Goal: Task Accomplishment & Management: Manage account settings

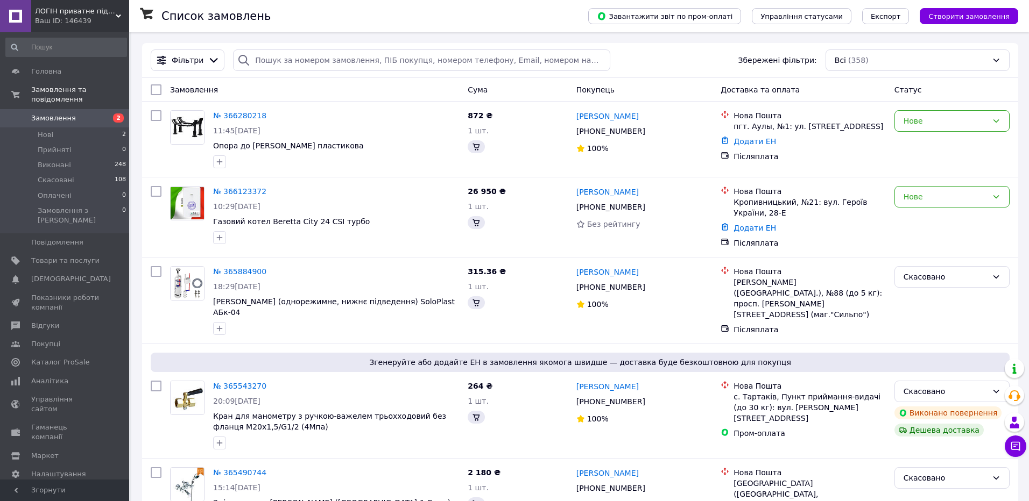
drag, startPoint x: 48, startPoint y: 239, endPoint x: 139, endPoint y: 230, distance: 91.4
click at [48, 256] on span "Товари та послуги" at bounding box center [65, 261] width 68 height 10
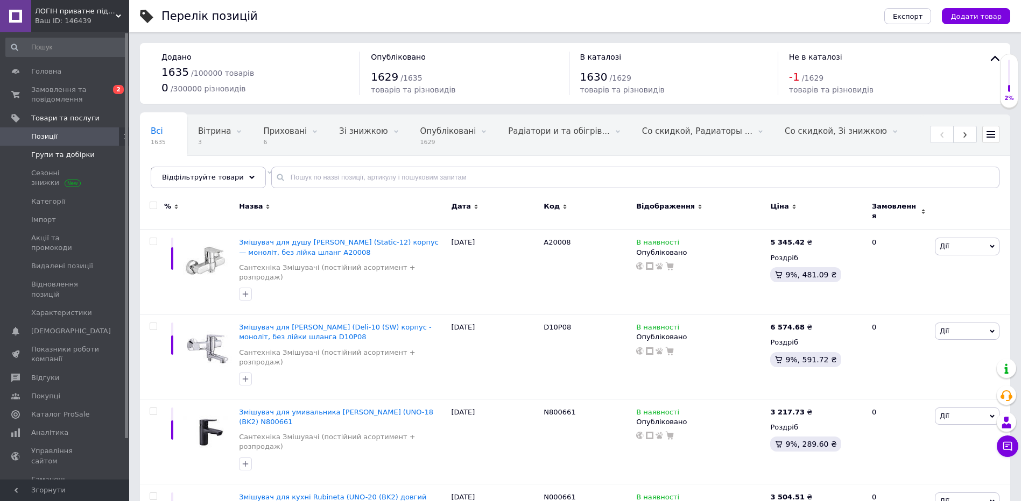
click at [60, 153] on span "Групи та добірки" at bounding box center [62, 155] width 63 height 10
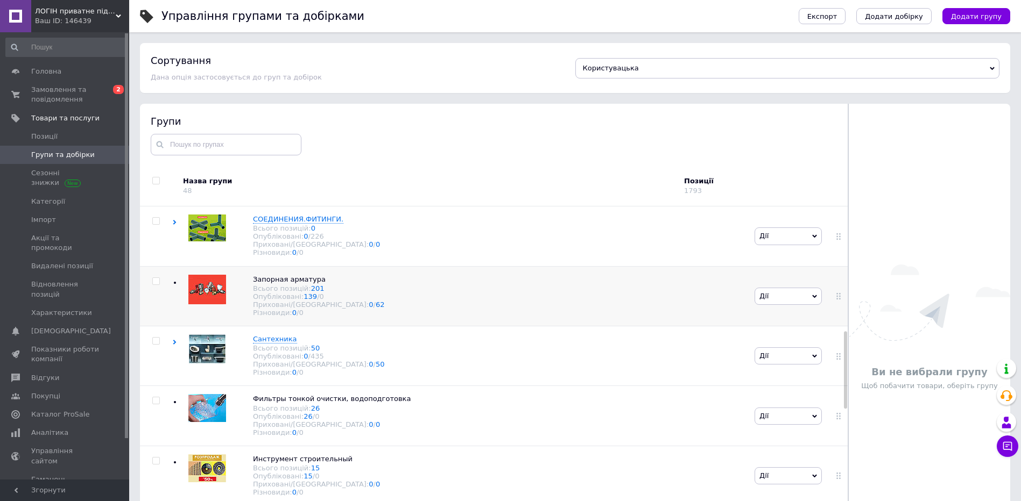
scroll to position [592, 0]
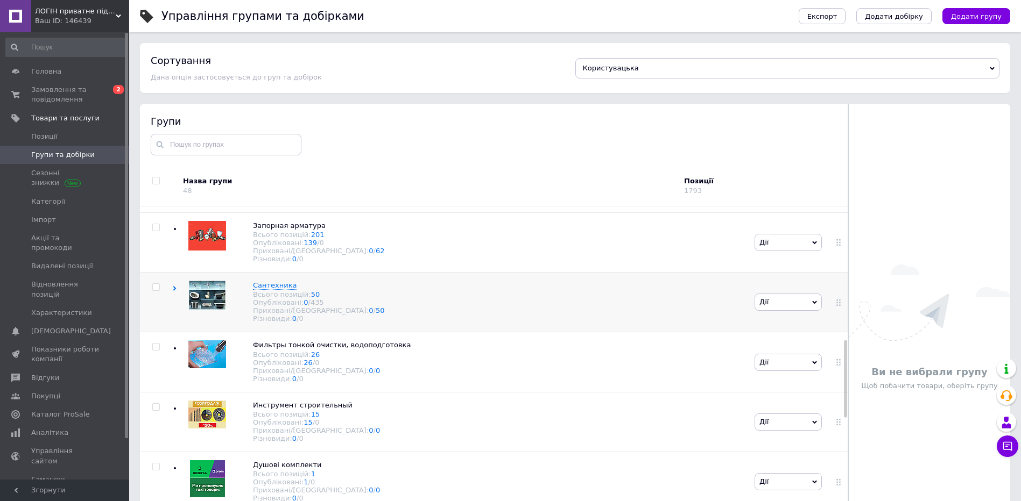
click at [175, 291] on icon at bounding box center [174, 288] width 5 height 5
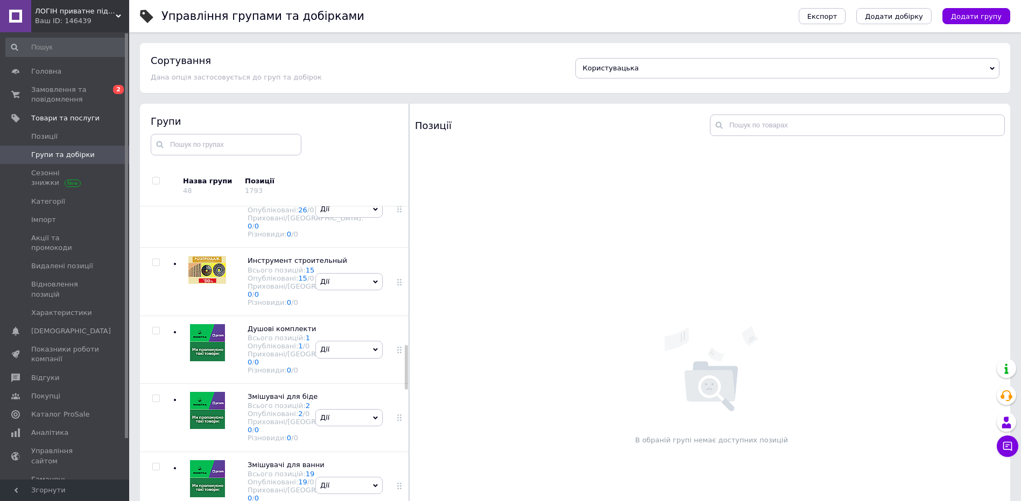
scroll to position [1130, 0]
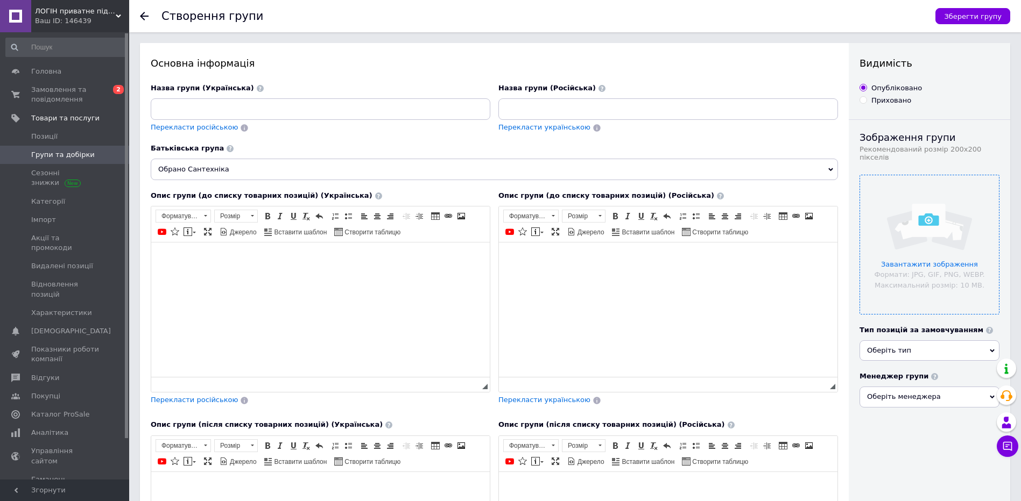
click at [921, 259] on input "file" at bounding box center [929, 244] width 139 height 139
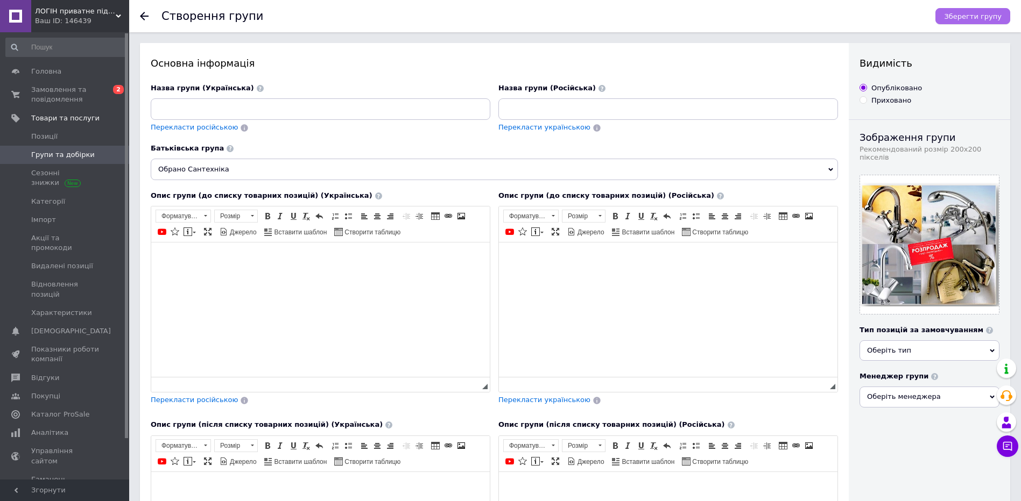
click at [968, 14] on span "Зберегти групу" at bounding box center [973, 16] width 58 height 8
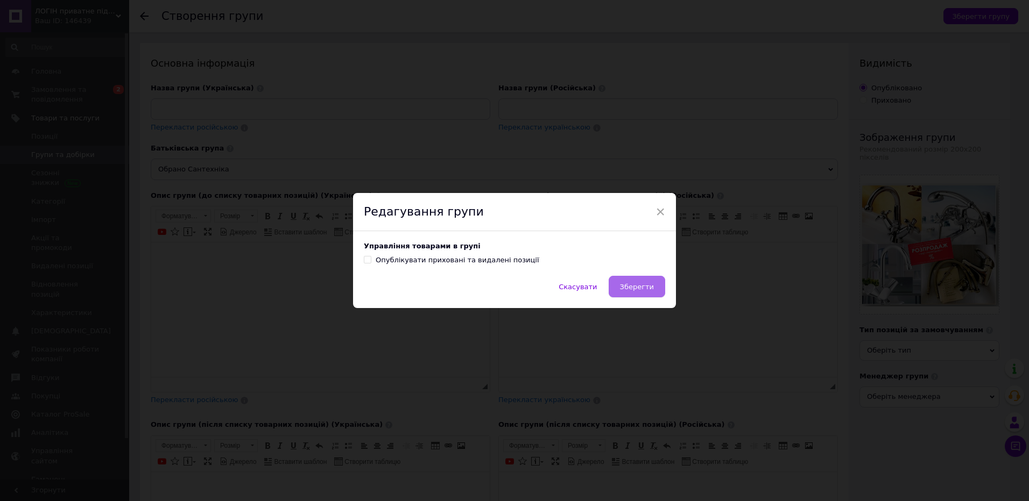
click at [618, 293] on button "Зберегти" at bounding box center [636, 287] width 56 height 22
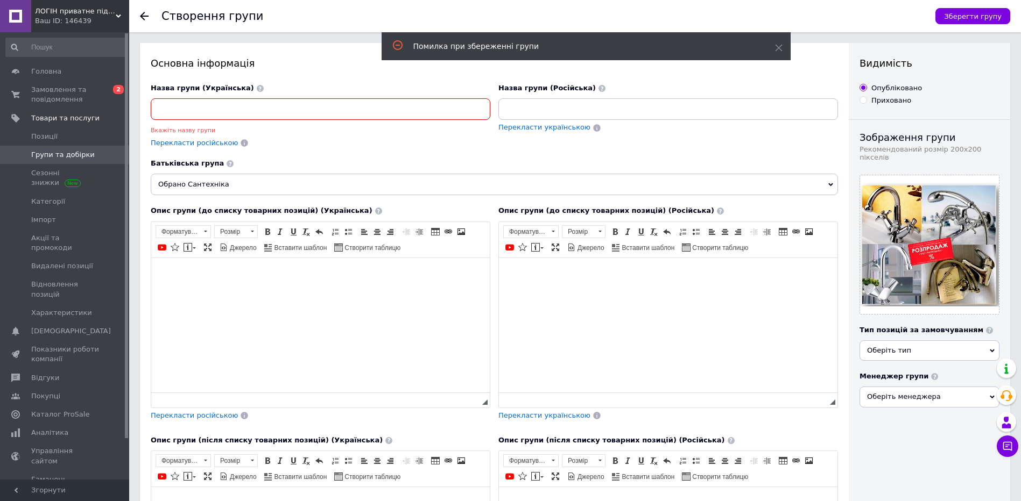
click at [179, 110] on input at bounding box center [320, 109] width 339 height 22
click at [82, 153] on span "Групи та добірки" at bounding box center [62, 155] width 63 height 10
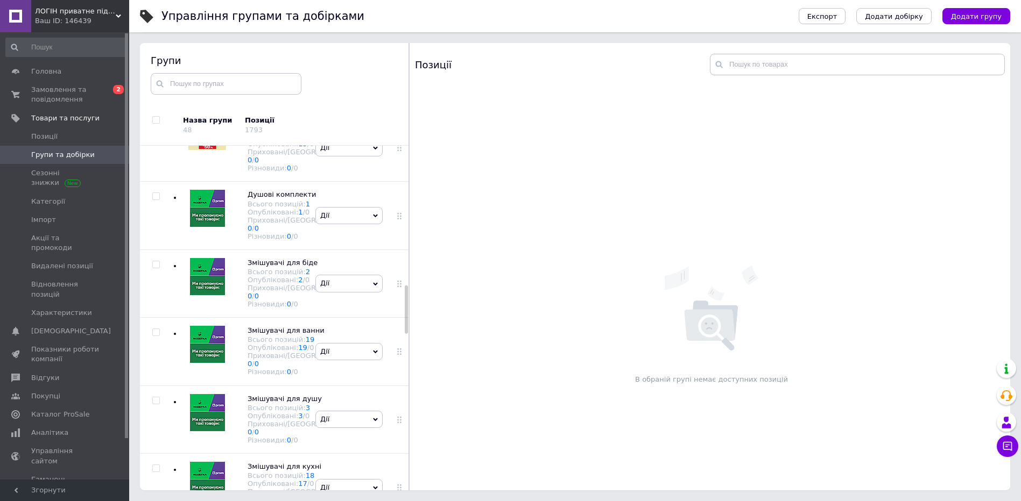
scroll to position [989, 0]
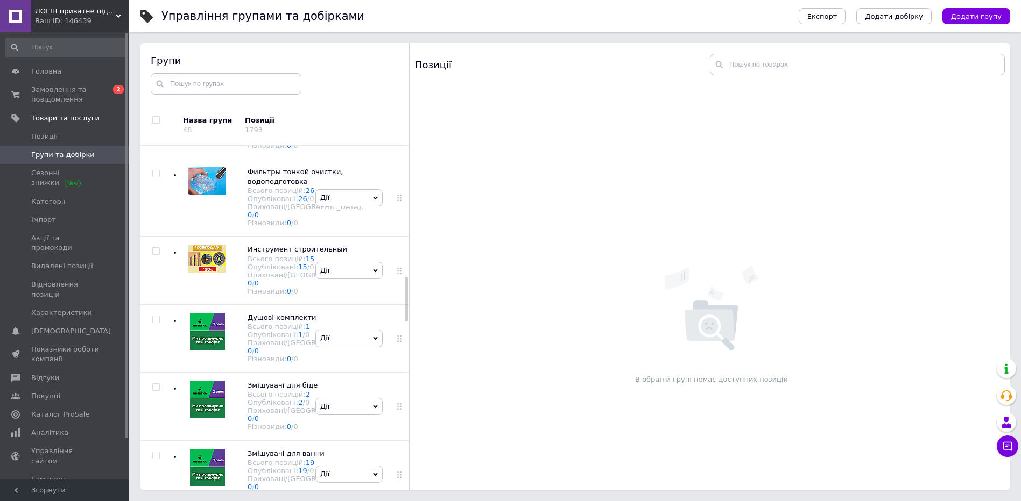
scroll to position [1043, 0]
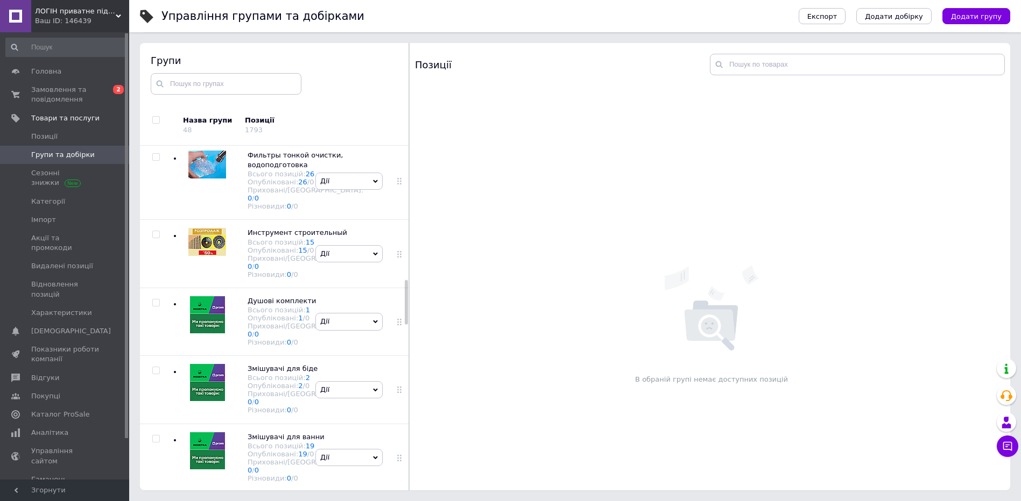
click at [299, 12] on icon at bounding box center [302, 9] width 6 height 6
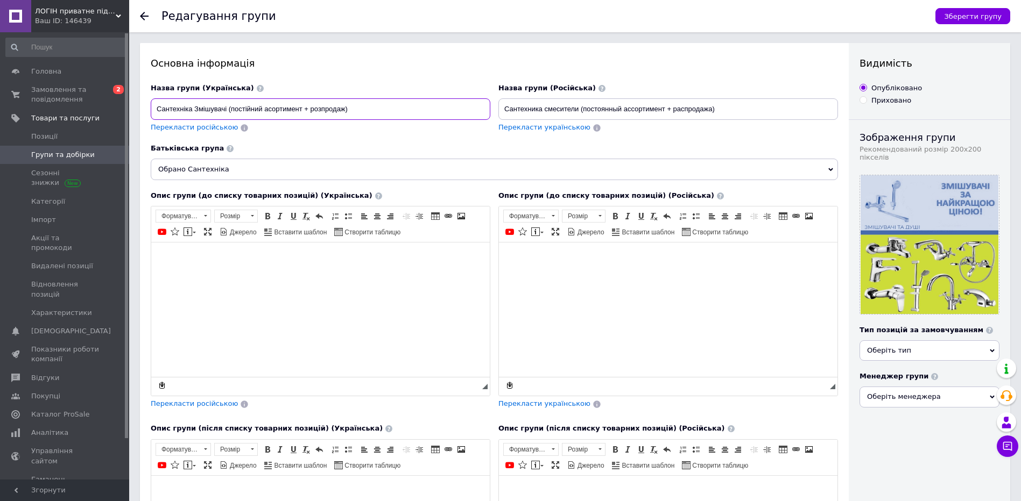
drag, startPoint x: 151, startPoint y: 105, endPoint x: 371, endPoint y: 117, distance: 219.9
click at [371, 117] on input "Сантехніка Змішувачі (постійний асортимент + розпродаж)" at bounding box center [320, 109] width 339 height 22
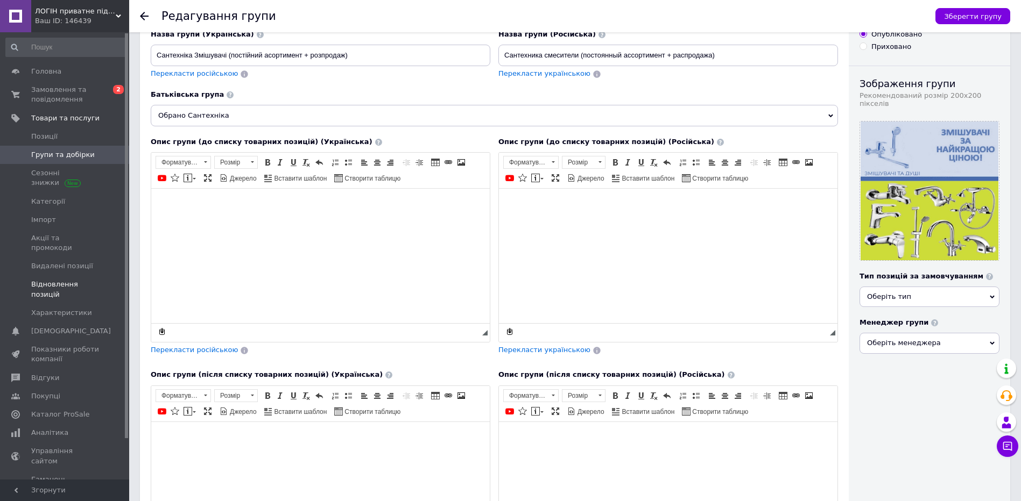
click at [76, 280] on span "Відновлення позицій" at bounding box center [65, 289] width 68 height 19
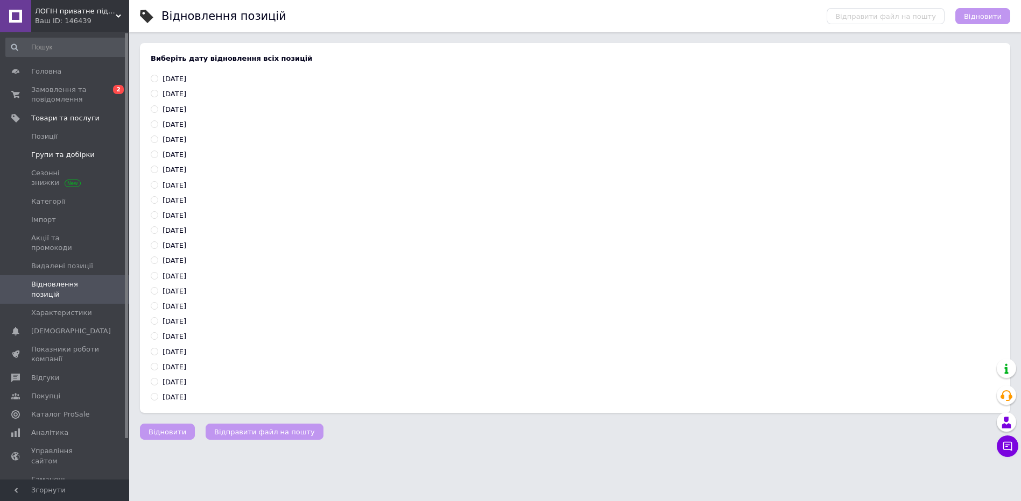
click at [44, 155] on span "Групи та добірки" at bounding box center [62, 155] width 63 height 10
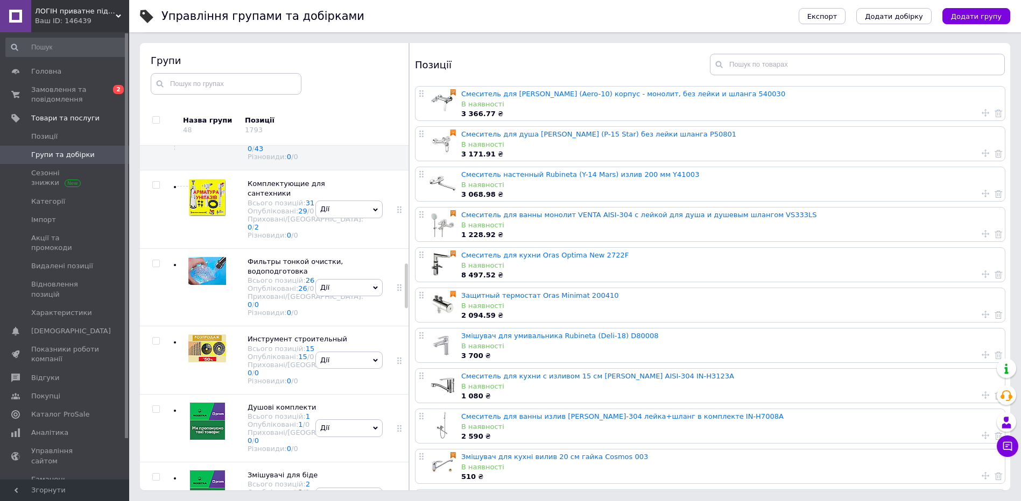
scroll to position [945, 0]
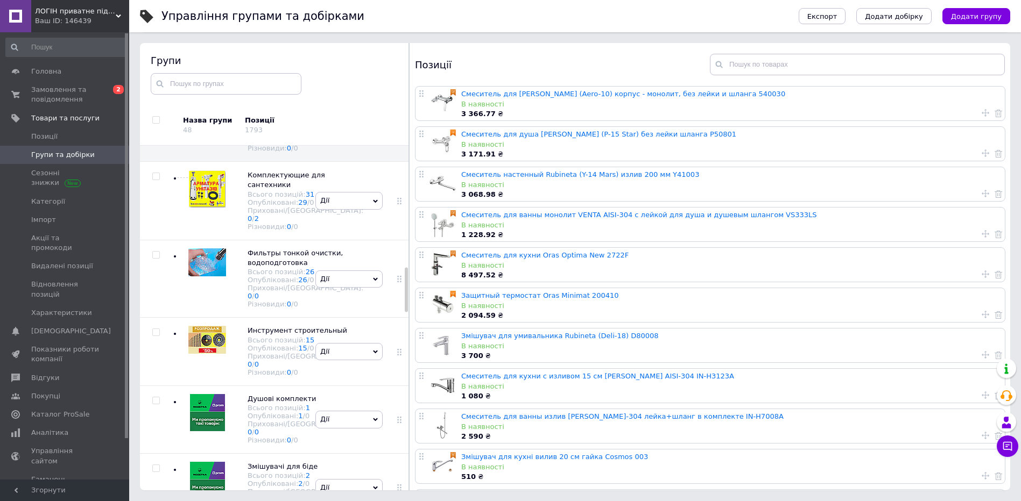
click at [373, 43] on icon at bounding box center [375, 40] width 5 height 5
click at [334, 128] on li "Додати підгрупу" at bounding box center [349, 115] width 66 height 25
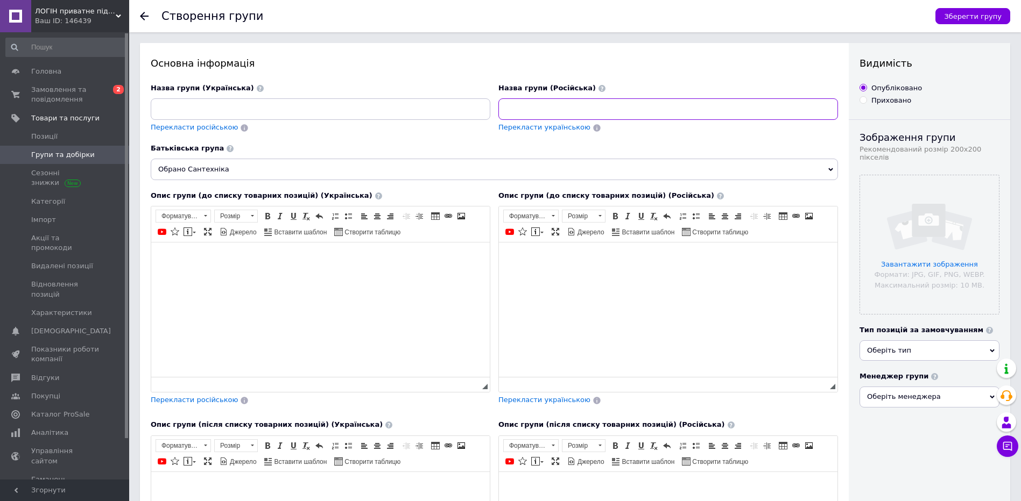
drag, startPoint x: 176, startPoint y: 106, endPoint x: 547, endPoint y: 114, distance: 370.2
click at [547, 114] on input at bounding box center [667, 109] width 339 height 22
paste input "Сантехніка Змішувачі (постійний асортимент + розпродаж)"
click at [657, 109] on input "Сантехніка Змішувачі (постійний асортимент + розпродаж)" at bounding box center [667, 109] width 339 height 22
type input "Сантехніка Змішувачі (розпродаж)"
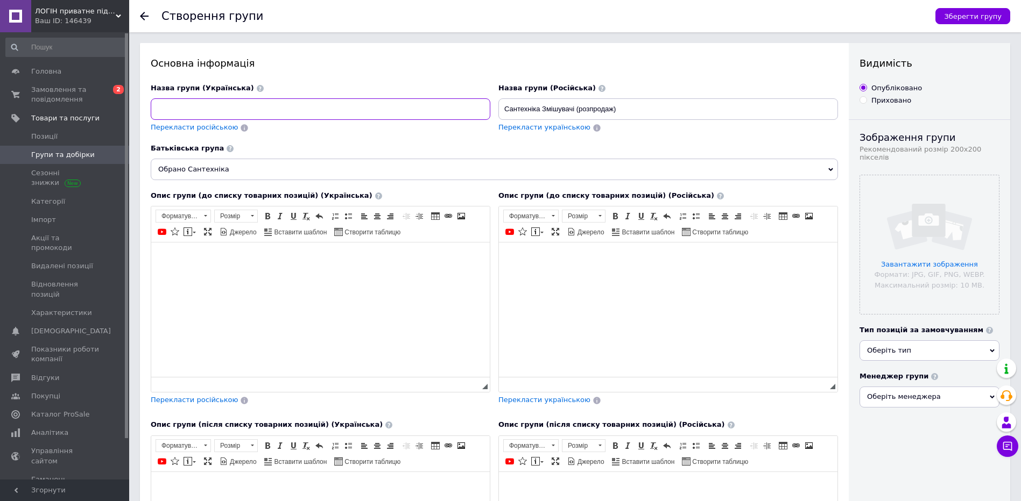
click at [159, 105] on input at bounding box center [320, 109] width 339 height 22
type input "Сантехника Смесители (распродажа)"
click at [922, 255] on input "file" at bounding box center [929, 244] width 139 height 139
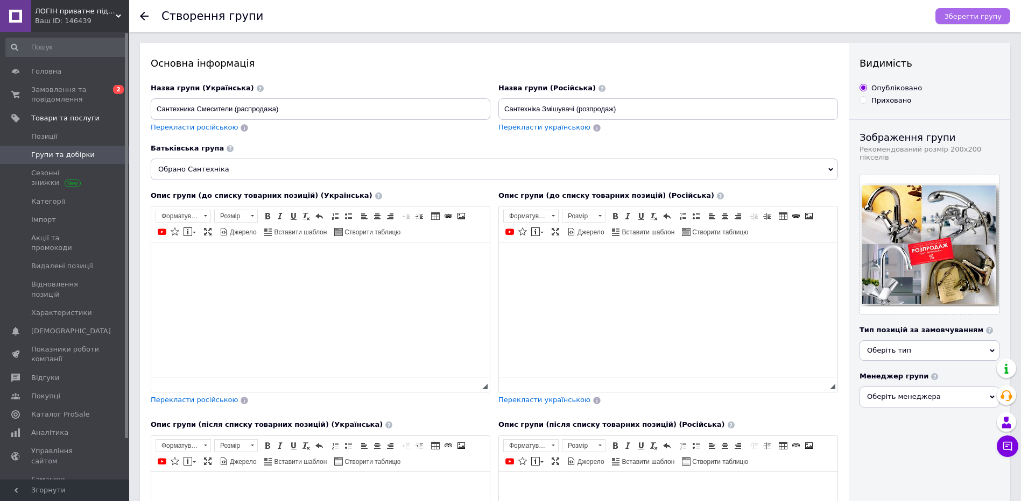
click at [969, 18] on span "Зберегти групу" at bounding box center [973, 16] width 58 height 8
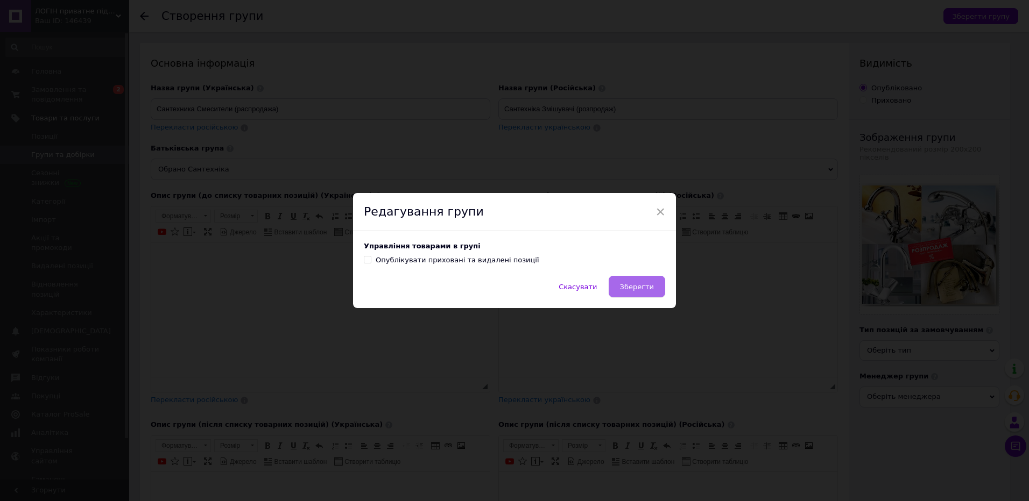
click at [629, 285] on span "Зберегти" at bounding box center [637, 287] width 34 height 8
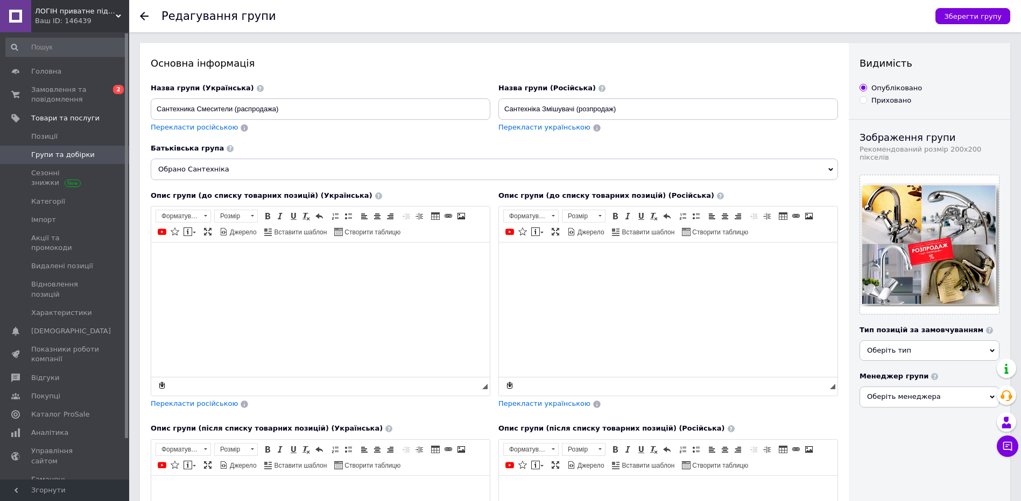
click at [142, 12] on icon at bounding box center [144, 16] width 9 height 9
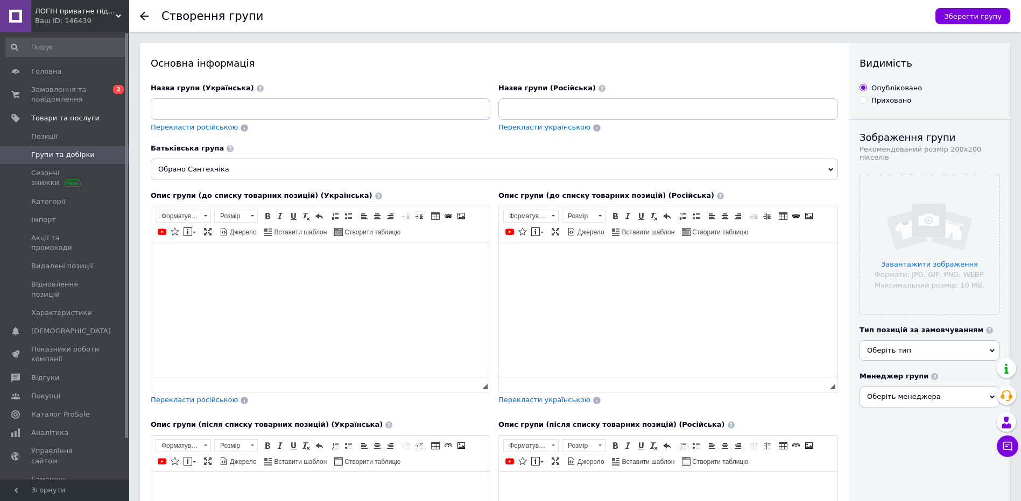
click at [146, 11] on div at bounding box center [151, 16] width 22 height 32
click at [143, 12] on icon at bounding box center [144, 16] width 9 height 9
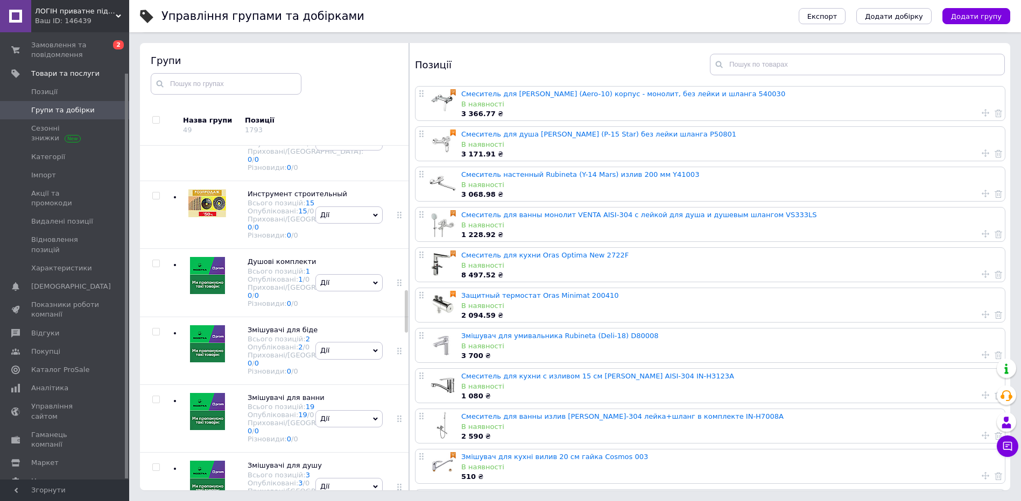
scroll to position [1214, 0]
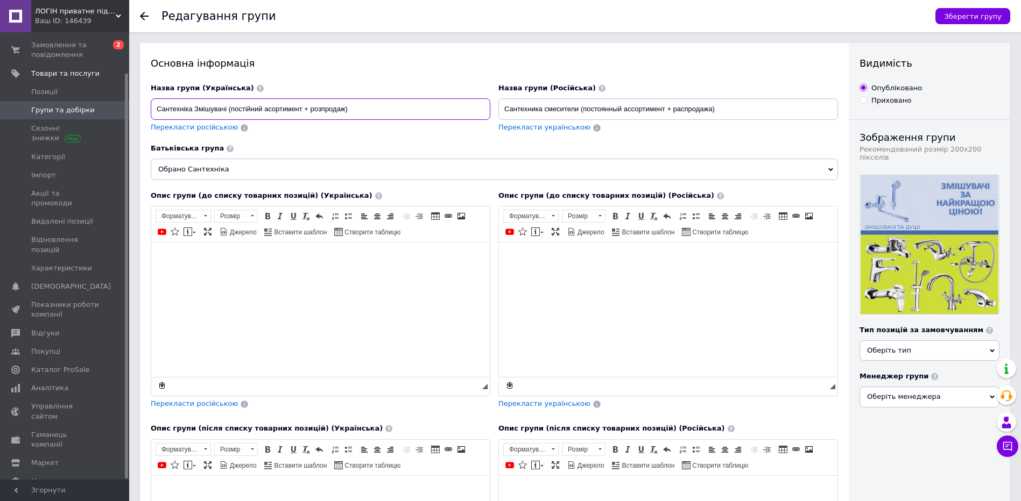
click at [299, 104] on input "Сантехніка Змішувачі (постійний асортимент + розпродаж)" at bounding box center [320, 109] width 339 height 22
click at [300, 108] on input "Сантехніка Змішувачі (постійний асортимент + розпродаж)" at bounding box center [320, 109] width 339 height 22
click at [304, 105] on input "Сантехніка Змішувачі (постійний асортимент + розпродаж)" at bounding box center [320, 109] width 339 height 22
click at [301, 110] on input "Сантехніка Змішувачі (постійний асортимент + розпродаж)" at bounding box center [320, 109] width 339 height 22
click at [302, 109] on input "Сантехніка Змішувачі (постійний асортимент + розпродаж)" at bounding box center [320, 109] width 339 height 22
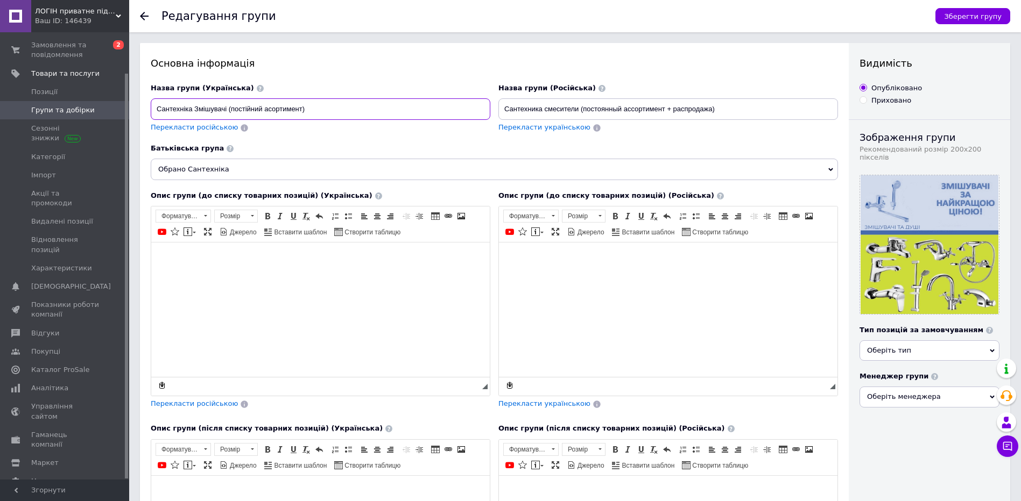
type input "Сантехніка Змішувачі (постійний асортимент)"
click at [664, 107] on input "Сантехника смесители (постоянный ассортимент + распродажа)" at bounding box center [667, 109] width 339 height 22
type input "Сантехника смесители (постоянный ассортимент)"
click at [966, 15] on span "Зберегти групу" at bounding box center [973, 16] width 58 height 8
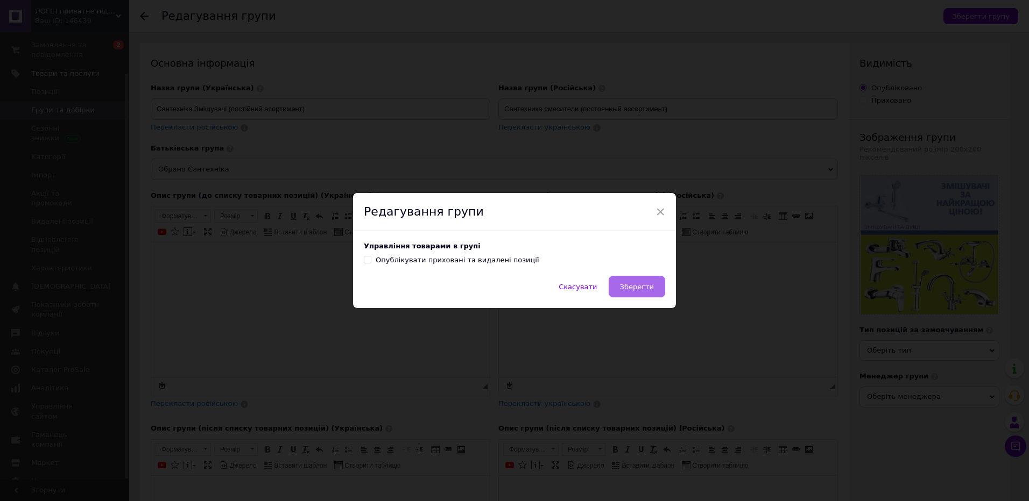
click at [638, 285] on span "Зберегти" at bounding box center [637, 287] width 34 height 8
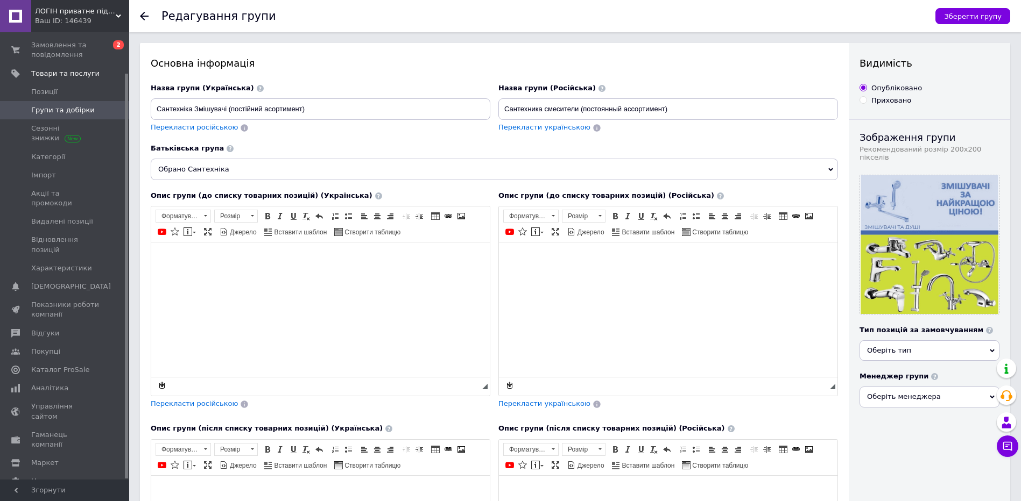
click at [64, 108] on span "Групи та добірки" at bounding box center [62, 110] width 63 height 10
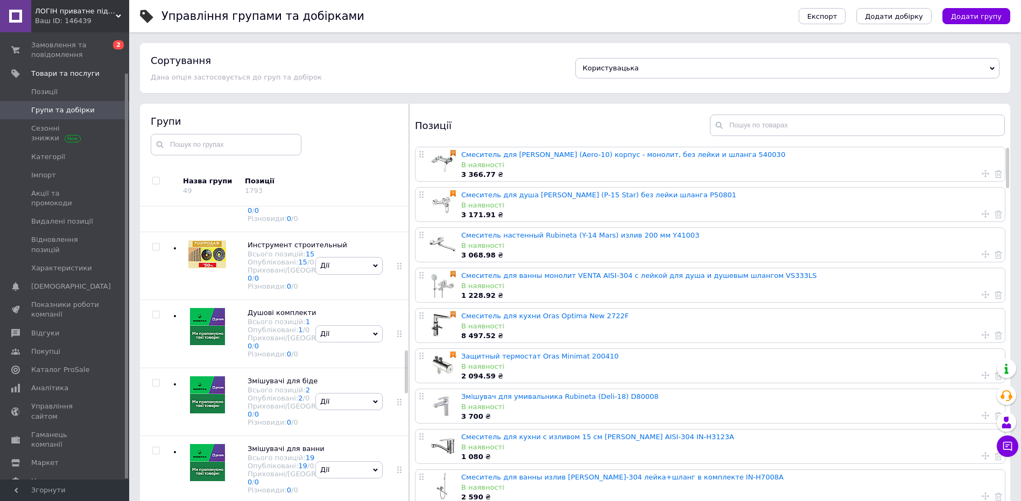
click at [0, 0] on icon at bounding box center [0, 0] width 0 height 0
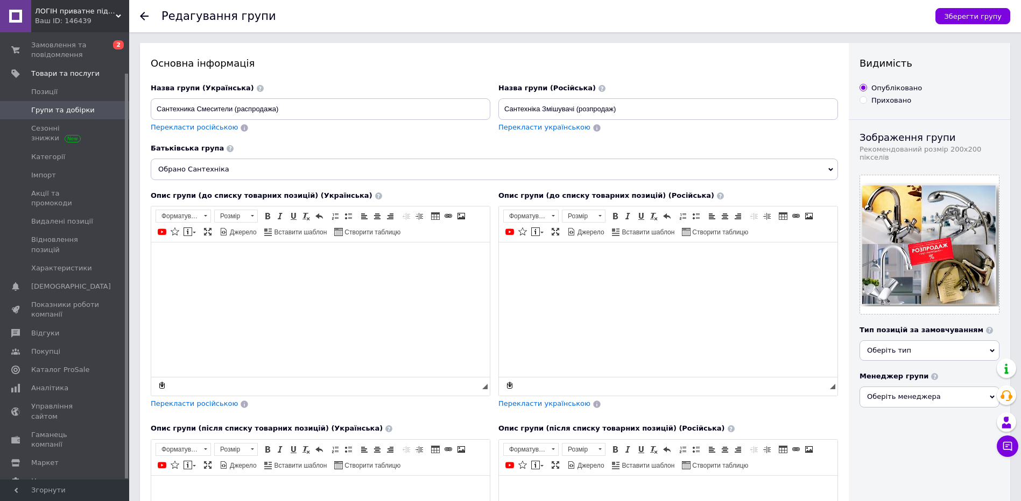
click at [140, 13] on div "Редагування групи Зберегти групу" at bounding box center [574, 16] width 891 height 32
click at [141, 10] on div at bounding box center [151, 16] width 22 height 32
click at [146, 20] on icon at bounding box center [144, 16] width 9 height 9
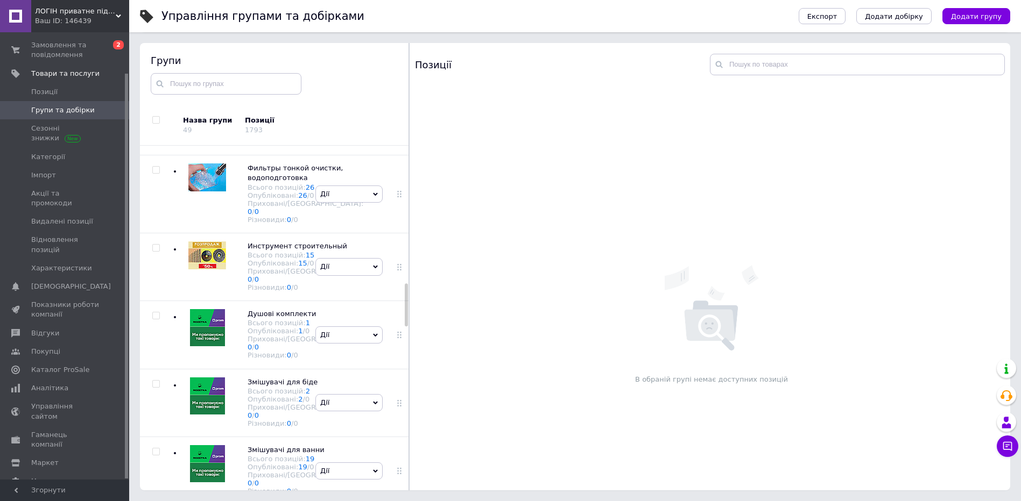
scroll to position [1117, 0]
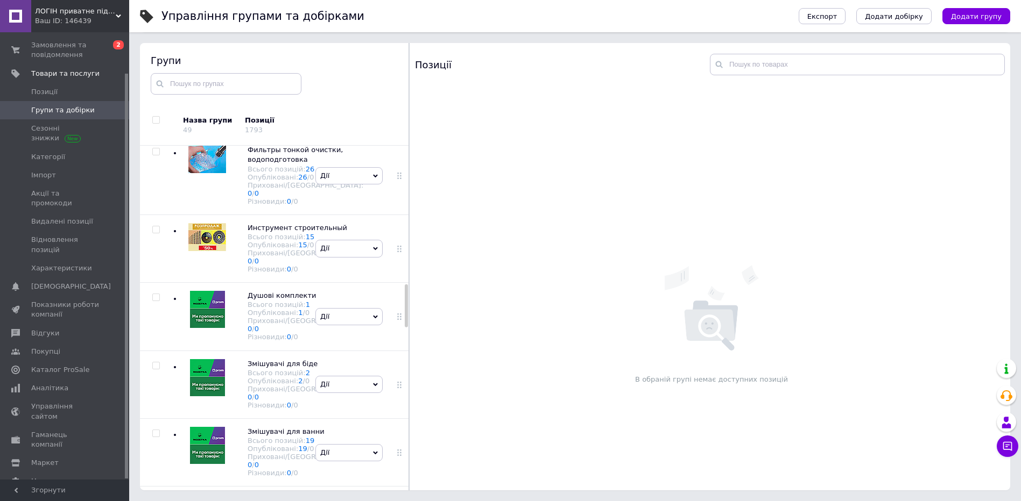
click at [373, 22] on icon at bounding box center [375, 19] width 5 height 5
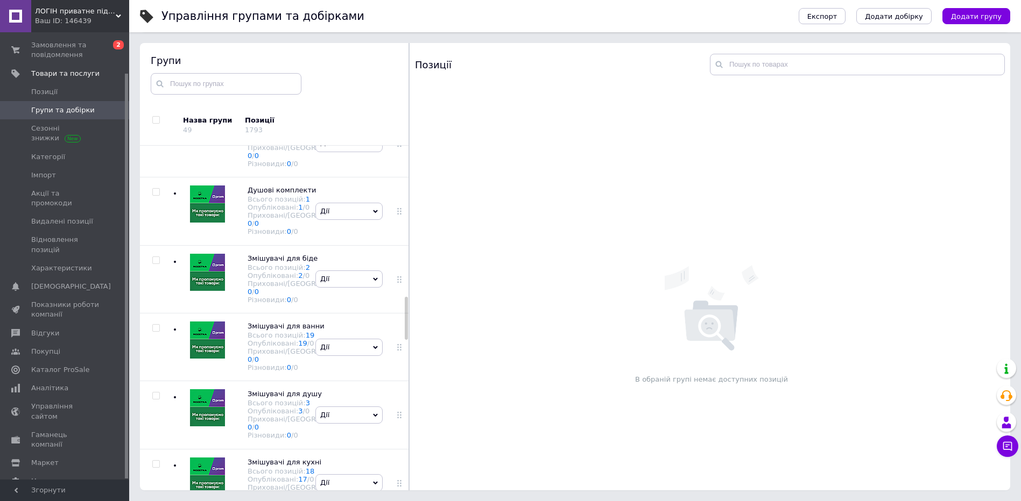
scroll to position [1224, 0]
click at [589, 276] on div "В обраній групі немає доступних позицій" at bounding box center [711, 325] width 604 height 348
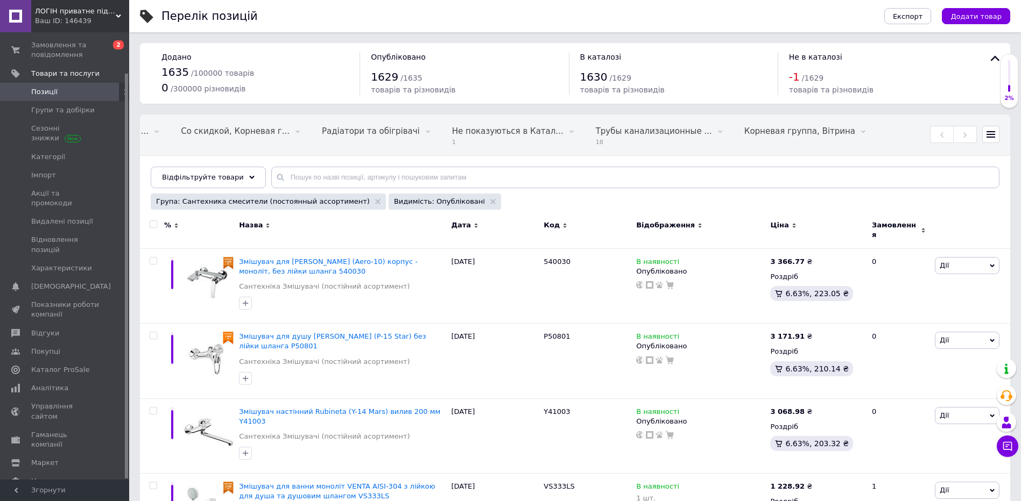
scroll to position [0, 891]
click at [153, 258] on input "checkbox" at bounding box center [153, 261] width 7 height 7
checkbox input "true"
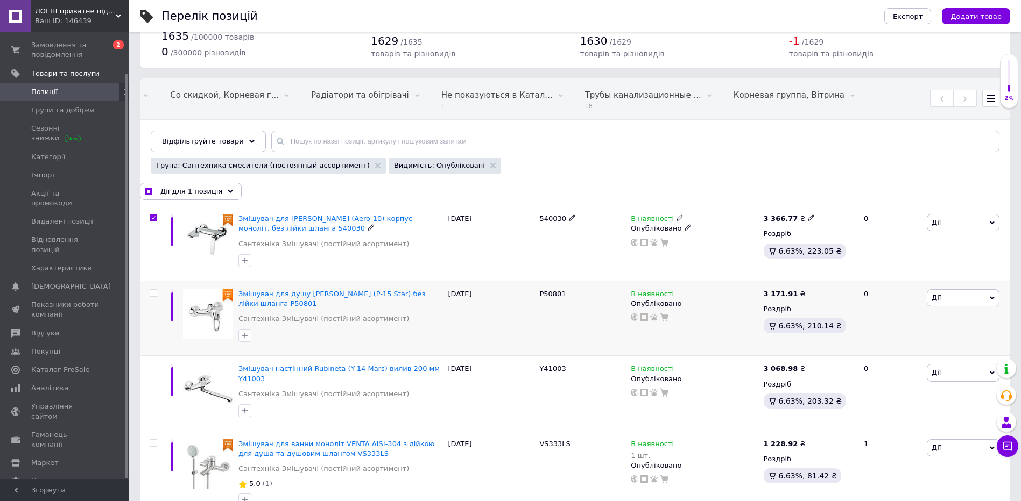
scroll to position [54, 0]
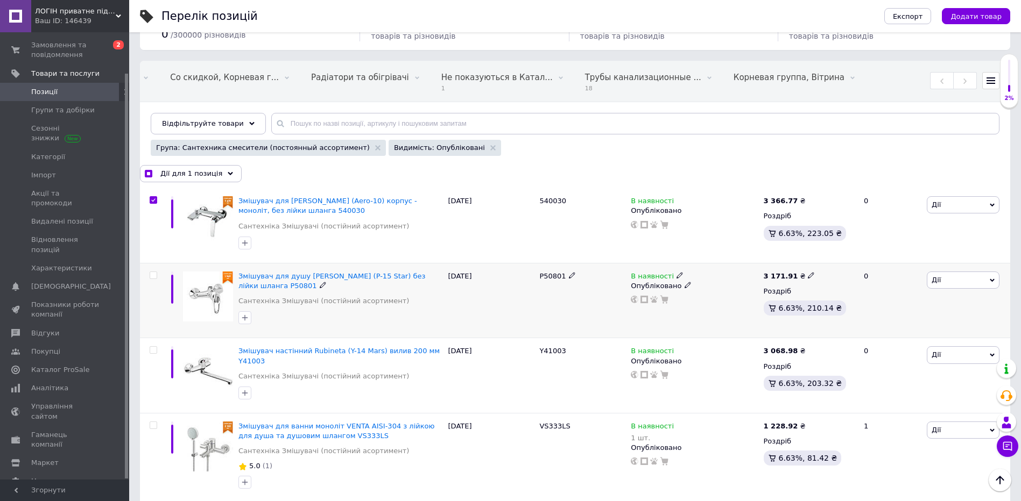
drag, startPoint x: 154, startPoint y: 277, endPoint x: 156, endPoint y: 287, distance: 9.9
click at [153, 277] on input "checkbox" at bounding box center [153, 275] width 7 height 7
checkbox input "true"
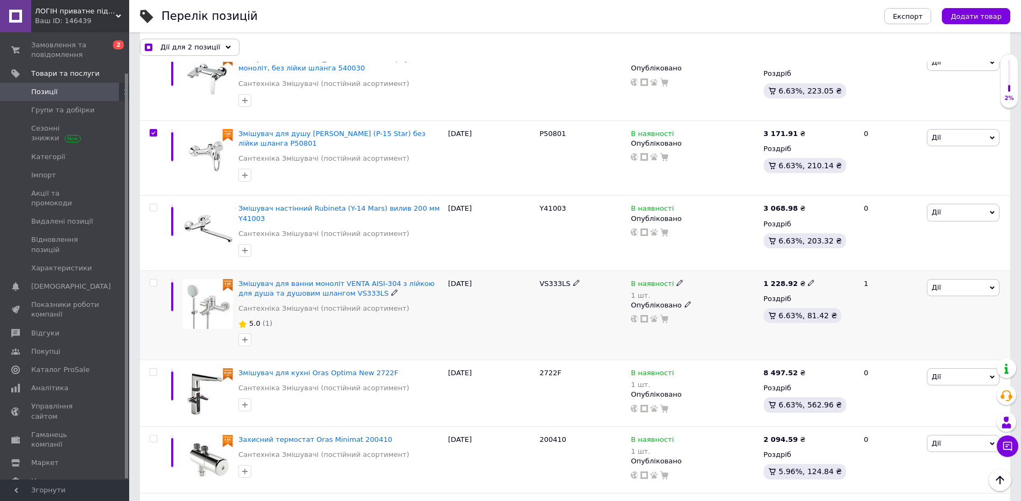
scroll to position [215, 0]
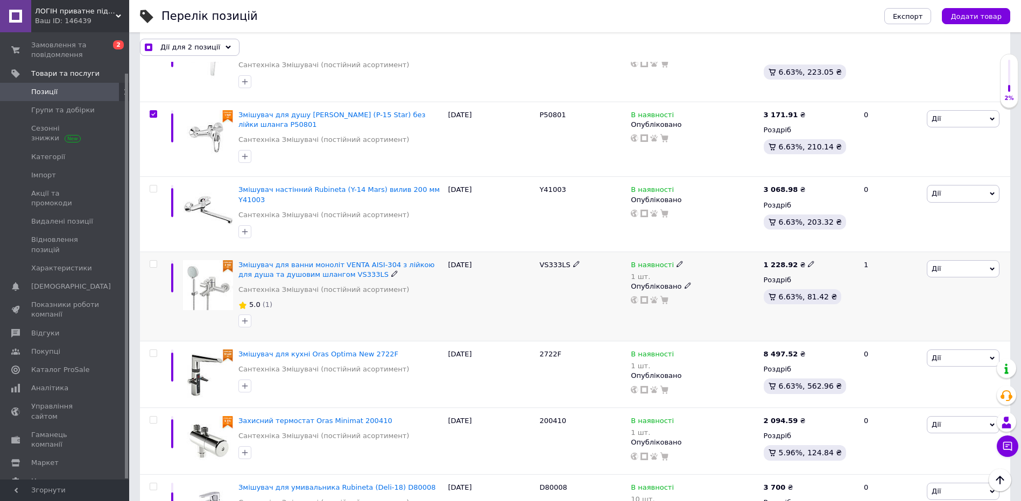
click at [153, 261] on input "checkbox" at bounding box center [153, 264] width 7 height 7
checkbox input "true"
click at [152, 350] on input "checkbox" at bounding box center [153, 353] width 7 height 7
checkbox input "true"
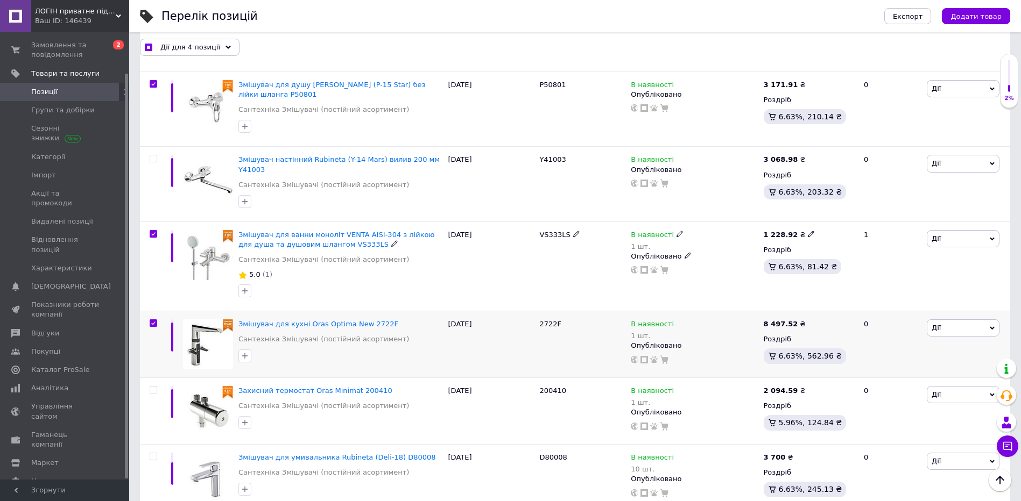
scroll to position [269, 0]
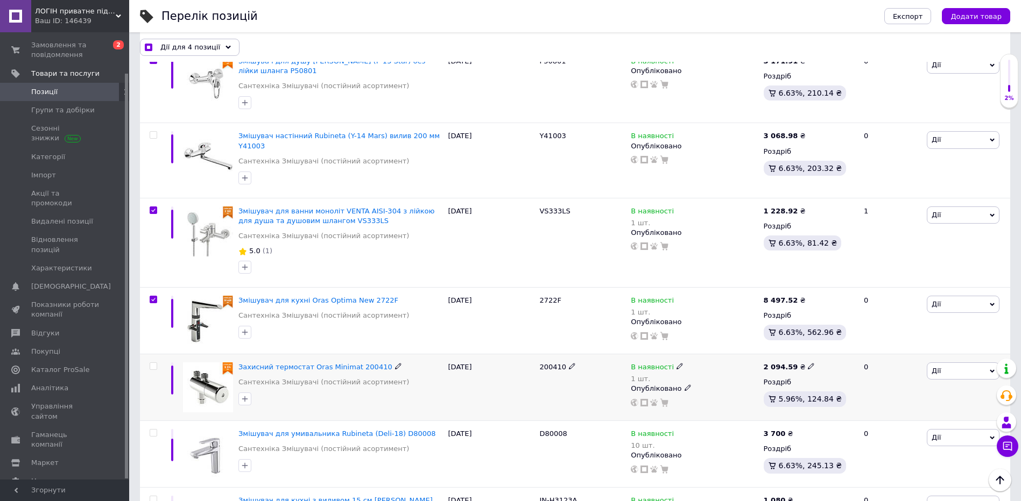
click at [150, 363] on div at bounding box center [154, 367] width 22 height 8
checkbox input "true"
click at [155, 363] on input "checkbox" at bounding box center [153, 366] width 7 height 7
checkbox input "true"
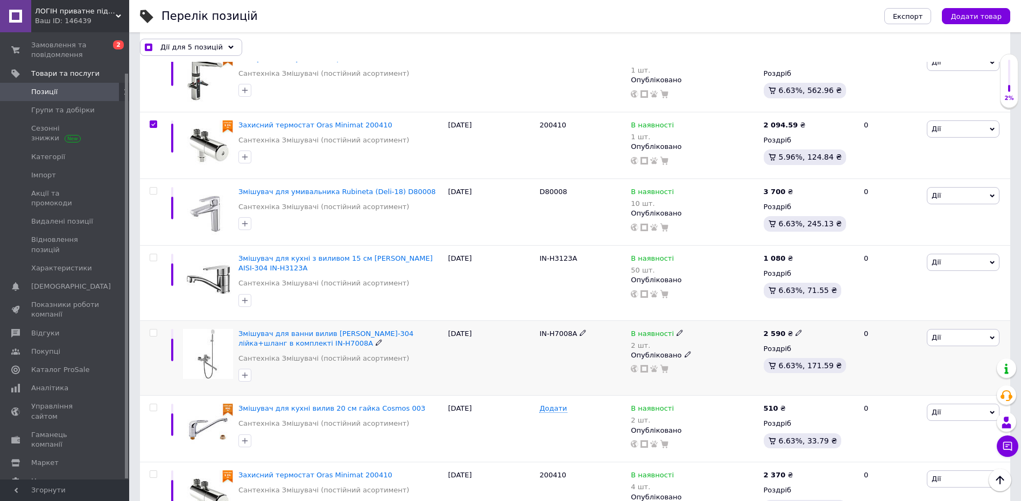
scroll to position [538, 0]
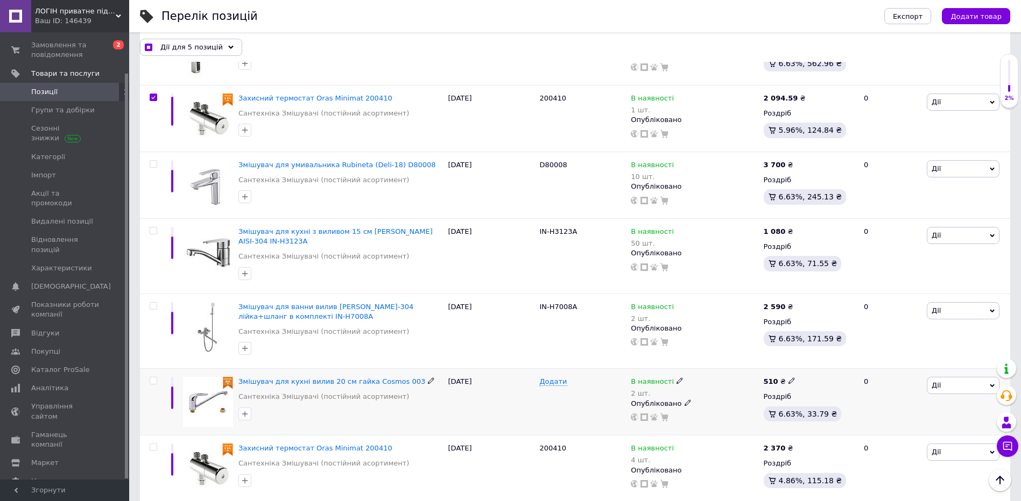
drag, startPoint x: 152, startPoint y: 372, endPoint x: 192, endPoint y: 365, distance: 41.0
click at [152, 378] on input "checkbox" at bounding box center [153, 381] width 7 height 7
checkbox input "true"
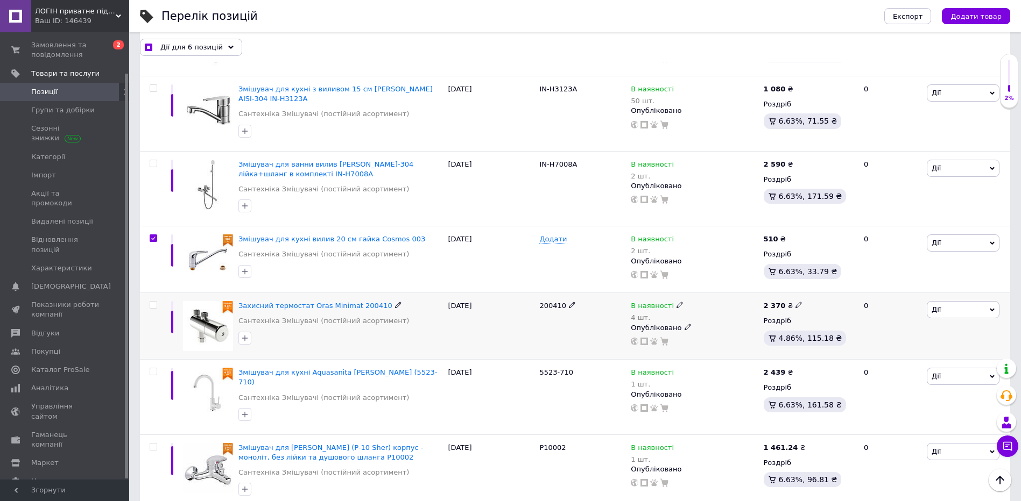
scroll to position [699, 0]
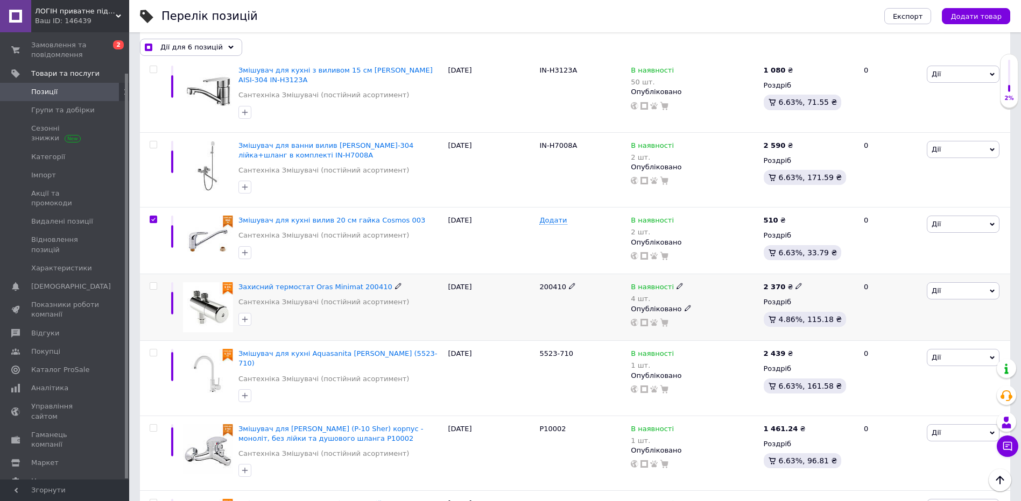
click at [153, 283] on input "checkbox" at bounding box center [153, 286] width 7 height 7
checkbox input "true"
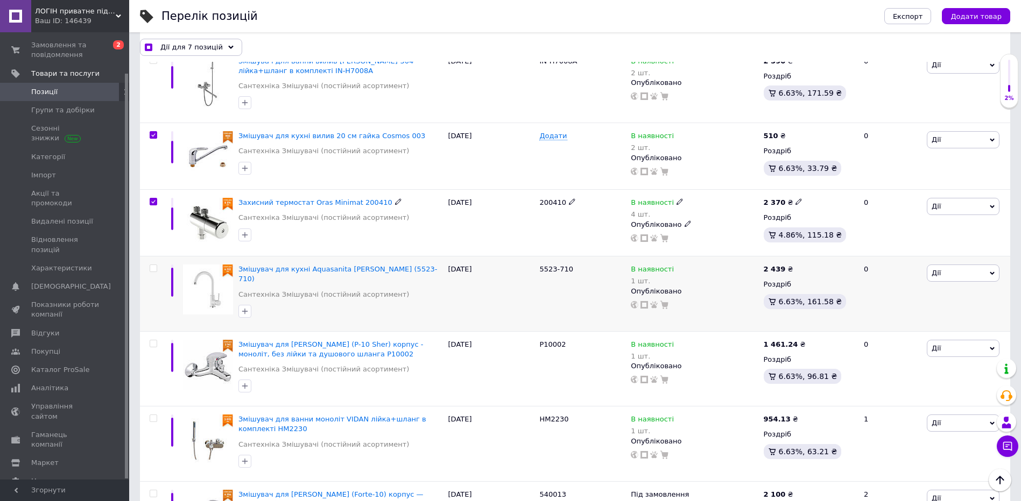
scroll to position [807, 0]
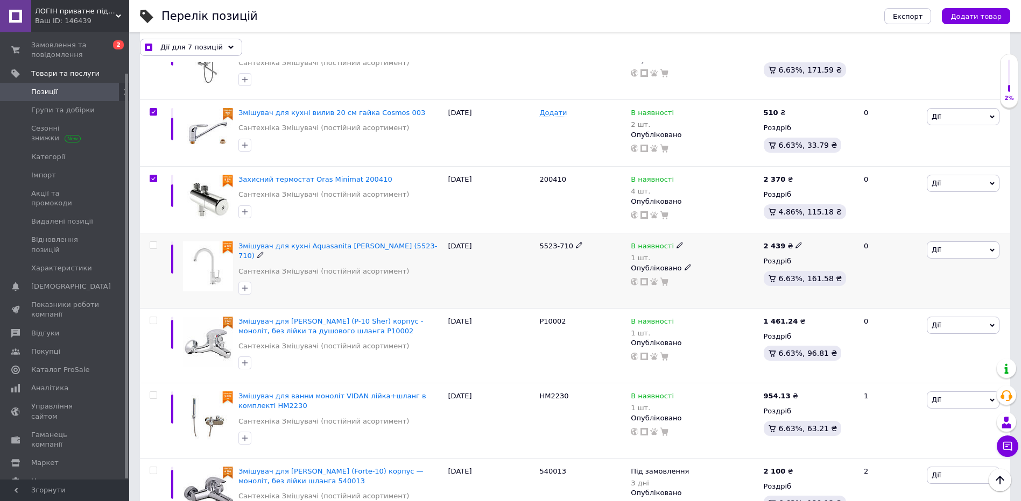
click at [151, 242] on input "checkbox" at bounding box center [153, 245] width 7 height 7
checkbox input "true"
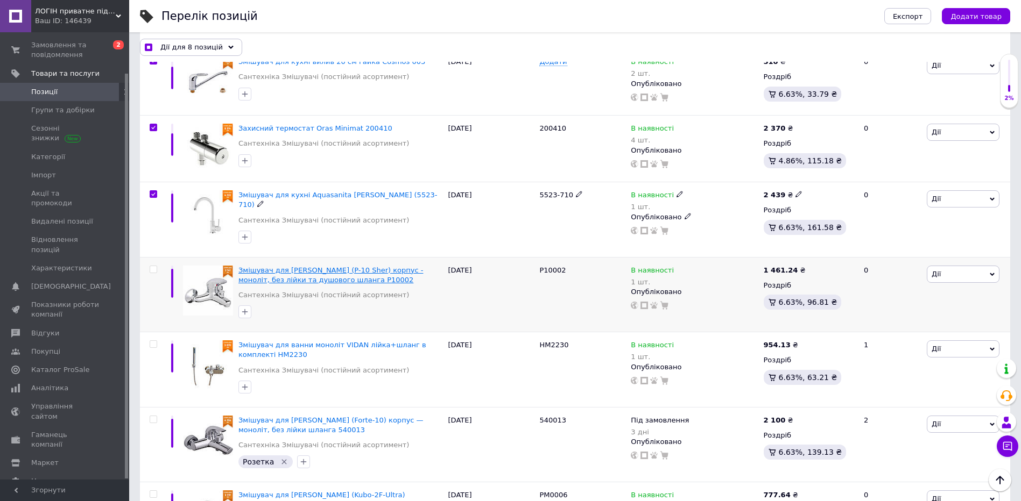
scroll to position [861, 0]
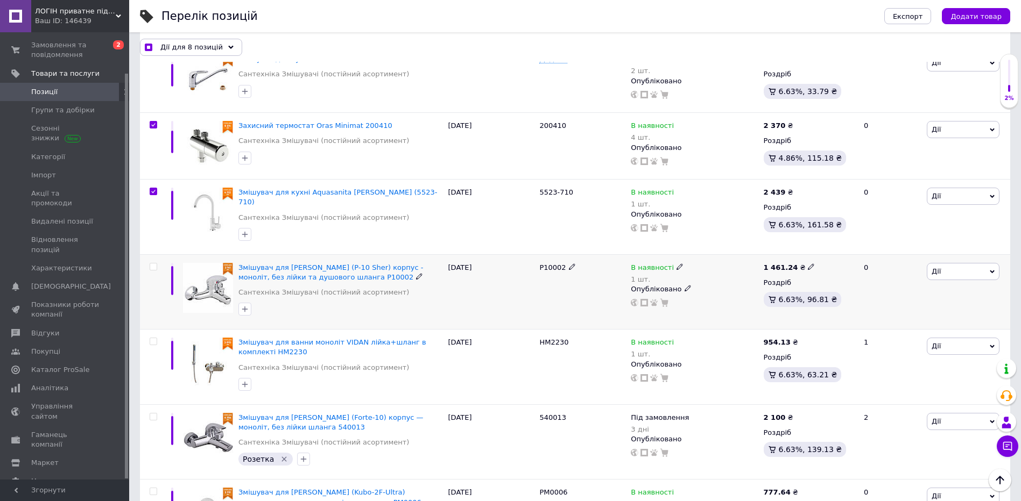
click at [154, 264] on input "checkbox" at bounding box center [153, 267] width 7 height 7
checkbox input "true"
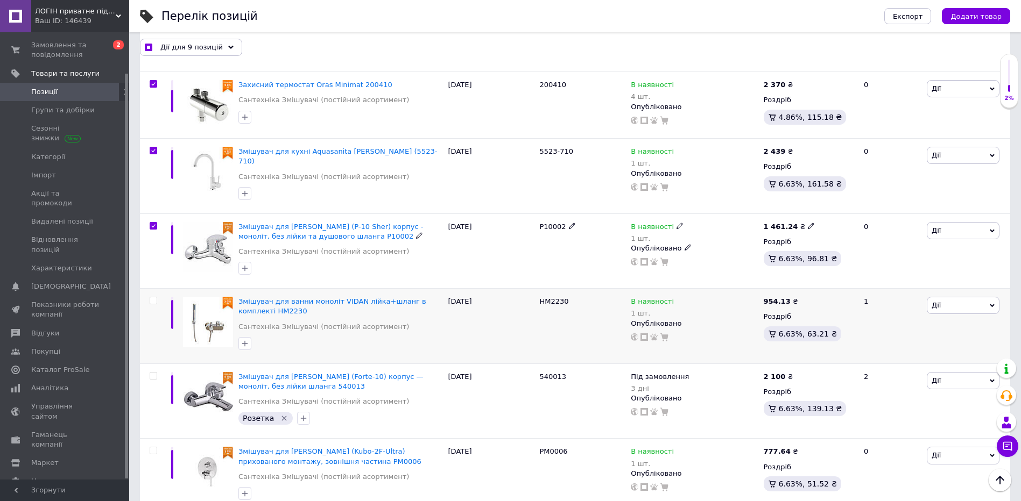
scroll to position [968, 0]
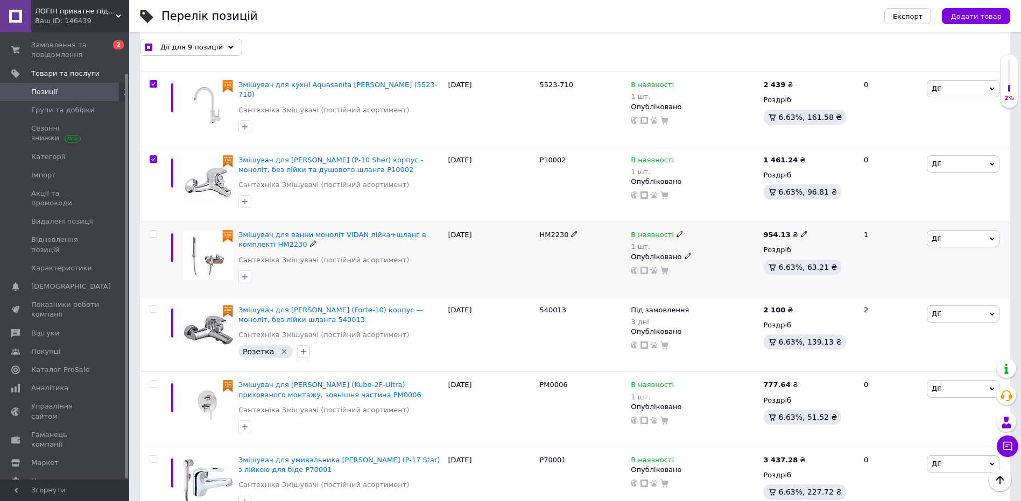
click at [155, 222] on div at bounding box center [152, 259] width 24 height 75
checkbox input "true"
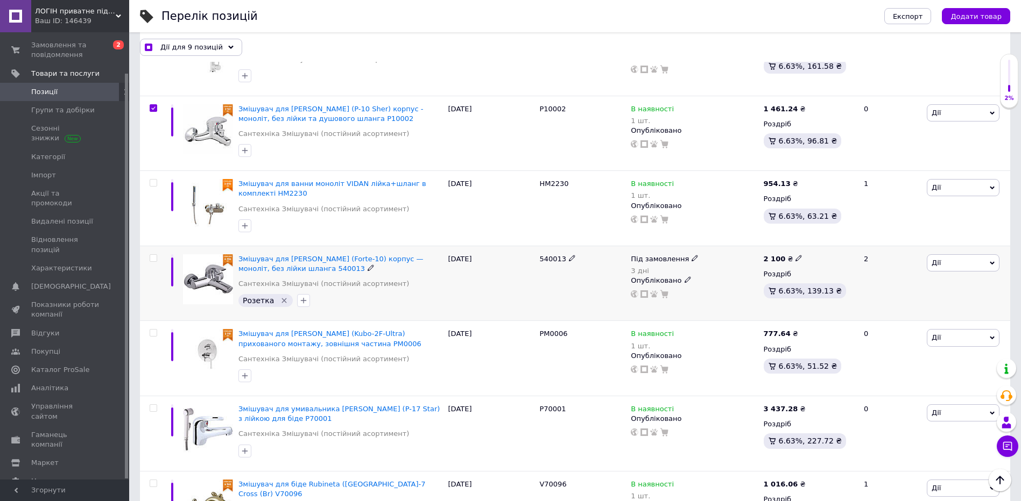
scroll to position [1076, 0]
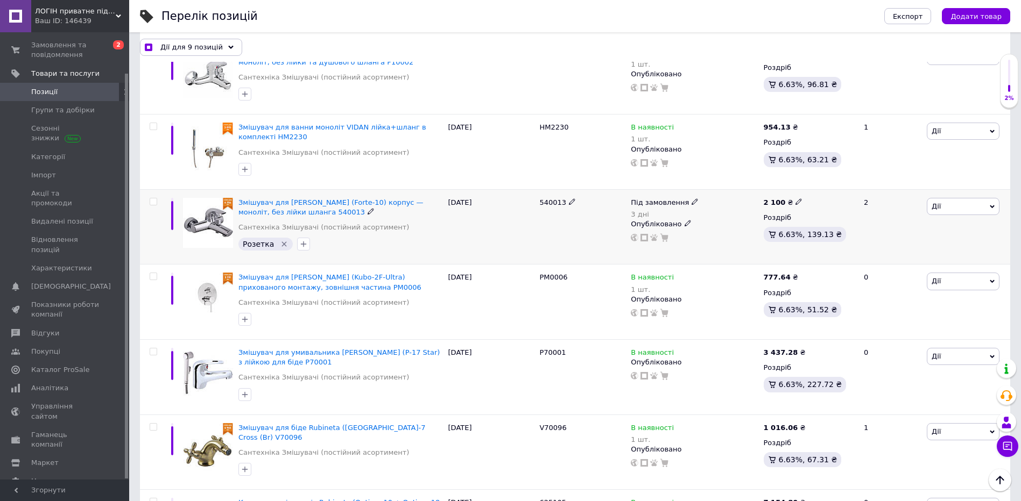
click at [154, 199] on input "checkbox" at bounding box center [153, 202] width 7 height 7
checkbox input "true"
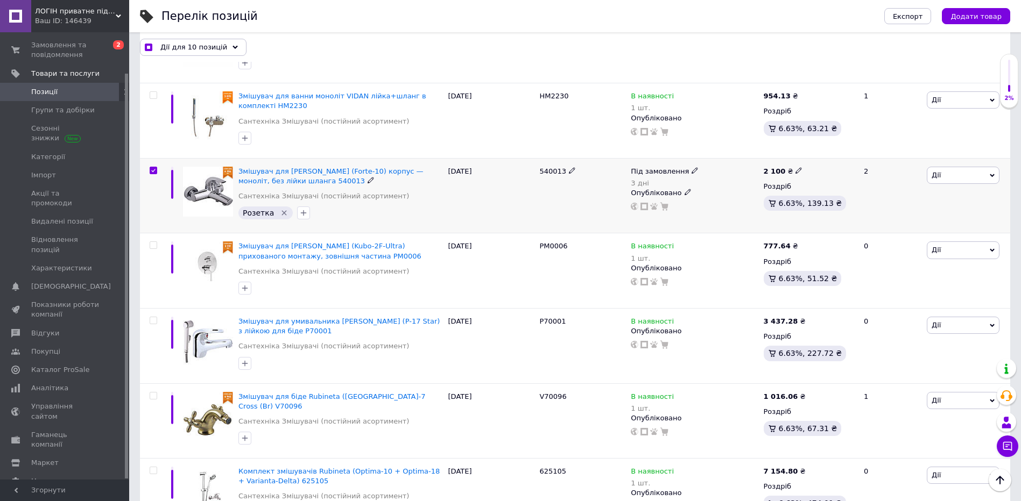
scroll to position [1130, 0]
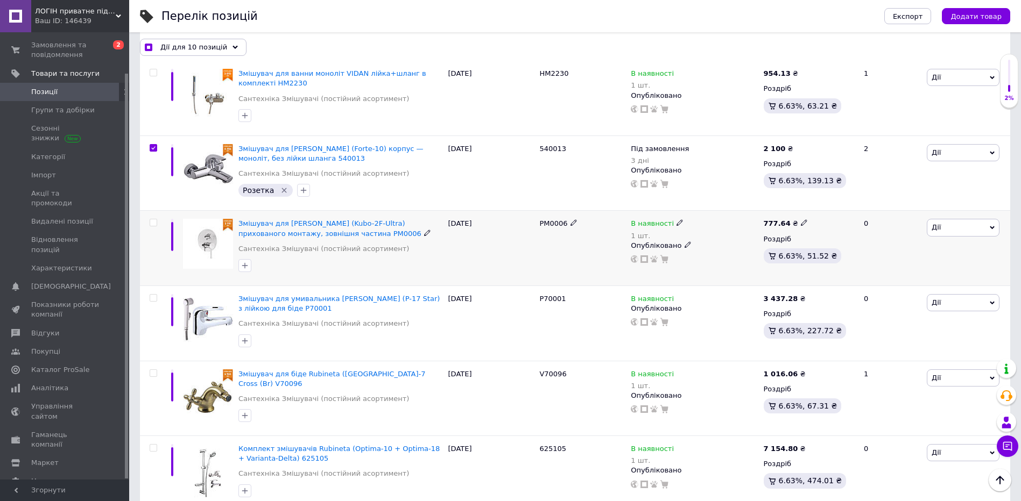
click at [152, 220] on input "checkbox" at bounding box center [153, 223] width 7 height 7
checkbox input "true"
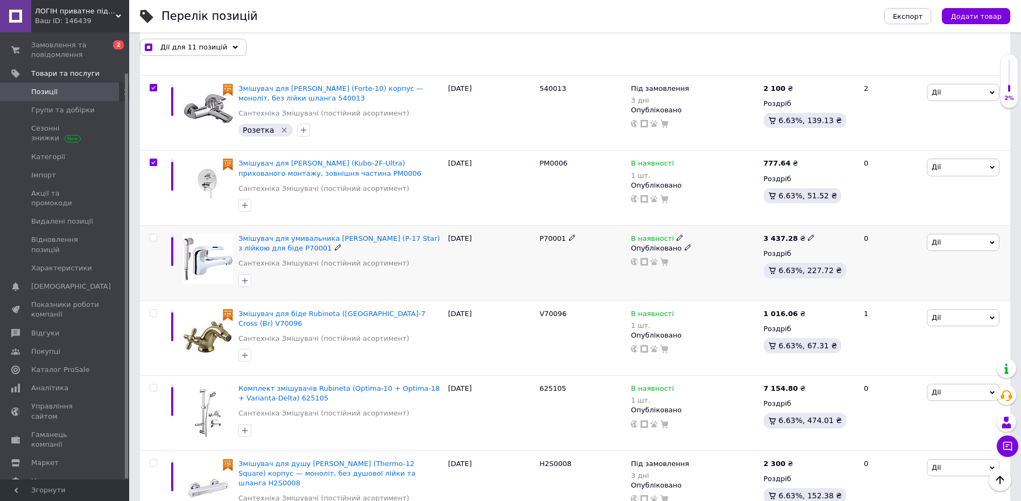
scroll to position [1237, 0]
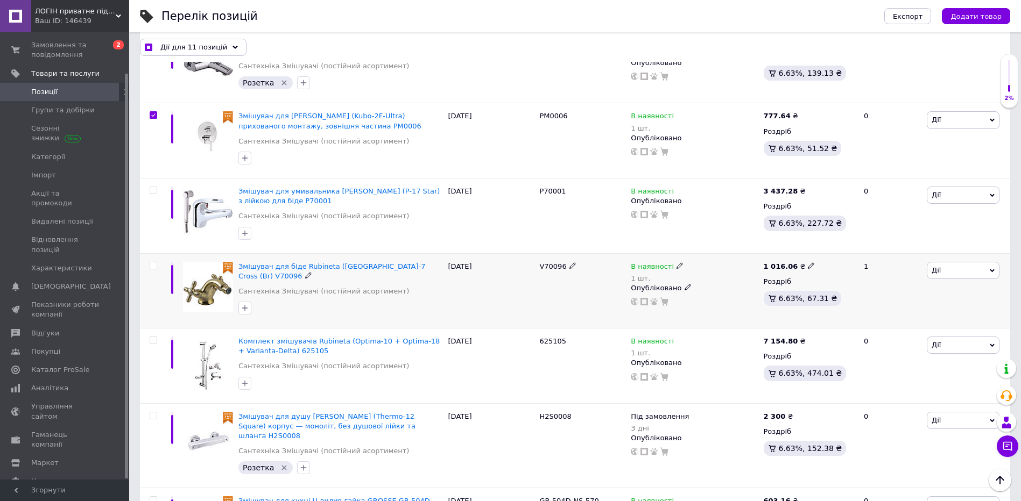
click at [152, 263] on input "checkbox" at bounding box center [153, 266] width 7 height 7
checkbox input "true"
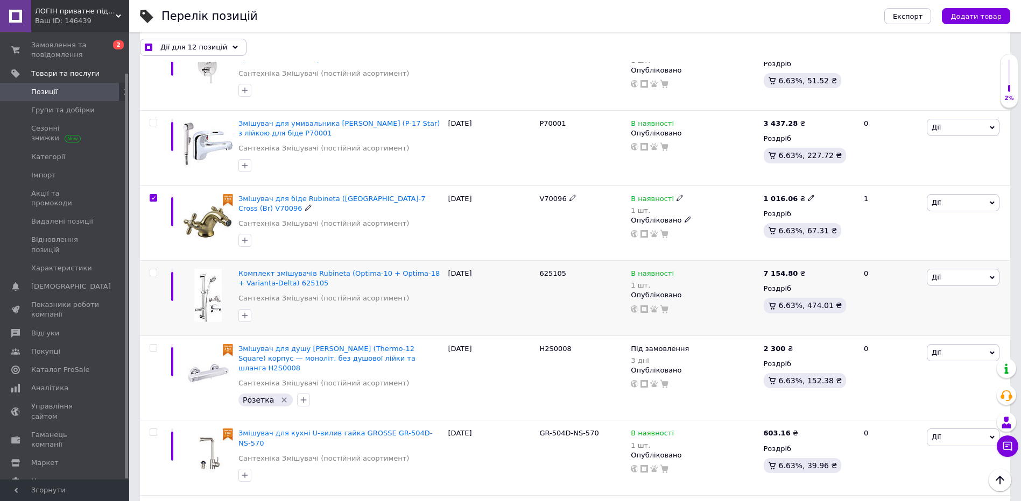
scroll to position [1345, 0]
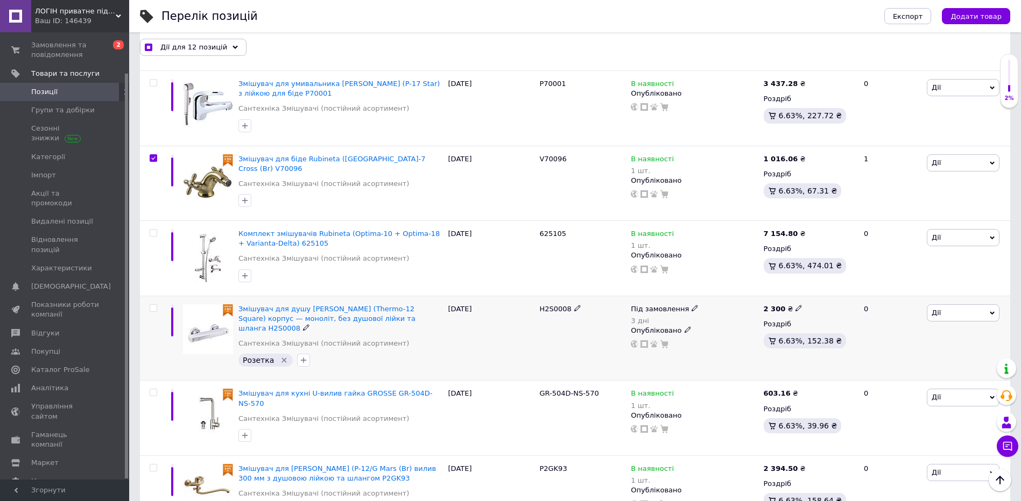
click at [151, 305] on input "checkbox" at bounding box center [153, 308] width 7 height 7
checkbox input "true"
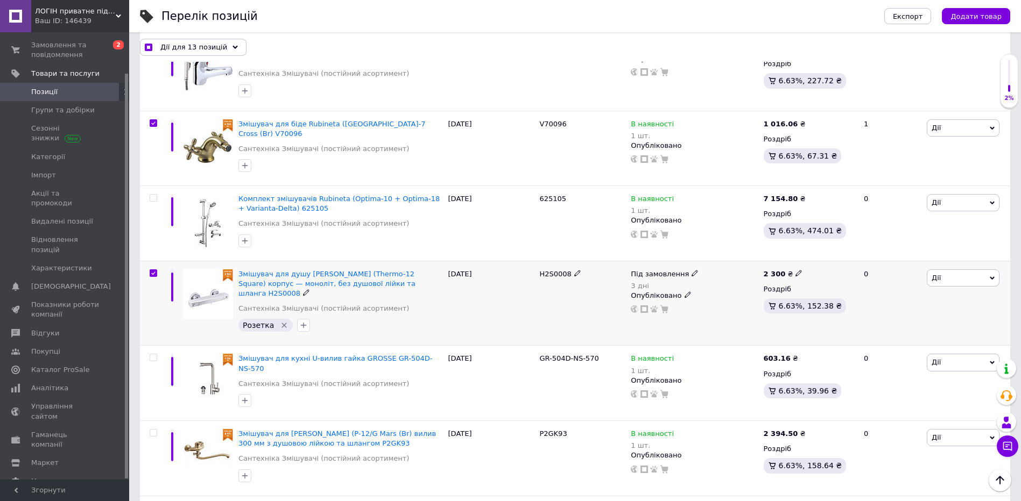
scroll to position [1399, 0]
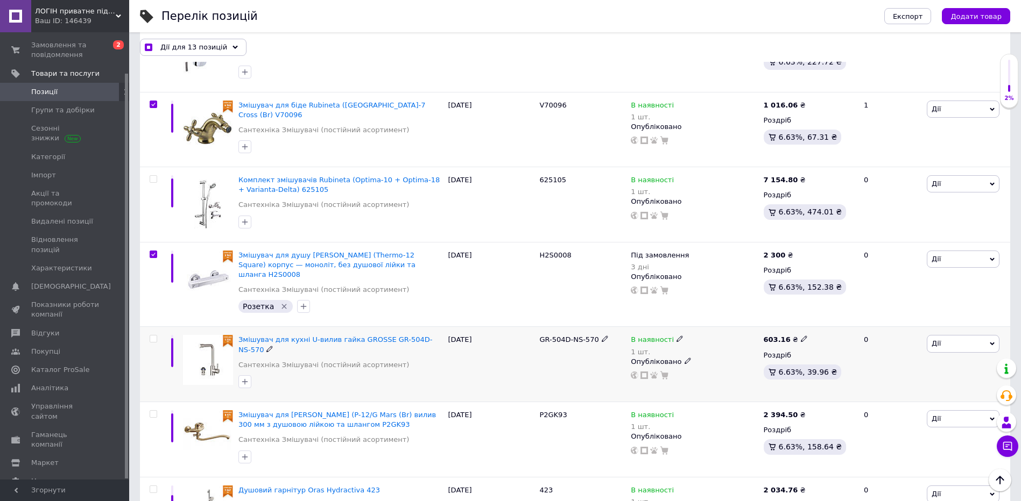
click at [153, 336] on input "checkbox" at bounding box center [153, 339] width 7 height 7
checkbox input "true"
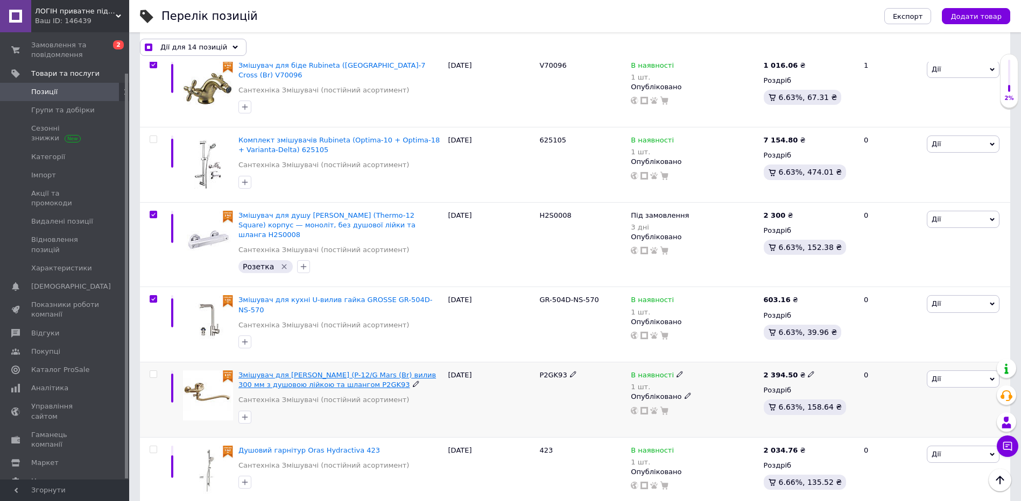
scroll to position [1506, 0]
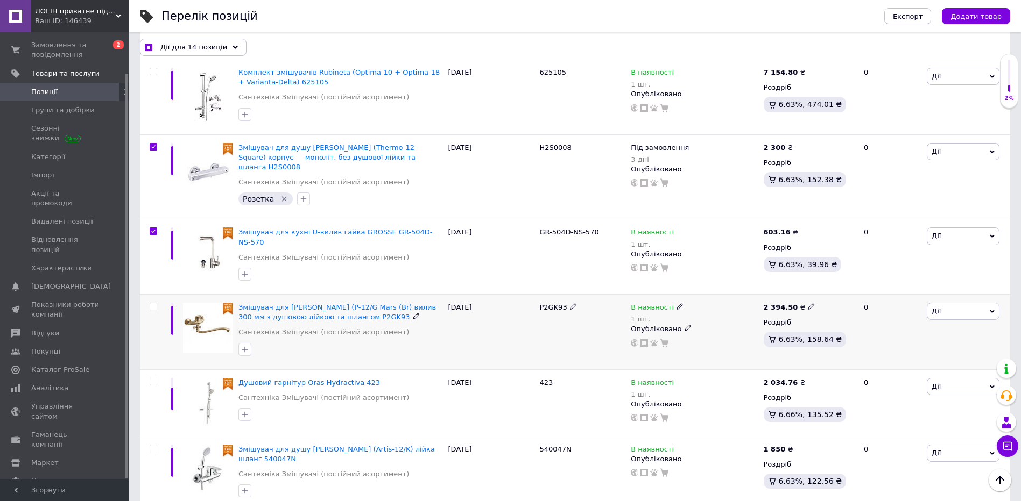
click at [153, 303] on input "checkbox" at bounding box center [153, 306] width 7 height 7
checkbox input "true"
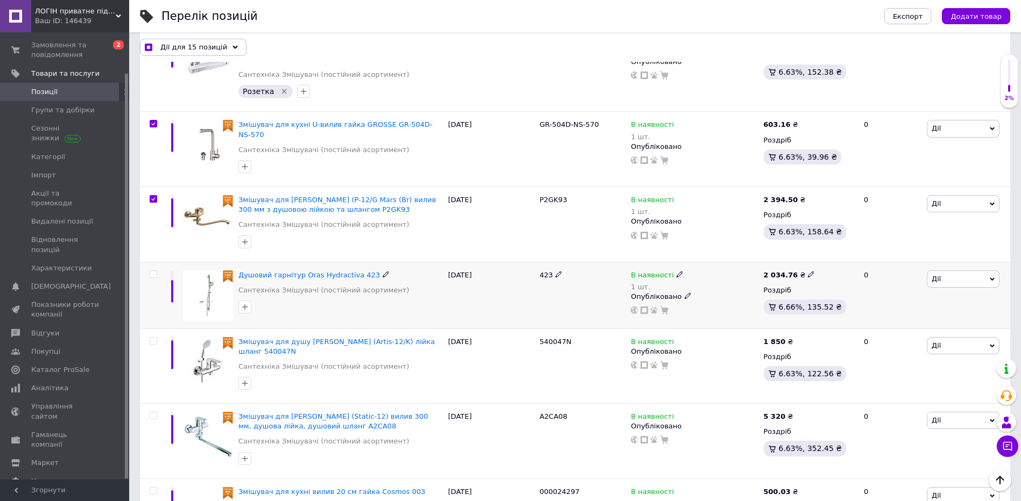
click at [153, 271] on input "checkbox" at bounding box center [153, 274] width 7 height 7
checkbox input "true"
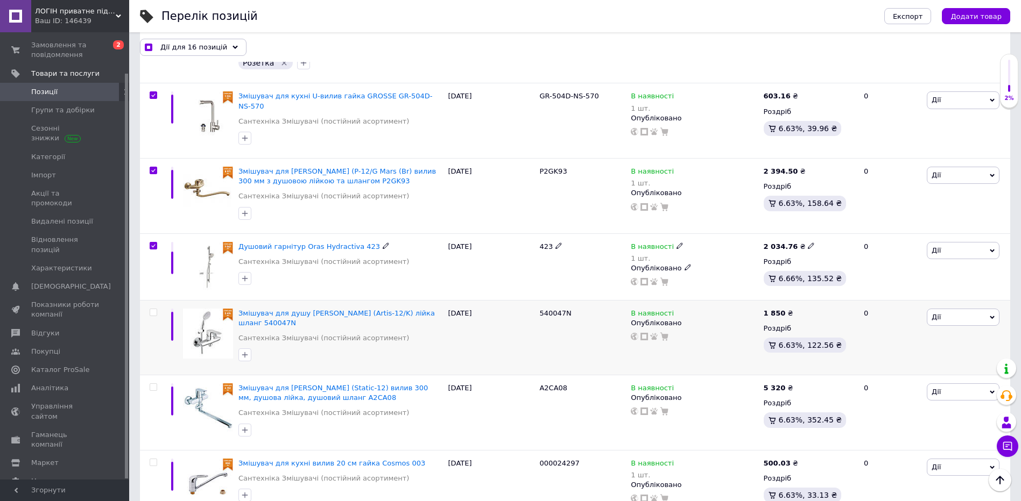
scroll to position [1668, 0]
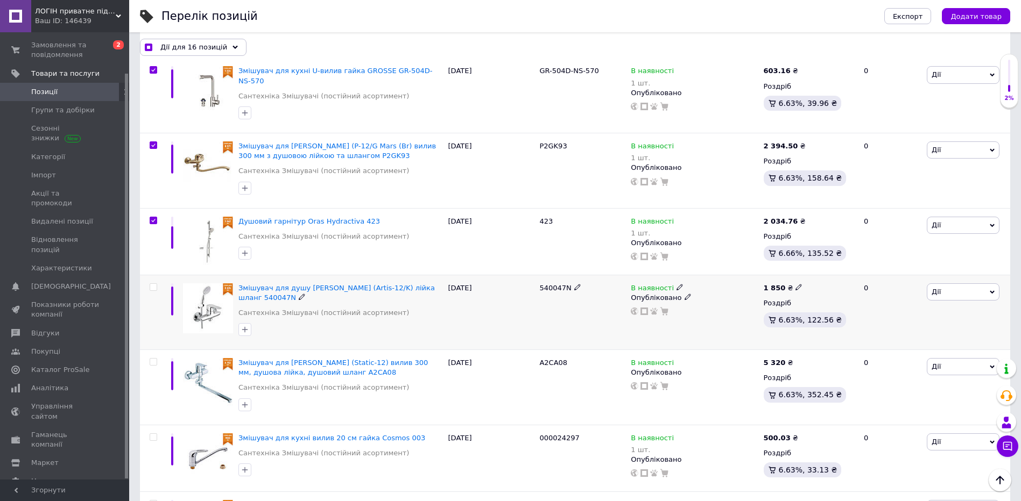
click at [157, 284] on label at bounding box center [154, 288] width 8 height 8
click at [157, 284] on input "checkbox" at bounding box center [153, 287] width 7 height 7
checkbox input "true"
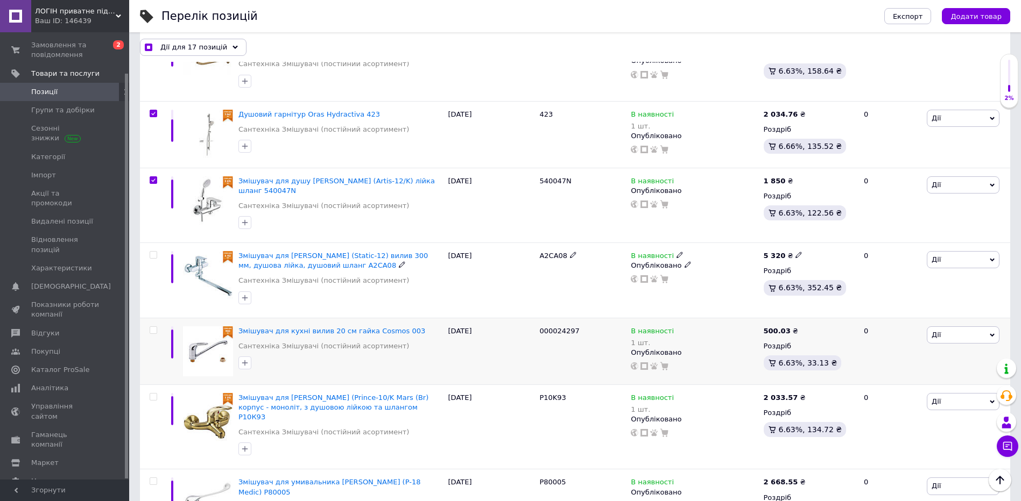
scroll to position [1775, 0]
click at [153, 251] on input "checkbox" at bounding box center [153, 254] width 7 height 7
checkbox input "true"
click at [157, 326] on label at bounding box center [154, 330] width 8 height 8
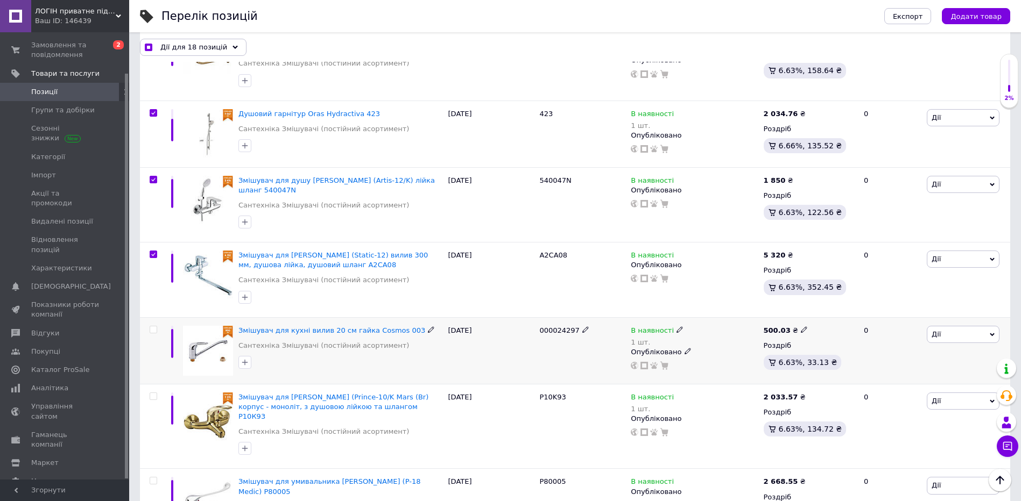
click at [157, 327] on input "checkbox" at bounding box center [153, 330] width 7 height 7
checkbox input "true"
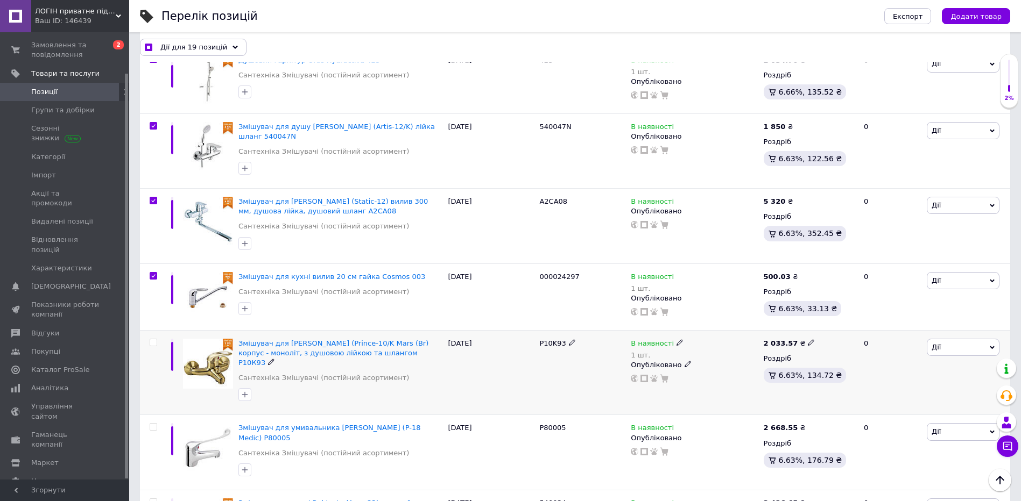
drag, startPoint x: 155, startPoint y: 291, endPoint x: 164, endPoint y: 290, distance: 8.7
click at [155, 339] on input "checkbox" at bounding box center [153, 342] width 7 height 7
checkbox input "true"
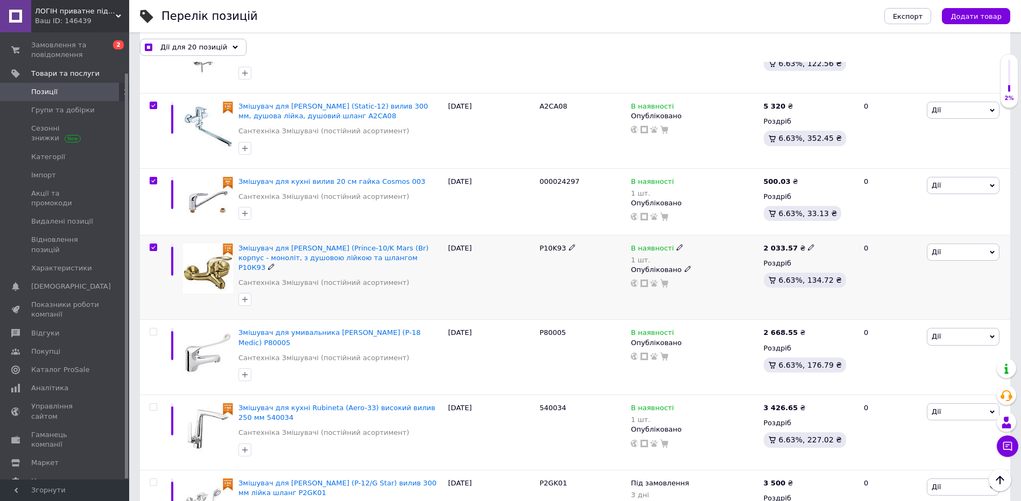
scroll to position [1937, 0]
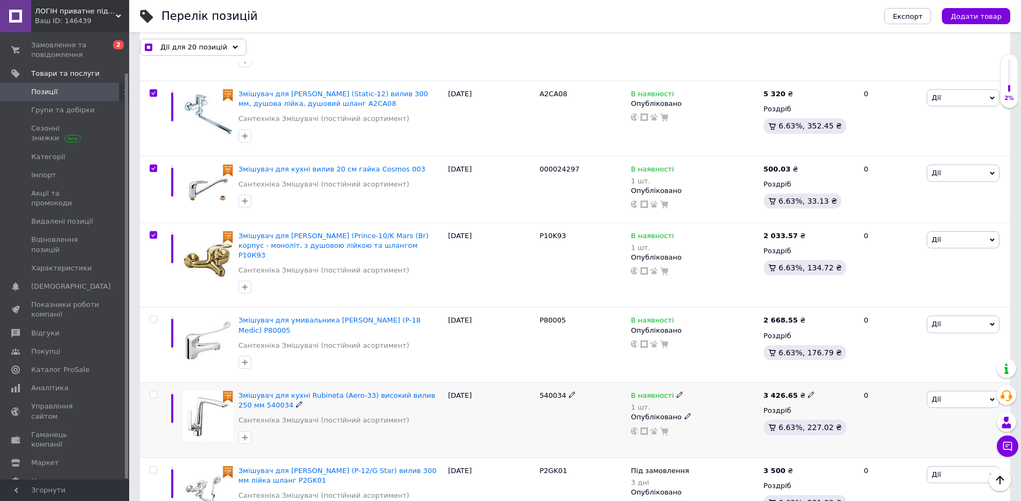
click at [155, 392] on input "checkbox" at bounding box center [153, 395] width 7 height 7
checkbox input "true"
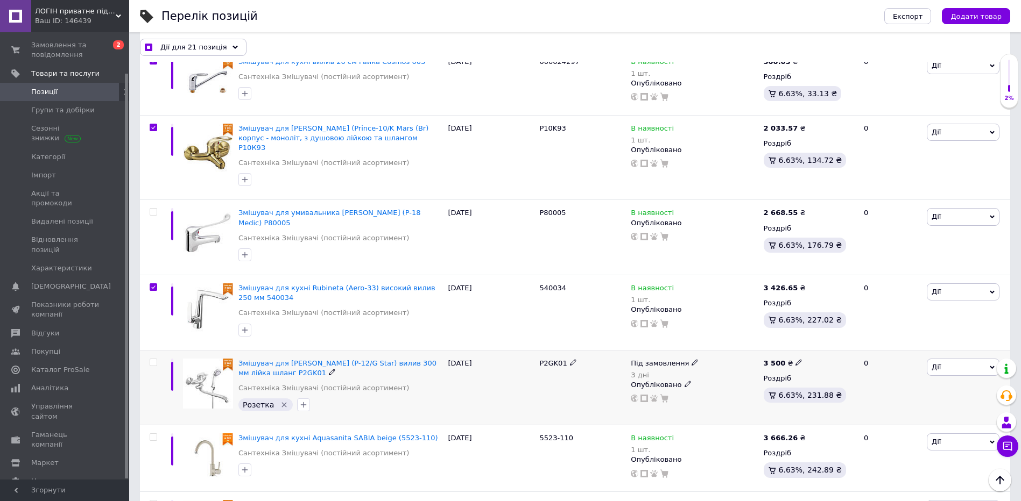
scroll to position [2098, 0]
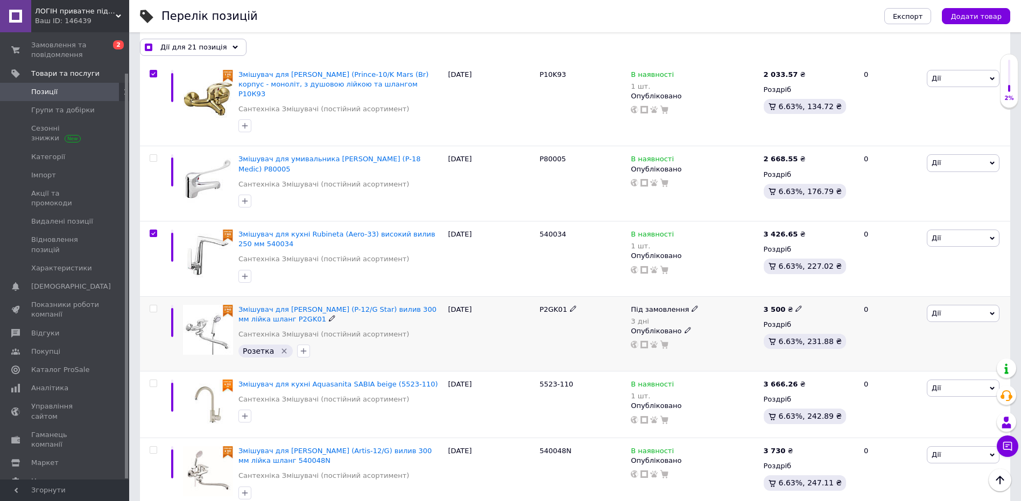
click at [156, 296] on div at bounding box center [152, 333] width 24 height 75
checkbox input "true"
click at [152, 306] on input "checkbox" at bounding box center [153, 309] width 7 height 7
checkbox input "true"
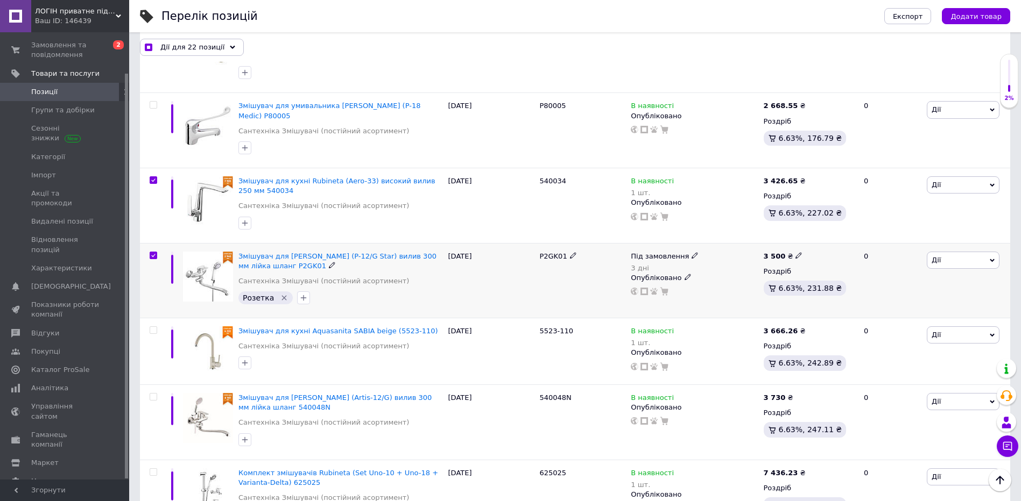
scroll to position [2206, 0]
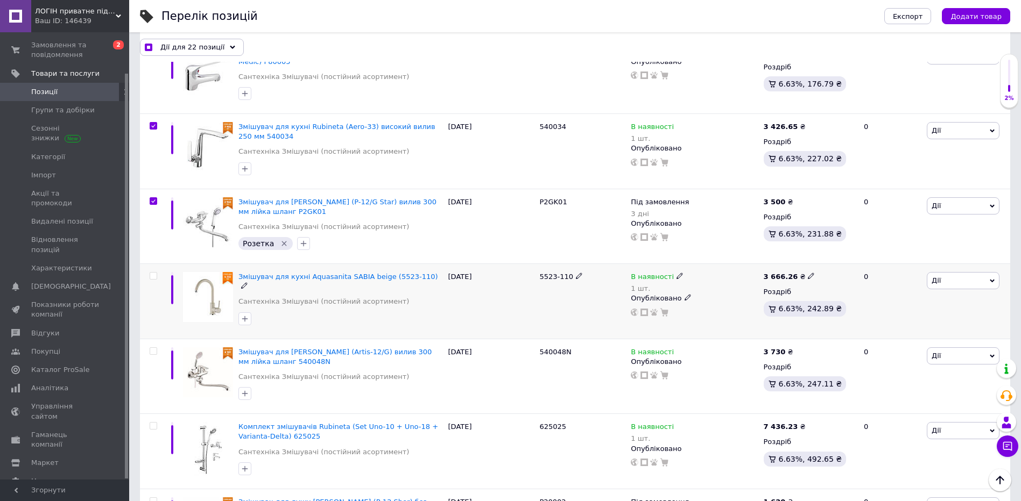
click at [152, 273] on input "checkbox" at bounding box center [153, 276] width 7 height 7
checkbox input "true"
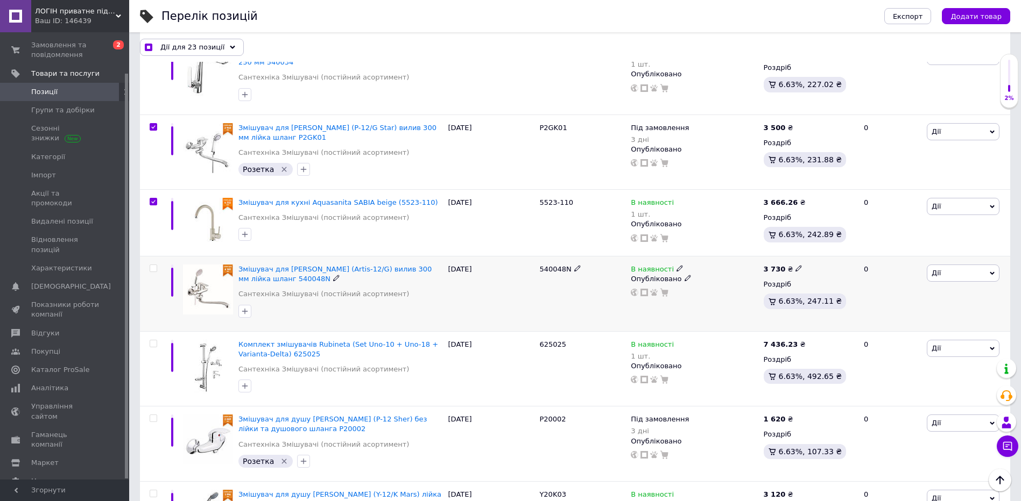
scroll to position [2313, 0]
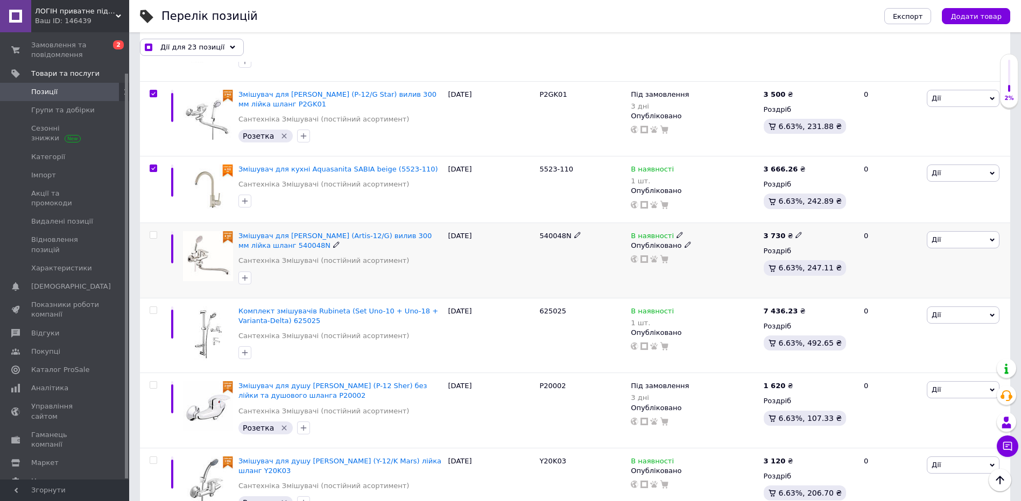
click at [155, 232] on input "checkbox" at bounding box center [153, 235] width 7 height 7
checkbox input "true"
click at [155, 382] on input "checkbox" at bounding box center [153, 385] width 7 height 7
checkbox input "true"
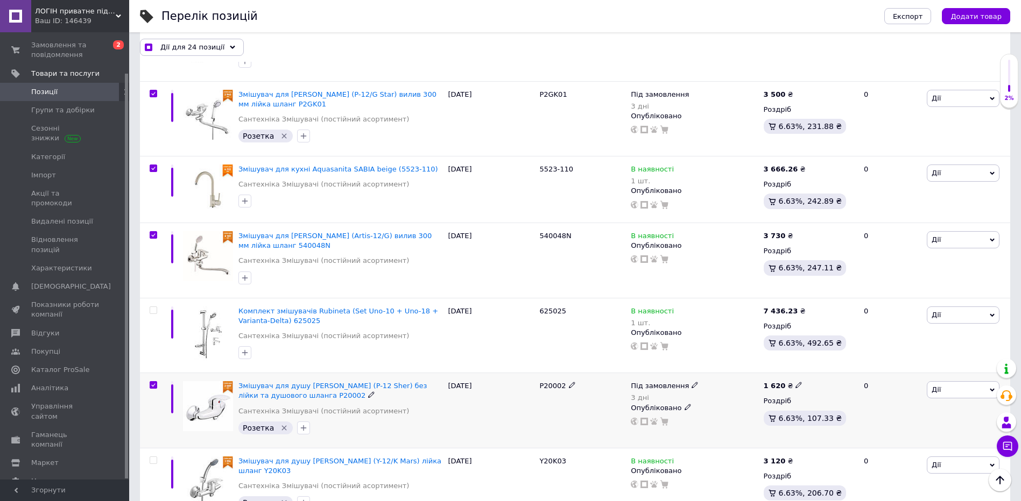
checkbox input "true"
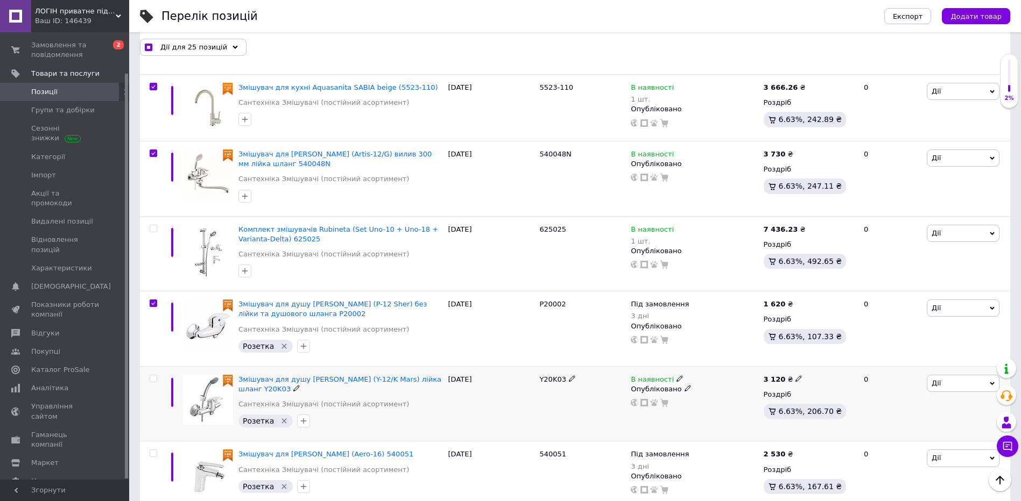
scroll to position [2421, 0]
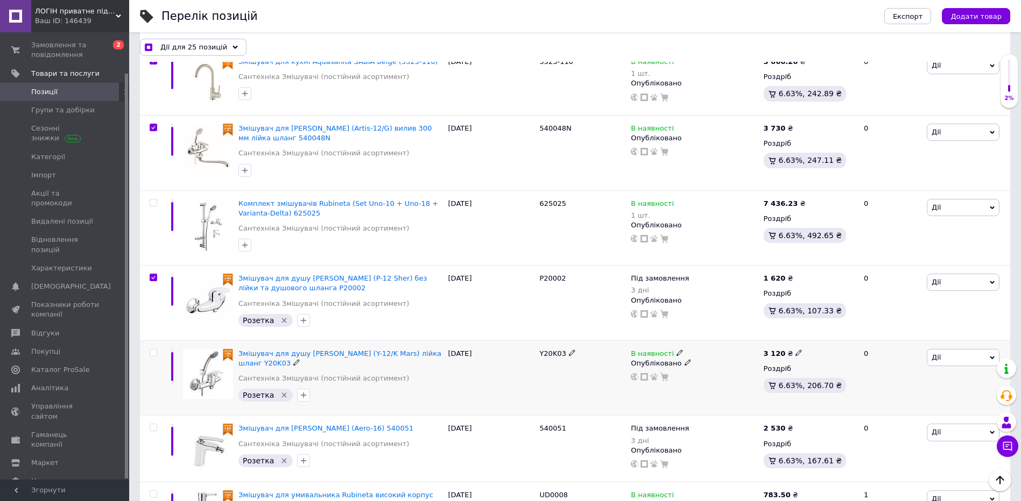
click at [155, 350] on input "checkbox" at bounding box center [153, 353] width 7 height 7
checkbox input "true"
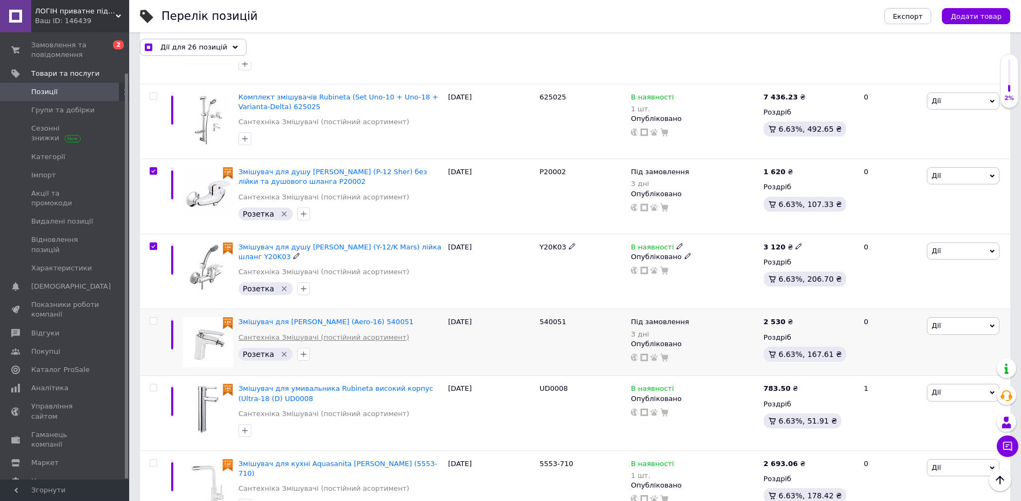
scroll to position [2529, 0]
click at [153, 317] on input "checkbox" at bounding box center [153, 320] width 7 height 7
checkbox input "true"
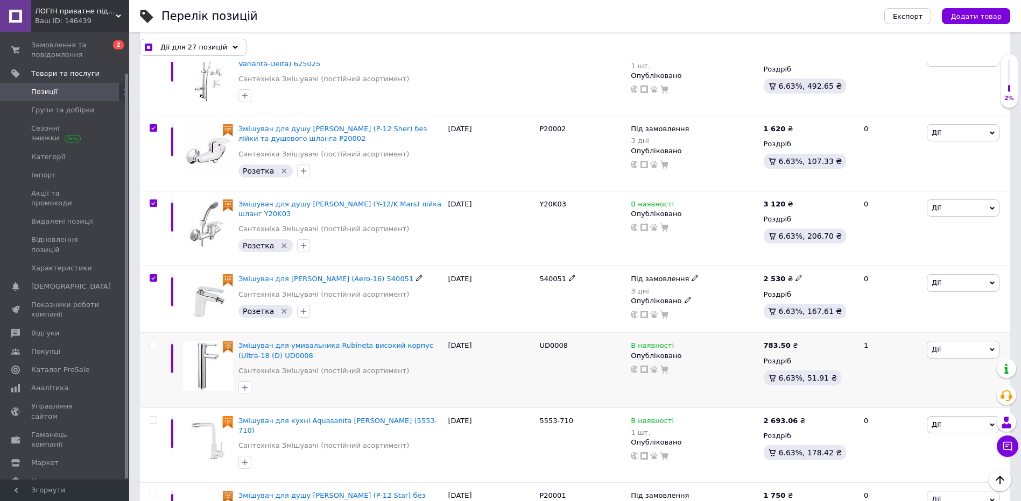
scroll to position [2636, 0]
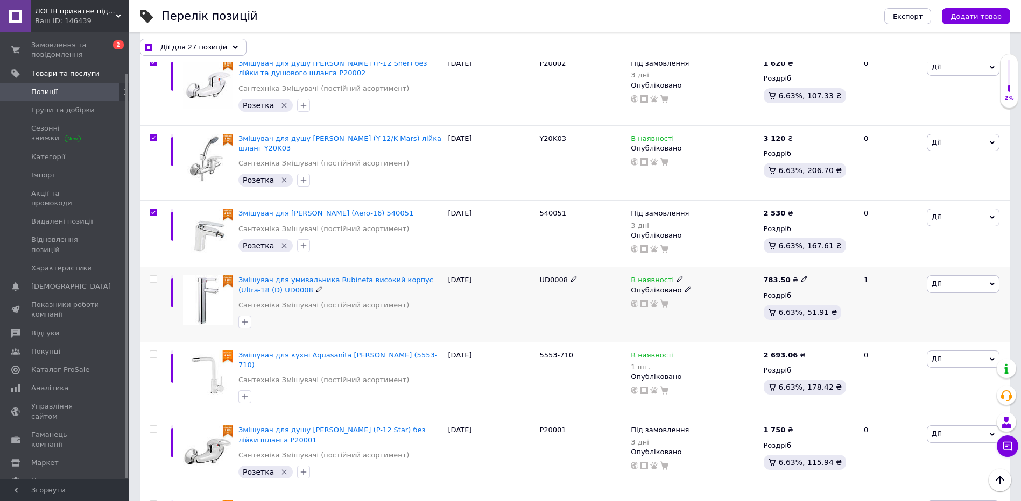
click at [155, 267] on div at bounding box center [152, 304] width 24 height 75
click at [148, 275] on div at bounding box center [154, 279] width 22 height 8
checkbox input "true"
click at [154, 276] on input "checkbox" at bounding box center [153, 279] width 7 height 7
checkbox input "true"
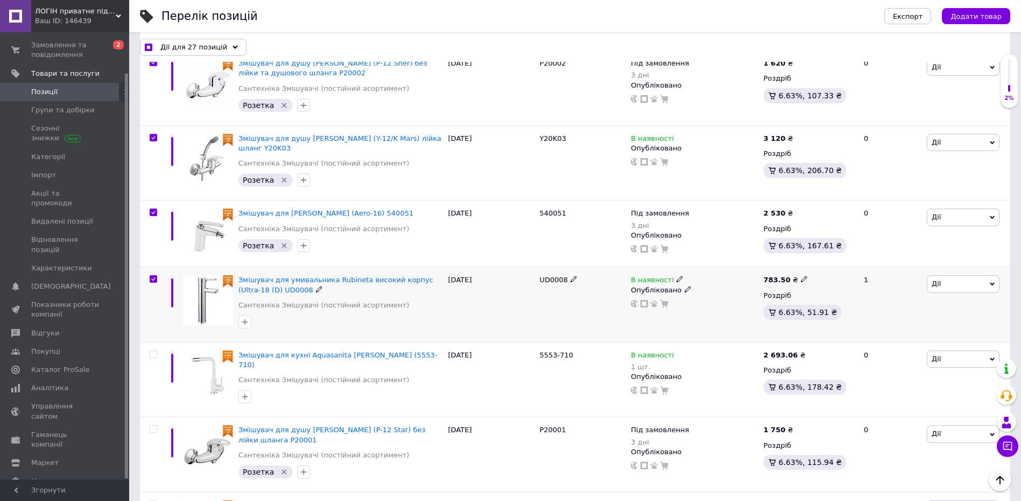
checkbox input "true"
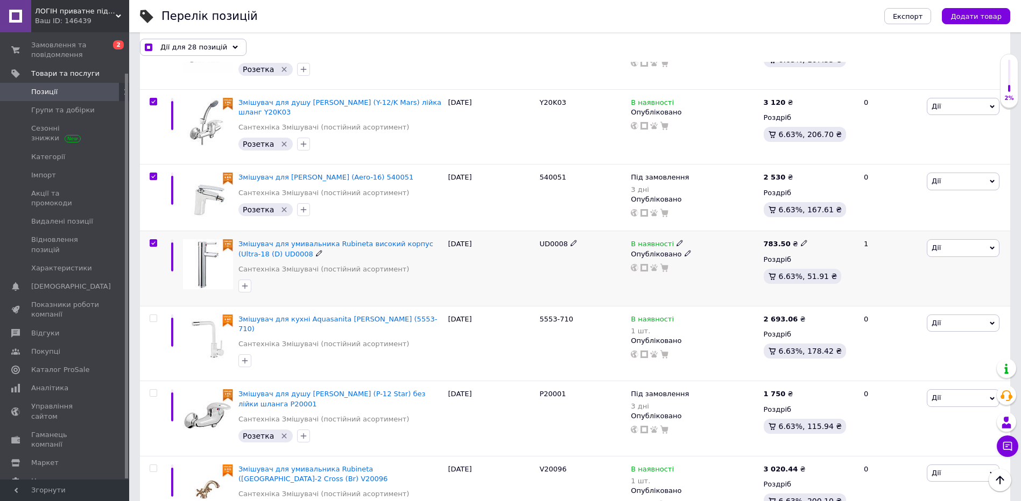
scroll to position [2690, 0]
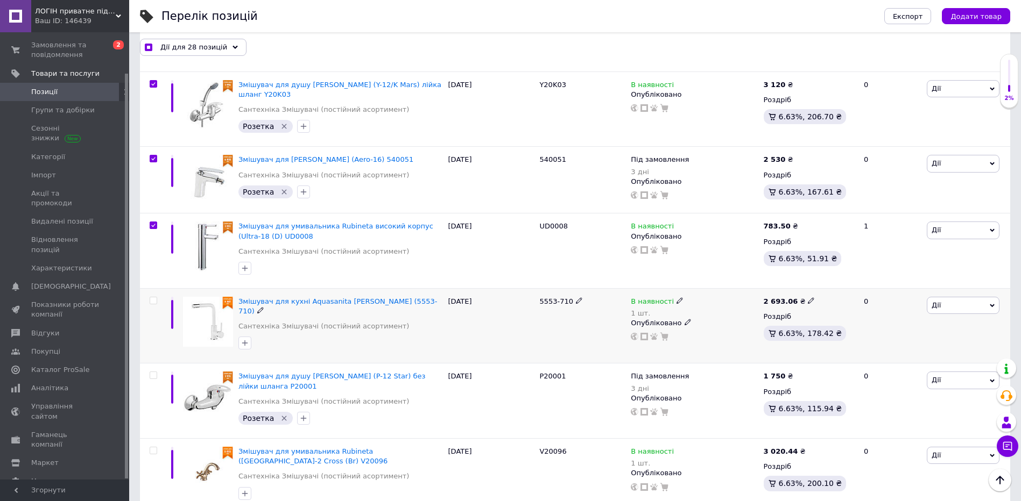
click at [155, 298] on input "checkbox" at bounding box center [153, 301] width 7 height 7
checkbox input "true"
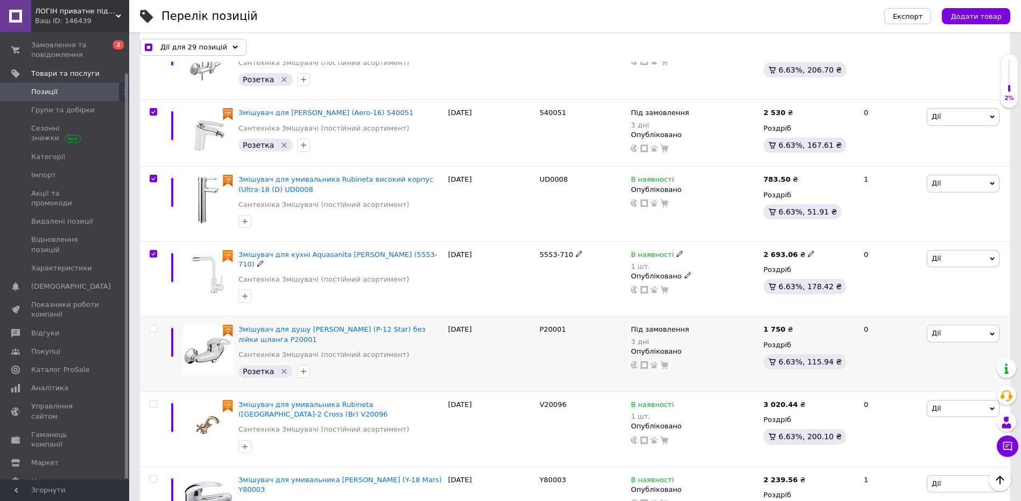
scroll to position [2798, 0]
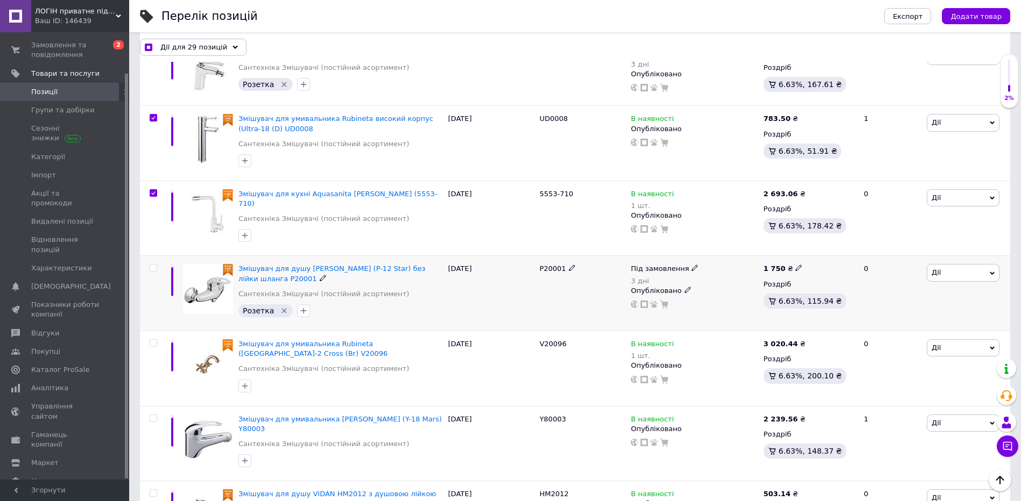
click at [153, 265] on input "checkbox" at bounding box center [153, 268] width 7 height 7
checkbox input "true"
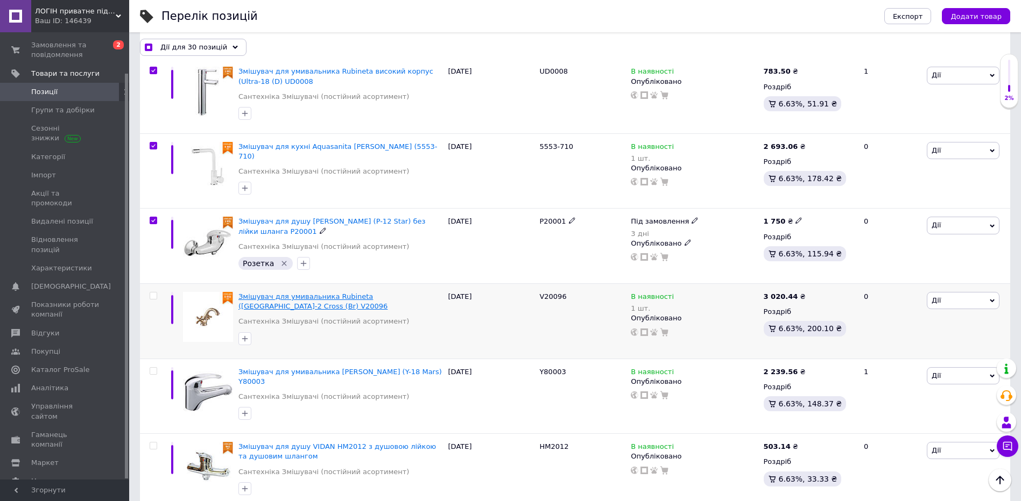
scroll to position [2851, 0]
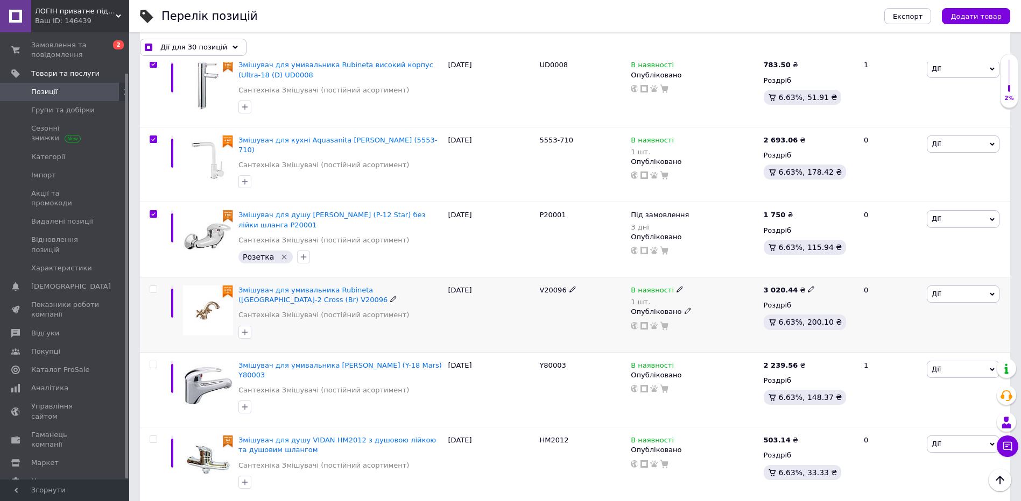
click at [154, 286] on input "checkbox" at bounding box center [153, 289] width 7 height 7
checkbox input "true"
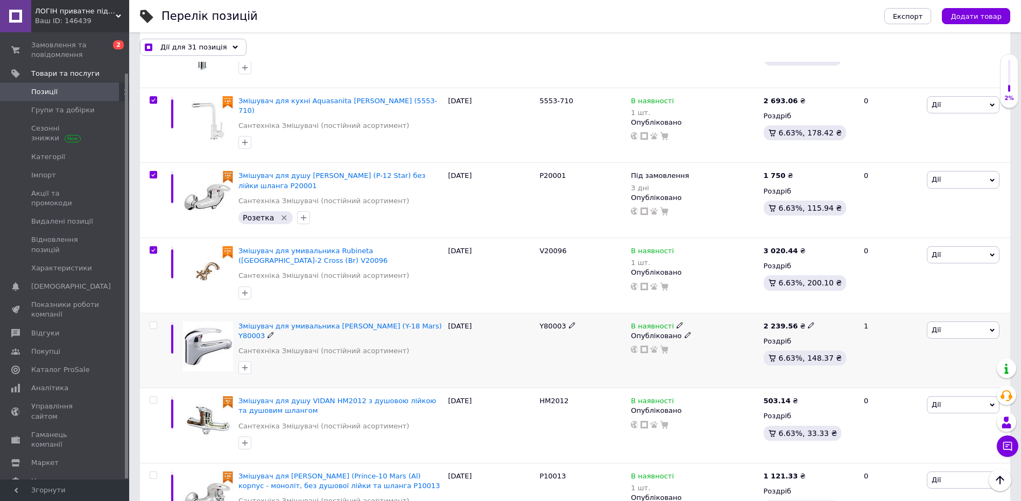
scroll to position [2959, 0]
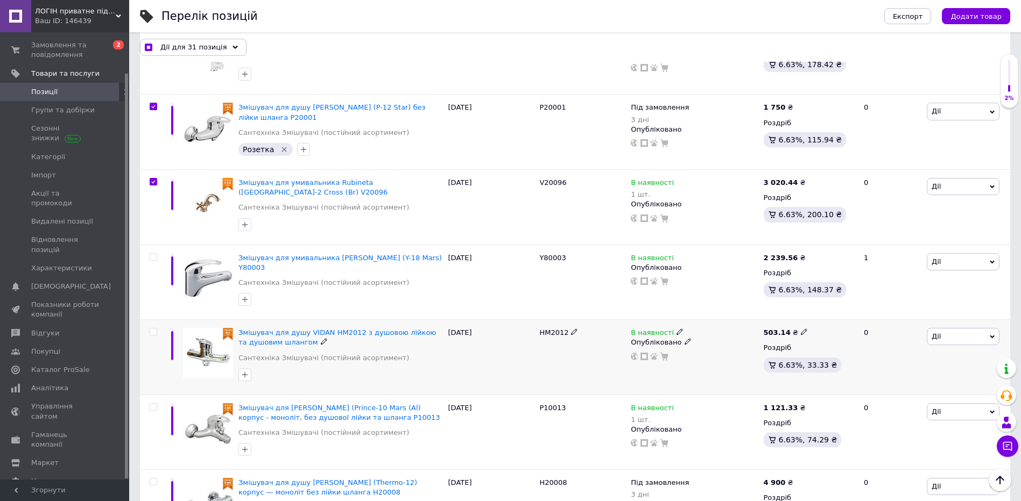
click at [156, 329] on input "checkbox" at bounding box center [153, 332] width 7 height 7
checkbox input "true"
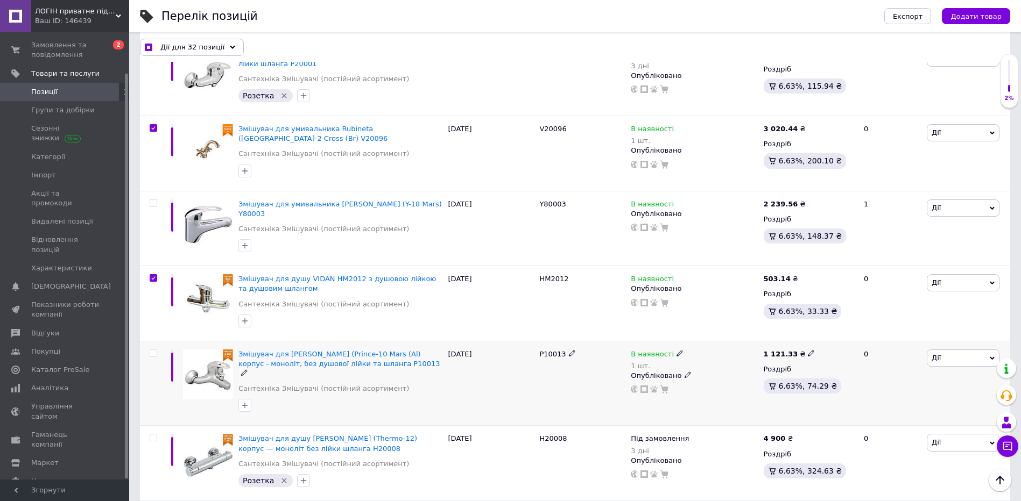
click at [155, 350] on input "checkbox" at bounding box center [153, 353] width 7 height 7
checkbox input "true"
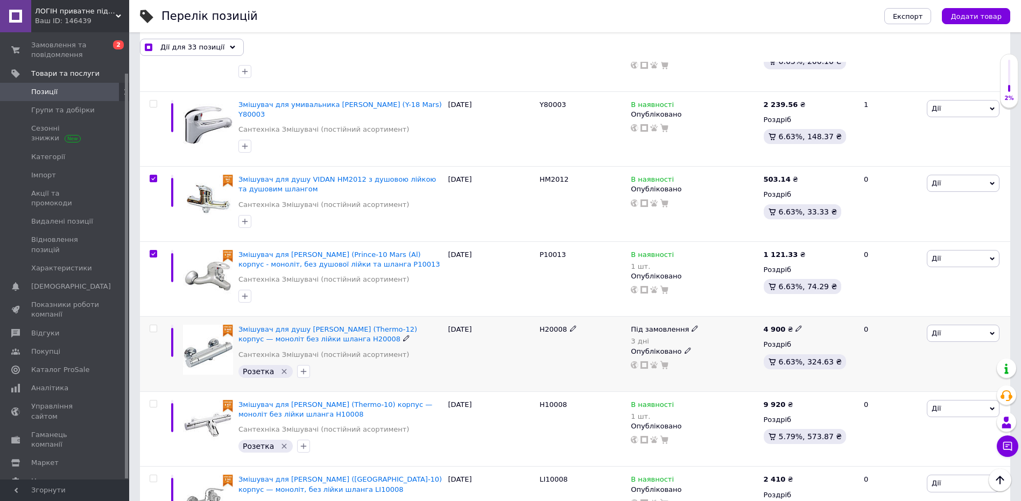
scroll to position [3120, 0]
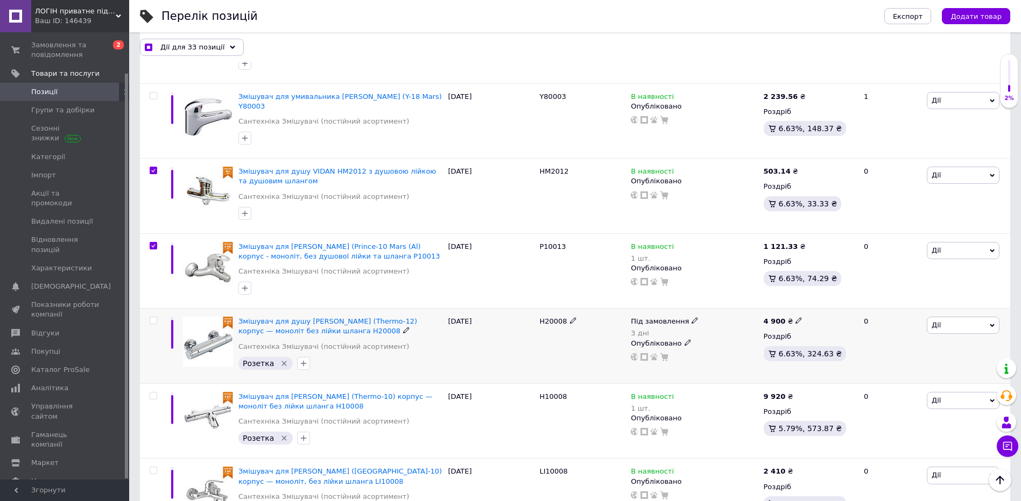
click at [152, 317] on input "checkbox" at bounding box center [153, 320] width 7 height 7
checkbox input "true"
click at [155, 393] on input "checkbox" at bounding box center [153, 396] width 7 height 7
checkbox input "true"
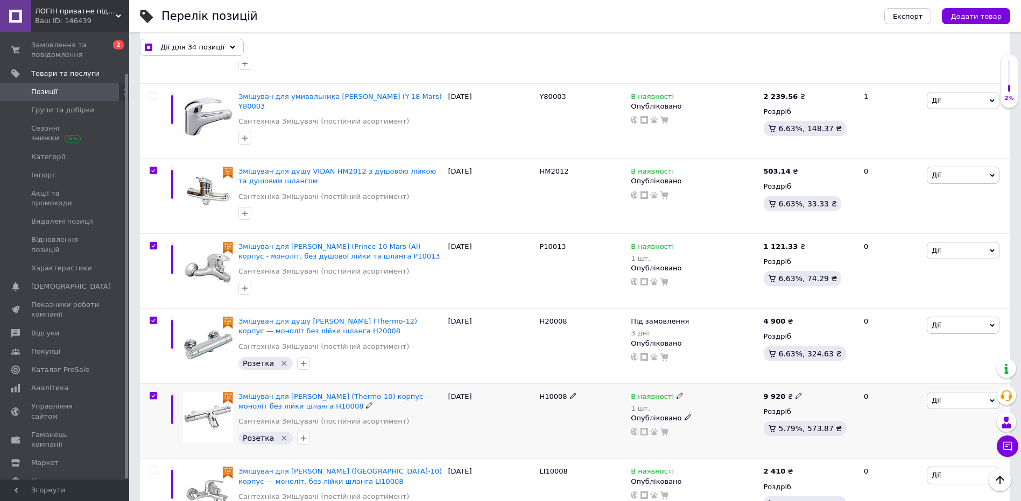
checkbox input "true"
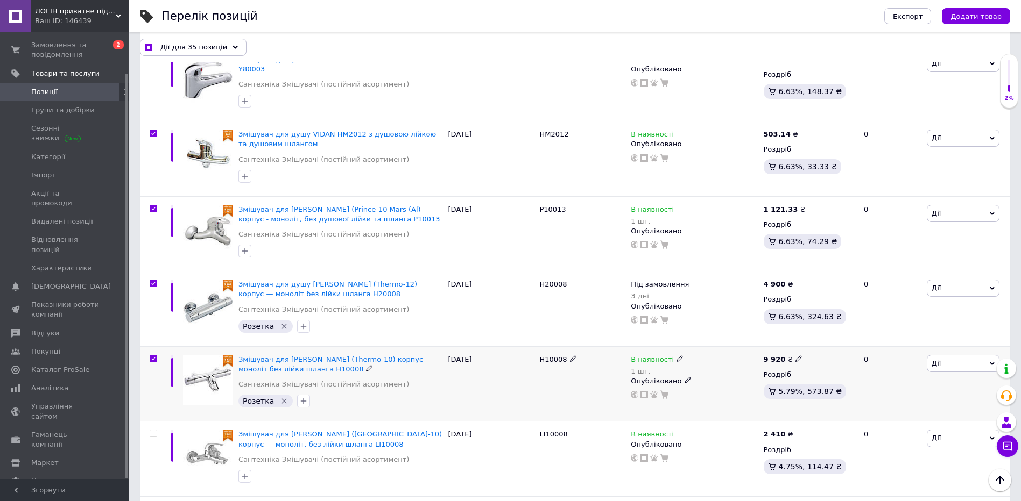
scroll to position [3174, 0]
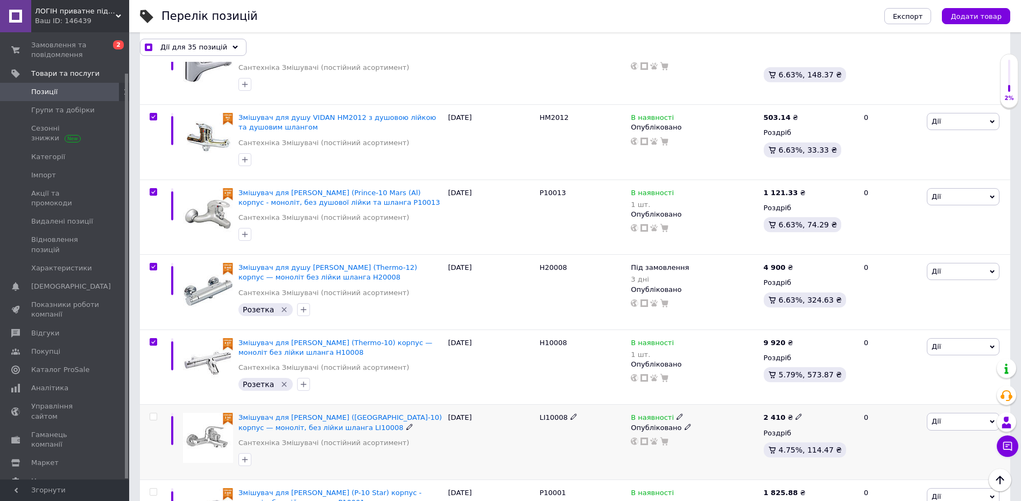
click at [154, 414] on input "checkbox" at bounding box center [153, 417] width 7 height 7
checkbox input "true"
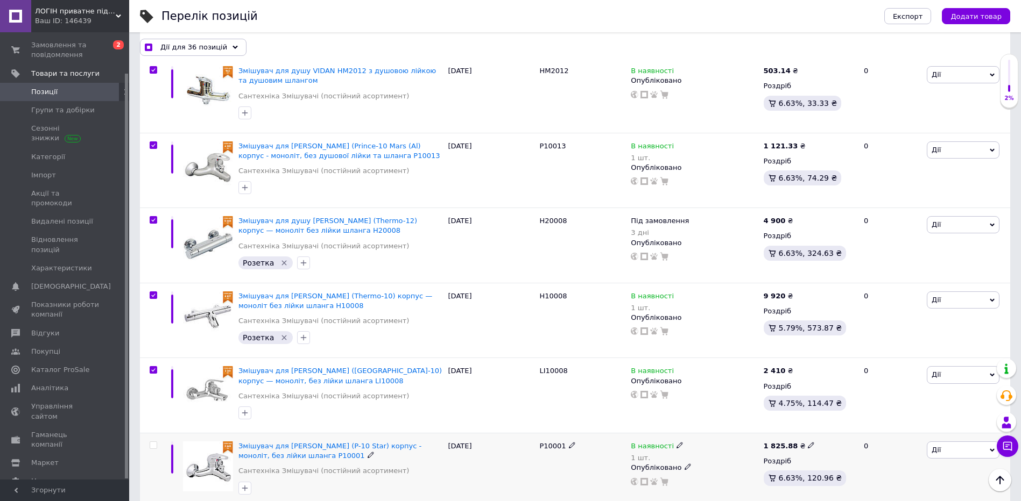
scroll to position [3282, 0]
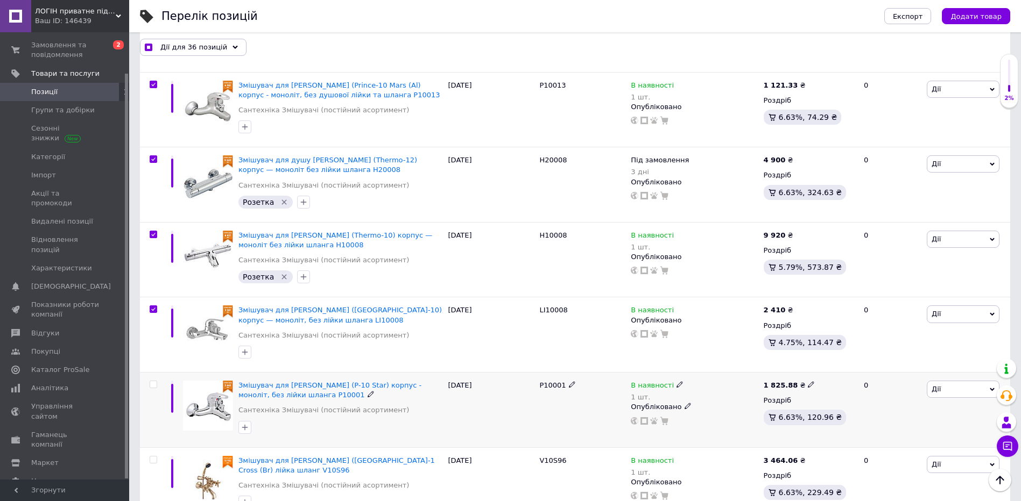
click at [155, 381] on input "checkbox" at bounding box center [153, 384] width 7 height 7
checkbox input "true"
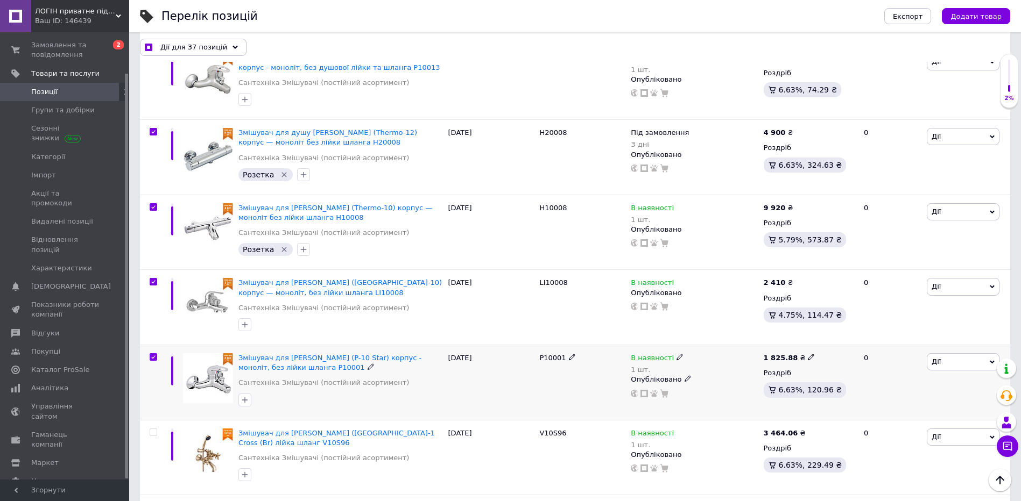
scroll to position [3336, 0]
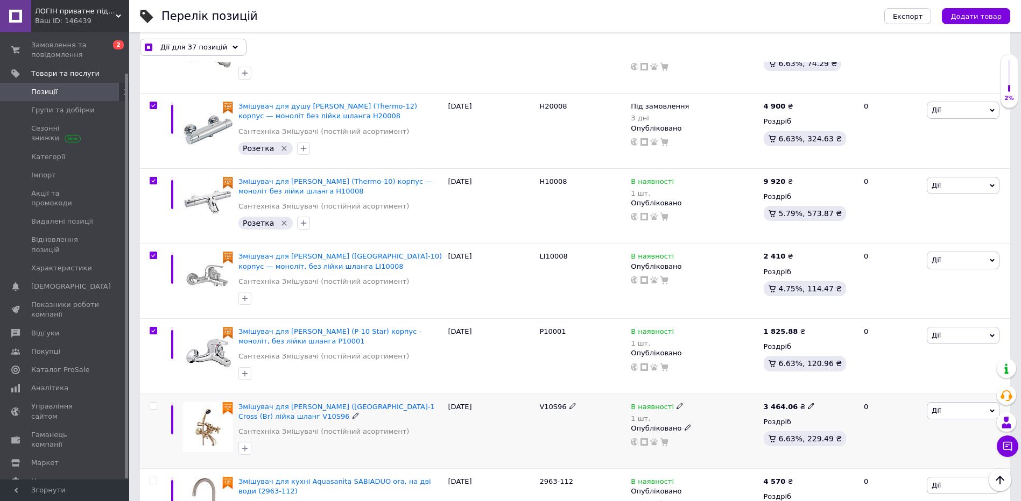
click at [155, 403] on input "checkbox" at bounding box center [153, 406] width 7 height 7
checkbox input "true"
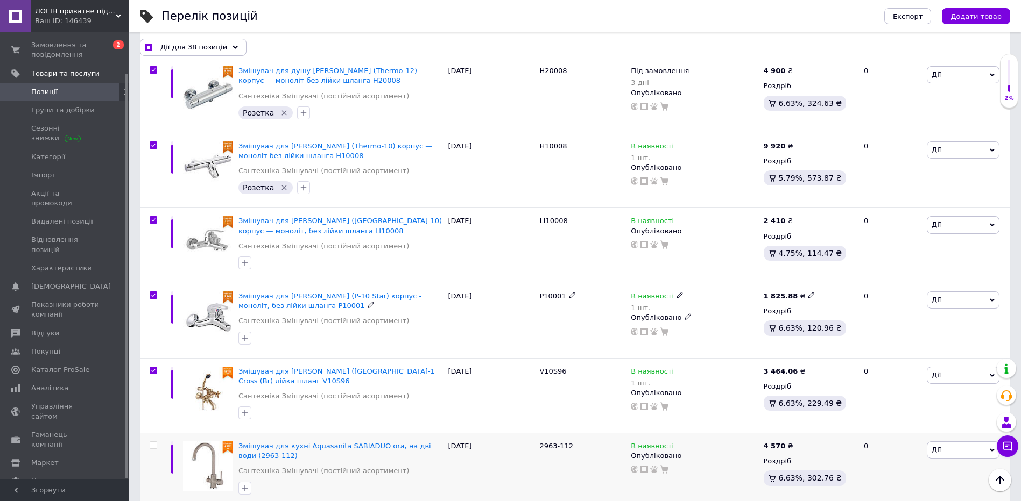
scroll to position [3443, 0]
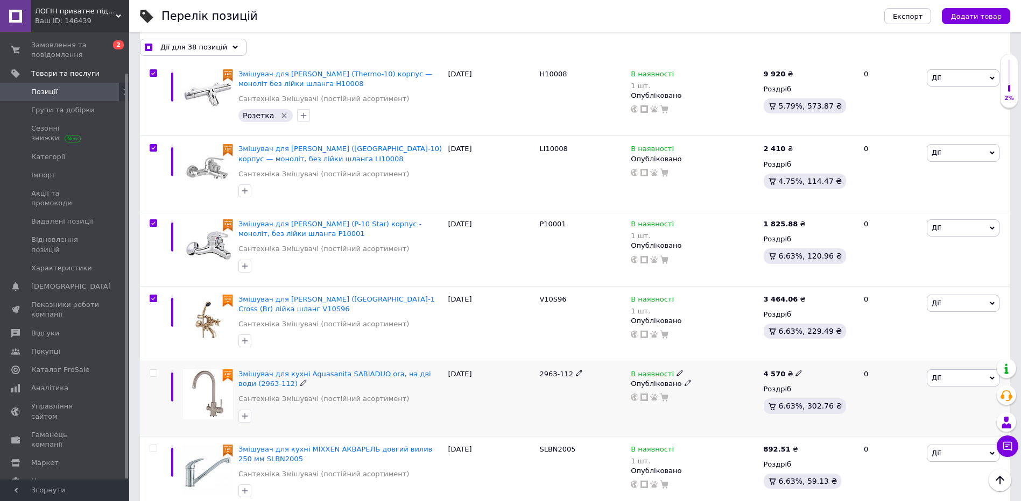
click at [155, 370] on input "checkbox" at bounding box center [153, 373] width 7 height 7
checkbox input "true"
click at [153, 445] on input "checkbox" at bounding box center [153, 448] width 7 height 7
checkbox input "true"
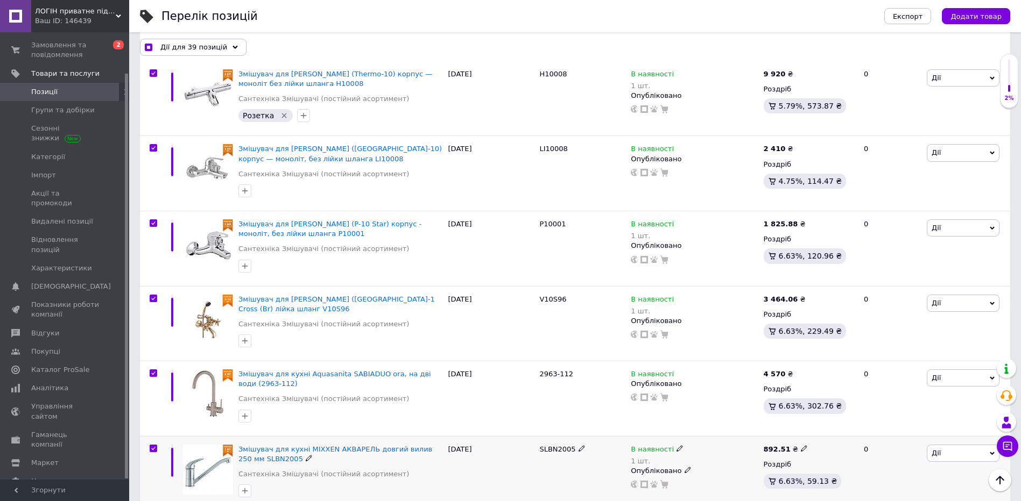
checkbox input "true"
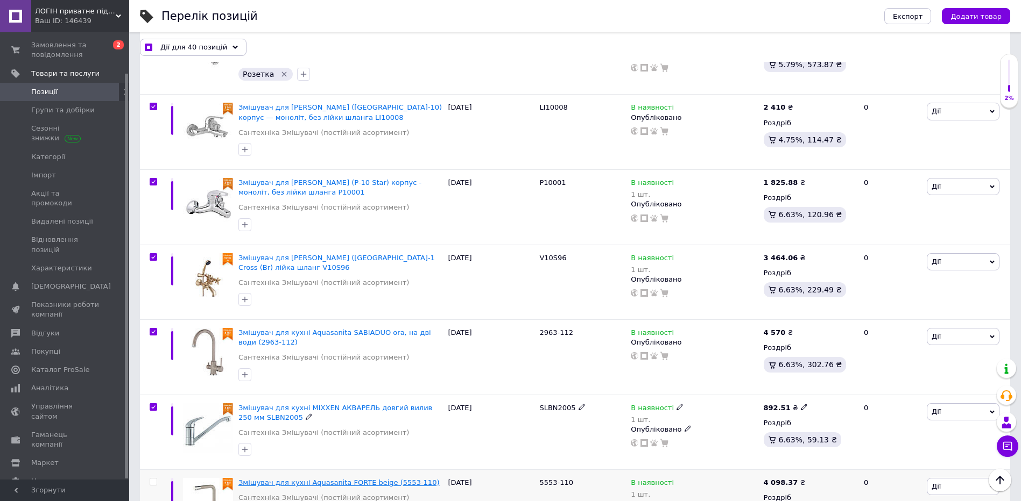
scroll to position [3551, 0]
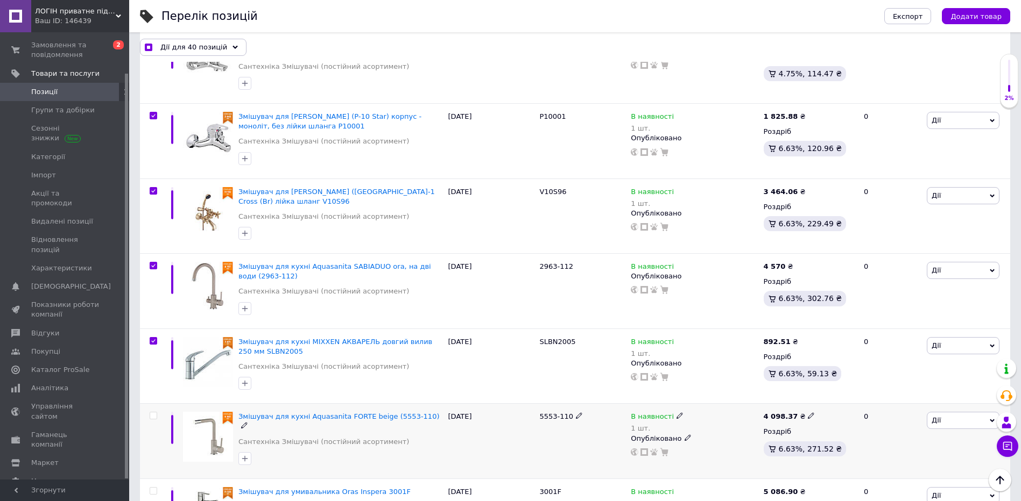
click at [155, 413] on input "checkbox" at bounding box center [153, 416] width 7 height 7
checkbox input "true"
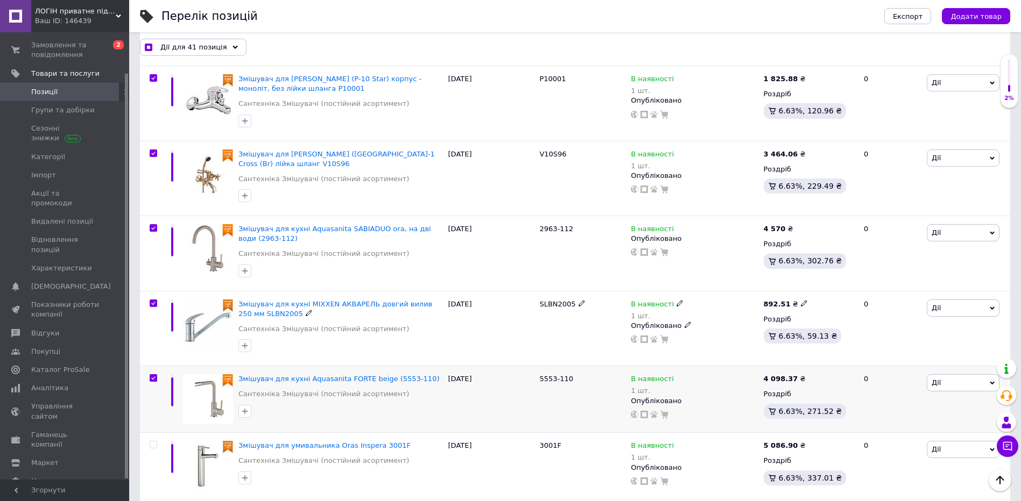
scroll to position [3605, 0]
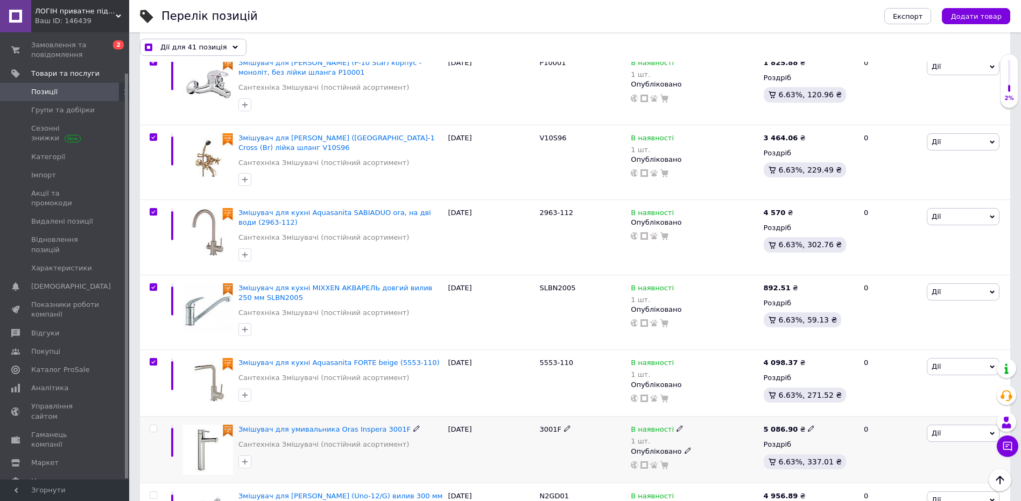
click at [153, 426] on input "checkbox" at bounding box center [153, 429] width 7 height 7
checkbox input "true"
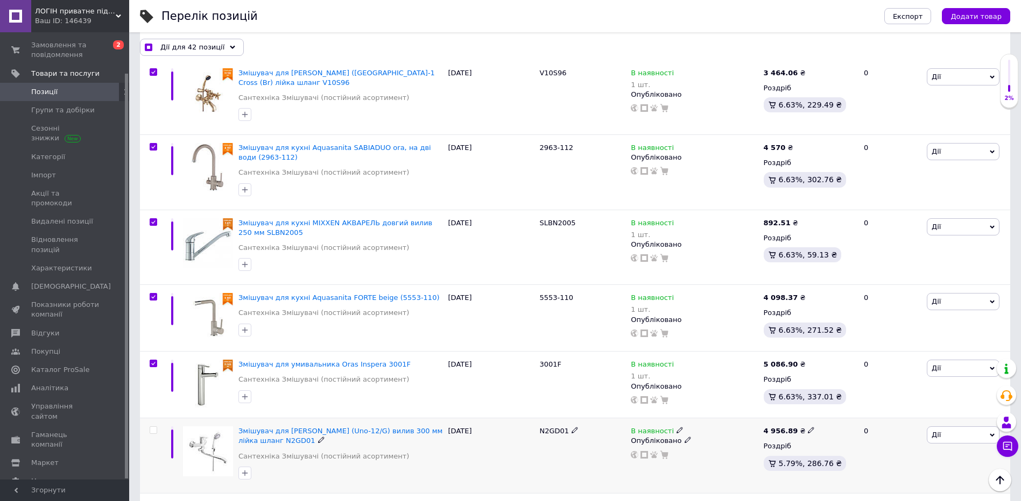
scroll to position [3712, 0]
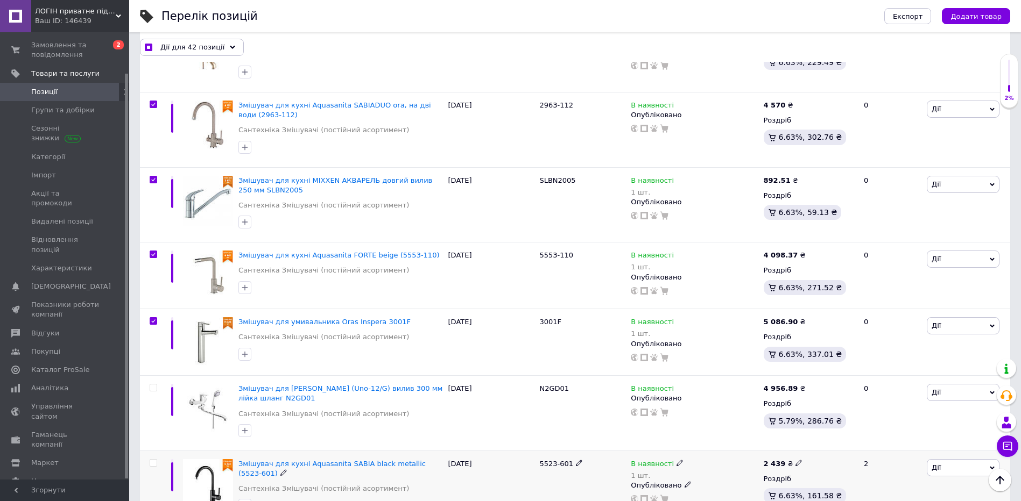
click at [155, 460] on input "checkbox" at bounding box center [153, 463] width 7 height 7
checkbox input "true"
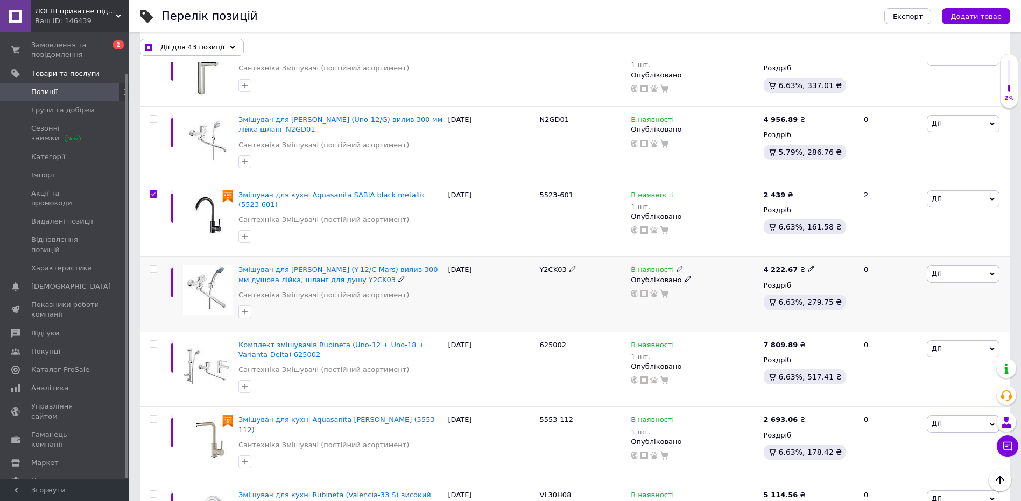
scroll to position [4035, 0]
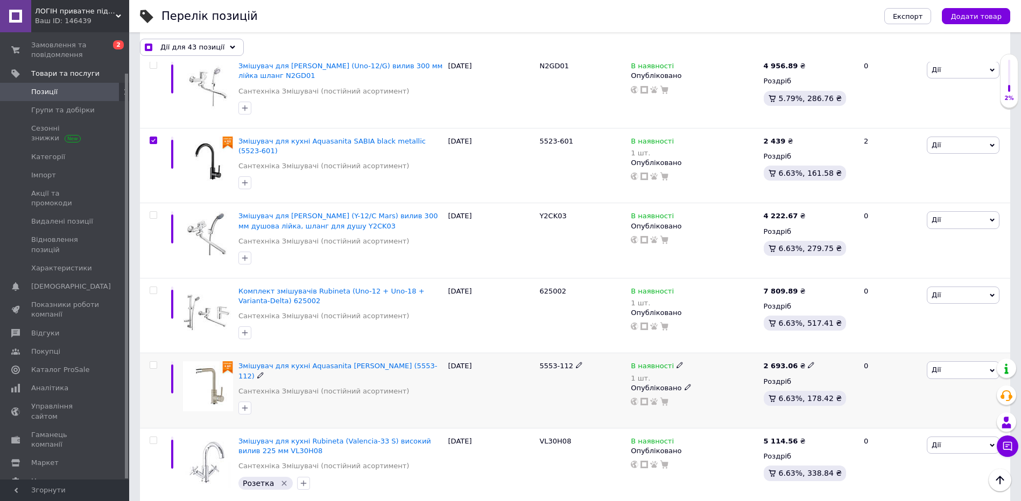
click at [153, 362] on input "checkbox" at bounding box center [153, 365] width 7 height 7
checkbox input "true"
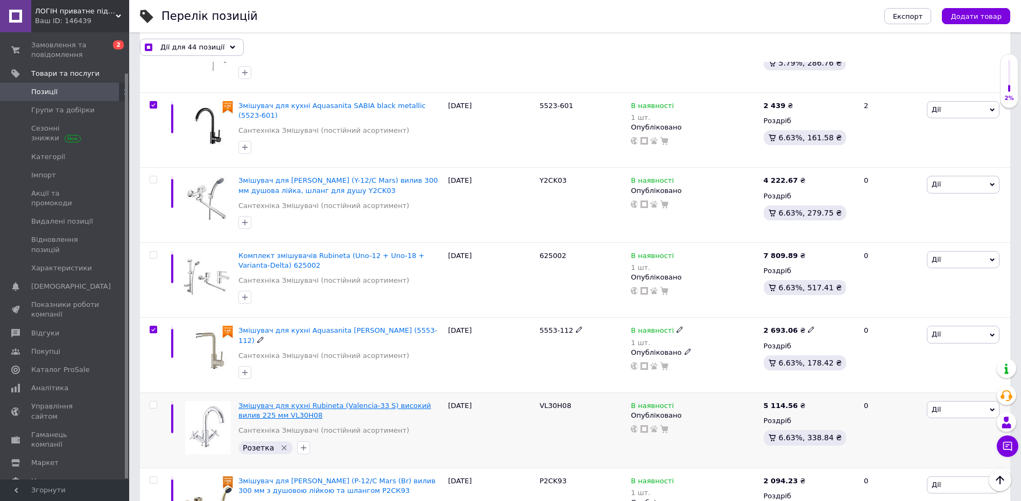
scroll to position [4089, 0]
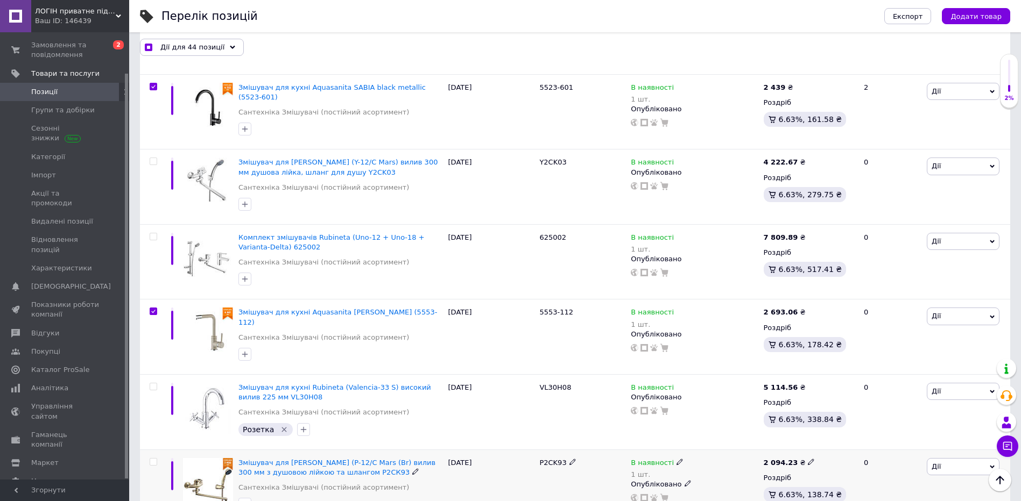
click at [155, 459] on input "checkbox" at bounding box center [153, 462] width 7 height 7
checkbox input "true"
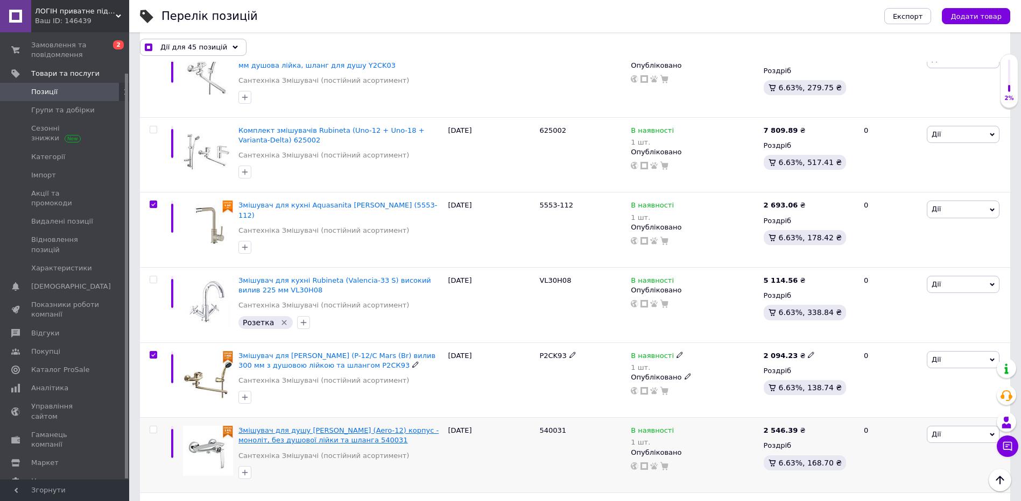
scroll to position [4196, 0]
click at [157, 426] on label at bounding box center [154, 430] width 8 height 8
click at [157, 426] on input "checkbox" at bounding box center [153, 429] width 7 height 7
checkbox input "true"
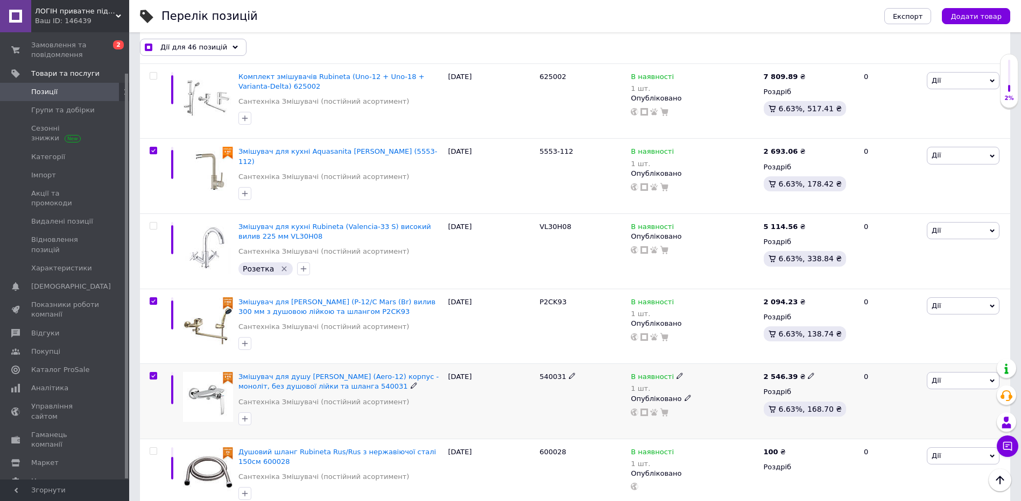
scroll to position [4250, 0]
click at [164, 438] on div "Душовий шланг Rubineta Rus/Rus з нержавіючої сталі 150см 600028 Сантехніка Зміш…" at bounding box center [575, 475] width 870 height 75
checkbox input "true"
click at [155, 448] on input "checkbox" at bounding box center [153, 451] width 7 height 7
checkbox input "true"
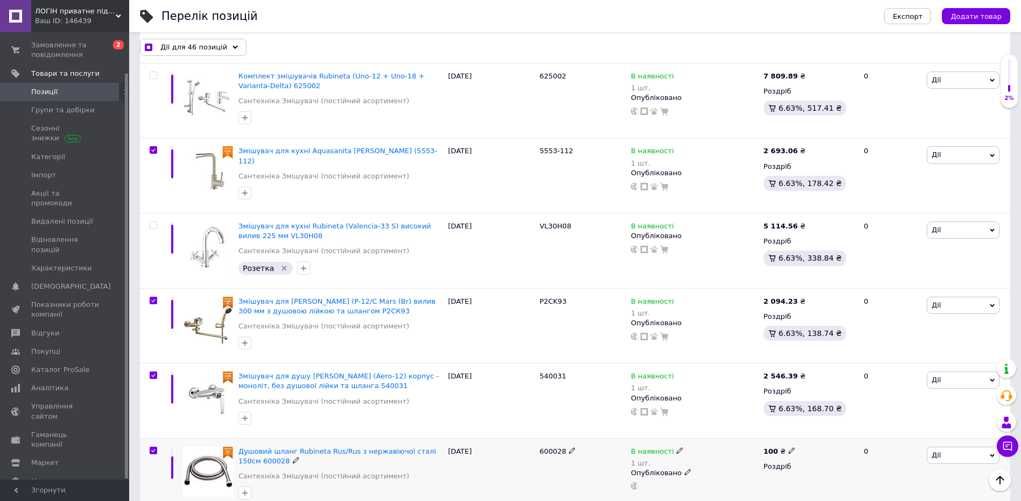
checkbox input "true"
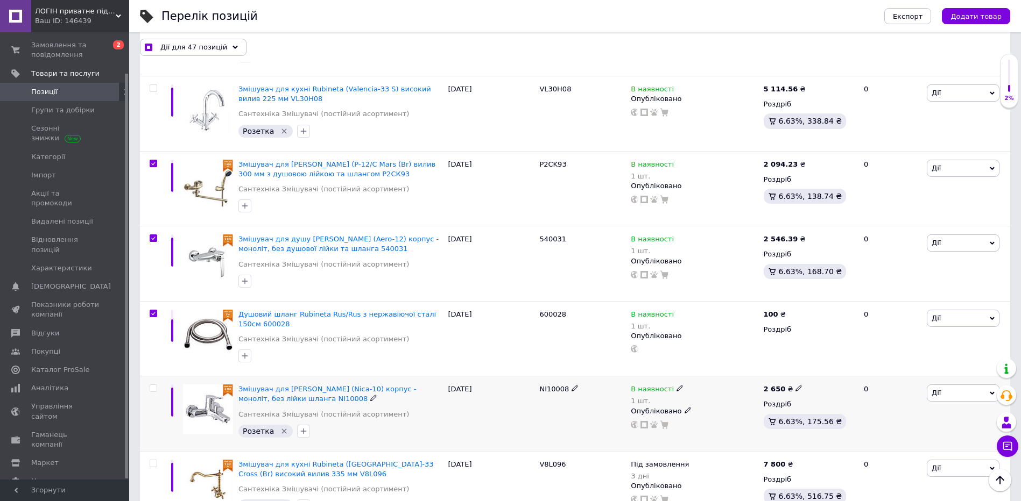
scroll to position [4412, 0]
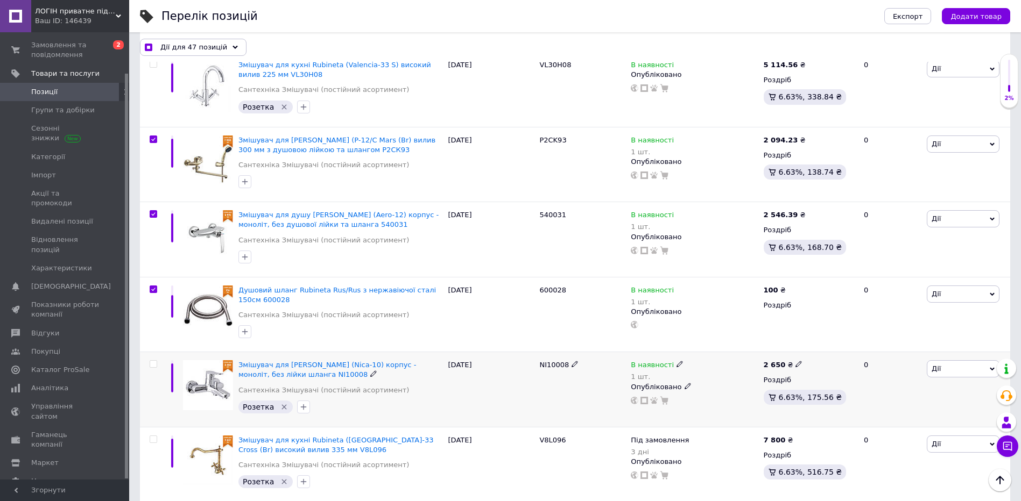
click at [156, 361] on input "checkbox" at bounding box center [153, 364] width 7 height 7
checkbox input "true"
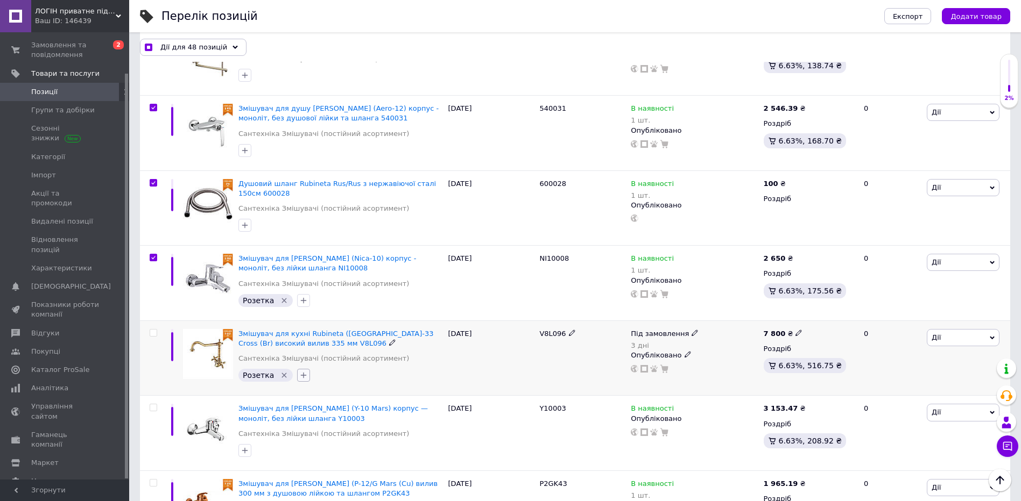
scroll to position [4519, 0]
click at [153, 329] on input "checkbox" at bounding box center [153, 332] width 7 height 7
checkbox input "true"
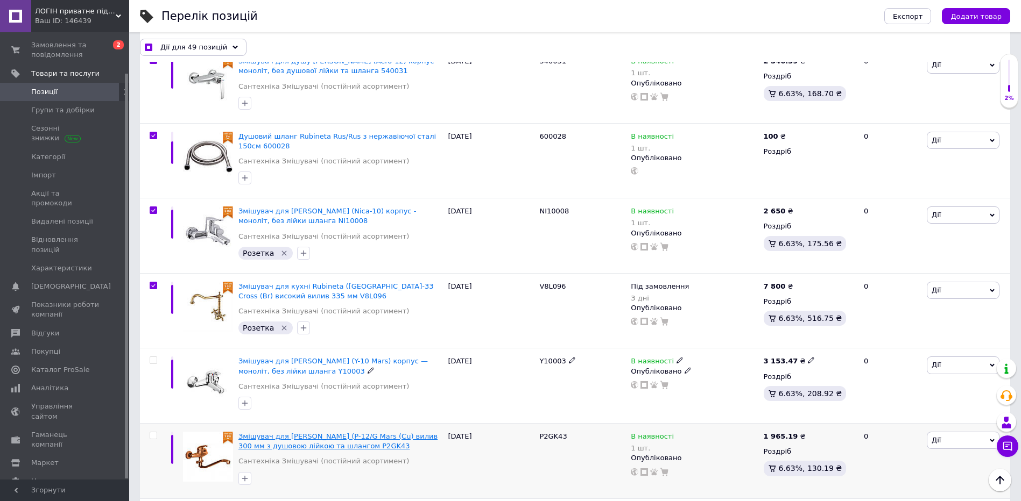
scroll to position [4627, 0]
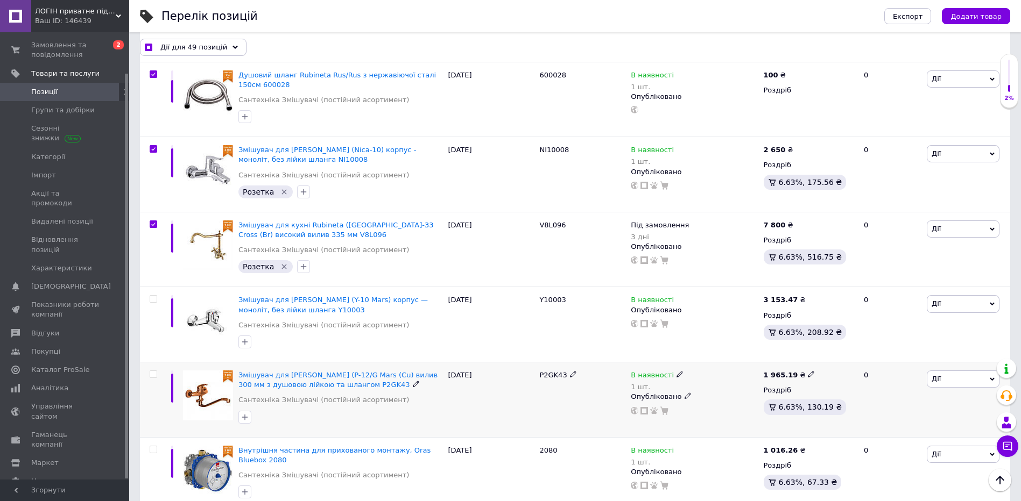
click at [156, 371] on input "checkbox" at bounding box center [153, 374] width 7 height 7
checkbox input "true"
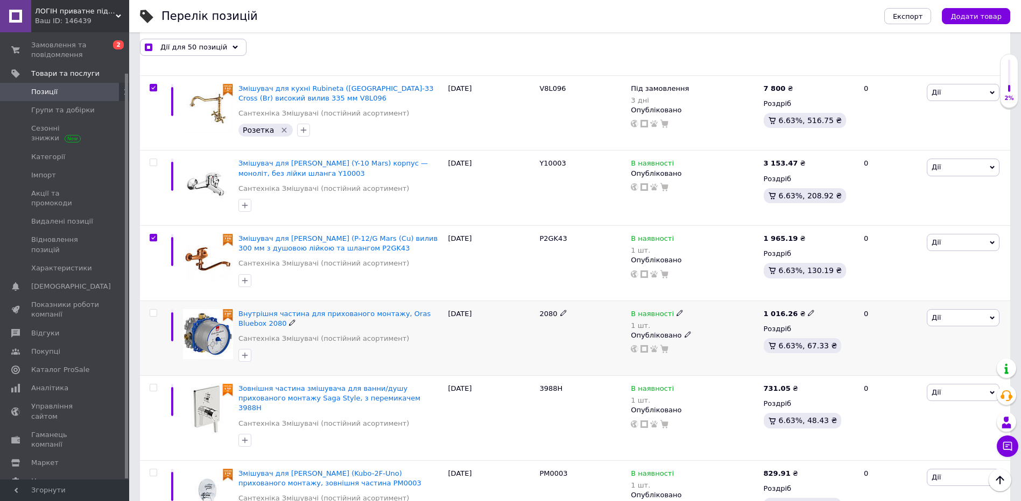
scroll to position [4788, 0]
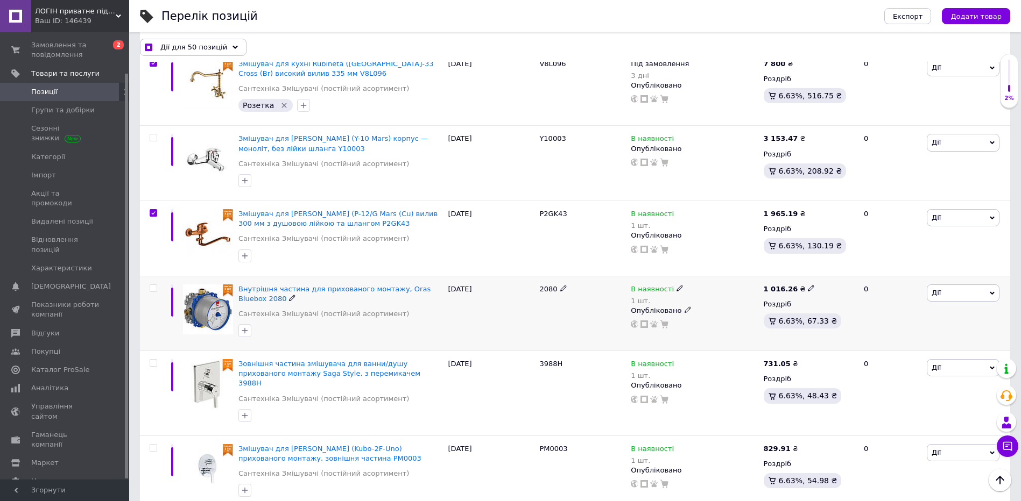
click at [152, 285] on input "checkbox" at bounding box center [153, 288] width 7 height 7
checkbox input "true"
click at [154, 360] on input "checkbox" at bounding box center [153, 363] width 7 height 7
checkbox input "true"
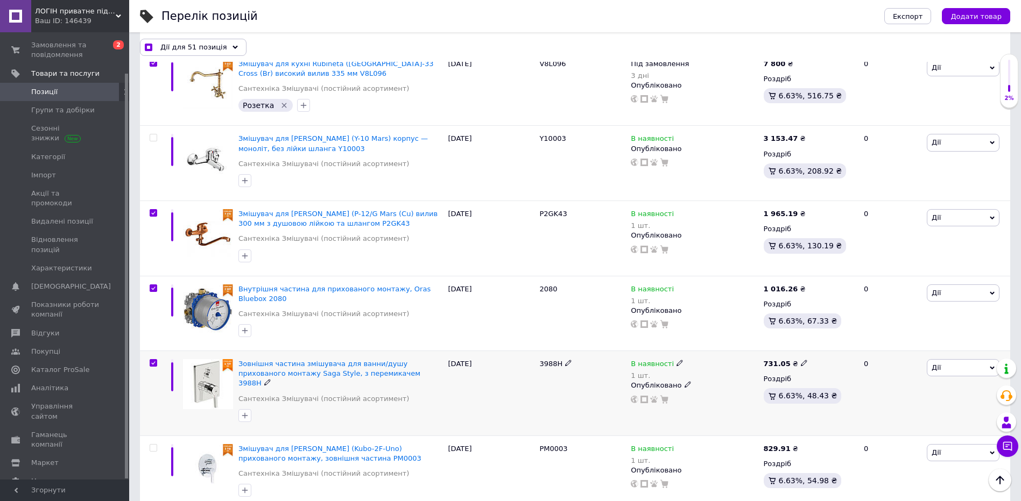
checkbox input "true"
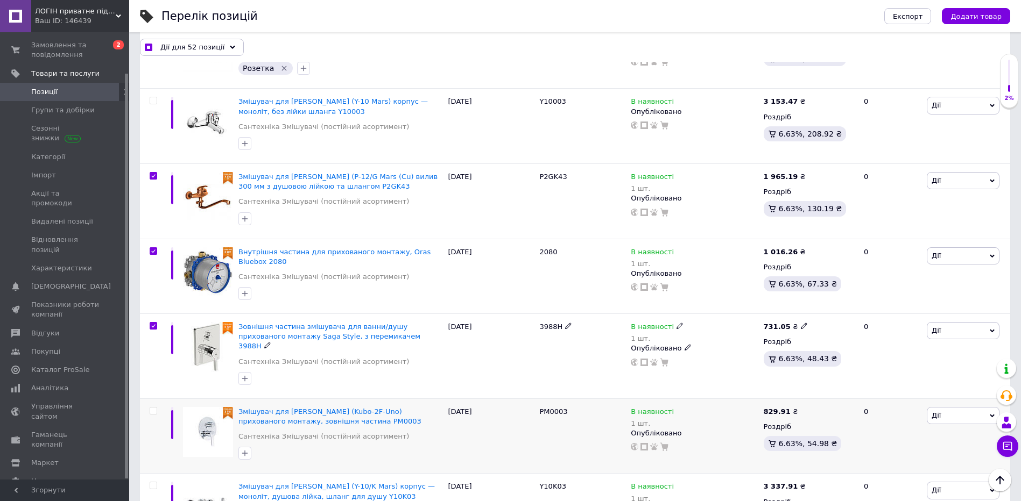
scroll to position [4896, 0]
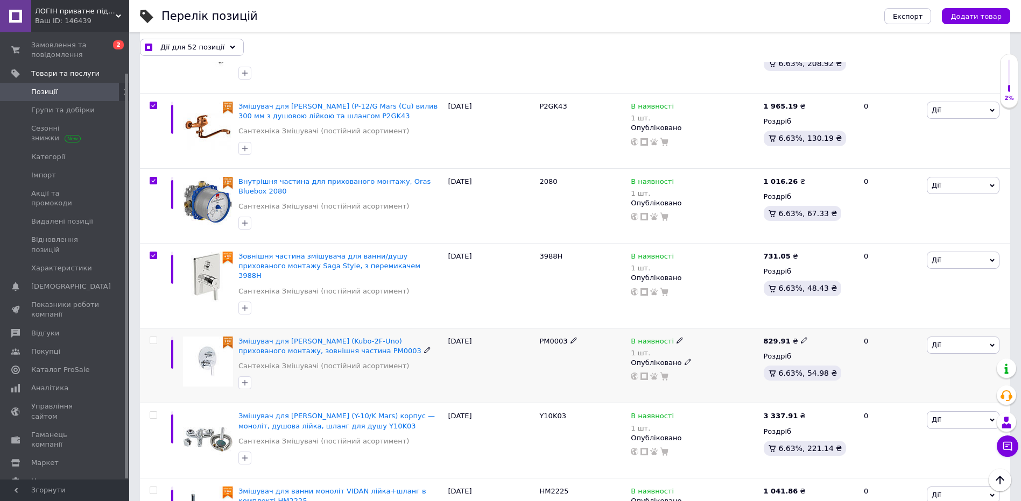
click at [152, 337] on input "checkbox" at bounding box center [153, 340] width 7 height 7
checkbox input "true"
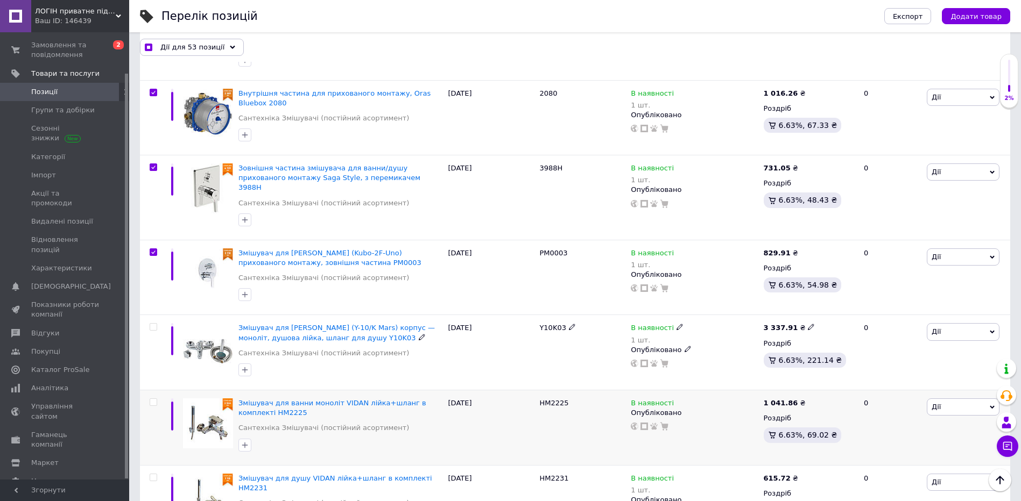
scroll to position [5003, 0]
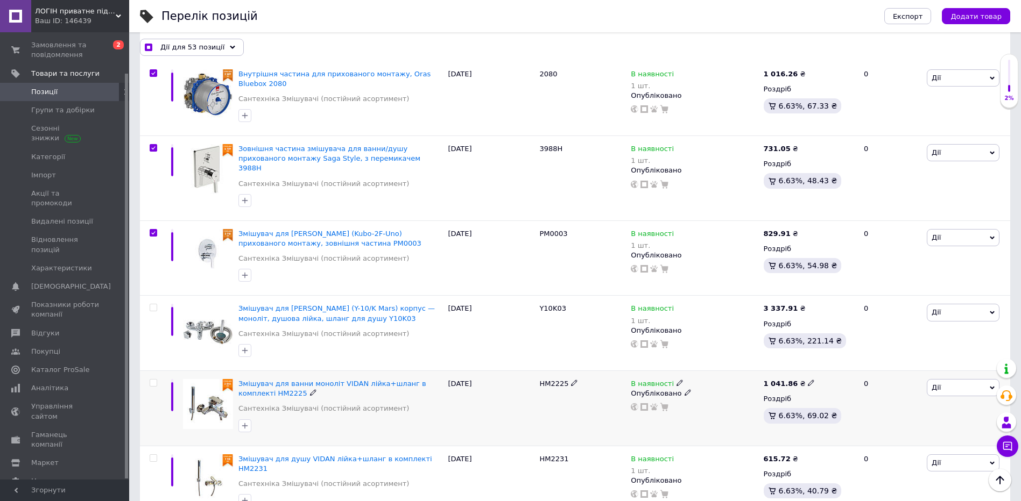
click at [155, 380] on input "checkbox" at bounding box center [153, 383] width 7 height 7
checkbox input "true"
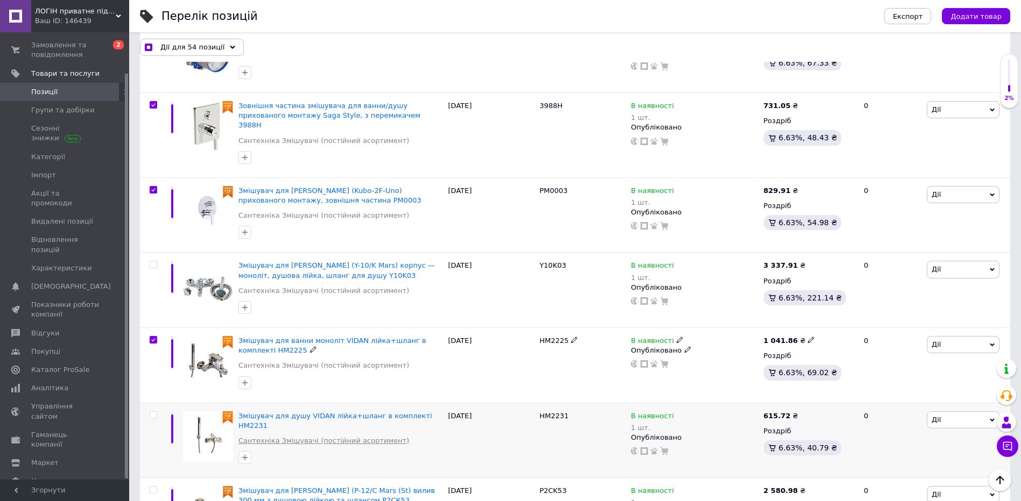
scroll to position [5111, 0]
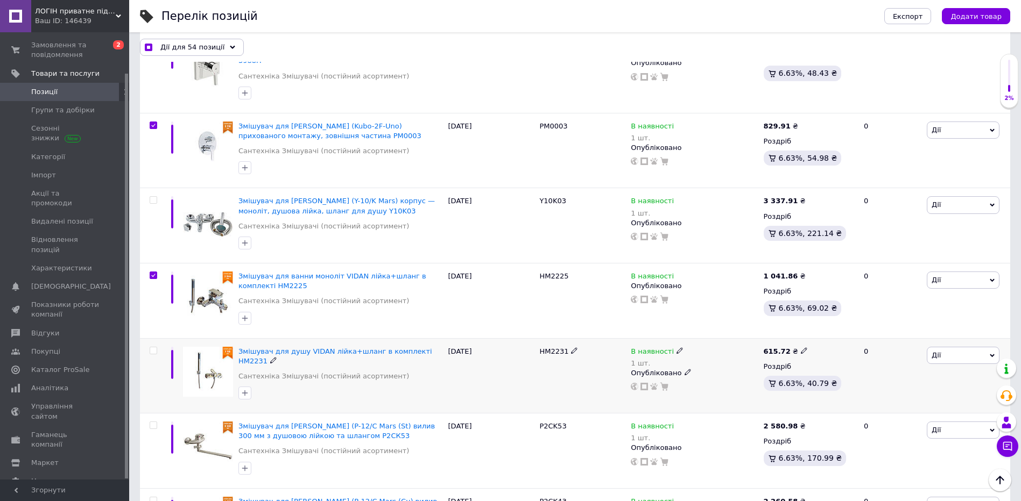
click at [157, 347] on div at bounding box center [154, 351] width 22 height 8
checkbox input "true"
click at [157, 347] on label at bounding box center [154, 351] width 8 height 8
click at [157, 348] on input "checkbox" at bounding box center [153, 351] width 7 height 7
checkbox input "true"
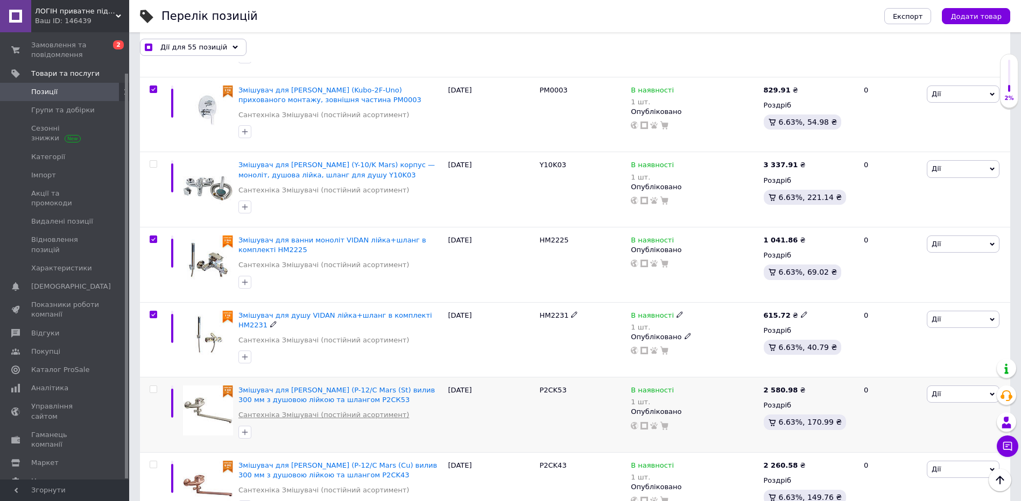
scroll to position [5165, 0]
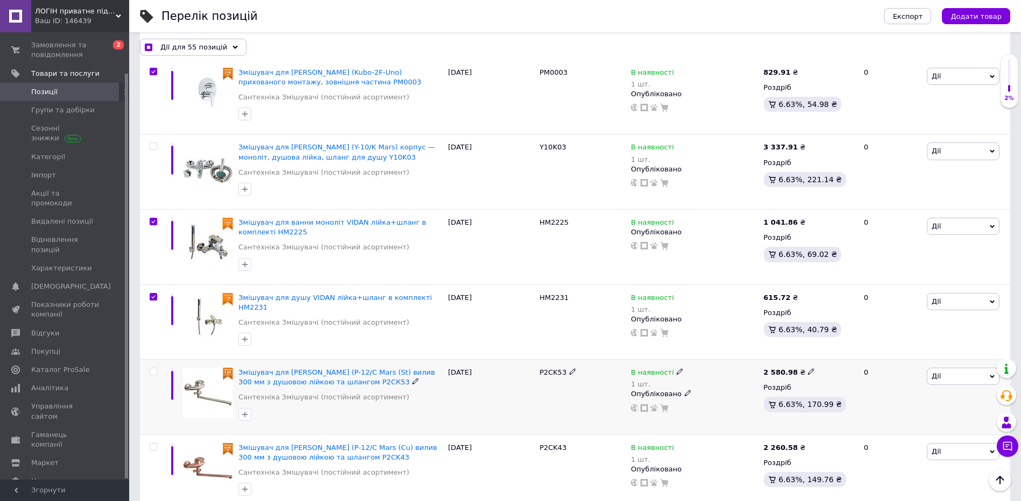
click at [162, 368] on div at bounding box center [154, 372] width 22 height 8
checkbox input "true"
click at [155, 369] on input "checkbox" at bounding box center [153, 372] width 7 height 7
checkbox input "true"
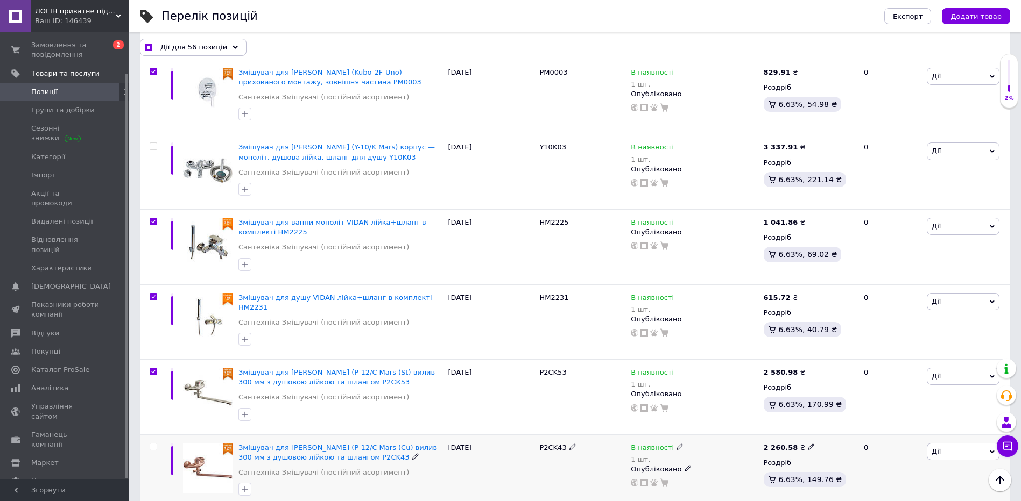
click at [152, 444] on input "checkbox" at bounding box center [153, 447] width 7 height 7
checkbox input "true"
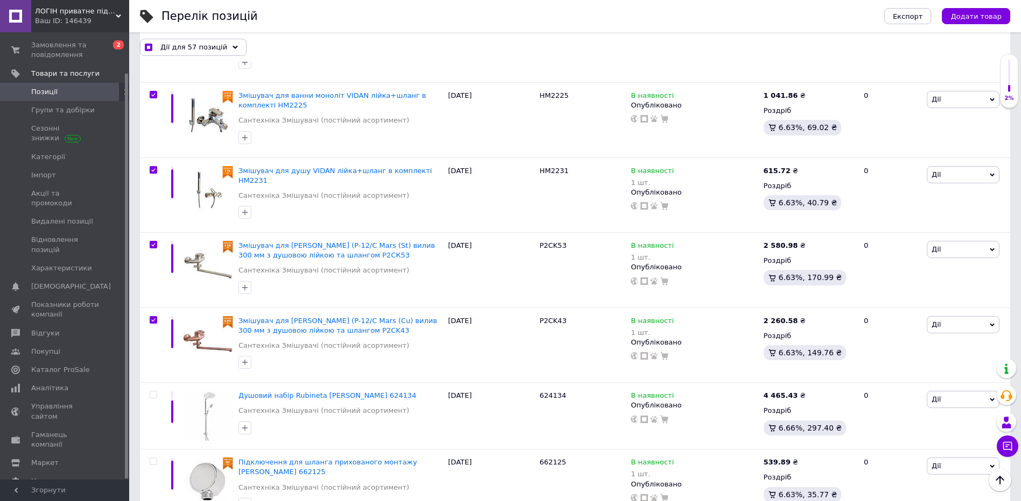
scroll to position [5326, 0]
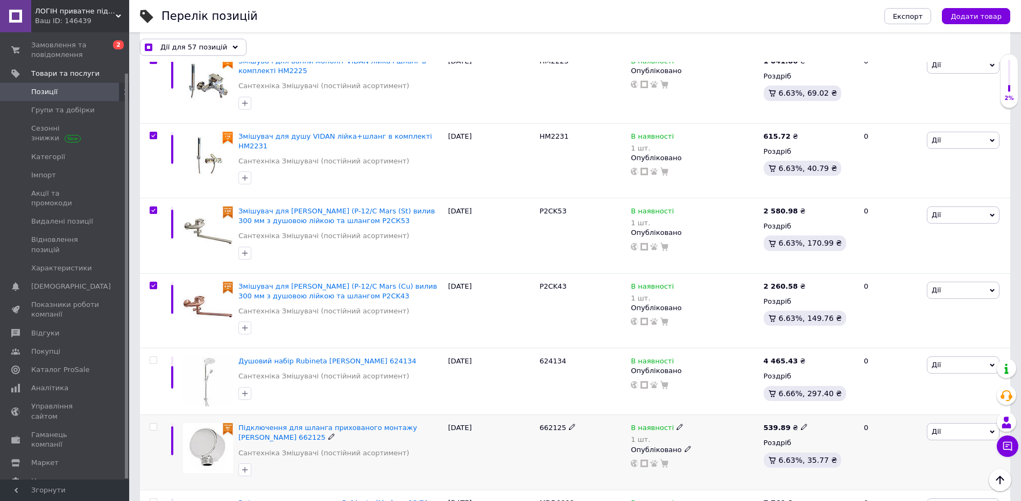
click at [154, 424] on input "checkbox" at bounding box center [153, 427] width 7 height 7
checkbox input "true"
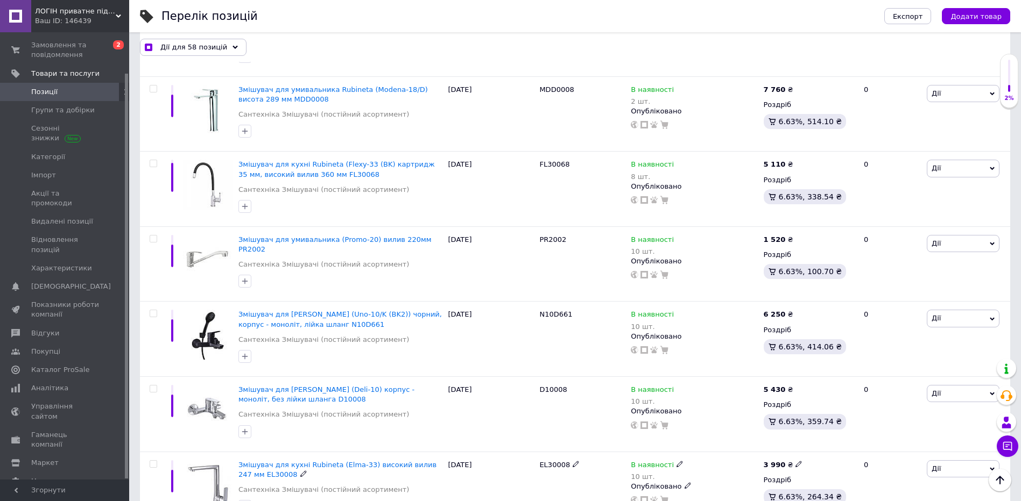
scroll to position [5810, 0]
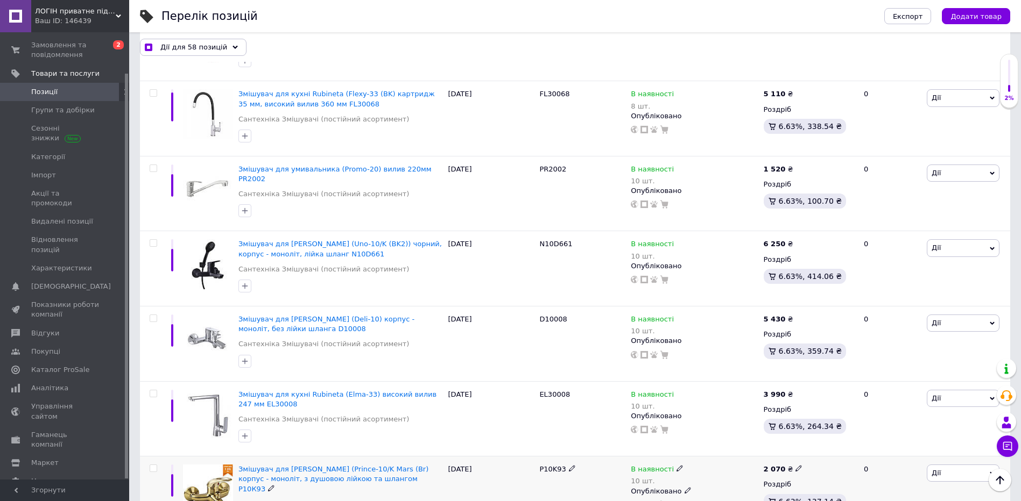
click at [154, 465] on input "checkbox" at bounding box center [153, 468] width 7 height 7
checkbox input "true"
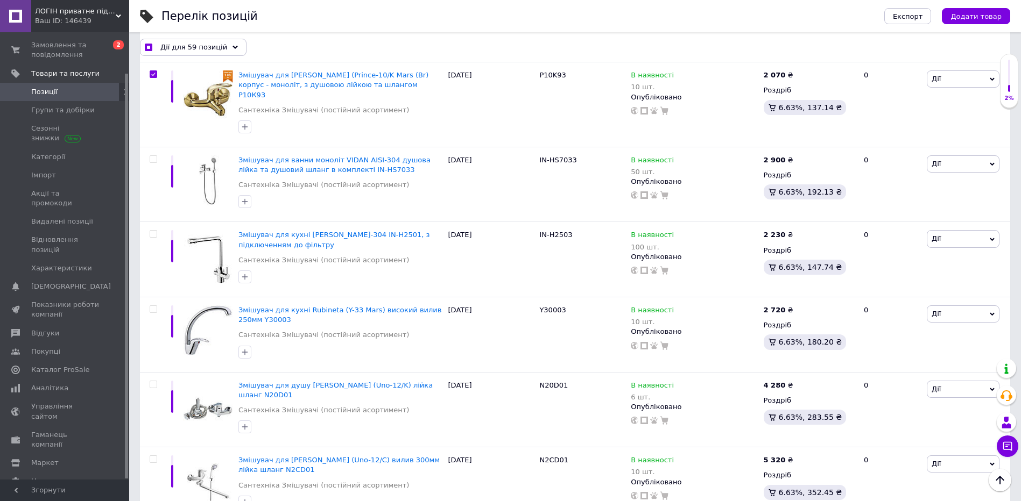
scroll to position [6199, 0]
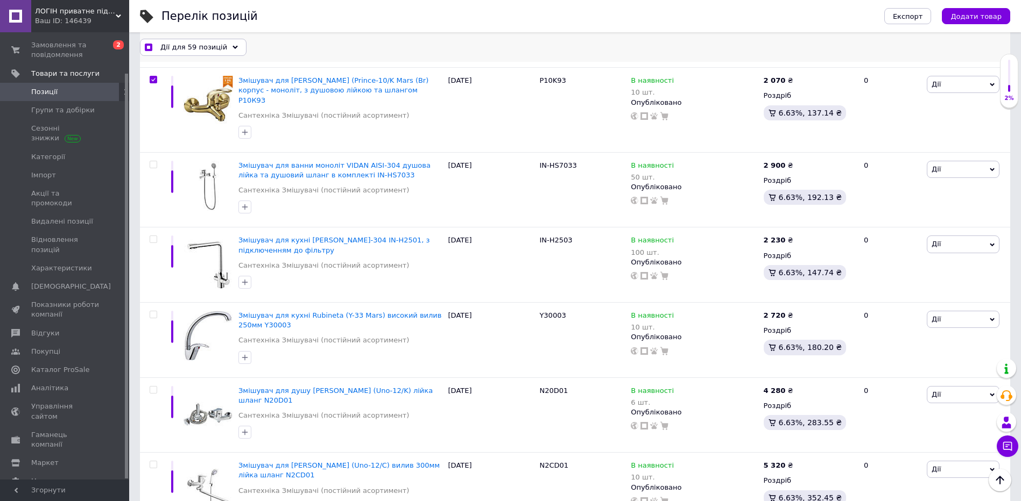
click at [232, 45] on icon at bounding box center [234, 47] width 5 height 5
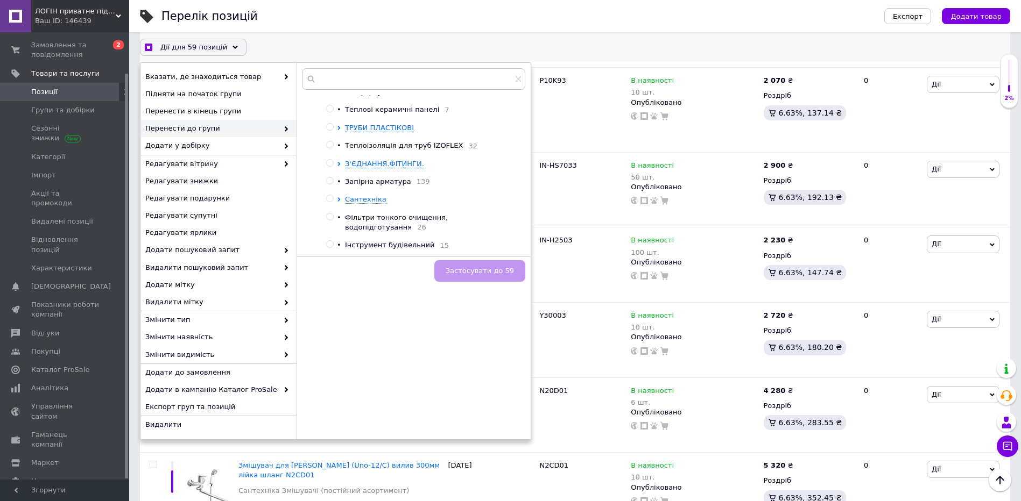
scroll to position [108, 0]
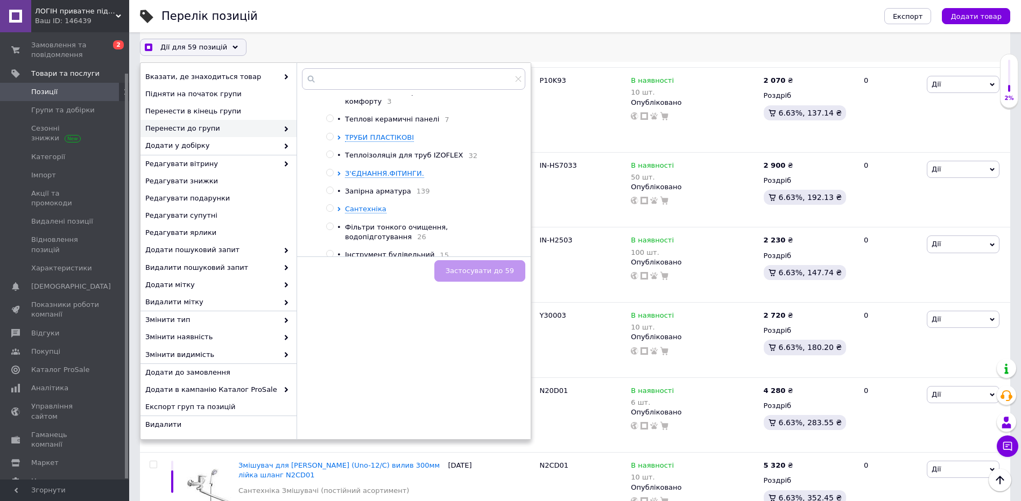
click at [341, 207] on icon at bounding box center [339, 209] width 4 height 4
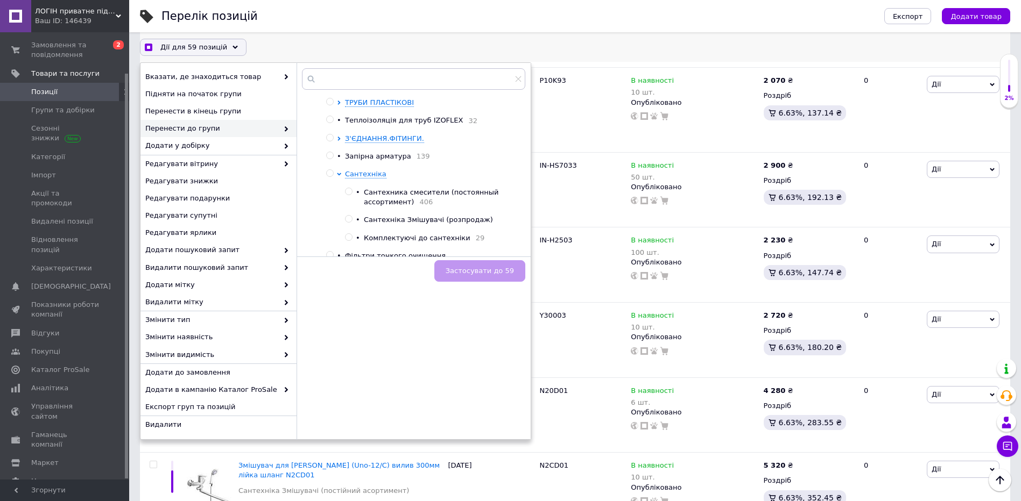
scroll to position [161, 0]
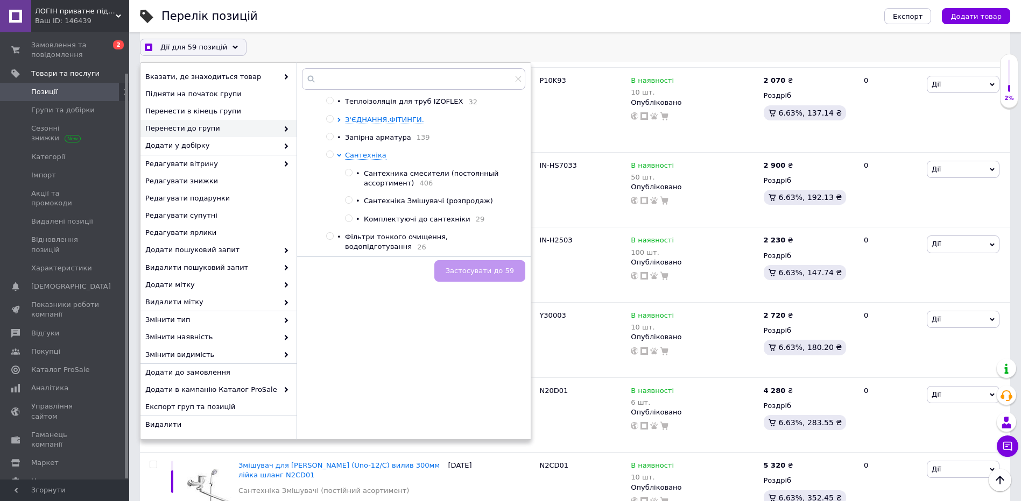
checkbox input "true"
click at [352, 196] on label at bounding box center [349, 200] width 8 height 8
click at [352, 197] on input "radio" at bounding box center [348, 200] width 7 height 7
radio input "true"
checkbox input "true"
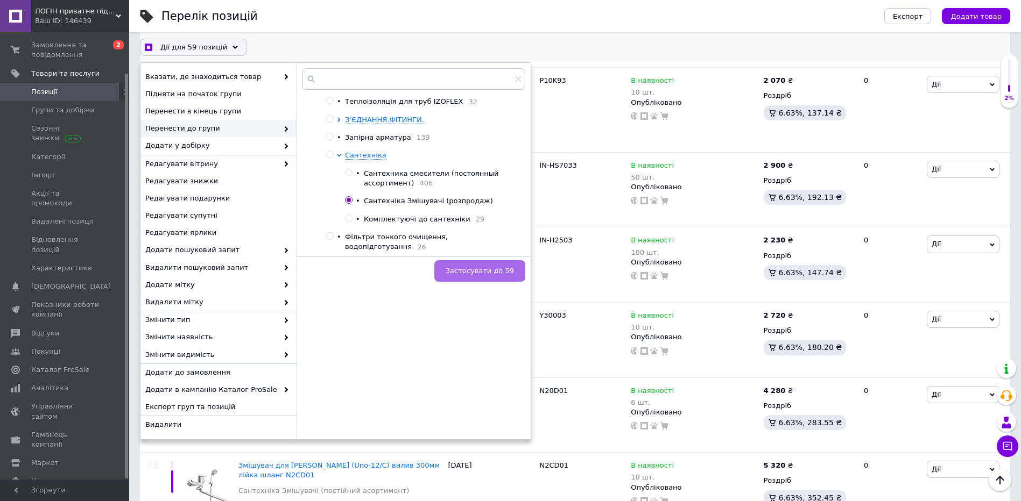
click at [473, 275] on span "Застосувати до 59" at bounding box center [479, 271] width 68 height 8
checkbox input "false"
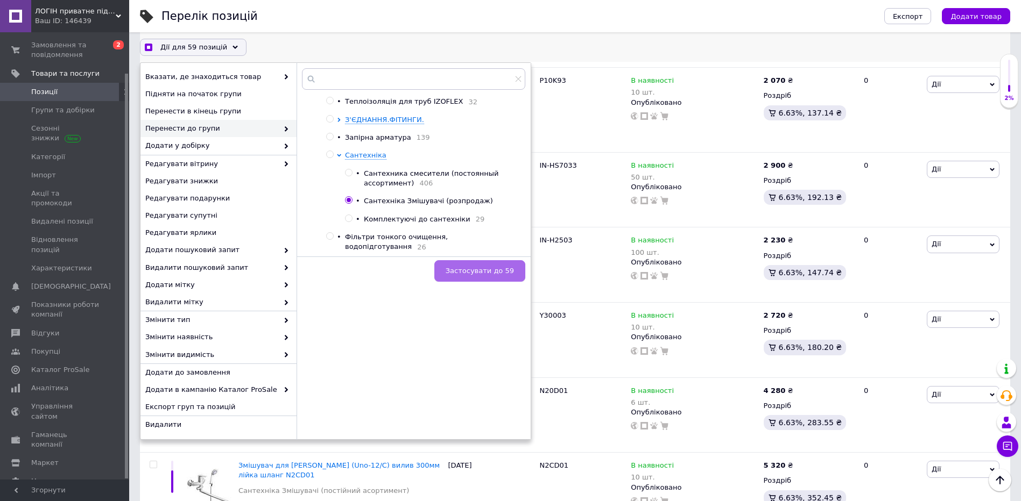
checkbox input "false"
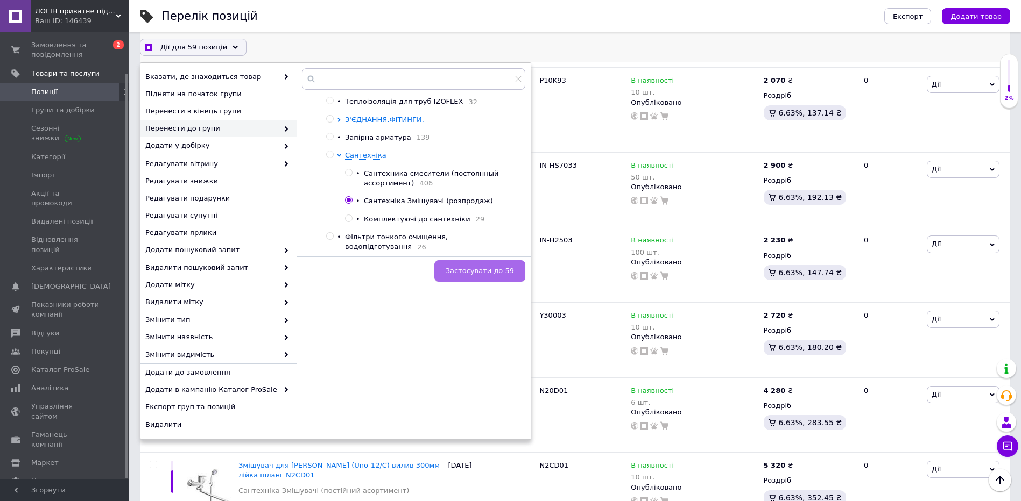
checkbox input "false"
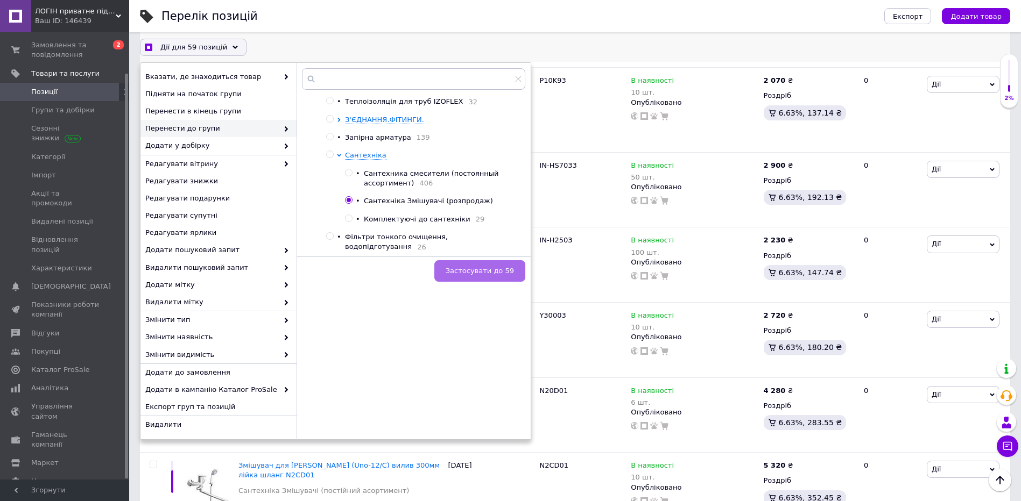
checkbox input "false"
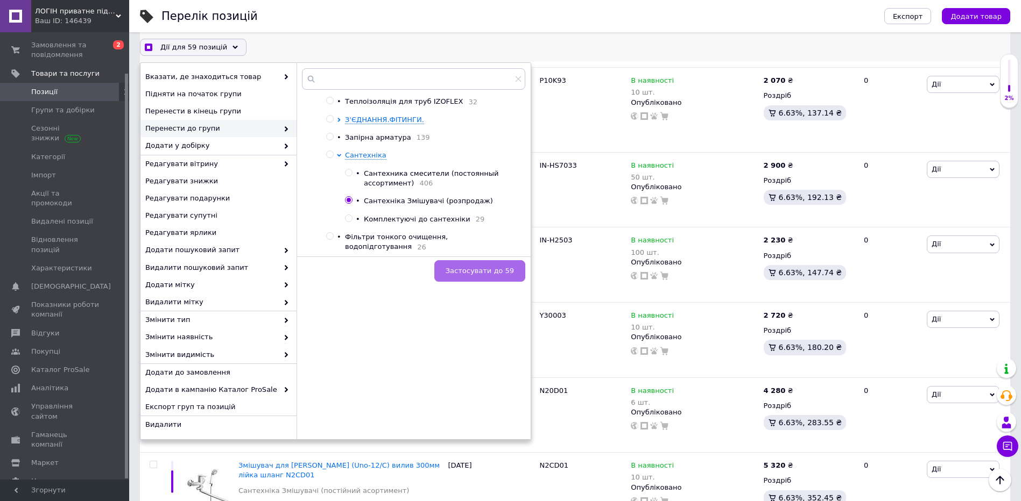
checkbox input "false"
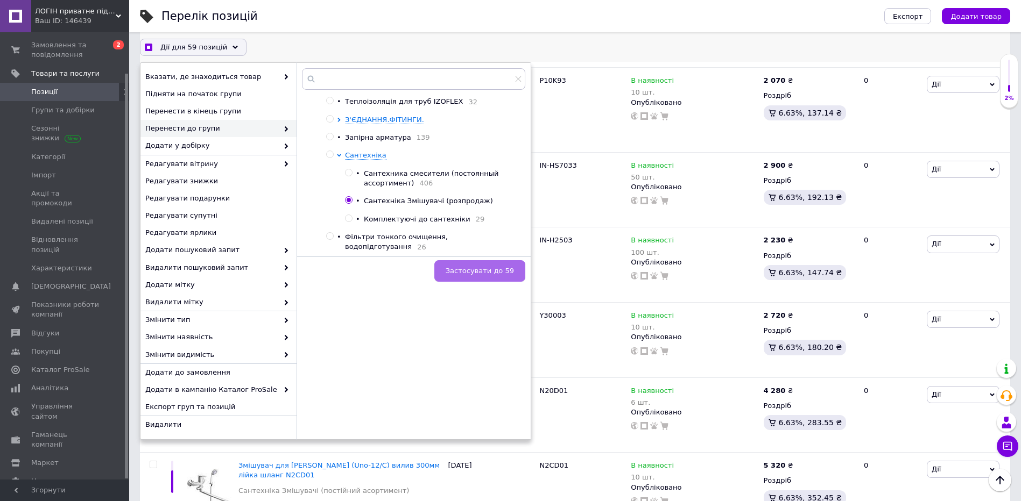
checkbox input "false"
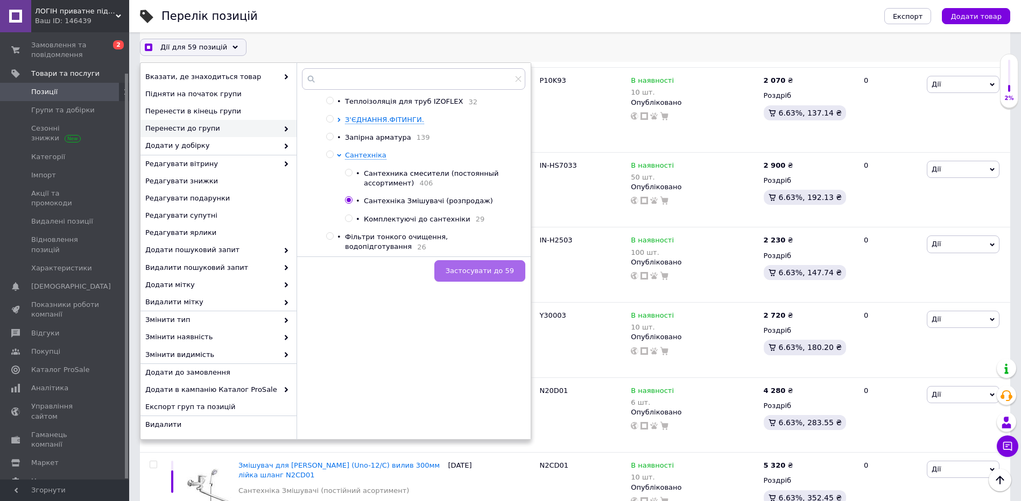
checkbox input "false"
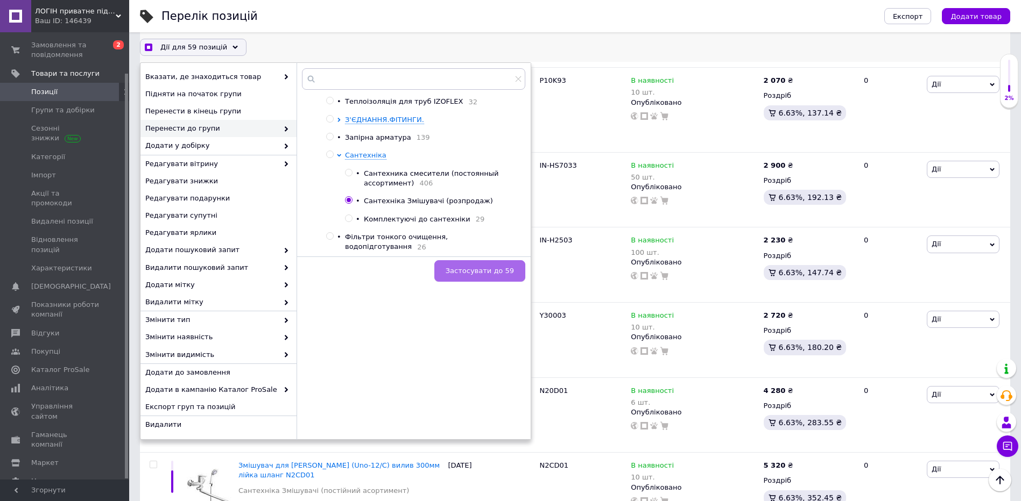
checkbox input "false"
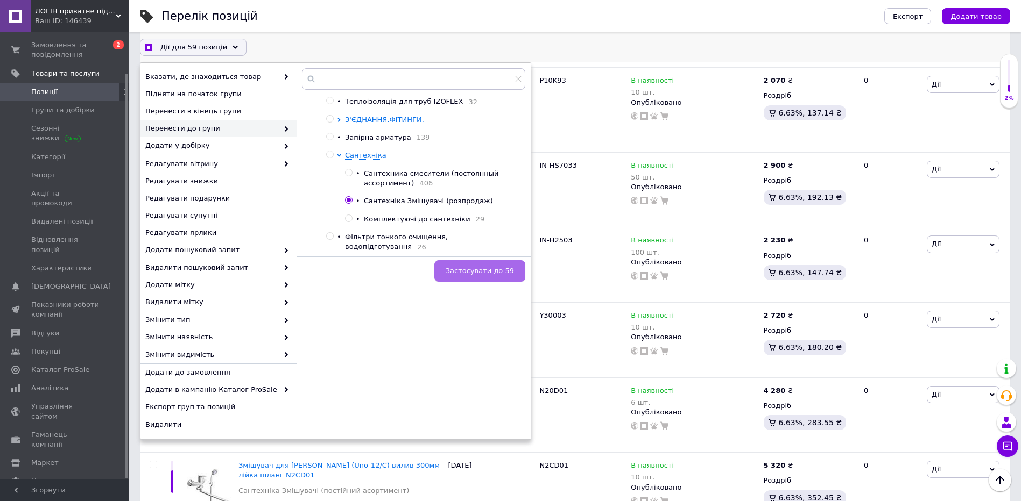
checkbox input "false"
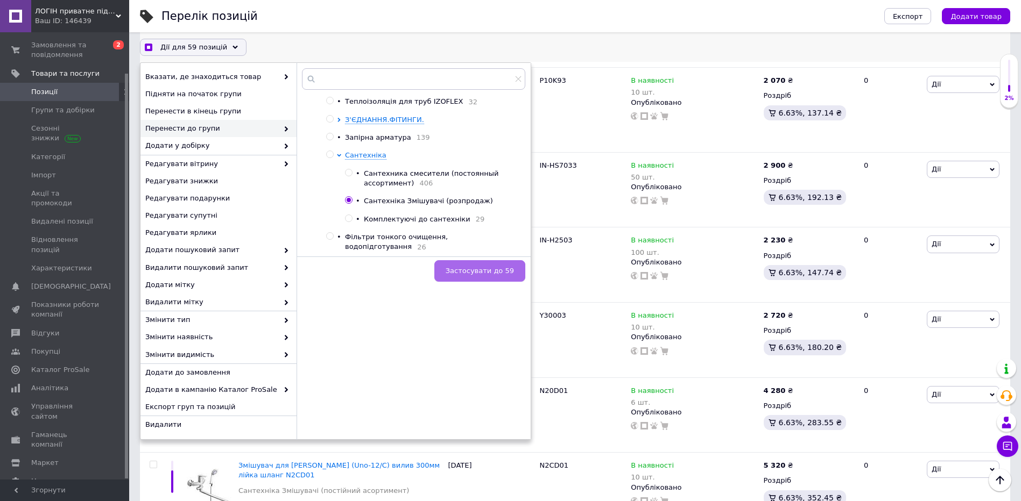
checkbox input "false"
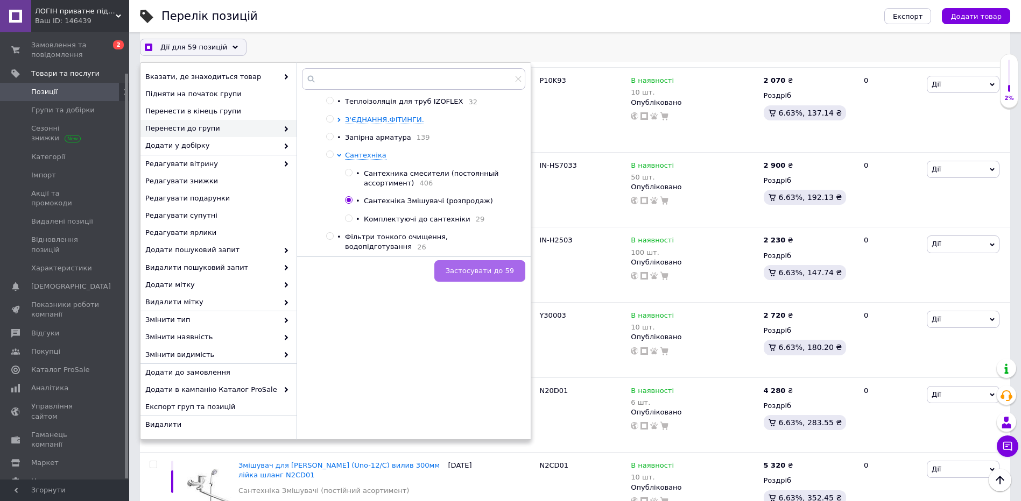
checkbox input "false"
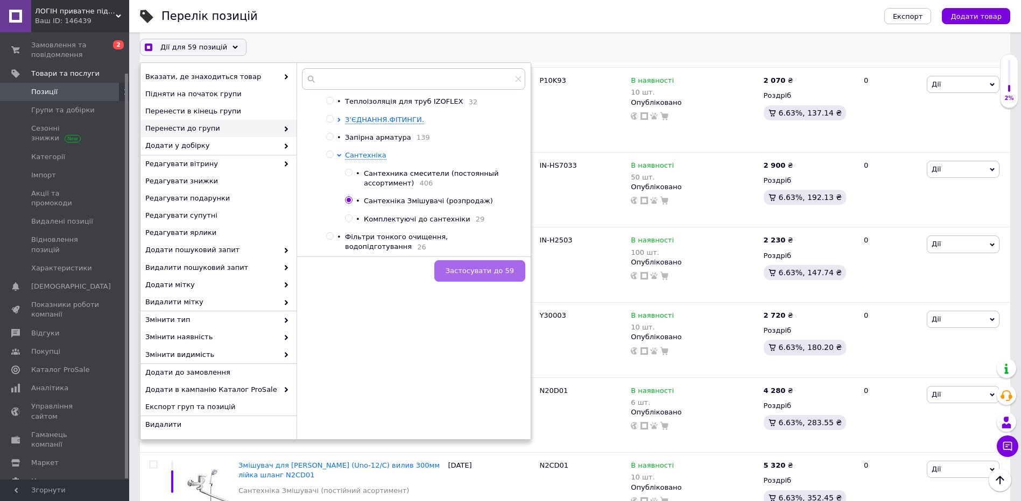
checkbox input "false"
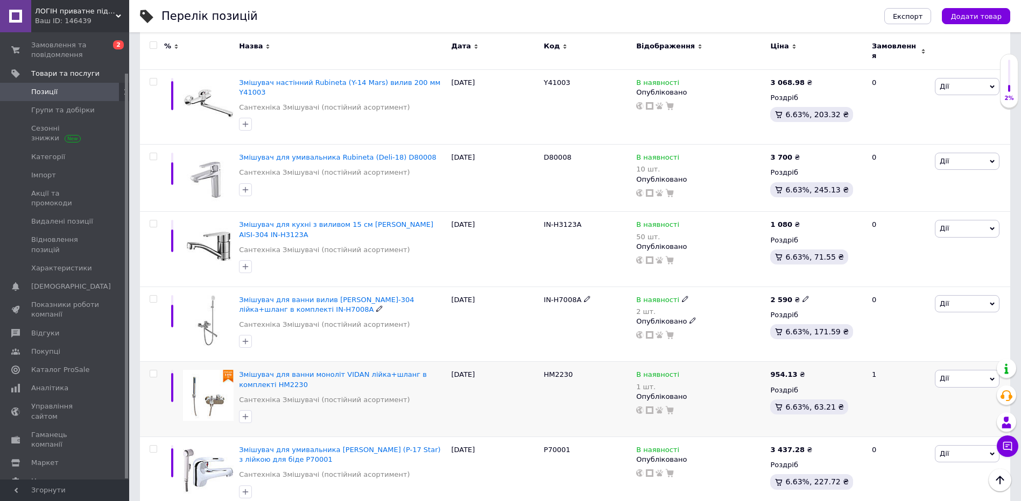
scroll to position [215, 0]
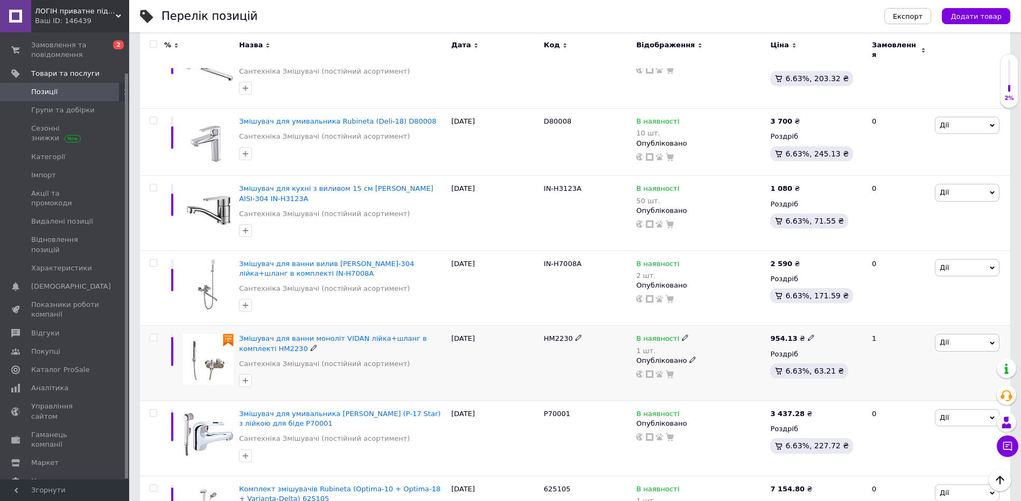
click at [150, 335] on input "checkbox" at bounding box center [153, 338] width 7 height 7
checkbox input "true"
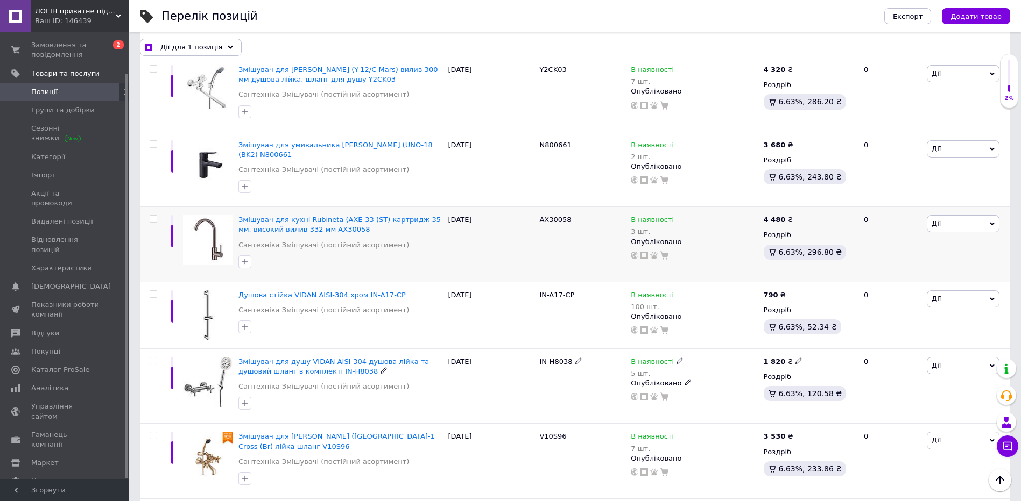
scroll to position [3228, 0]
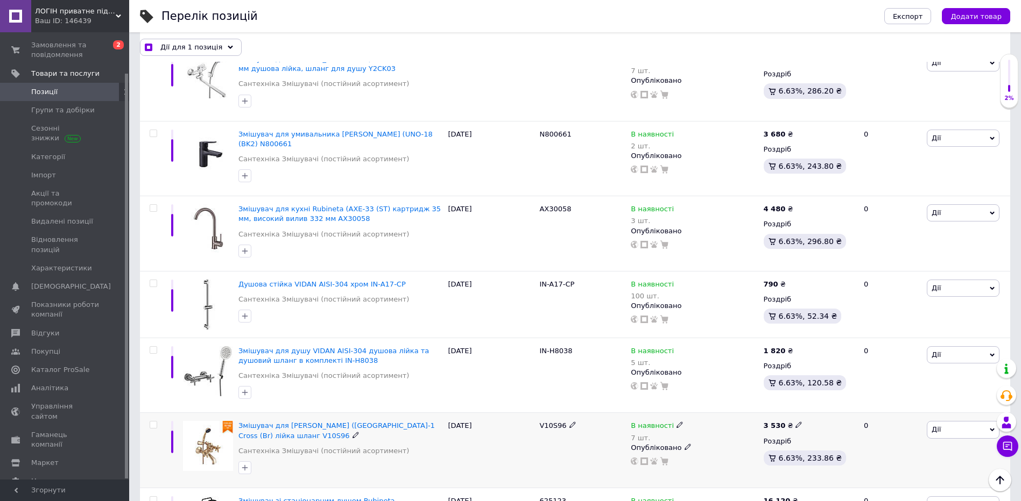
click at [156, 422] on input "checkbox" at bounding box center [153, 425] width 7 height 7
checkbox input "true"
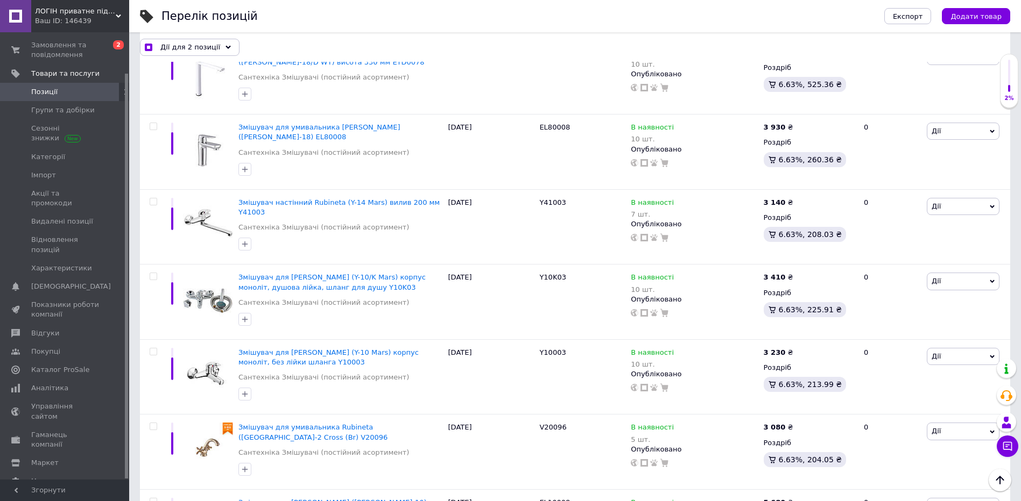
scroll to position [3766, 0]
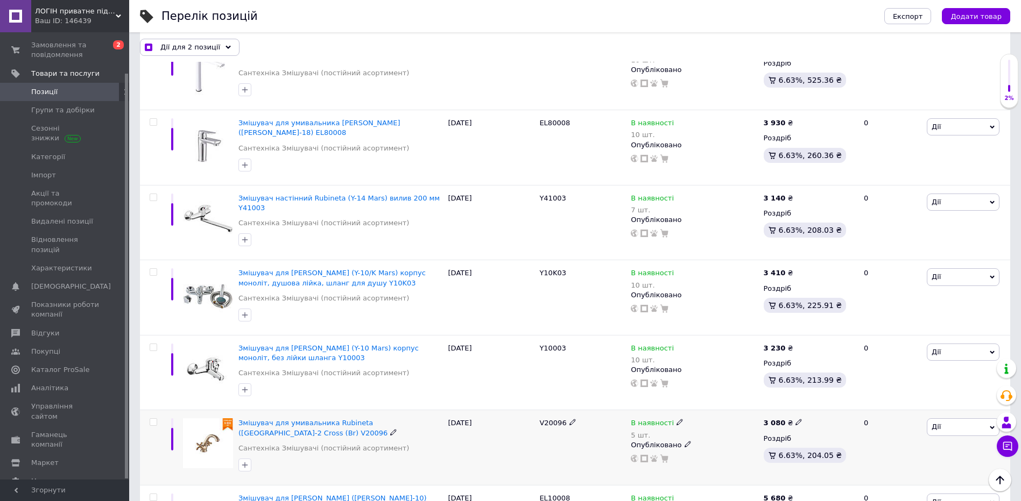
click at [151, 419] on input "checkbox" at bounding box center [153, 422] width 7 height 7
checkbox input "true"
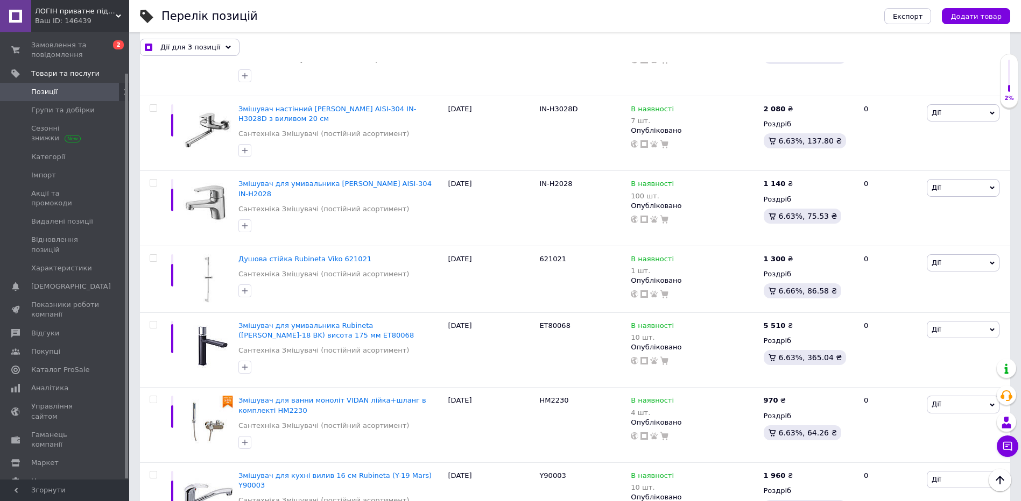
scroll to position [4304, 0]
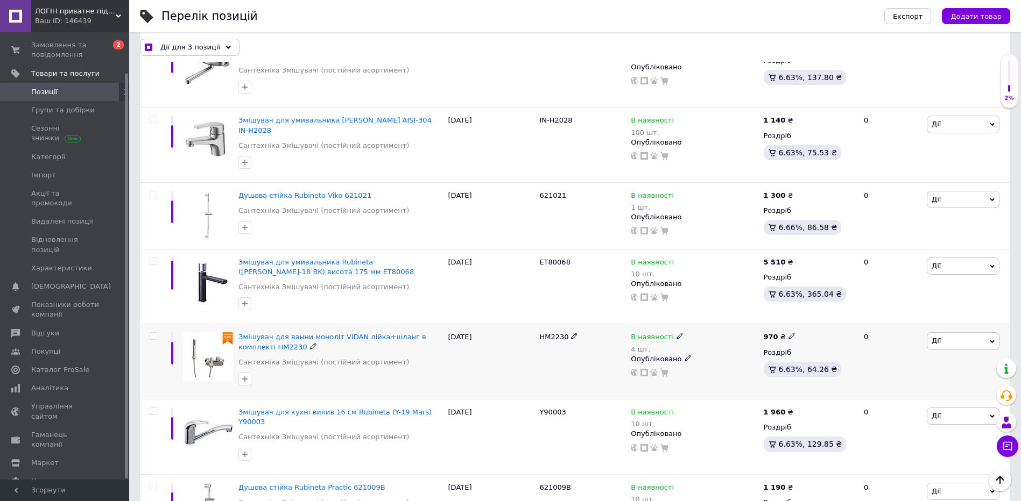
click at [150, 333] on input "checkbox" at bounding box center [153, 336] width 7 height 7
checkbox input "true"
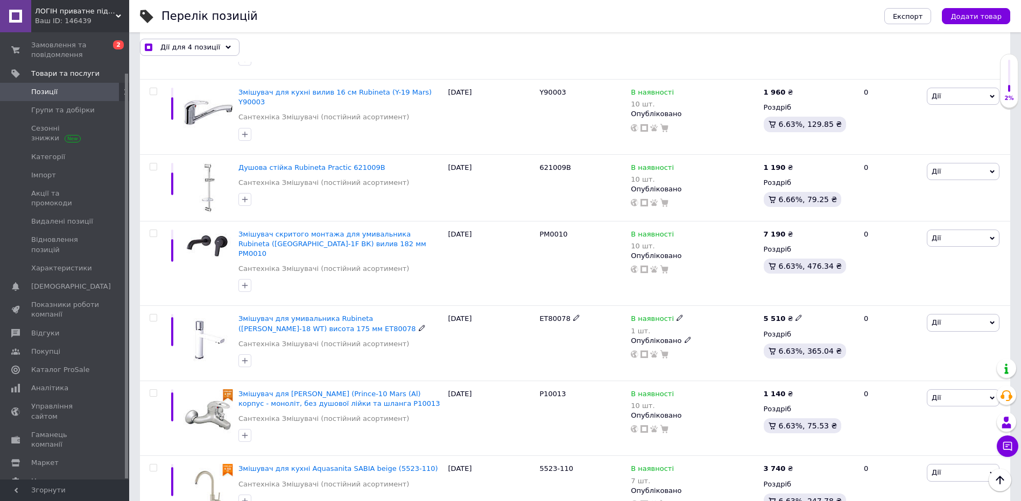
scroll to position [4627, 0]
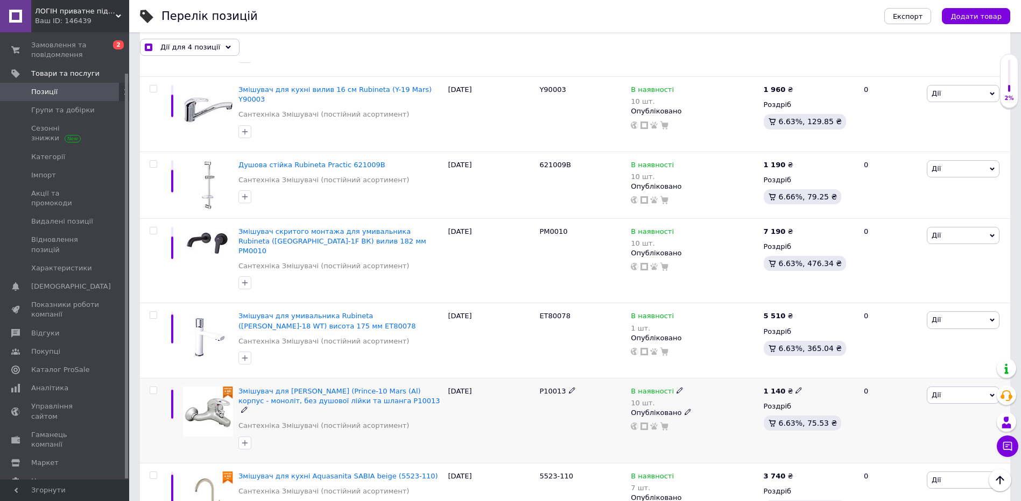
click at [151, 387] on input "checkbox" at bounding box center [153, 390] width 7 height 7
checkbox input "true"
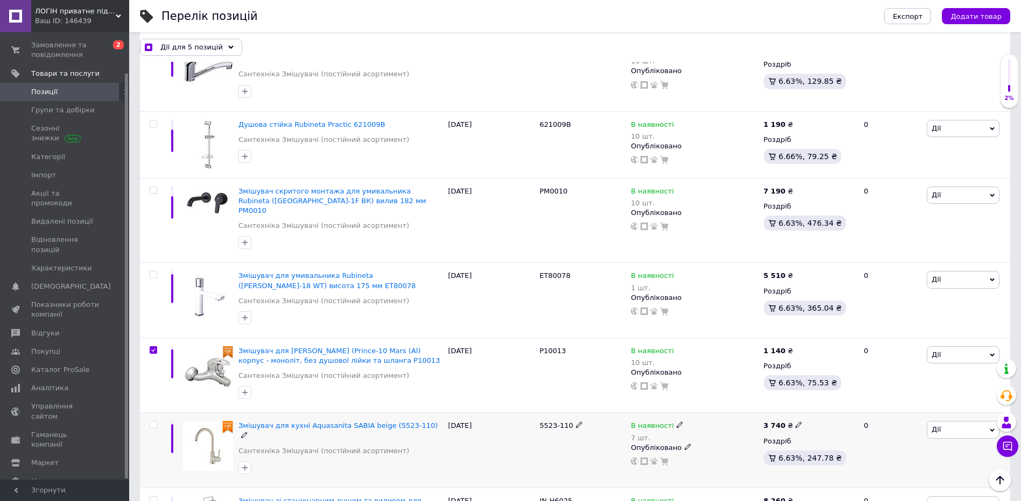
scroll to position [4734, 0]
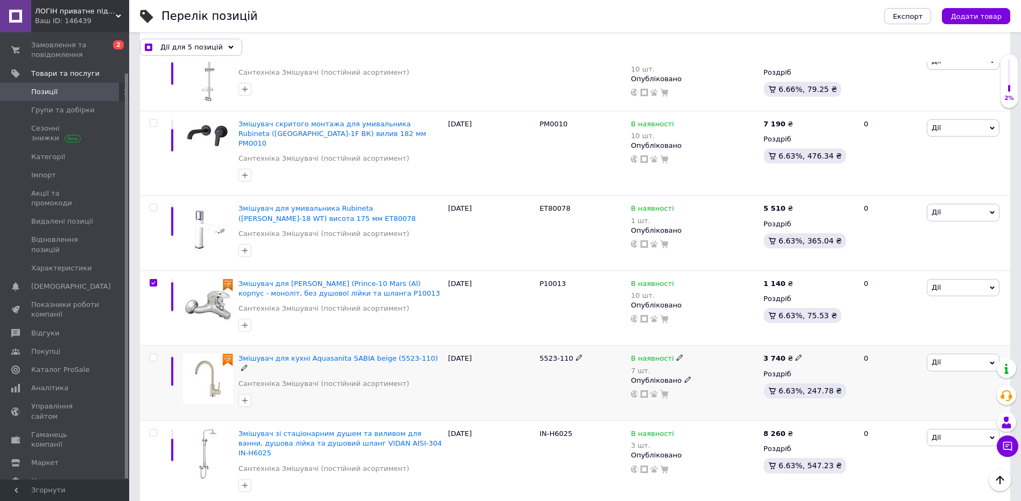
click at [155, 355] on input "checkbox" at bounding box center [153, 358] width 7 height 7
checkbox input "true"
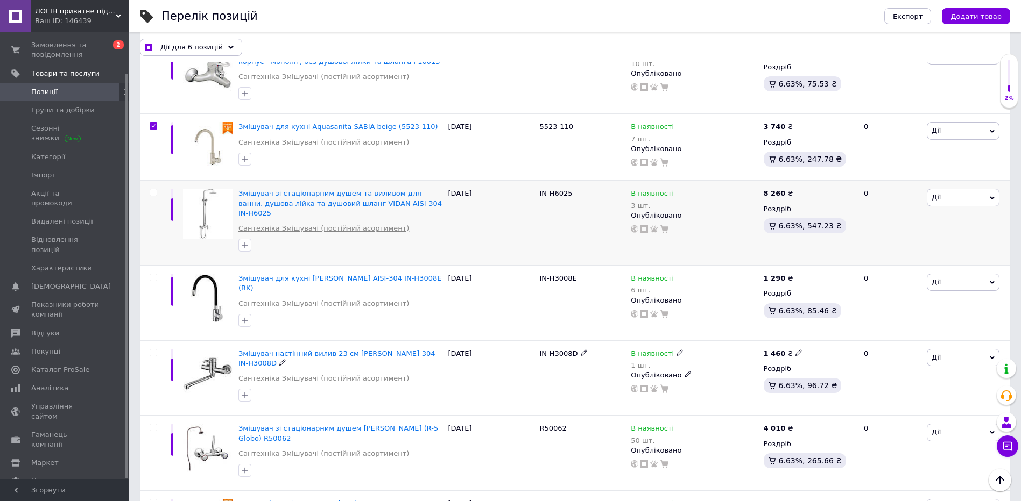
scroll to position [5003, 0]
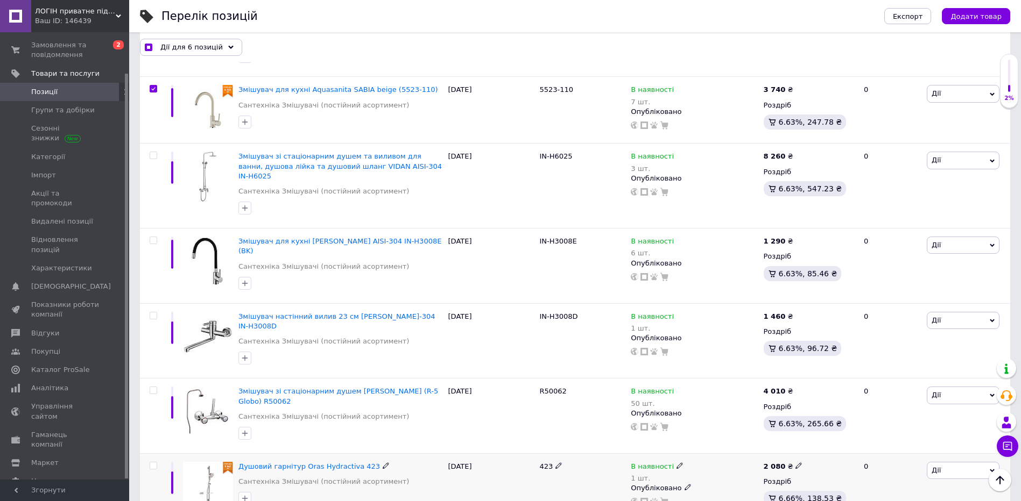
click at [153, 463] on input "checkbox" at bounding box center [153, 466] width 7 height 7
checkbox input "true"
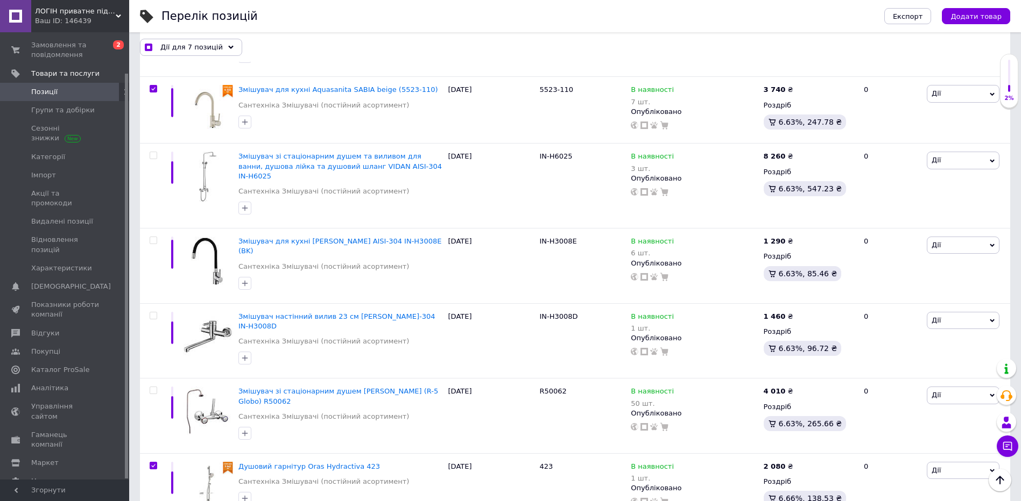
checkbox input "true"
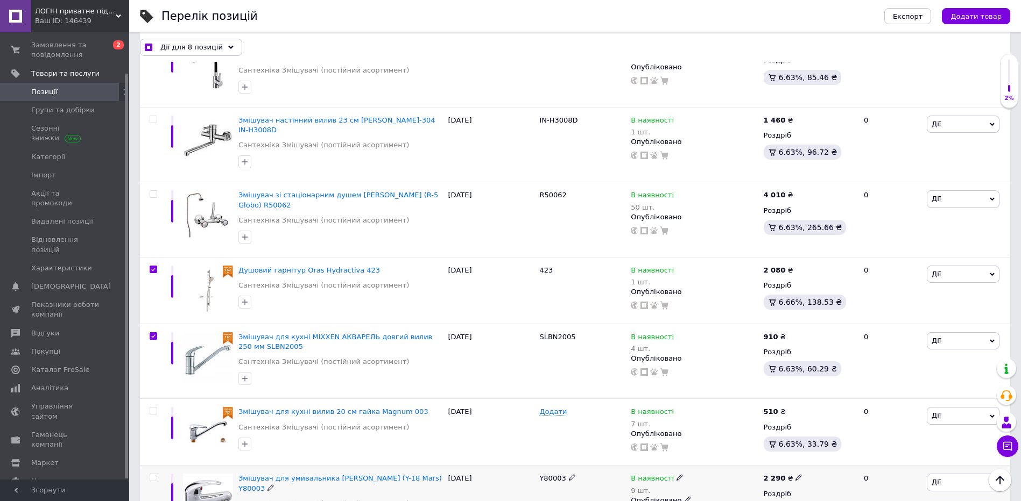
scroll to position [5219, 0]
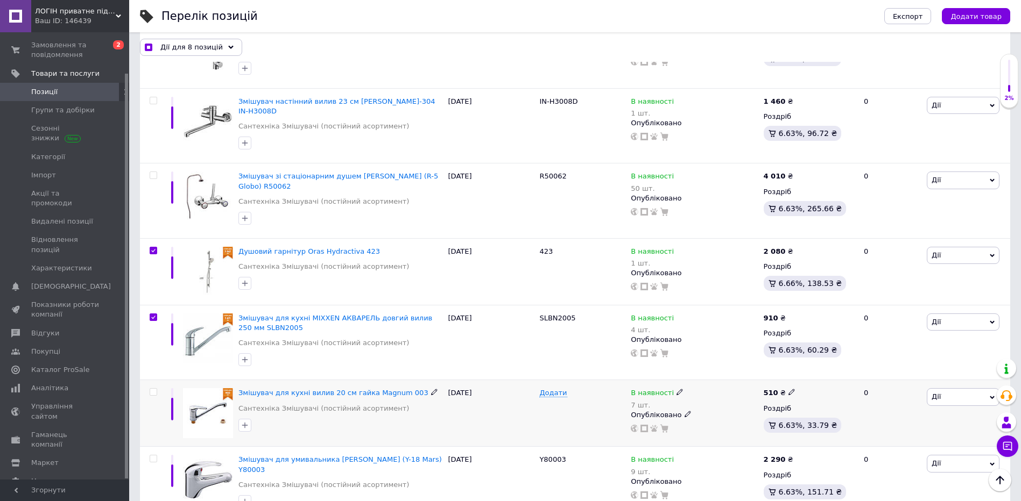
click at [153, 389] on input "checkbox" at bounding box center [153, 392] width 7 height 7
checkbox input "true"
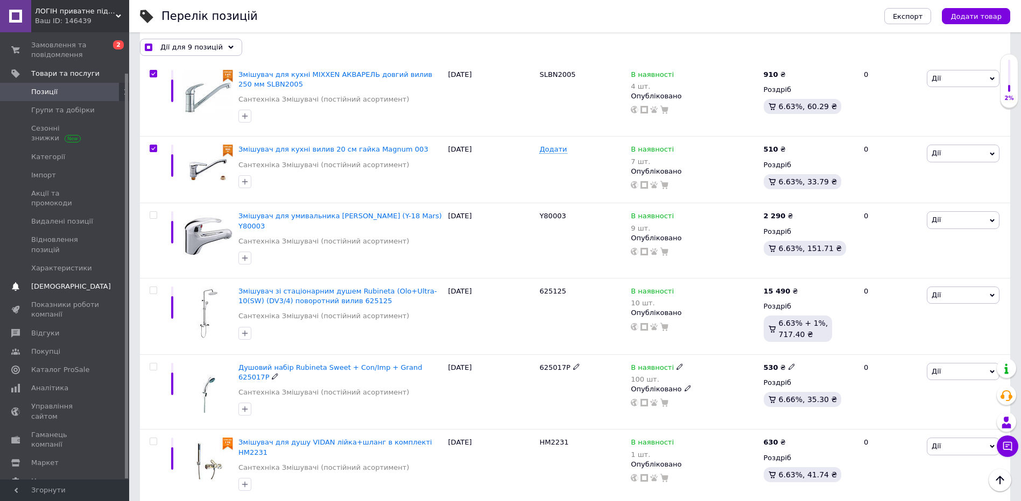
scroll to position [5488, 0]
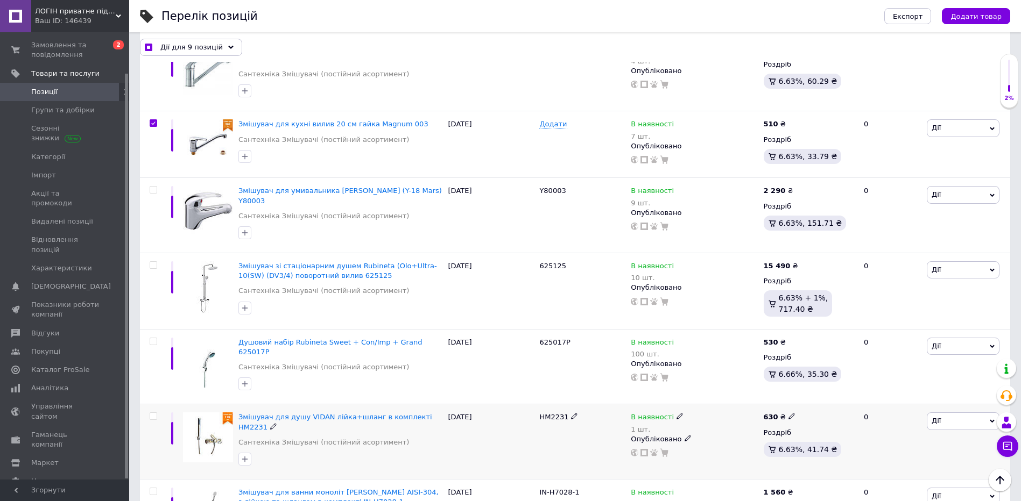
click at [153, 413] on input "checkbox" at bounding box center [153, 416] width 7 height 7
checkbox input "true"
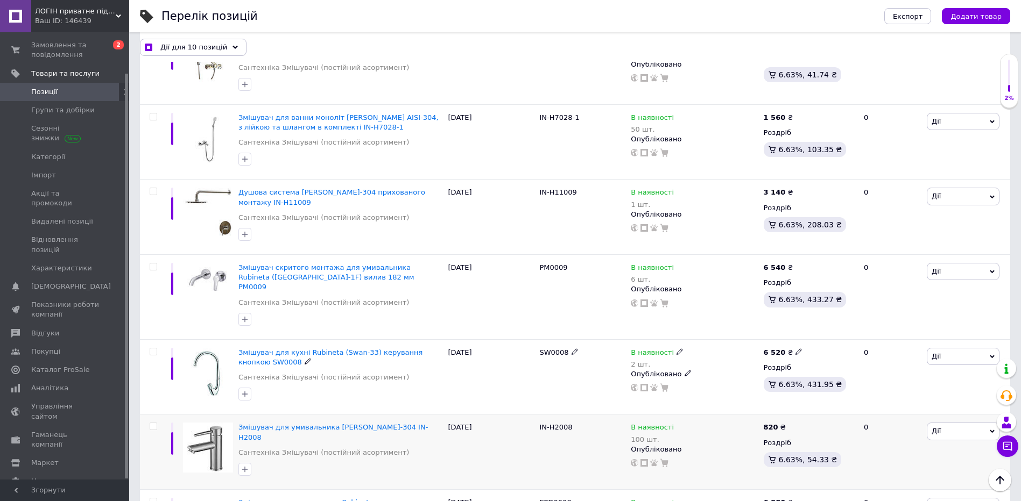
scroll to position [5918, 0]
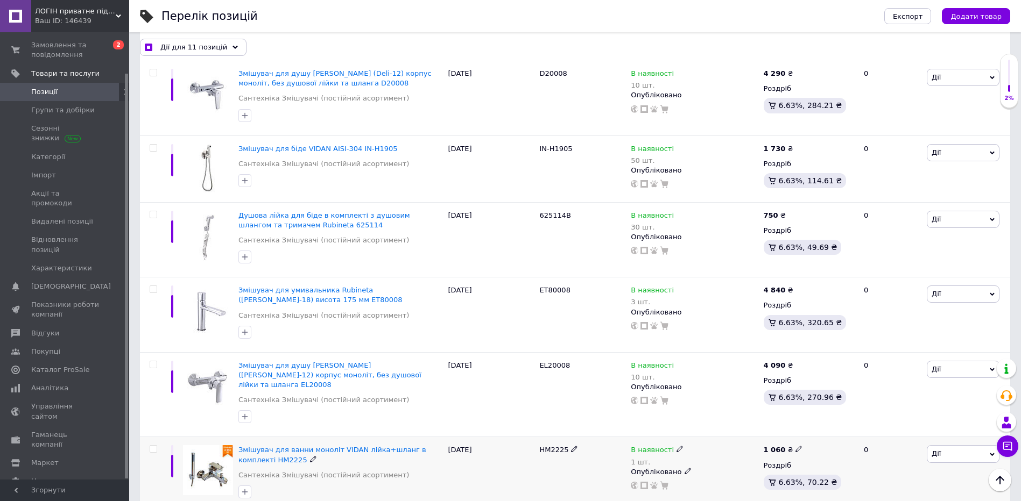
scroll to position [6510, 0]
click at [154, 445] on input "checkbox" at bounding box center [153, 448] width 7 height 7
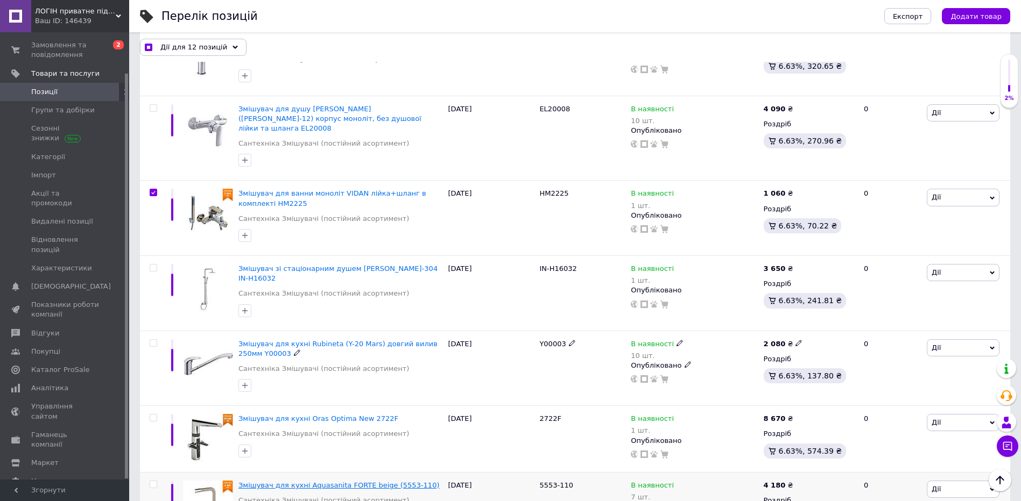
scroll to position [6779, 0]
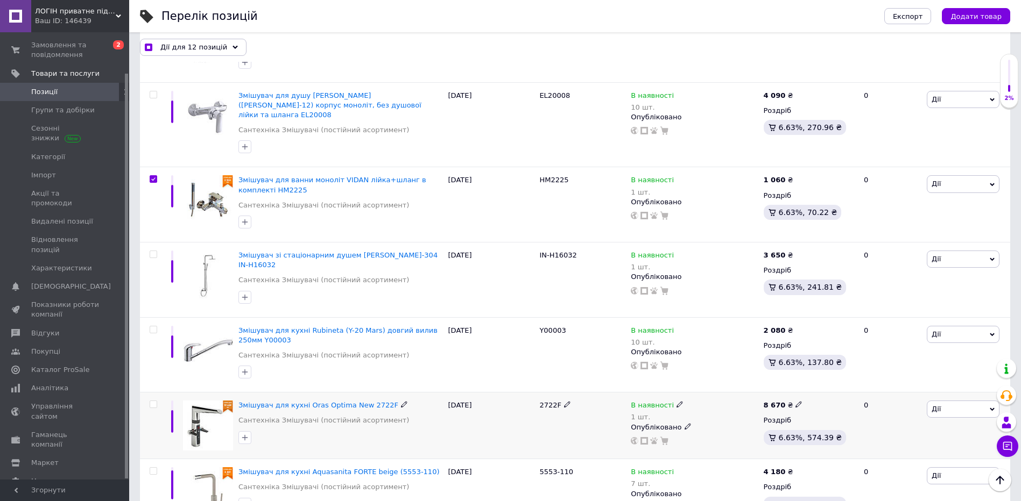
click at [152, 401] on input "checkbox" at bounding box center [153, 404] width 7 height 7
click at [152, 468] on input "checkbox" at bounding box center [153, 471] width 7 height 7
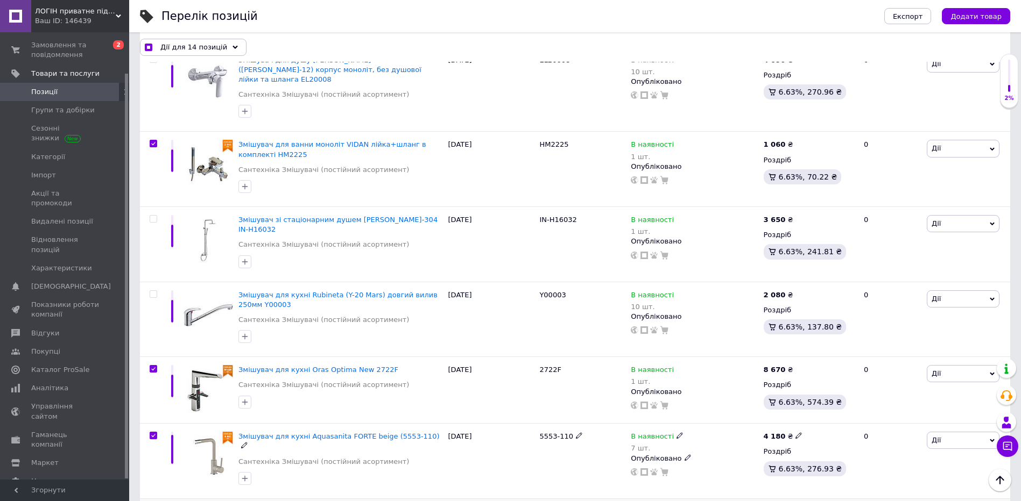
scroll to position [6833, 0]
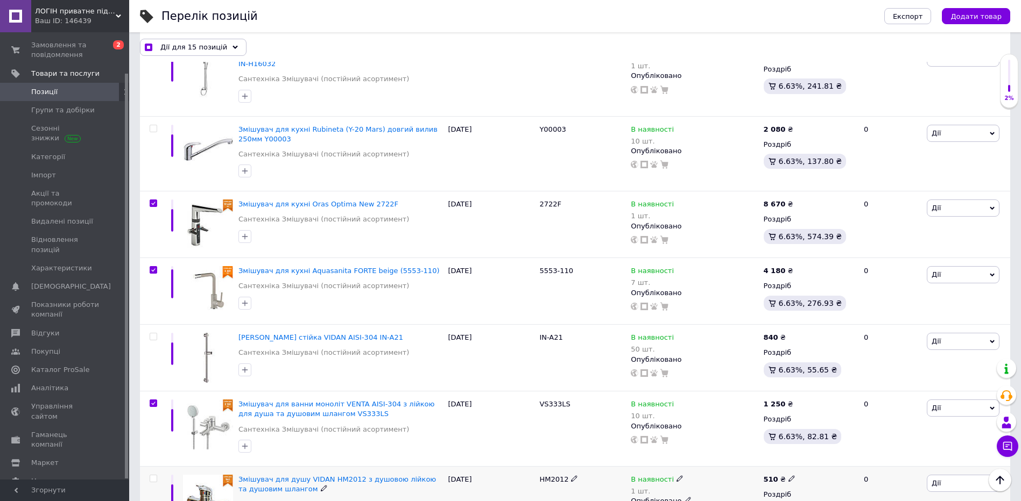
scroll to position [6994, 0]
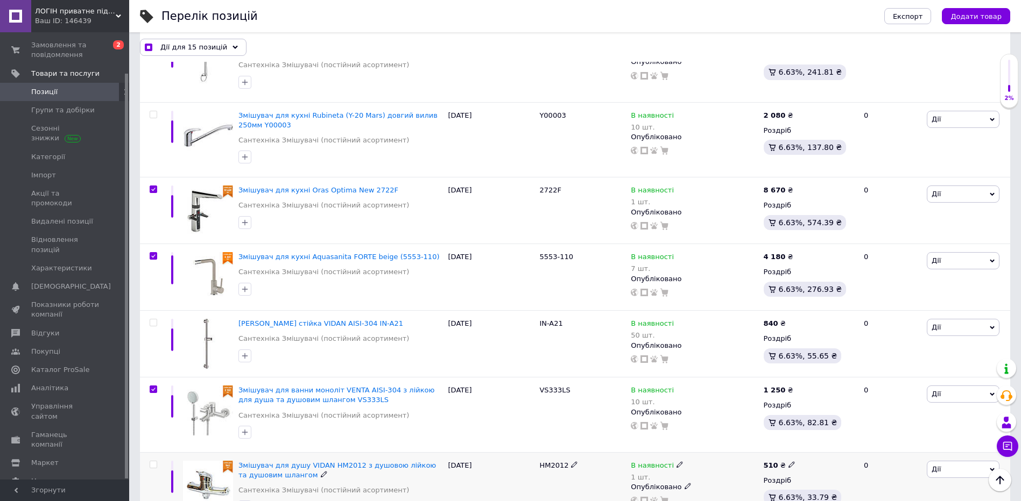
click at [152, 462] on input "checkbox" at bounding box center [153, 465] width 7 height 7
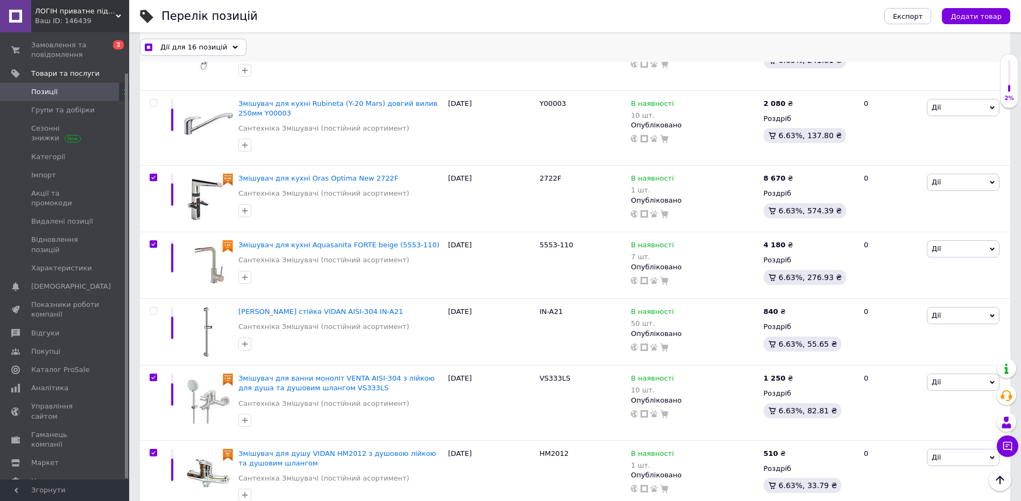
click at [232, 48] on icon at bounding box center [234, 47] width 5 height 5
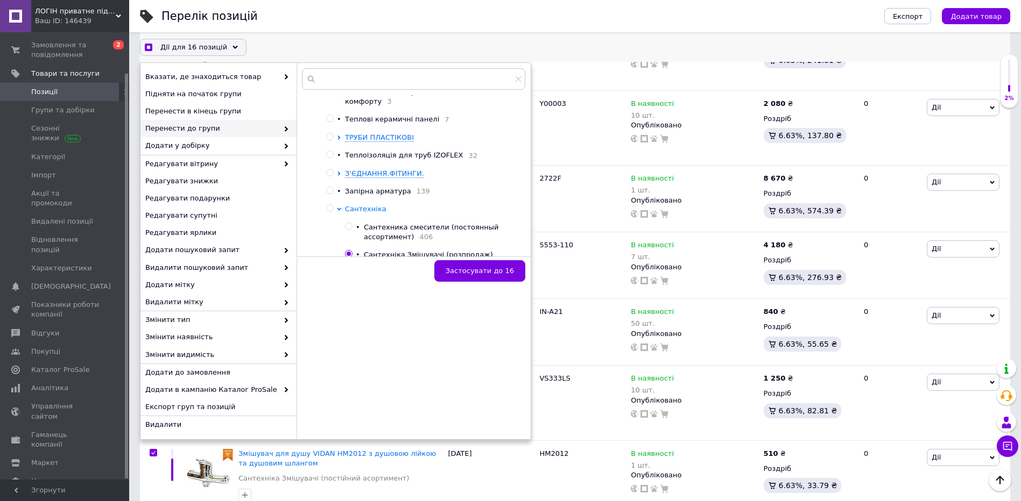
scroll to position [161, 0]
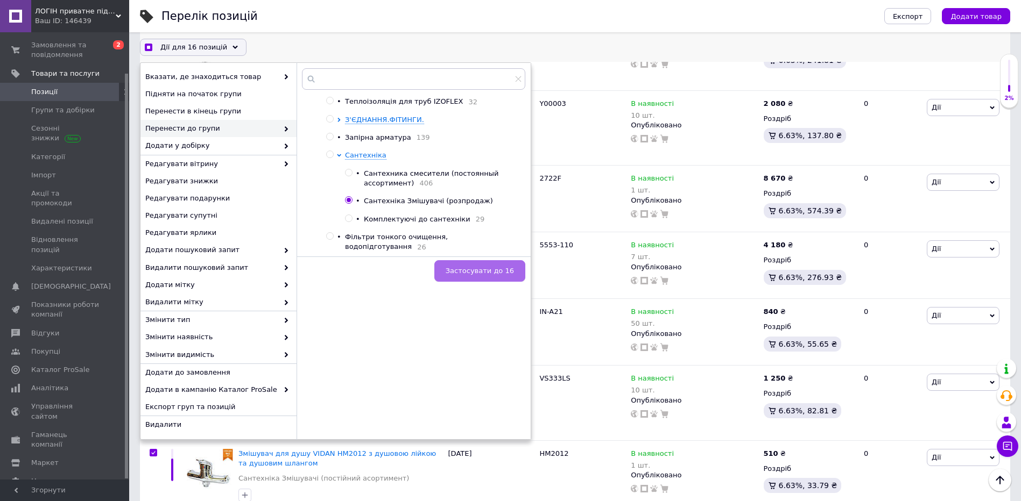
click at [487, 268] on span "Застосувати до 16" at bounding box center [479, 271] width 68 height 8
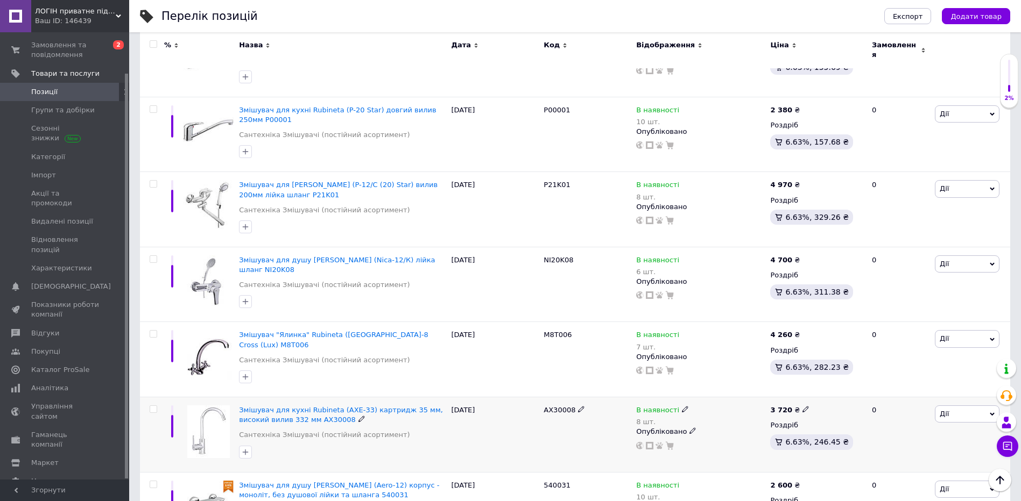
scroll to position [6994, 0]
click at [149, 480] on div at bounding box center [154, 484] width 22 height 8
click at [152, 480] on input "checkbox" at bounding box center [153, 483] width 7 height 7
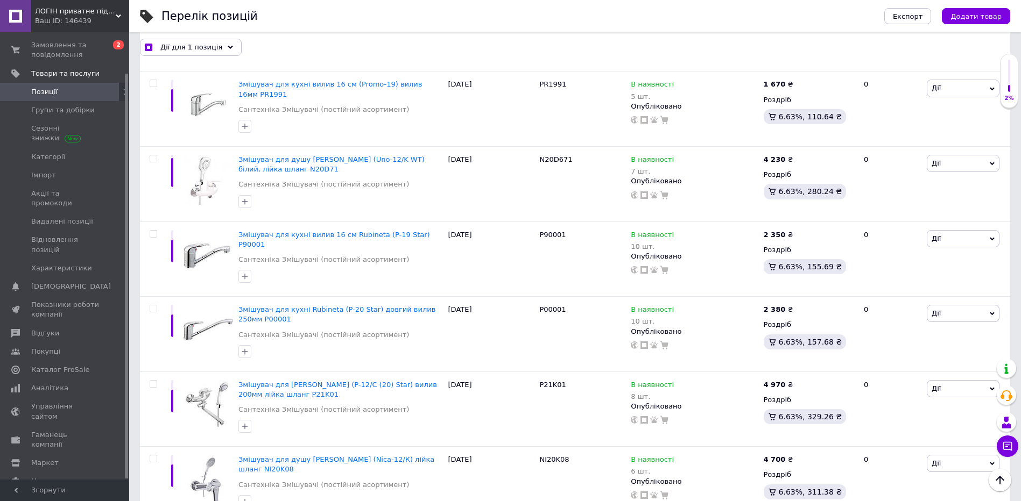
scroll to position [6799, 0]
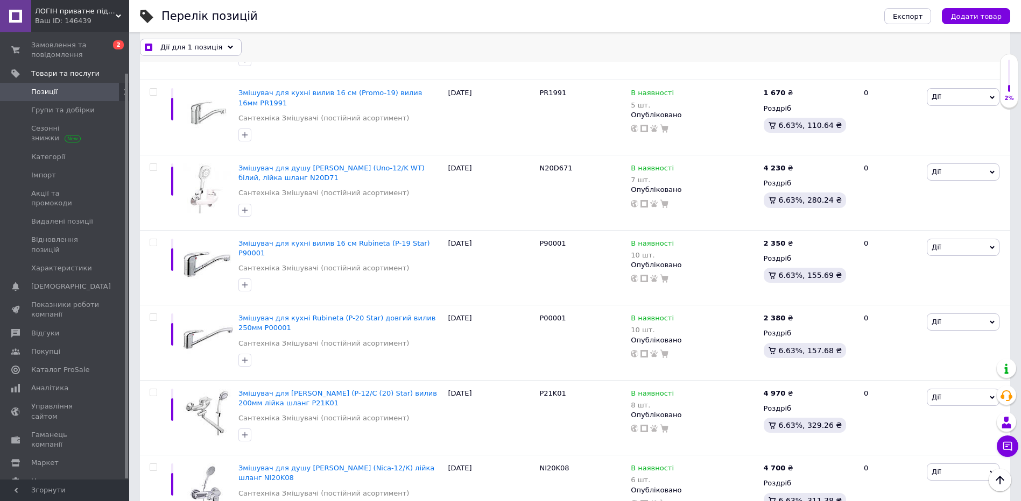
click at [228, 47] on icon at bounding box center [230, 47] width 5 height 5
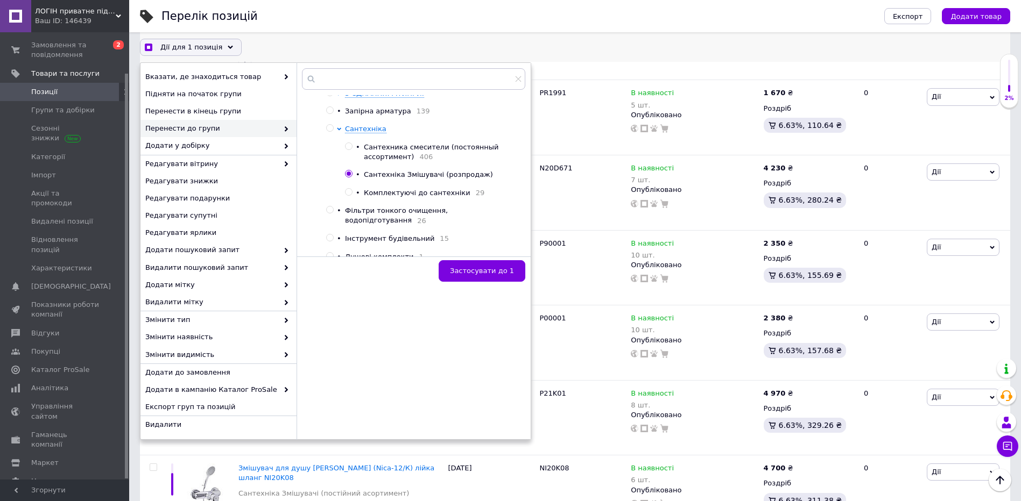
scroll to position [215, 0]
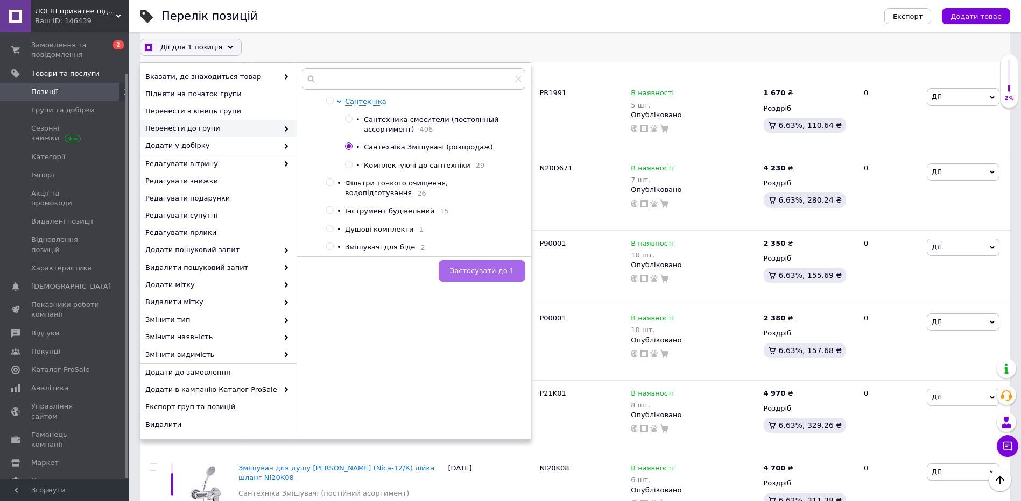
click at [482, 268] on span "Застосувати до 1" at bounding box center [482, 271] width 64 height 8
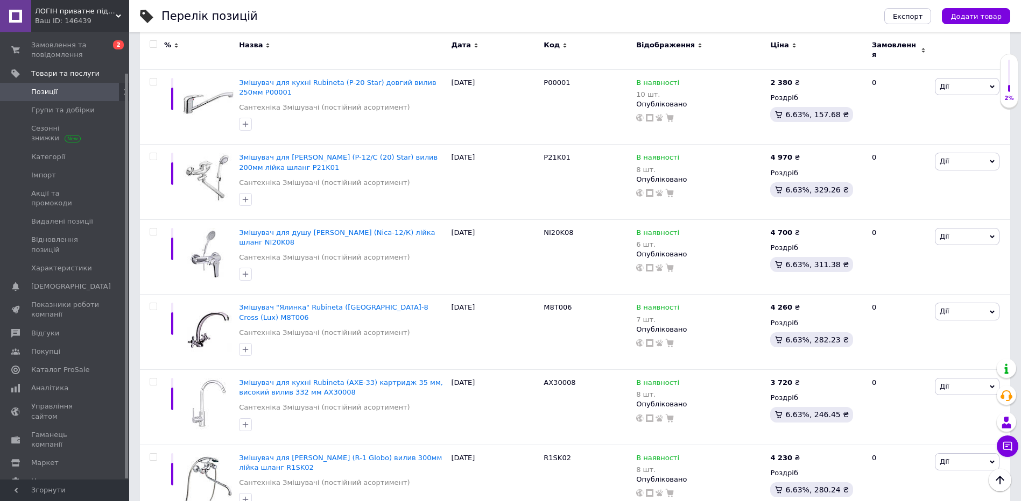
scroll to position [7021, 0]
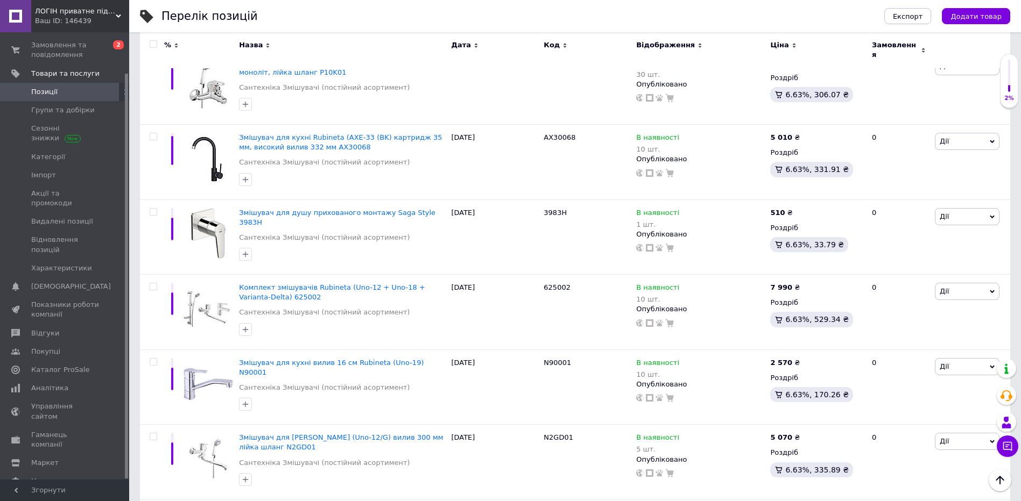
scroll to position [4600, 0]
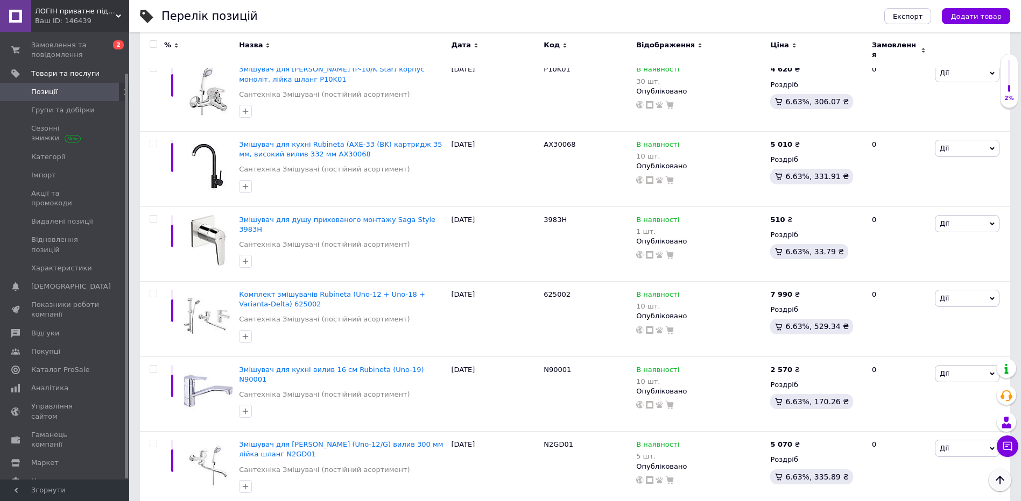
click at [1002, 480] on icon "Наверх" at bounding box center [999, 480] width 13 height 13
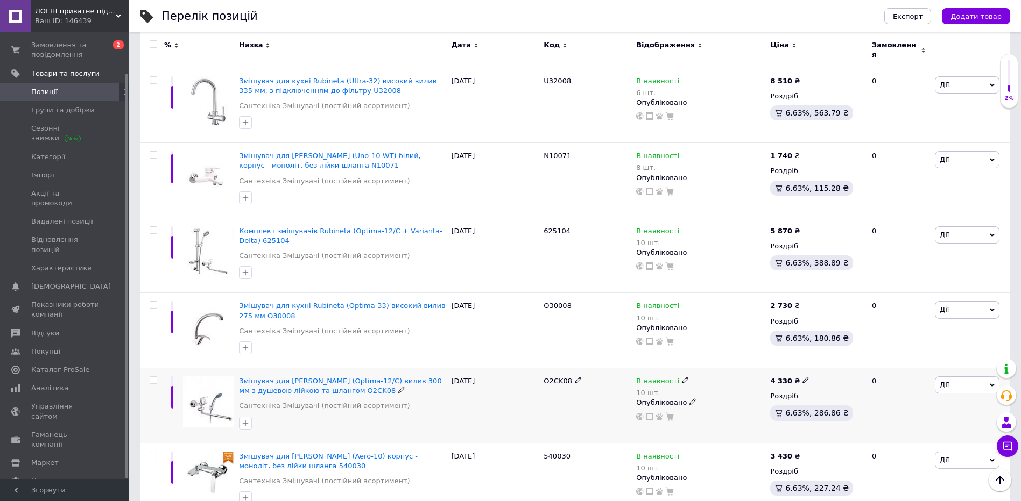
scroll to position [430, 0]
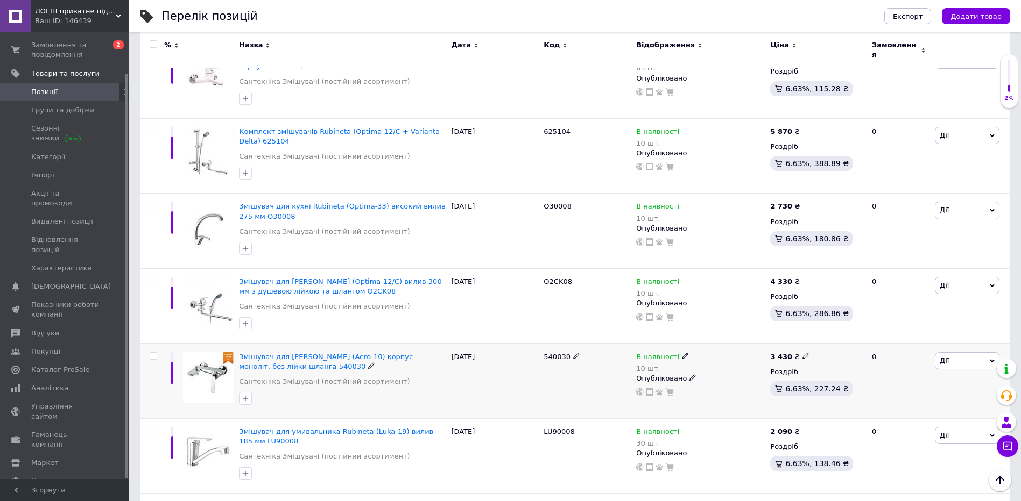
click at [151, 352] on span at bounding box center [154, 356] width 8 height 8
click at [151, 353] on input "checkbox" at bounding box center [153, 356] width 7 height 7
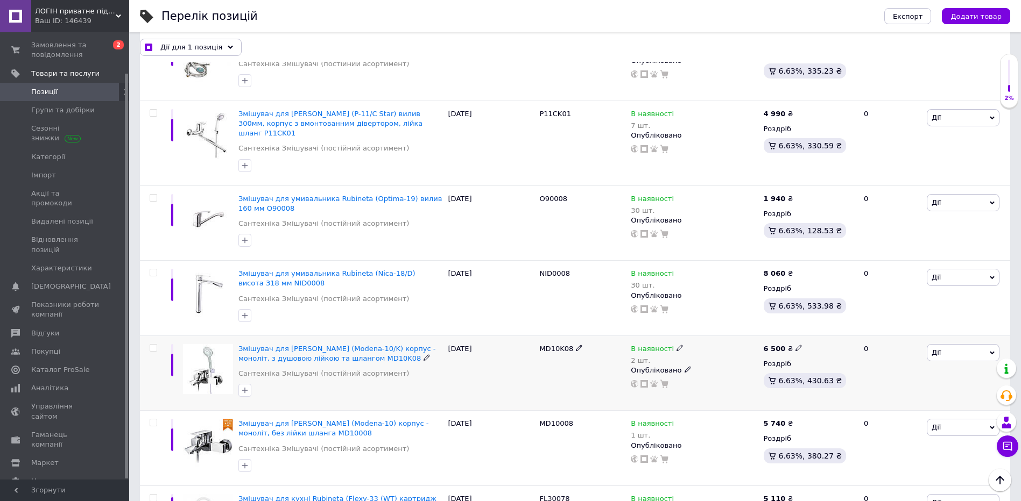
scroll to position [1344, 0]
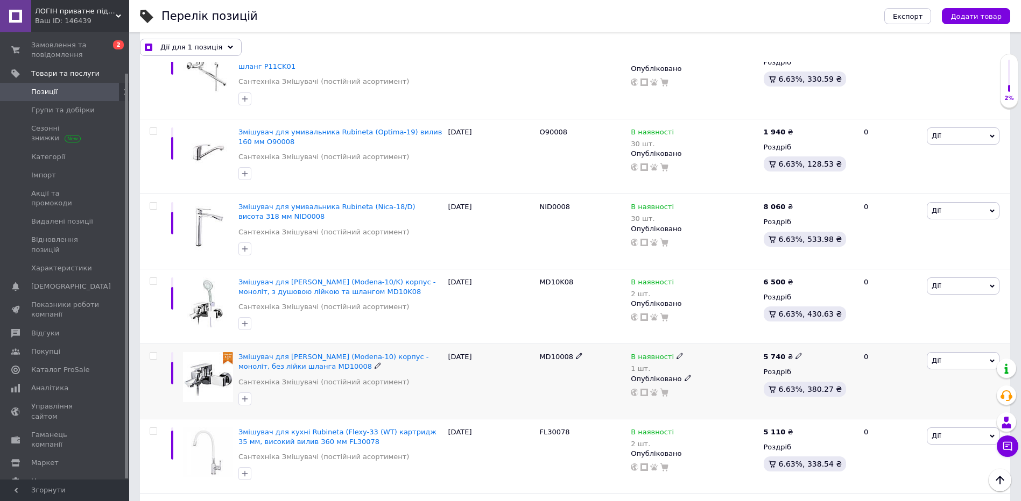
click at [150, 353] on input "checkbox" at bounding box center [153, 356] width 7 height 7
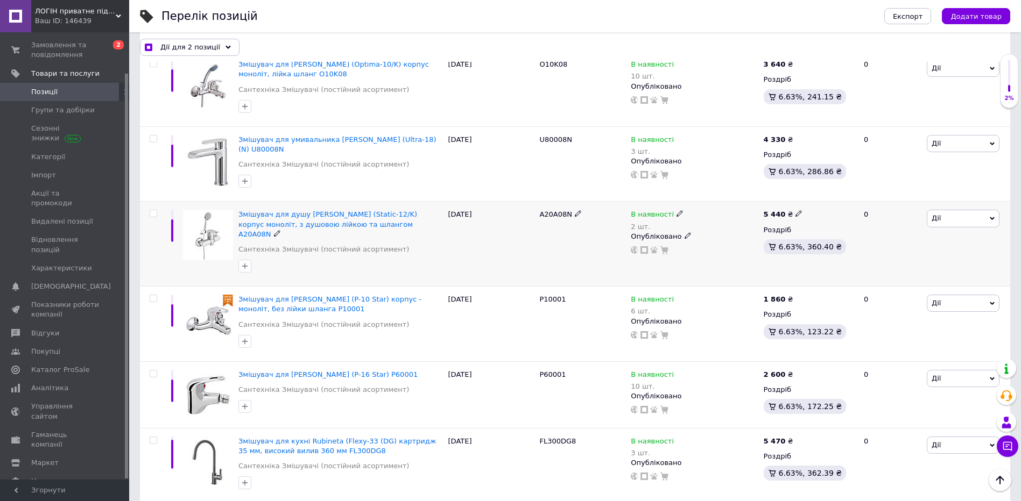
scroll to position [2043, 0]
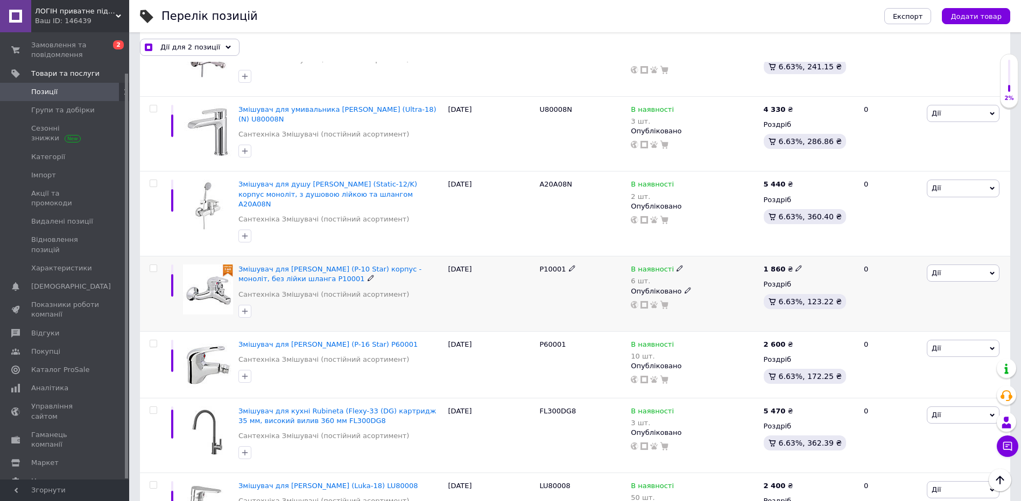
click at [154, 265] on input "checkbox" at bounding box center [153, 268] width 7 height 7
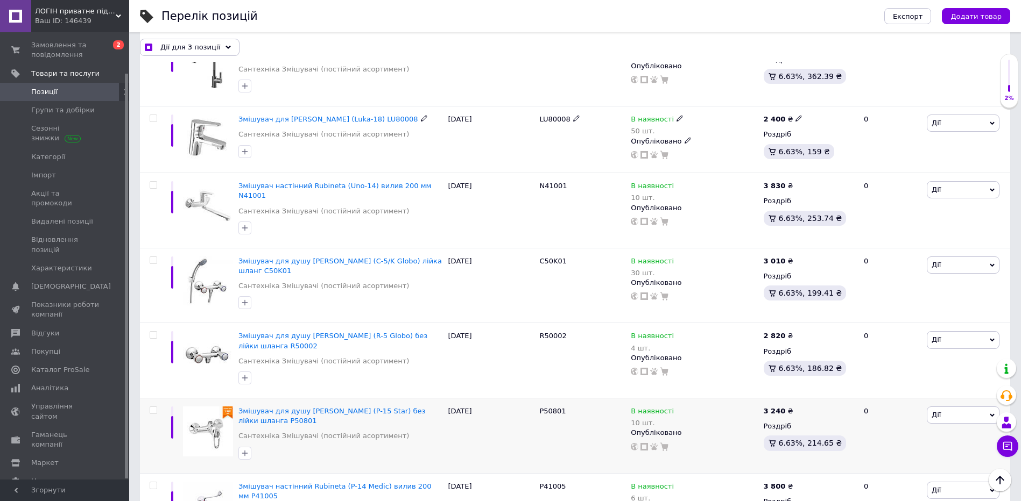
scroll to position [2474, 0]
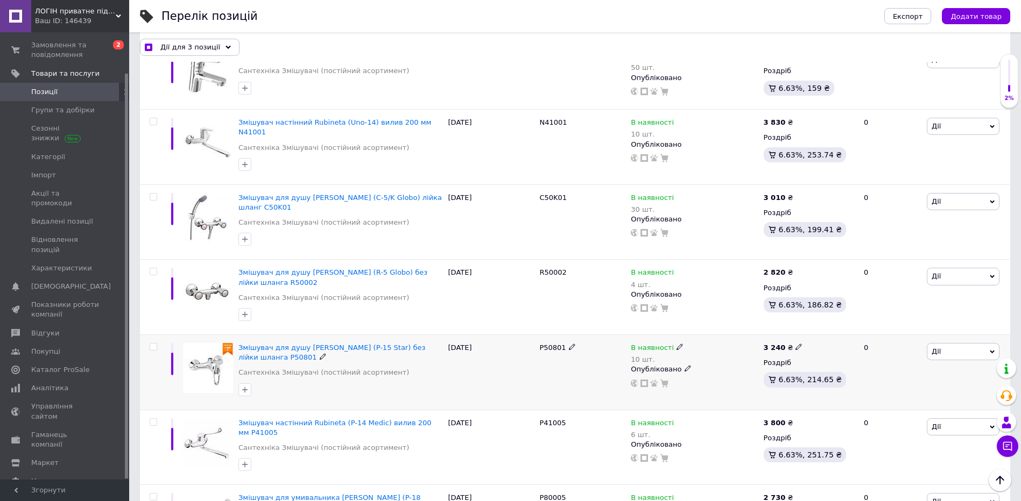
click at [152, 344] on input "checkbox" at bounding box center [153, 347] width 7 height 7
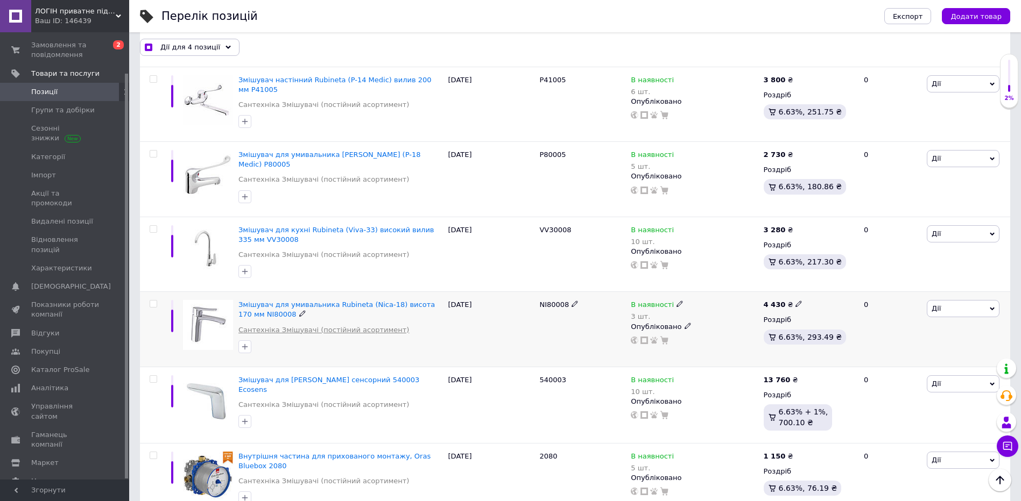
scroll to position [2904, 0]
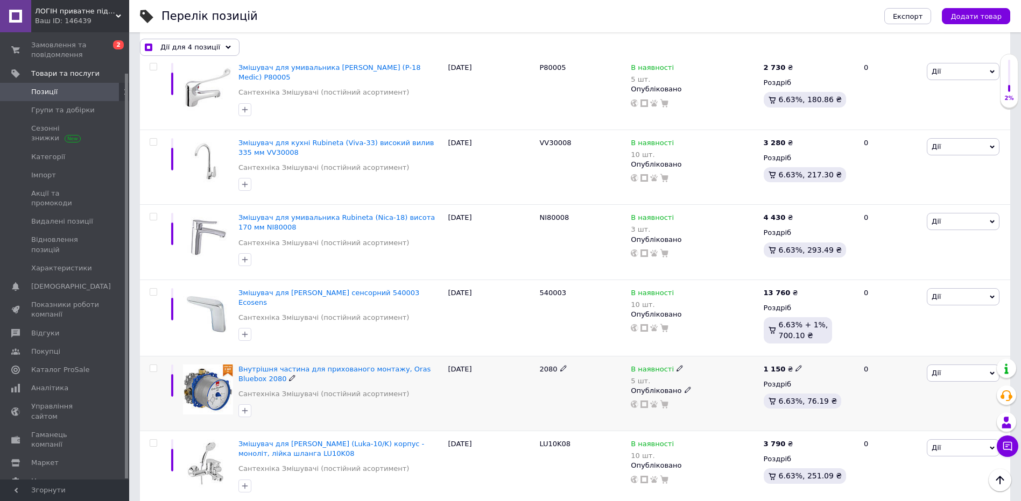
click at [151, 365] on input "checkbox" at bounding box center [153, 368] width 7 height 7
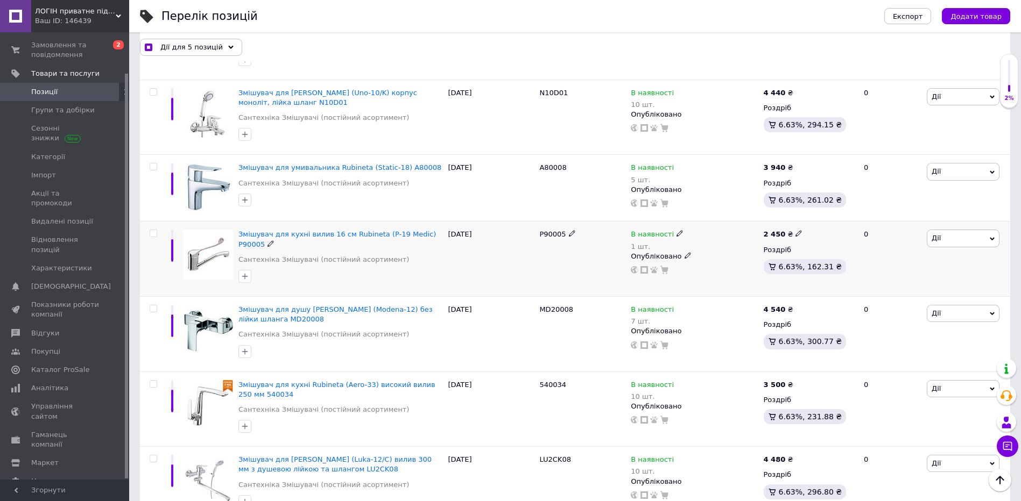
scroll to position [3765, 0]
click at [152, 380] on input "checkbox" at bounding box center [153, 383] width 7 height 7
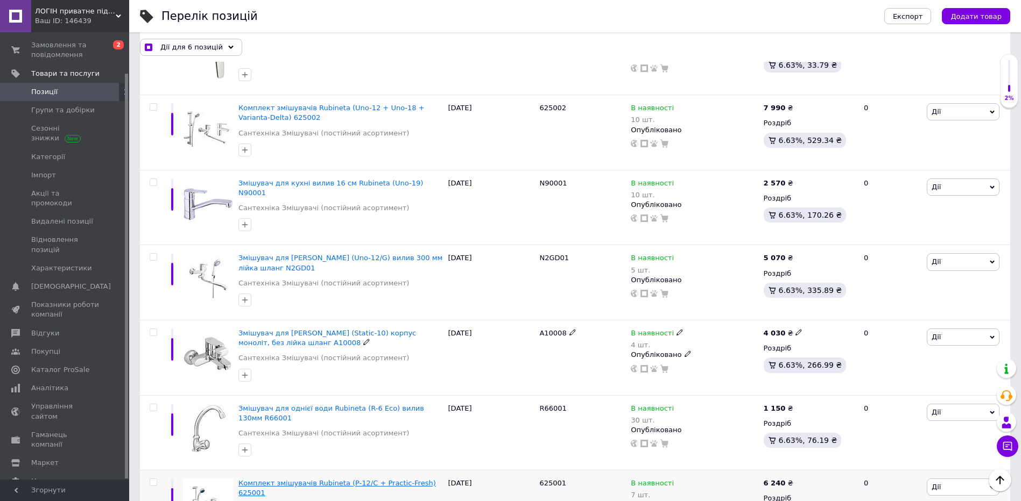
scroll to position [4887, 0]
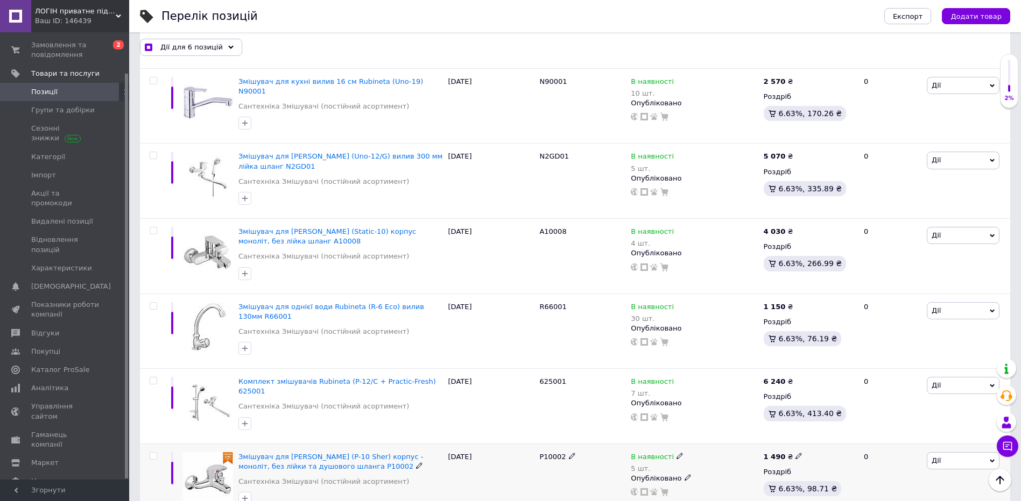
click at [151, 453] on input "checkbox" at bounding box center [153, 456] width 7 height 7
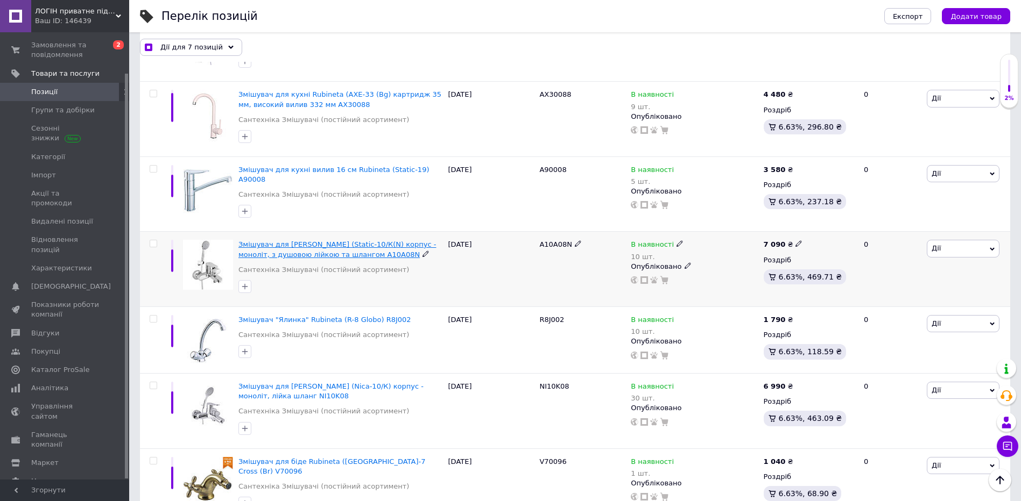
scroll to position [5478, 0]
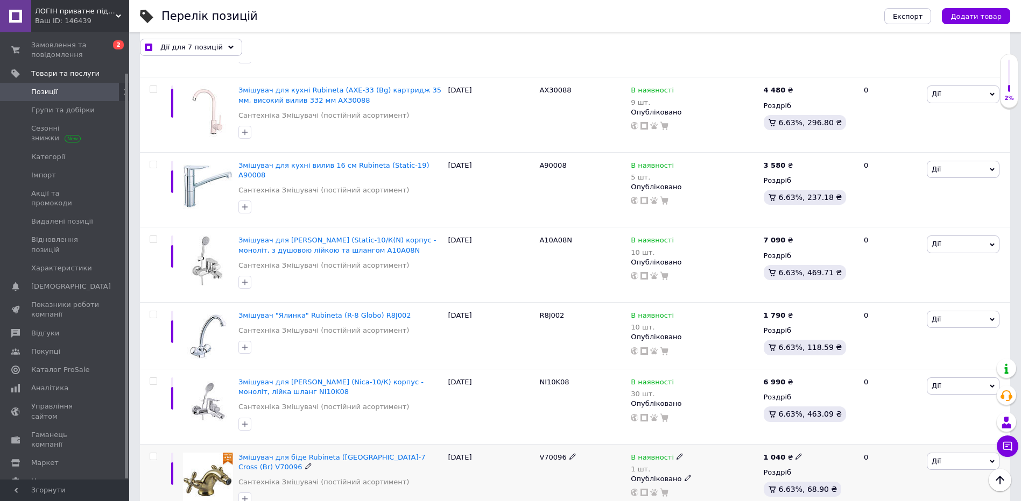
click at [155, 454] on input "checkbox" at bounding box center [153, 457] width 7 height 7
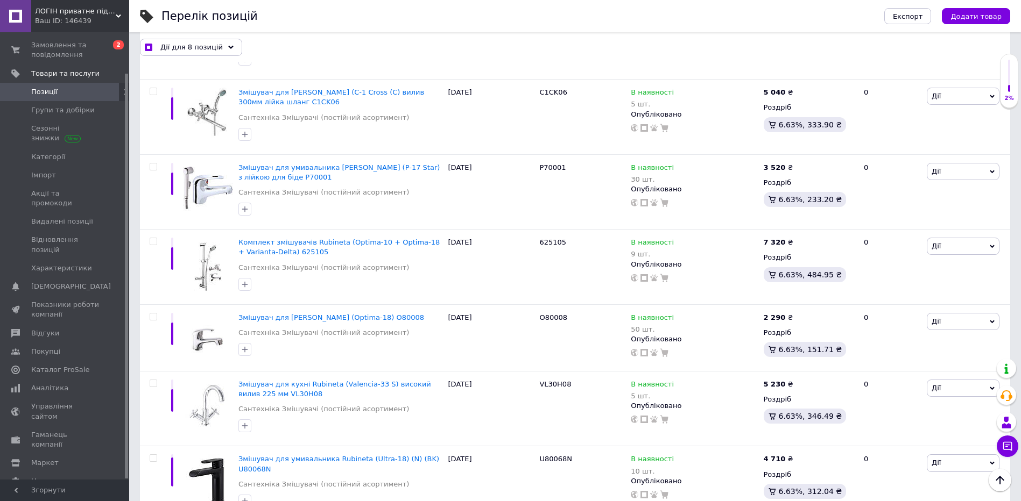
scroll to position [6016, 0]
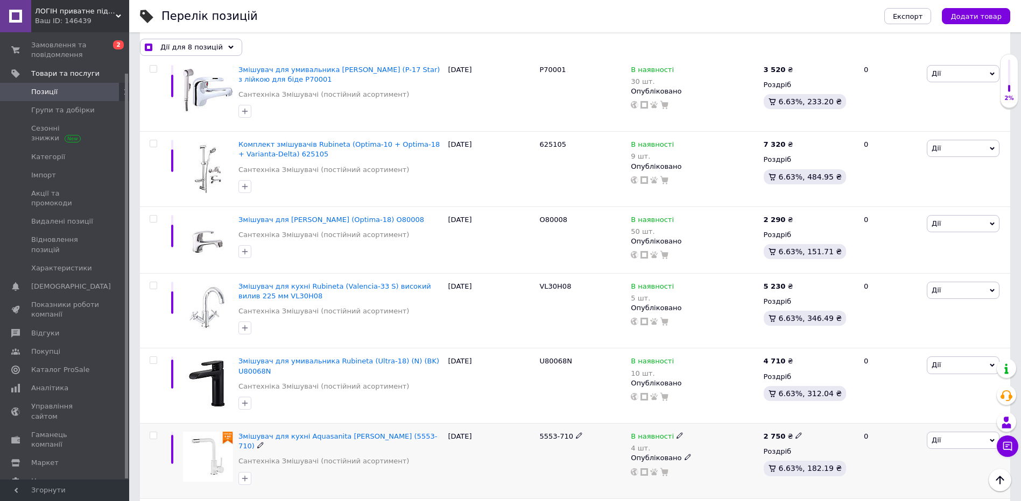
click at [150, 433] on input "checkbox" at bounding box center [153, 436] width 7 height 7
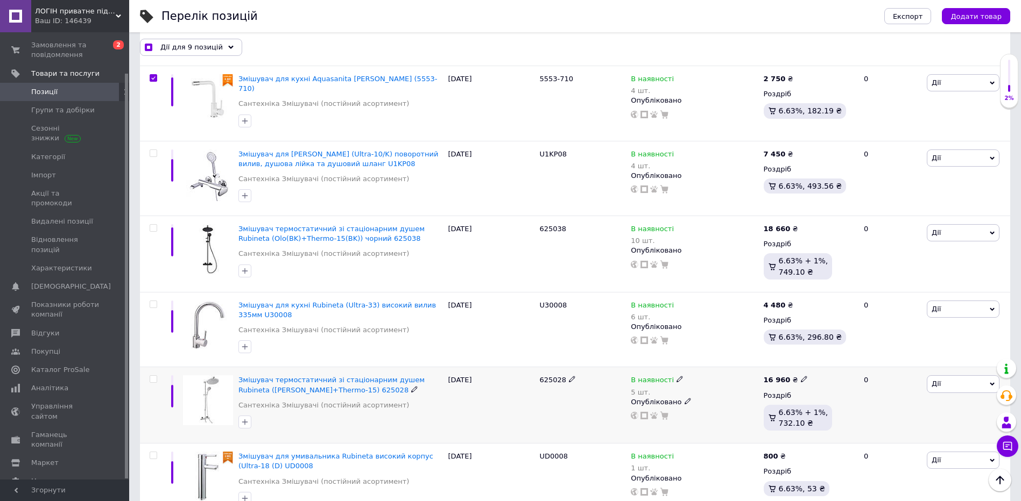
scroll to position [6393, 0]
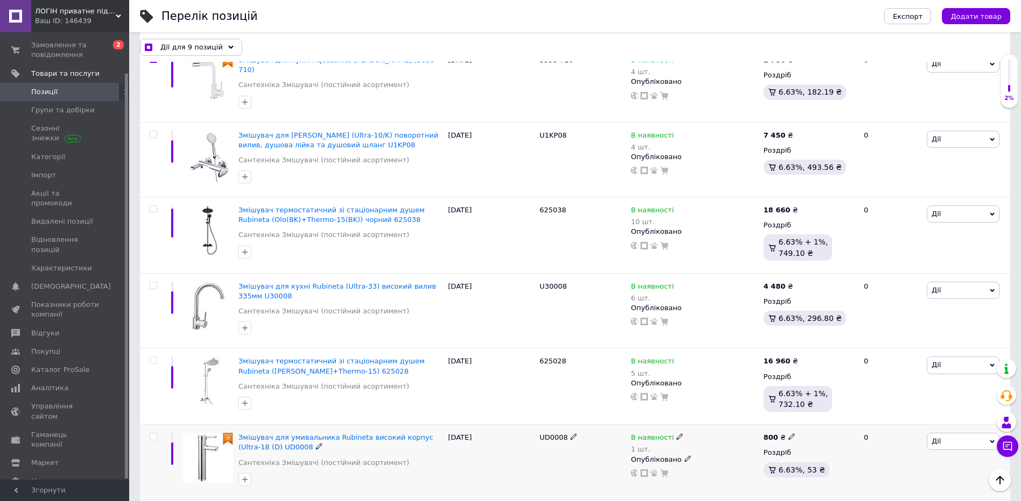
click at [153, 434] on input "checkbox" at bounding box center [153, 437] width 7 height 7
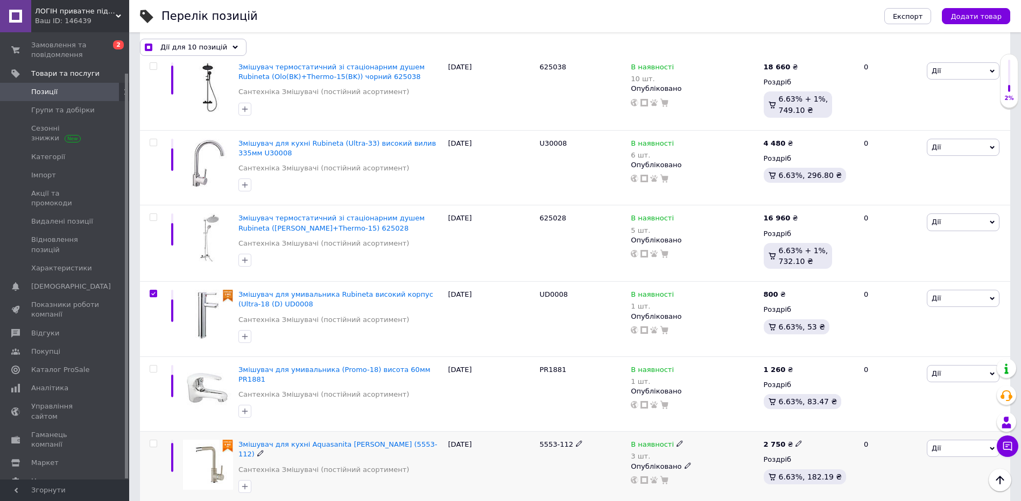
scroll to position [6608, 0]
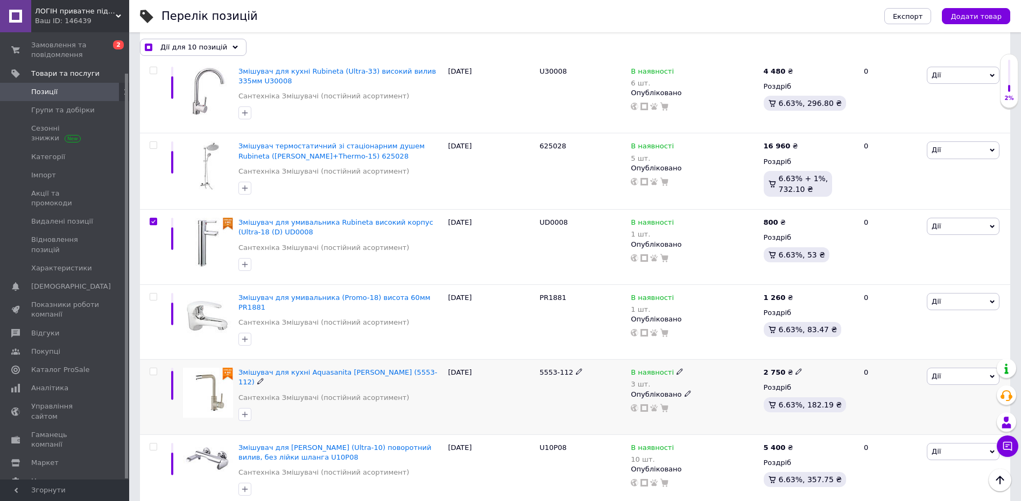
click at [150, 369] on input "checkbox" at bounding box center [153, 372] width 7 height 7
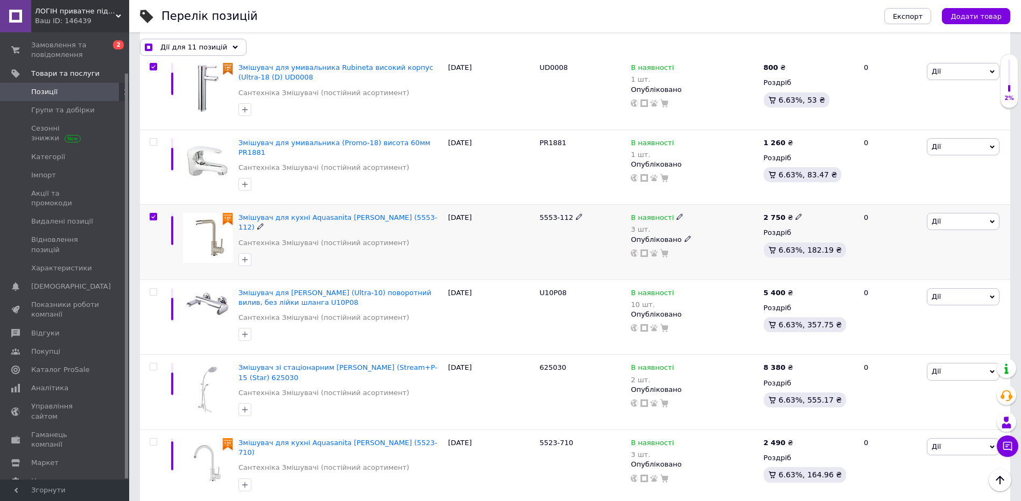
scroll to position [6770, 0]
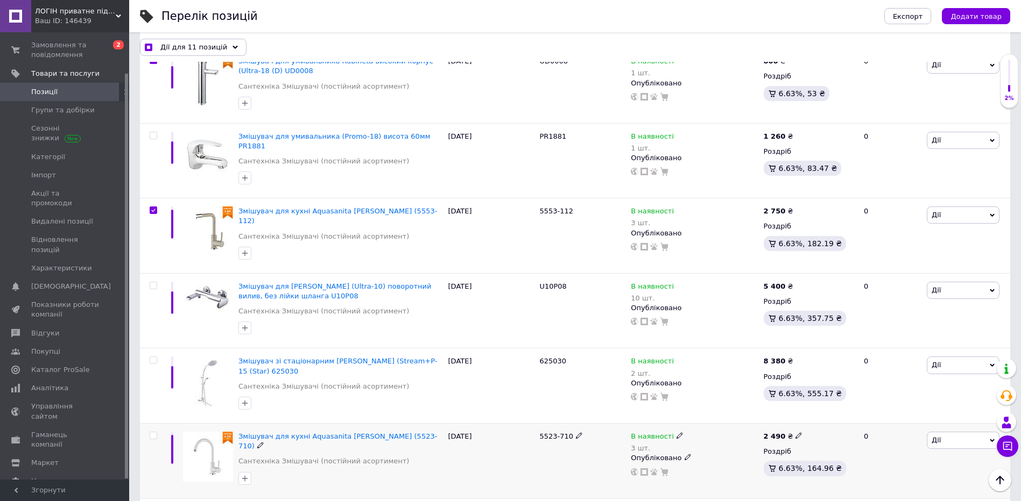
click at [155, 433] on input "checkbox" at bounding box center [153, 436] width 7 height 7
click at [155, 501] on input "checkbox" at bounding box center [153, 511] width 7 height 7
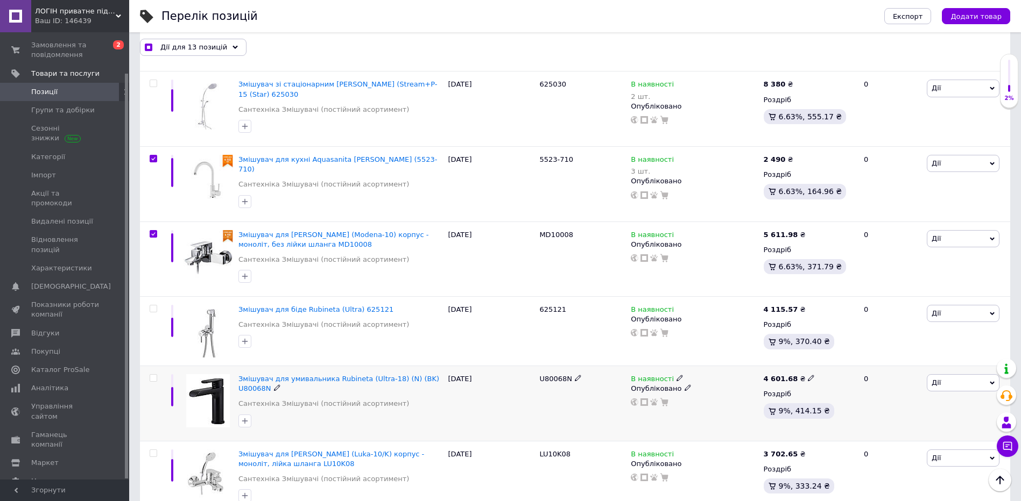
scroll to position [7068, 0]
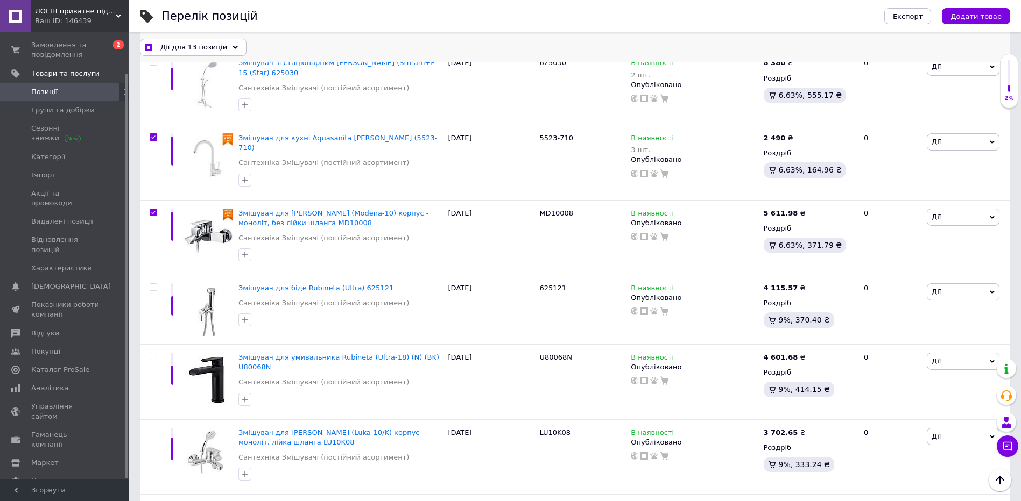
click at [229, 49] on div "Дії для 13 позицій" at bounding box center [193, 46] width 107 height 17
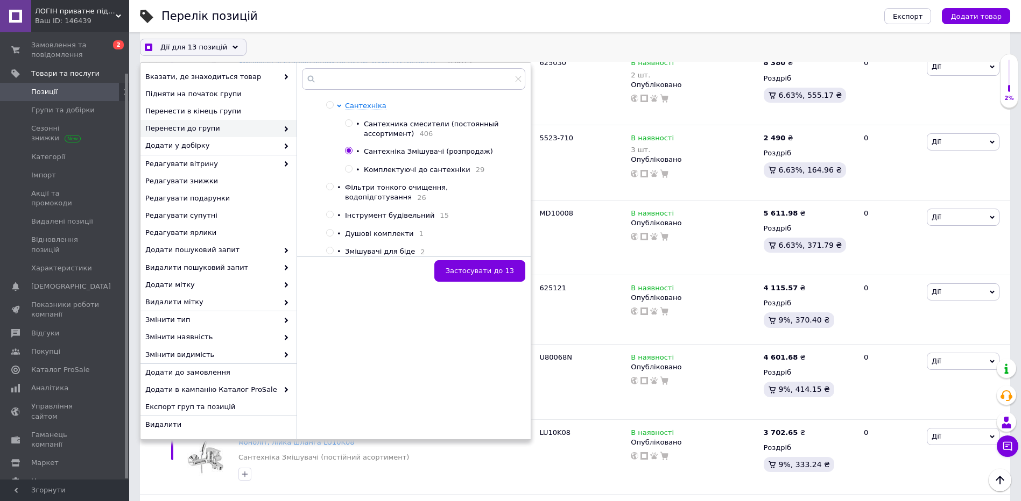
scroll to position [215, 0]
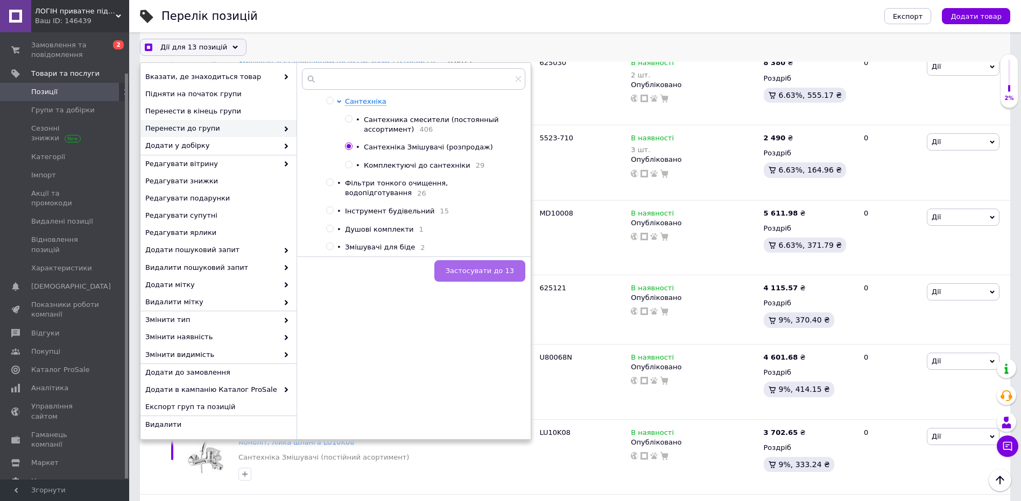
click at [478, 274] on span "Застосувати до 13" at bounding box center [479, 271] width 68 height 8
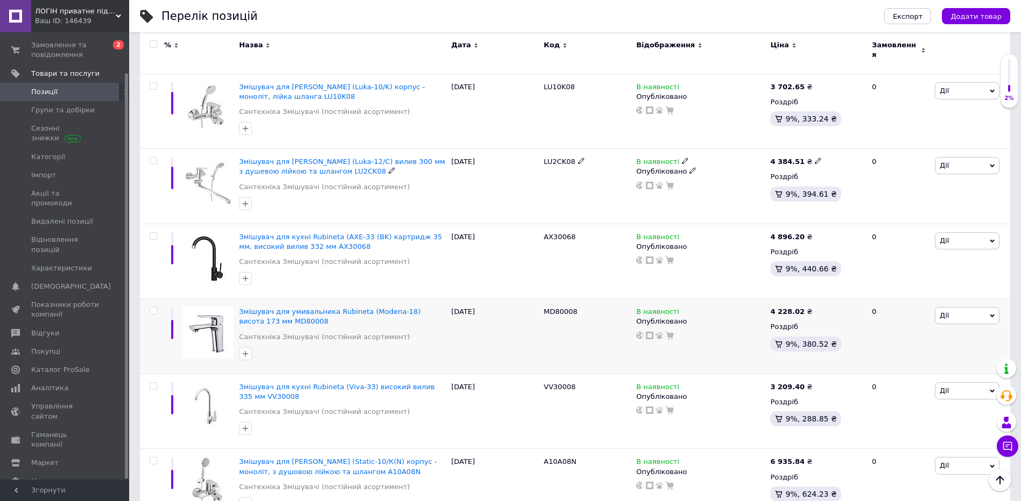
scroll to position [6200, 0]
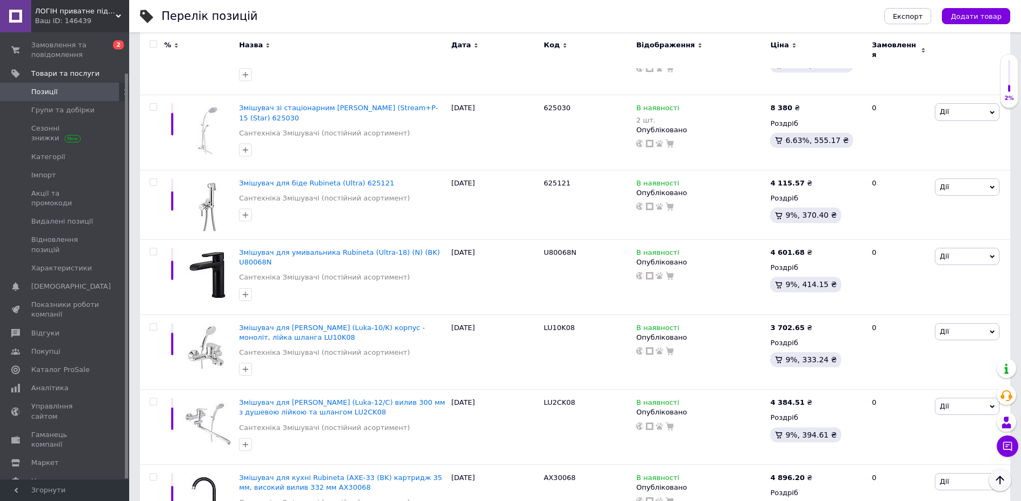
click at [1001, 474] on icon "Наверх" at bounding box center [999, 480] width 13 height 13
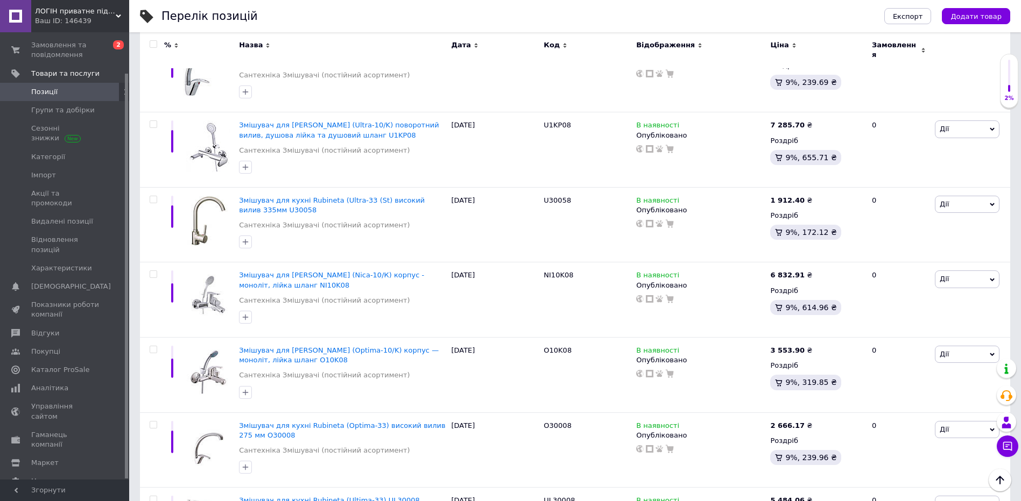
scroll to position [7083, 0]
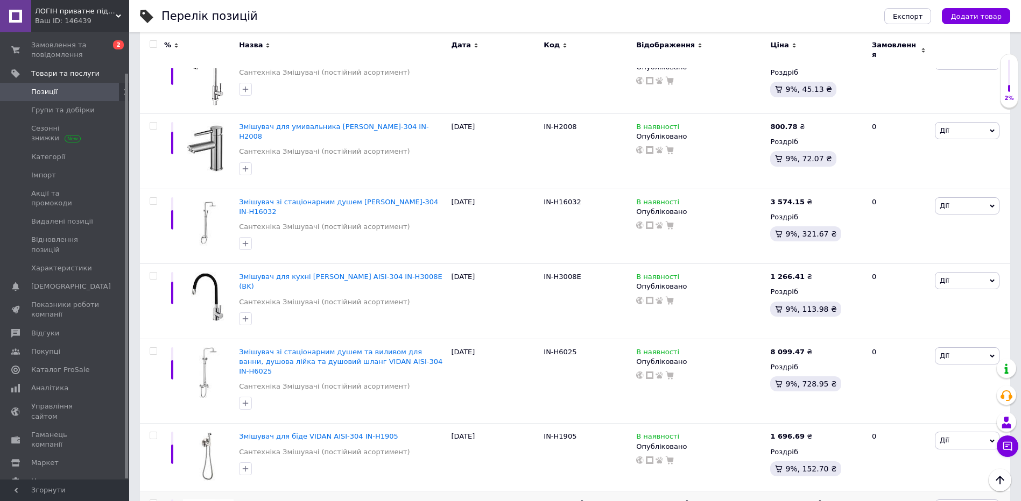
scroll to position [6778, 0]
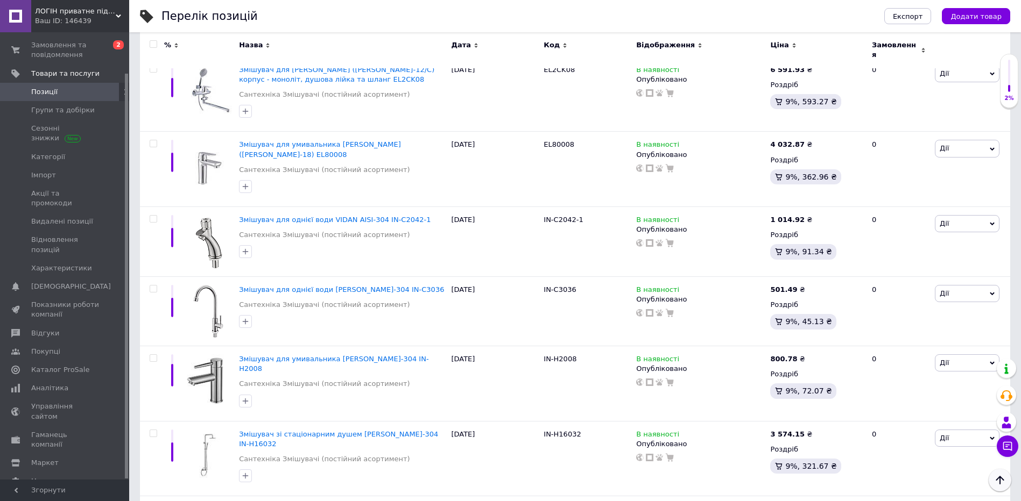
click at [1004, 481] on icon "Наверх" at bounding box center [999, 480] width 13 height 13
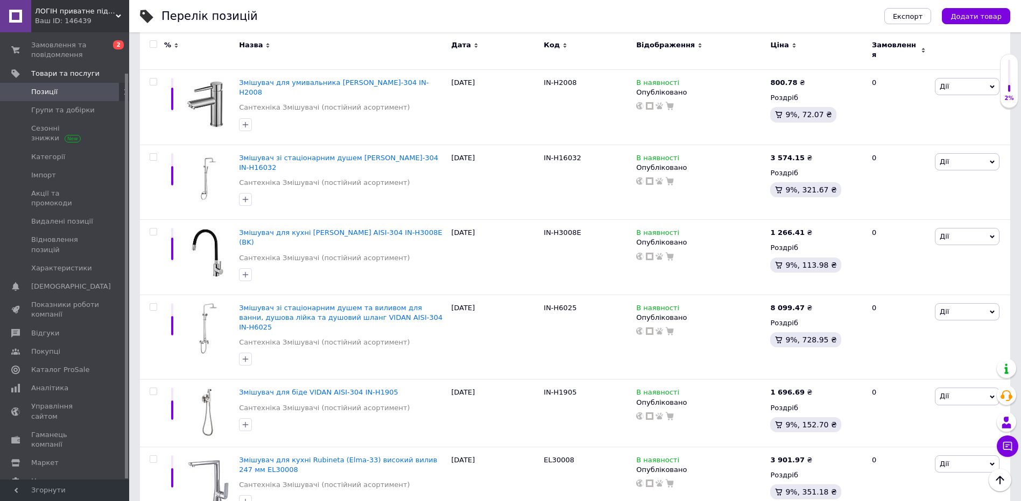
scroll to position [7047, 0]
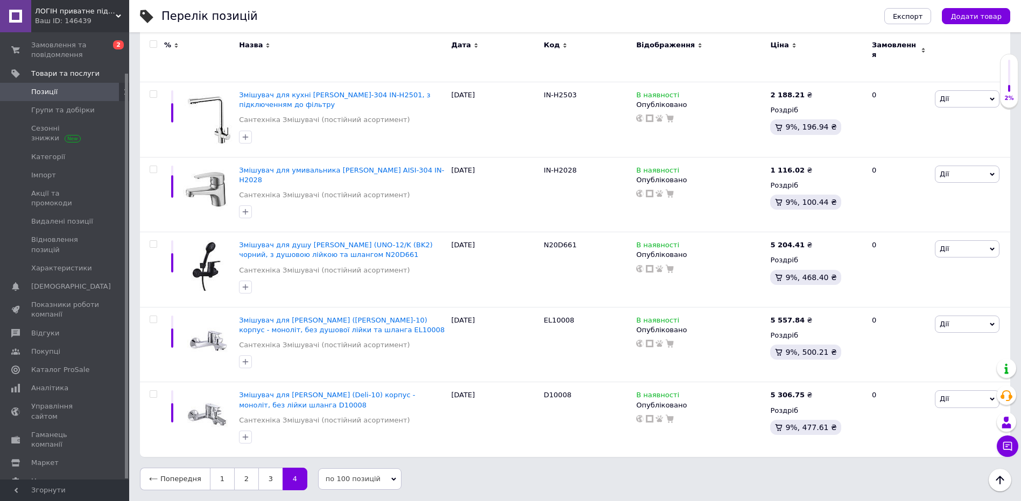
scroll to position [1032, 0]
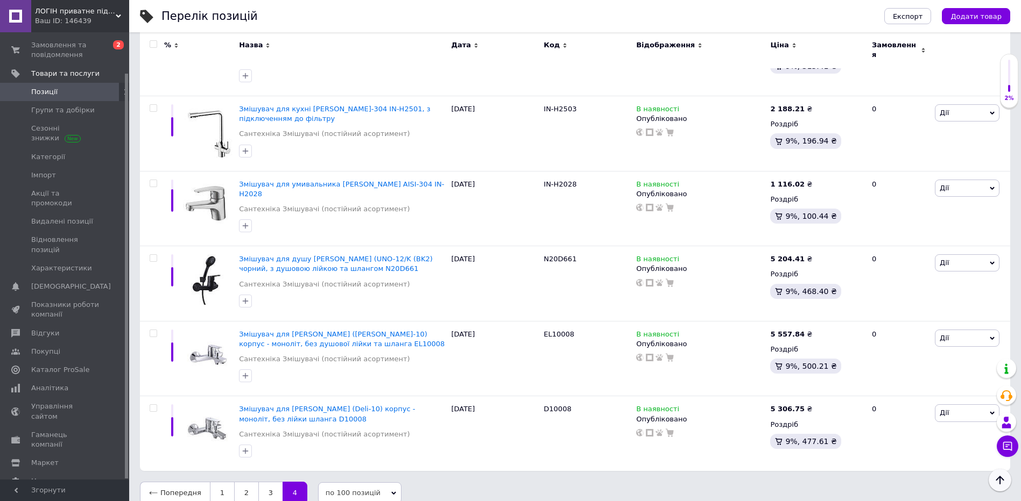
click at [996, 483] on icon "Наверх" at bounding box center [999, 480] width 13 height 13
click at [213, 482] on link "1" at bounding box center [222, 493] width 24 height 23
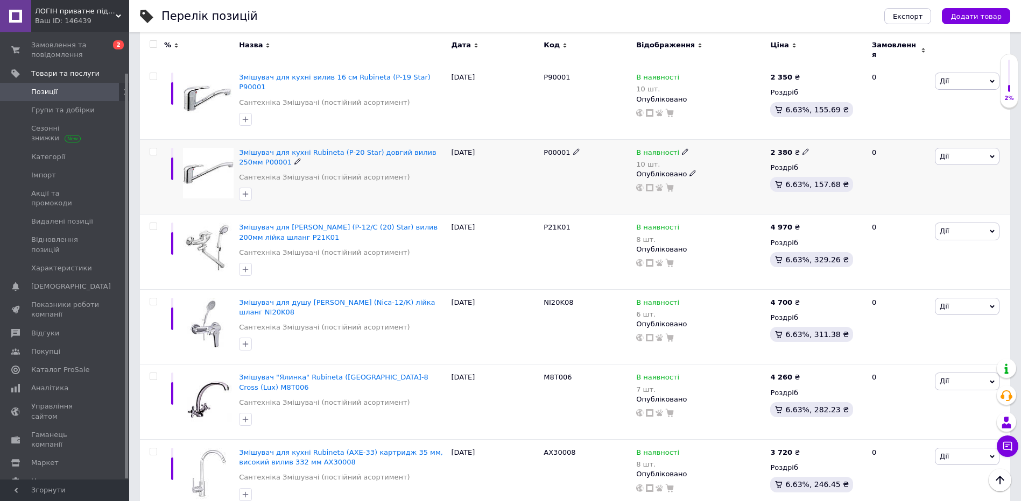
scroll to position [7021, 0]
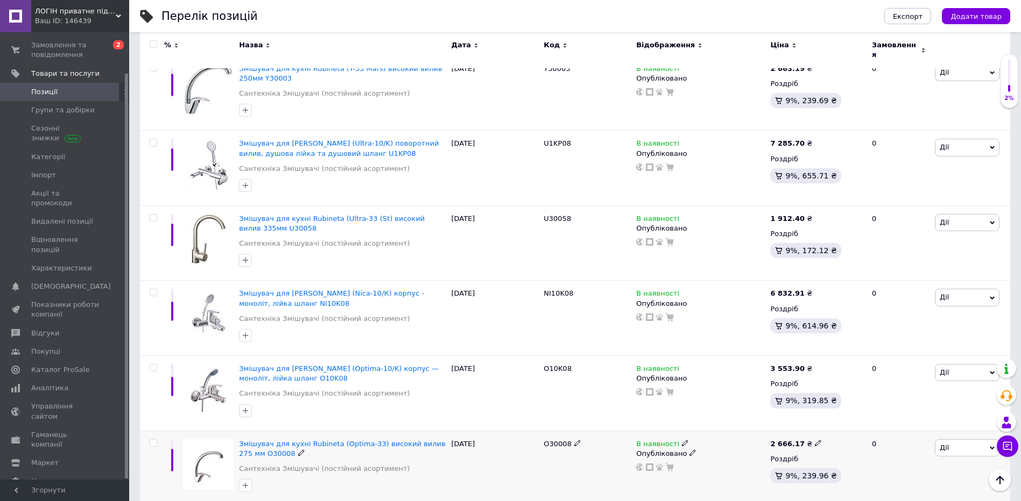
scroll to position [7083, 0]
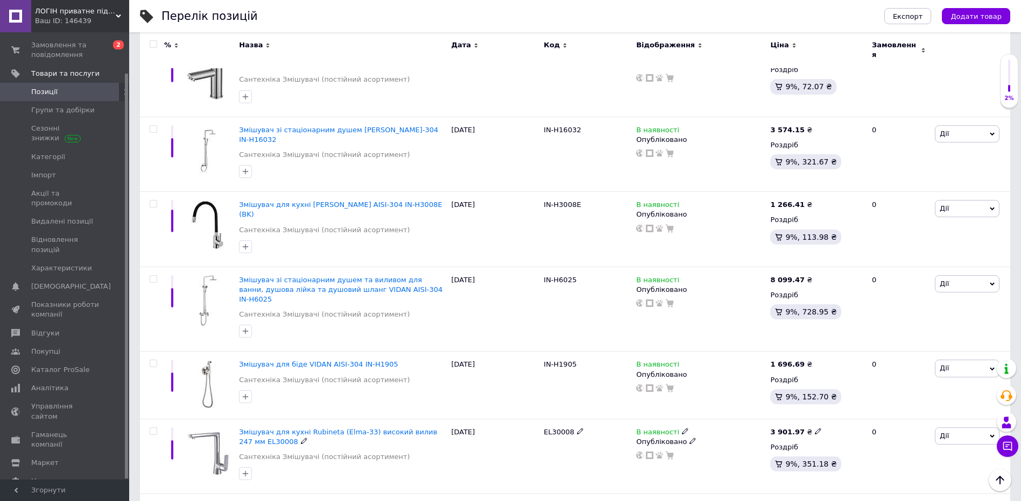
scroll to position [7047, 0]
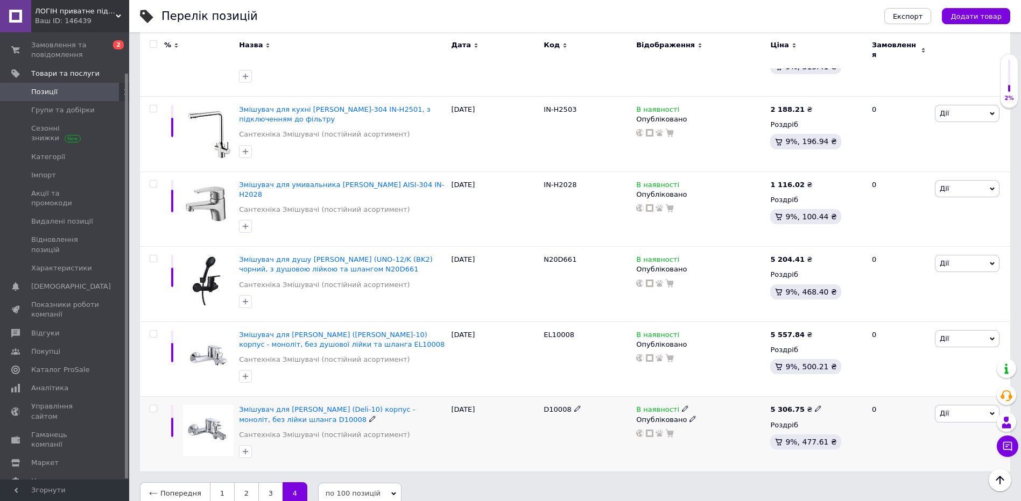
scroll to position [1032, 0]
click at [270, 482] on link "3" at bounding box center [270, 493] width 24 height 23
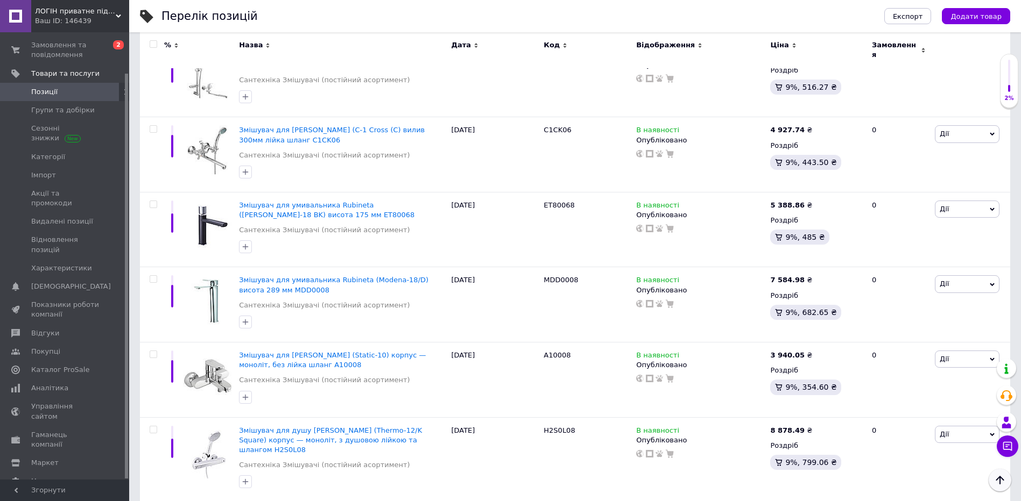
click at [1005, 482] on icon "Наверх" at bounding box center [999, 480] width 13 height 13
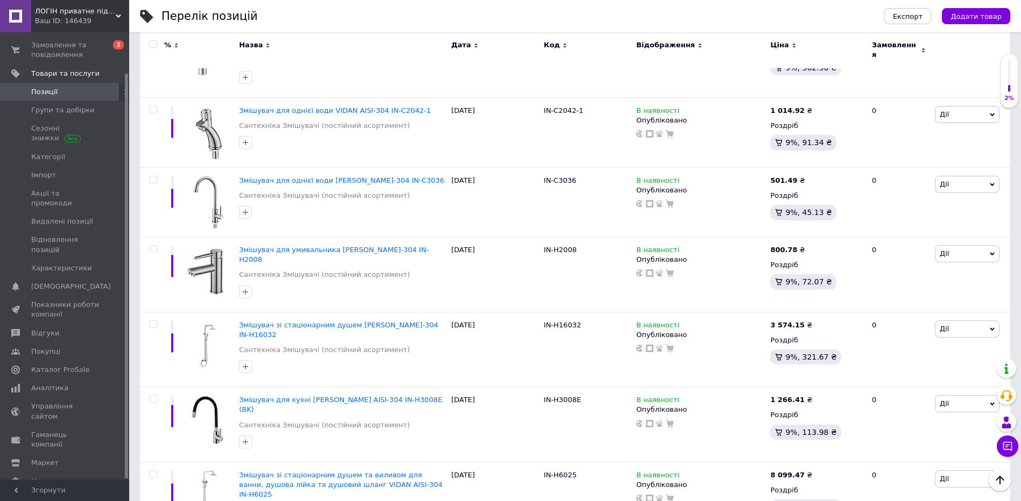
scroll to position [7047, 0]
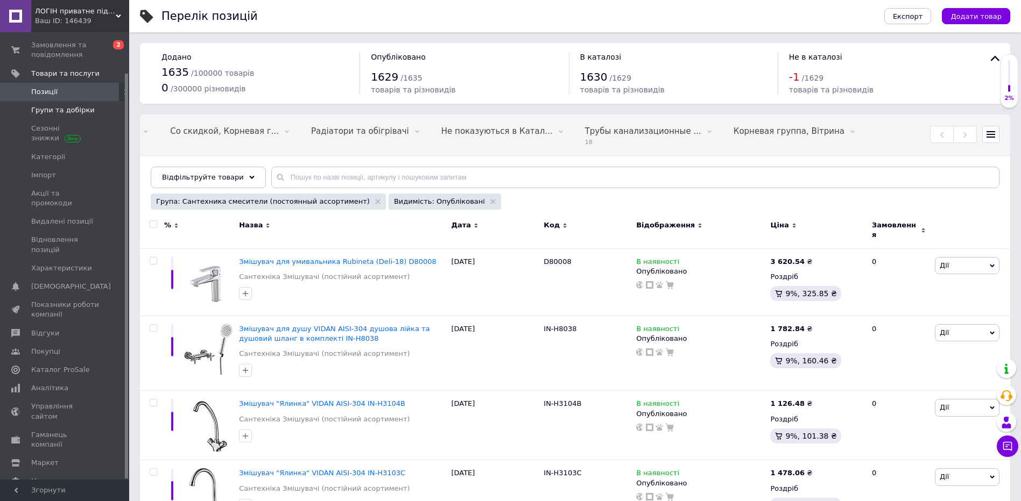
click at [40, 110] on span "Групи та добірки" at bounding box center [62, 110] width 63 height 10
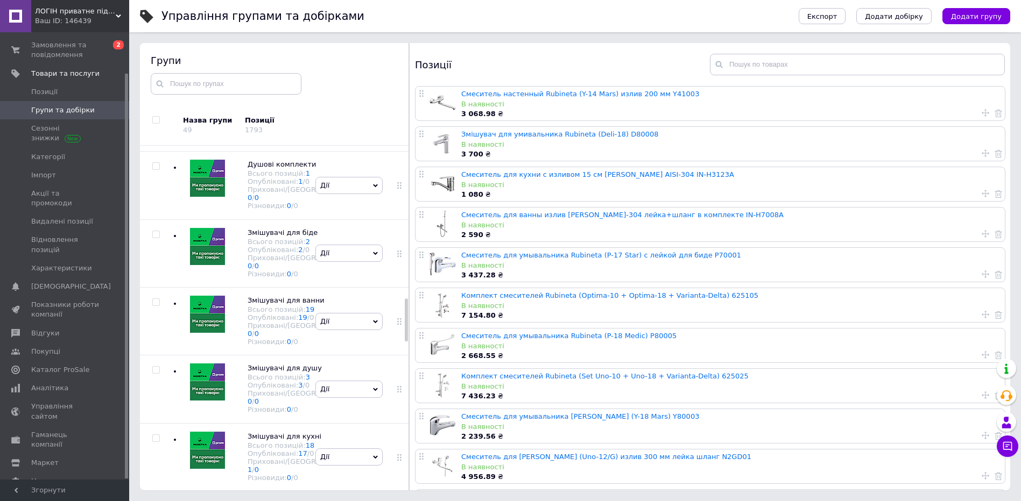
scroll to position [1214, 0]
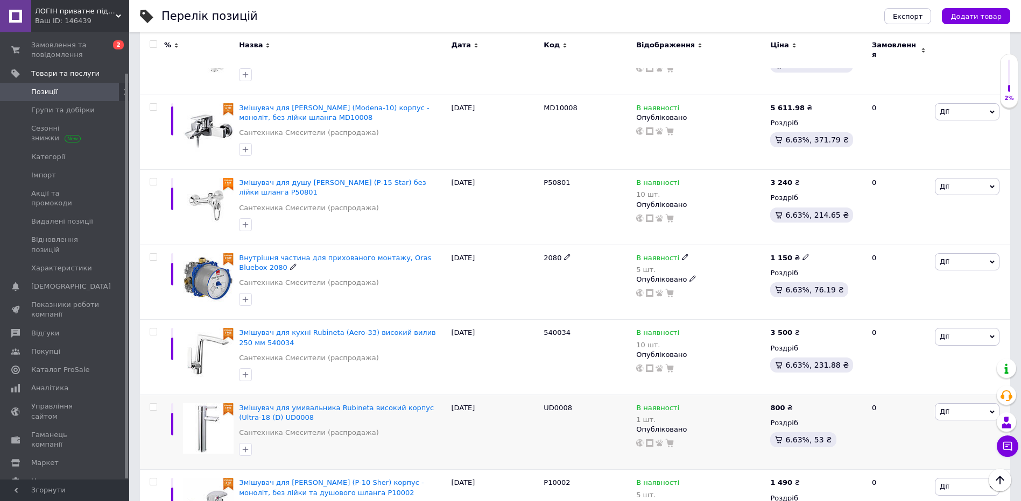
scroll to position [6226, 0]
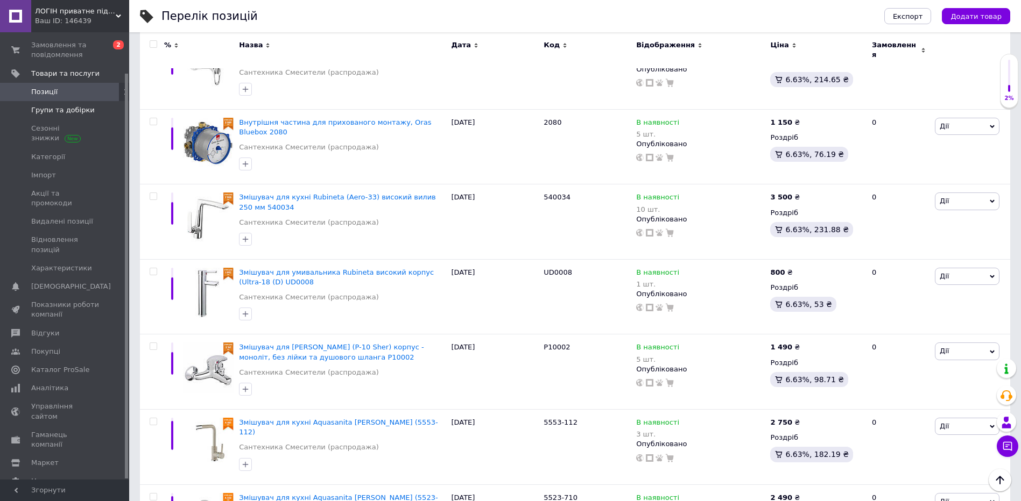
click at [52, 110] on span "Групи та добірки" at bounding box center [62, 110] width 63 height 10
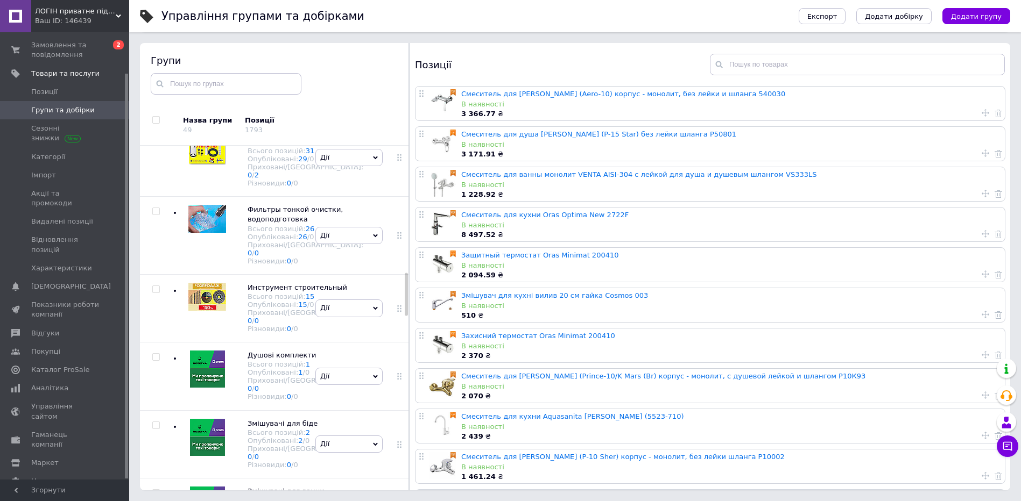
scroll to position [1063, 0]
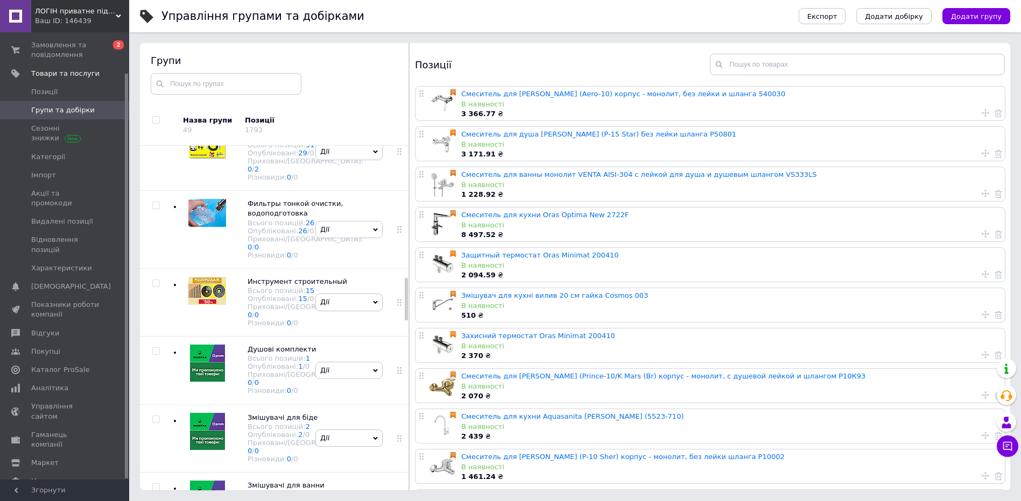
drag, startPoint x: 254, startPoint y: 356, endPoint x: 262, endPoint y: 344, distance: 14.8
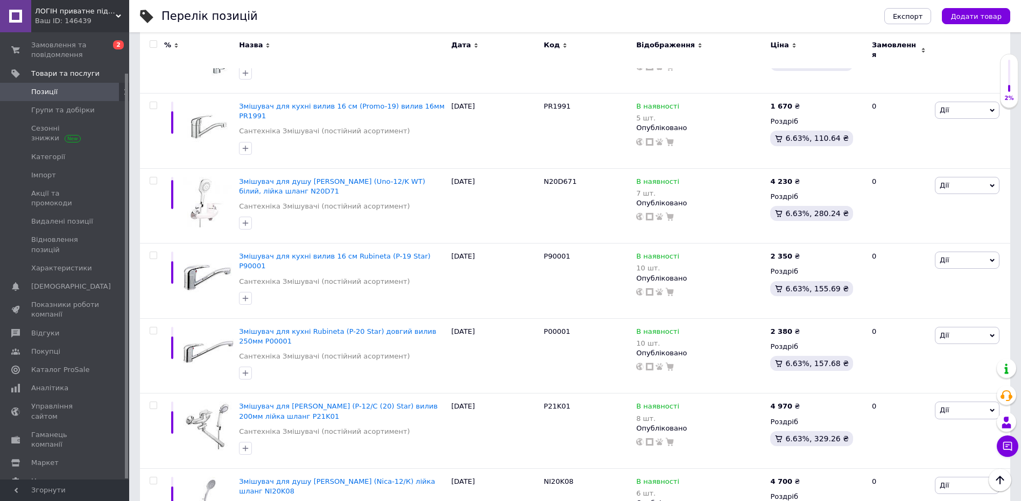
scroll to position [7021, 0]
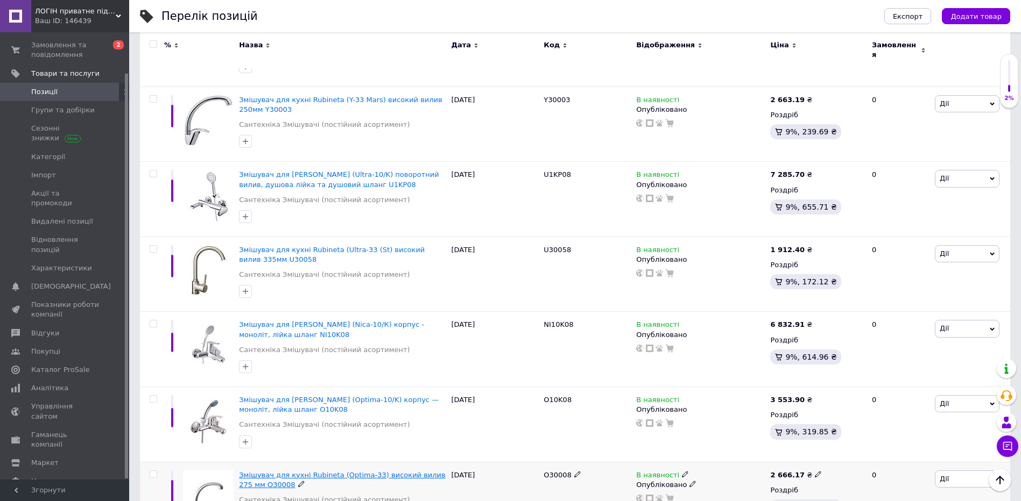
scroll to position [7083, 0]
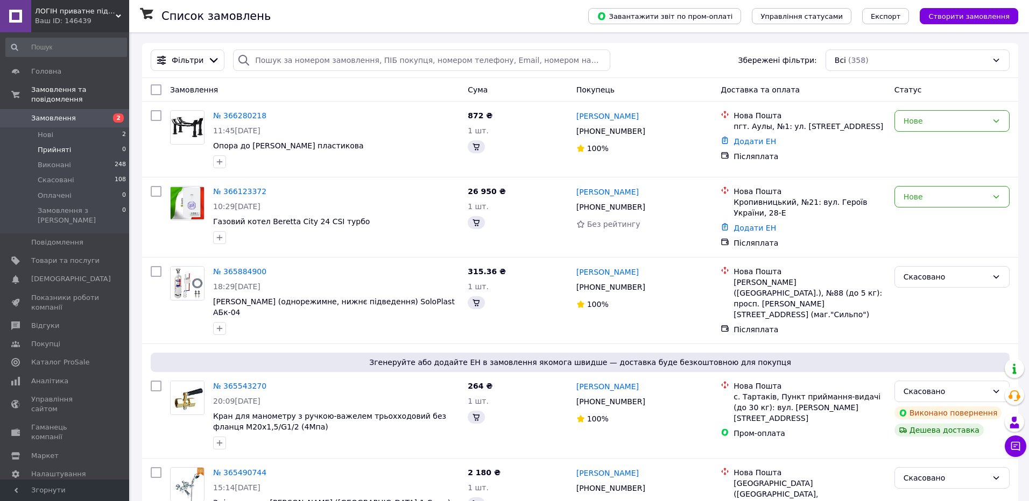
click at [51, 145] on span "Прийняті" at bounding box center [54, 150] width 33 height 10
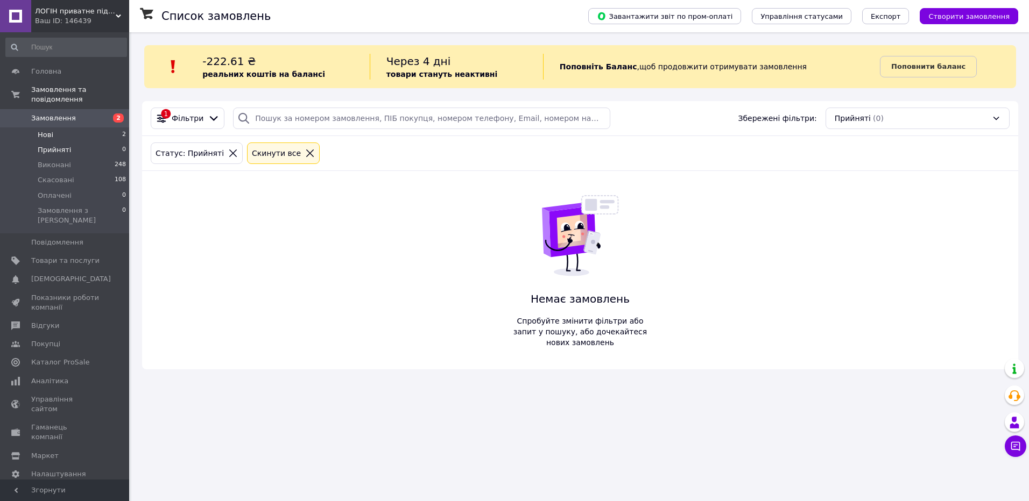
click at [53, 128] on li "Нові 2" at bounding box center [66, 135] width 132 height 15
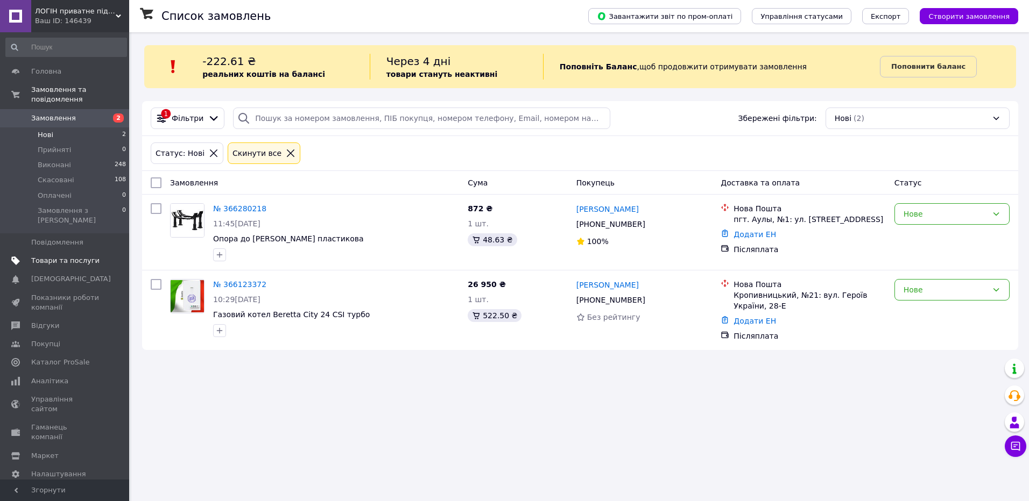
click at [54, 252] on link "Товари та послуги" at bounding box center [66, 261] width 132 height 18
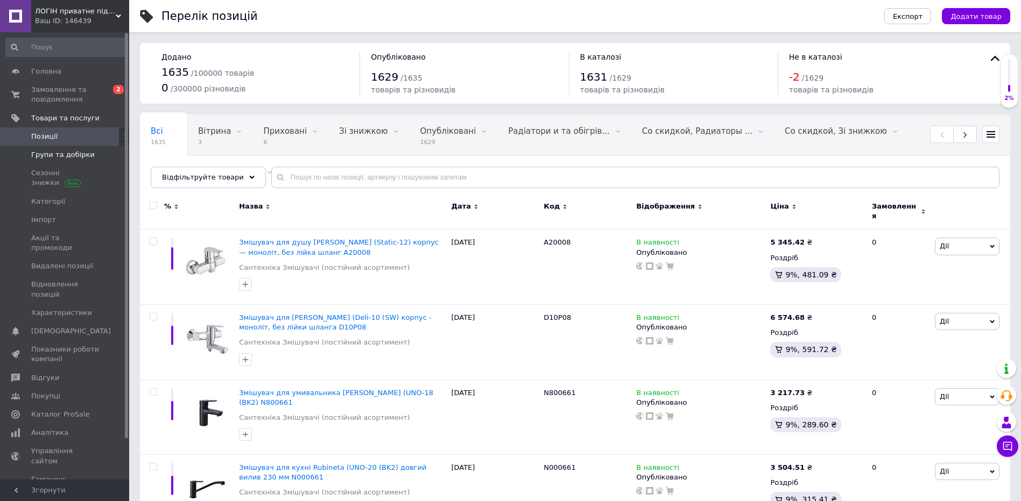
click at [44, 153] on span "Групи та добірки" at bounding box center [62, 155] width 63 height 10
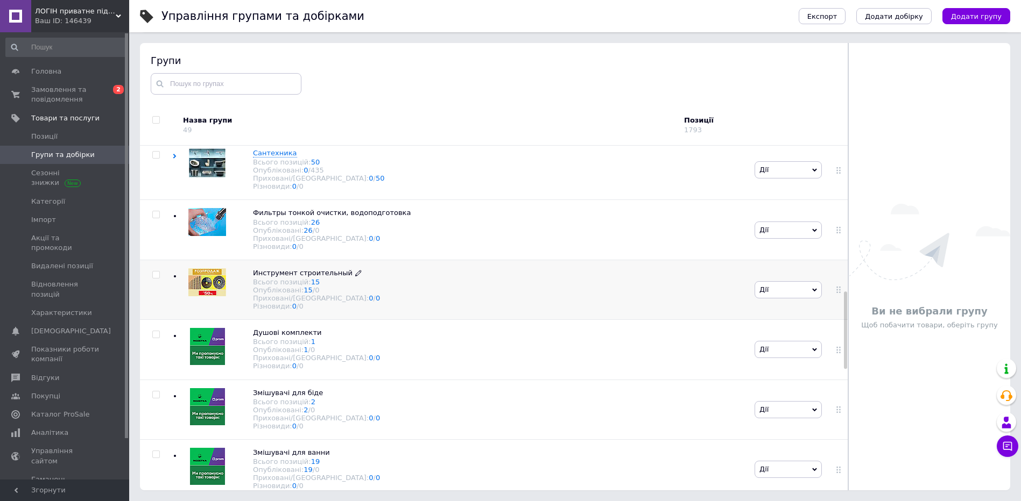
scroll to position [646, 0]
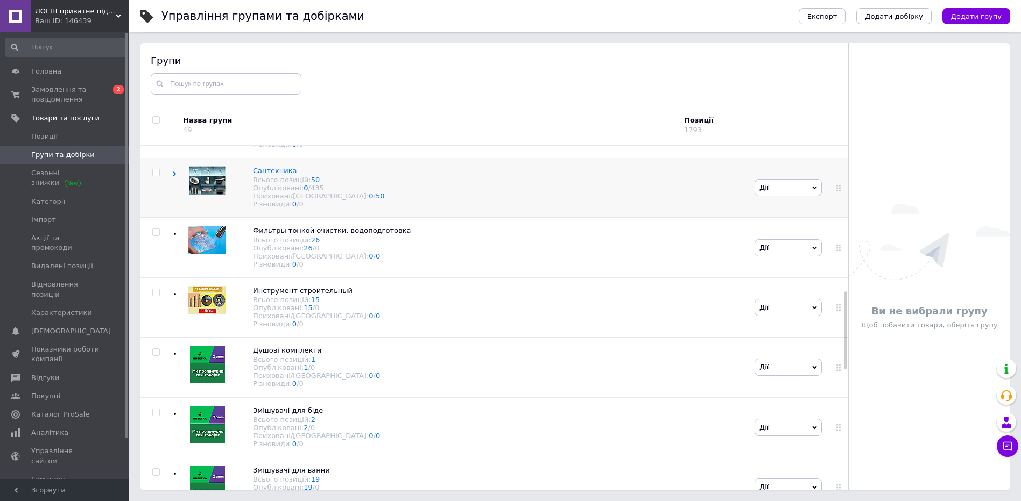
click at [173, 176] on icon at bounding box center [174, 174] width 5 height 5
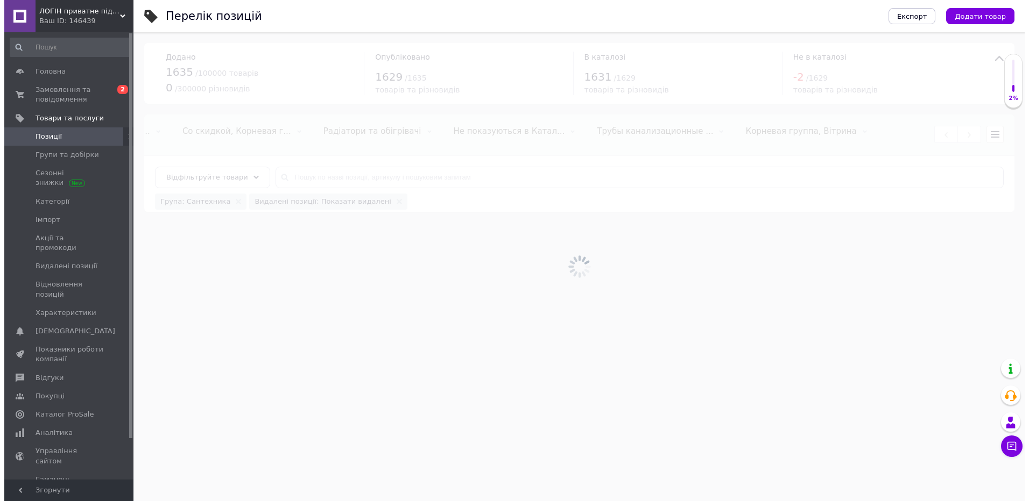
scroll to position [0, 891]
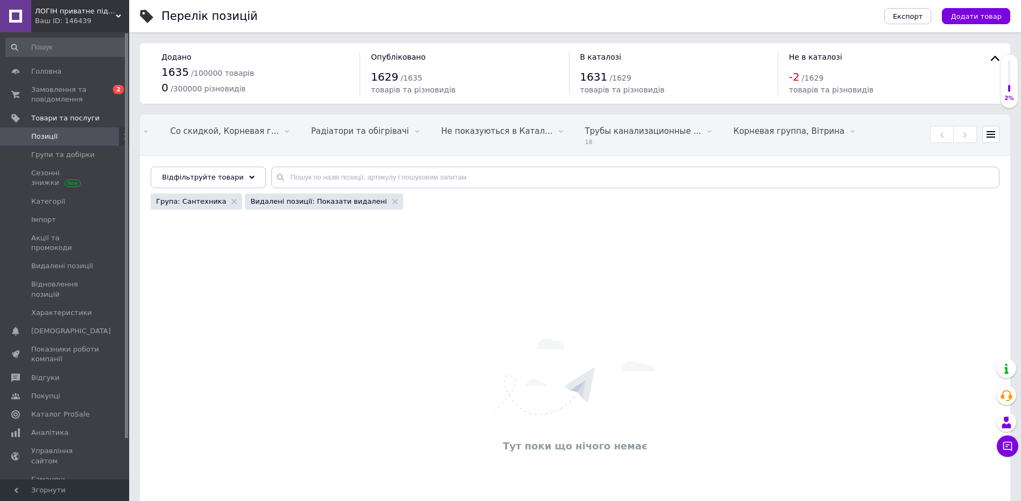
click at [326, 200] on span "Видалені позиції: Показати видалені" at bounding box center [318, 202] width 136 height 10
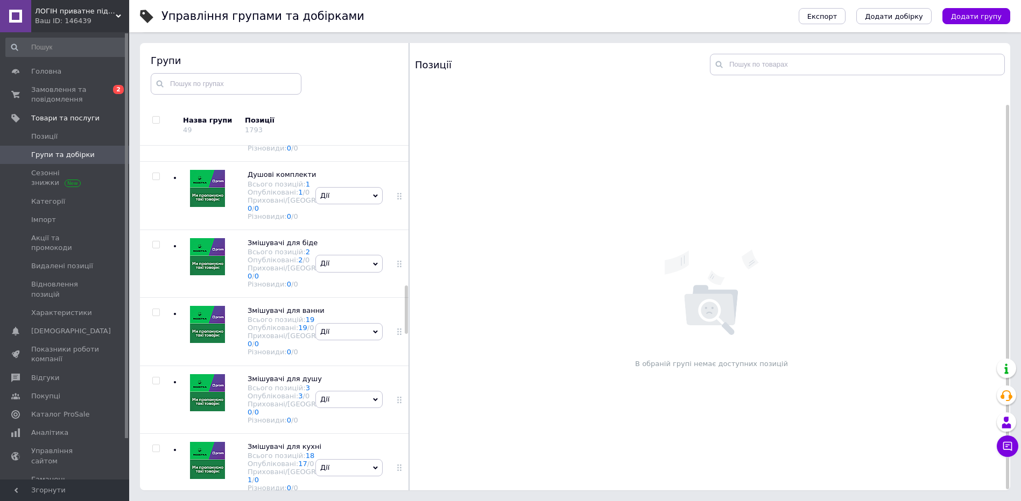
scroll to position [1043, 0]
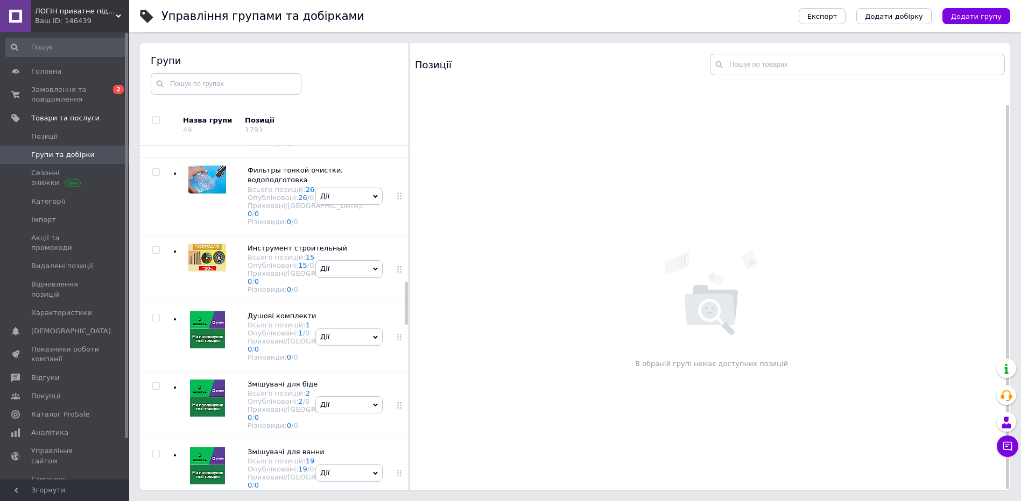
scroll to position [1097, 0]
click at [297, 27] on icon at bounding box center [300, 24] width 6 height 6
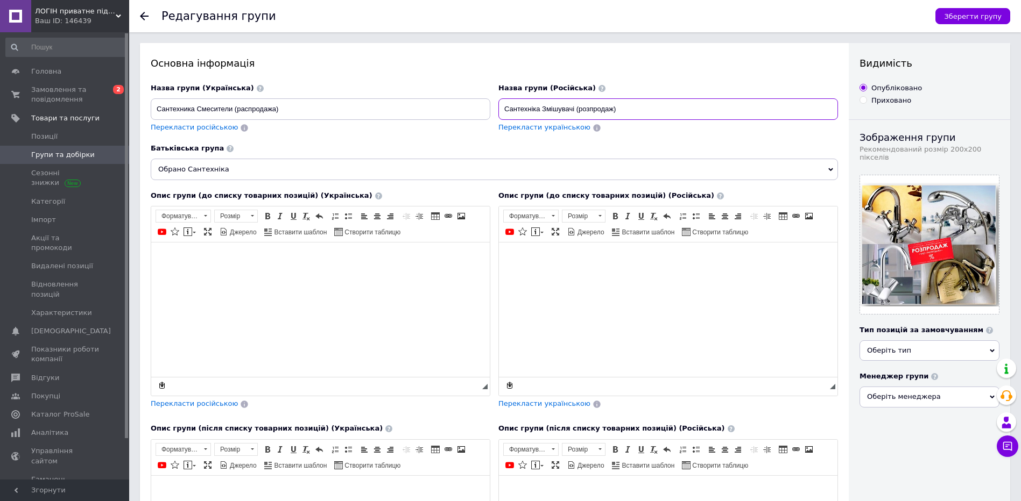
drag, startPoint x: 624, startPoint y: 110, endPoint x: 496, endPoint y: 112, distance: 127.5
click at [496, 112] on div "Назва групи (Російська) Сантехніка Змішувачі (розпродаж) Перекласти українською" at bounding box center [668, 114] width 348 height 68
drag, startPoint x: 303, startPoint y: 115, endPoint x: 96, endPoint y: 115, distance: 207.7
click at [96, 115] on div "ЛОГІН приватне підприємчство Ваш ID: 146439 Сайт ЛОГІН приватне підприємчство К…" at bounding box center [510, 355] width 1021 height 710
paste input "іка Змішувачі (розпродаж"
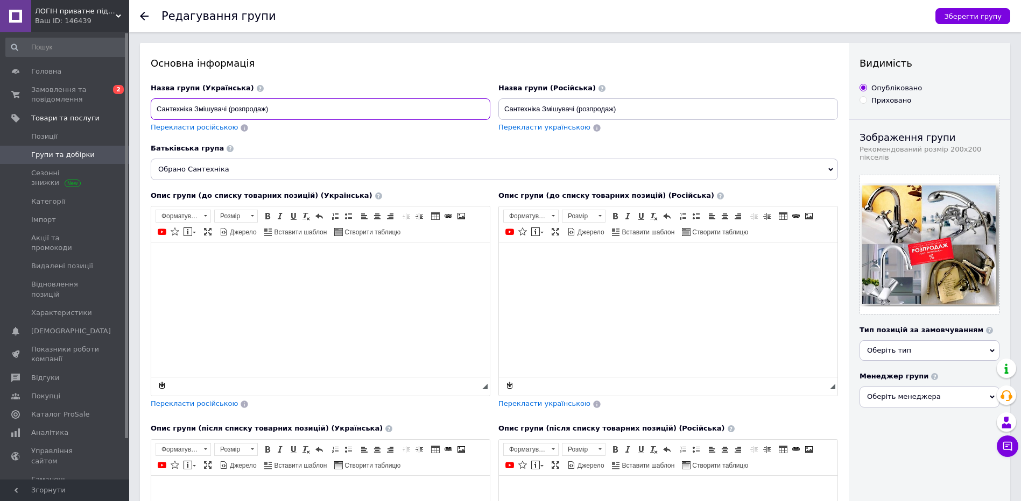
type input "Сантехніка Змішувачі (розпродаж)"
drag, startPoint x: 500, startPoint y: 102, endPoint x: 758, endPoint y: 104, distance: 258.2
click at [758, 104] on input "Сантехніка Змішувачі (розпродаж)" at bounding box center [667, 109] width 339 height 22
type input "Сантехика Смесители (распродажа)"
click at [969, 23] on button "Зберегти групу" at bounding box center [972, 16] width 75 height 16
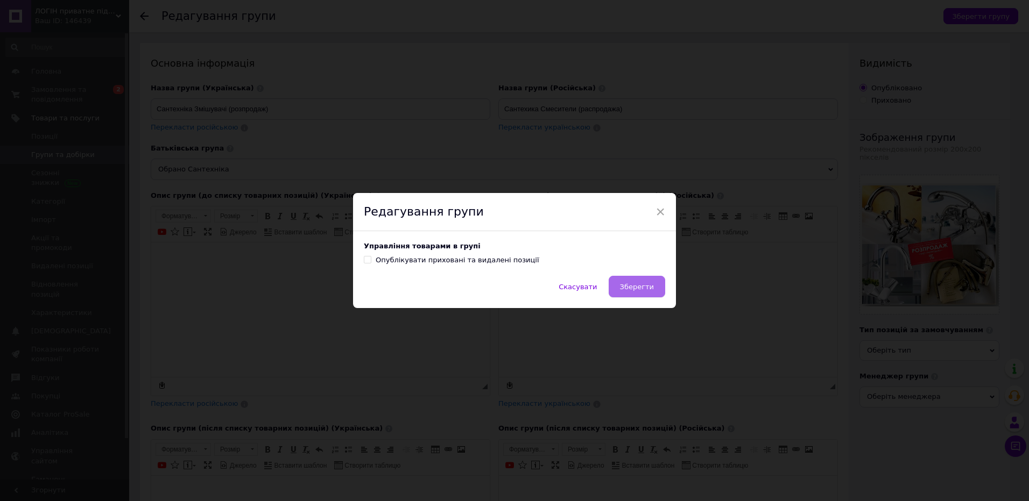
click at [625, 283] on span "Зберегти" at bounding box center [637, 287] width 34 height 8
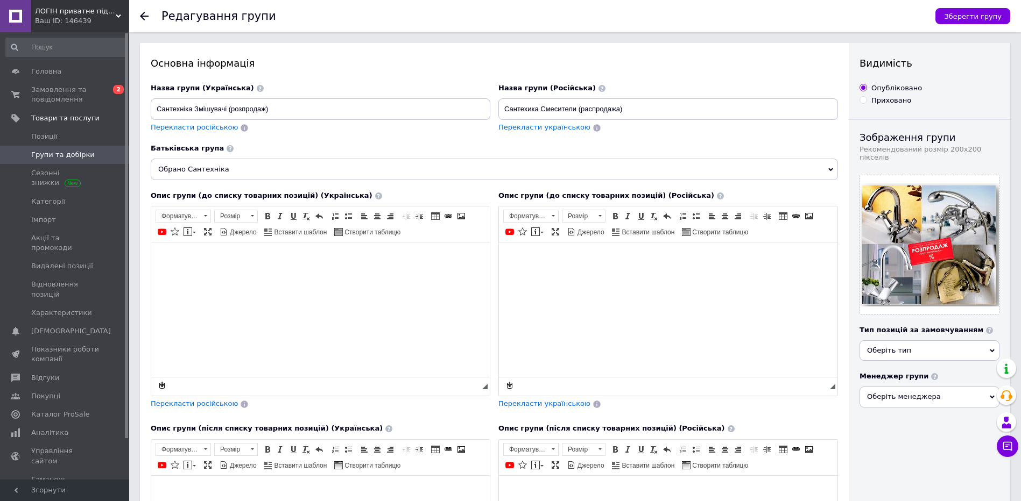
click at [140, 13] on icon at bounding box center [144, 16] width 9 height 9
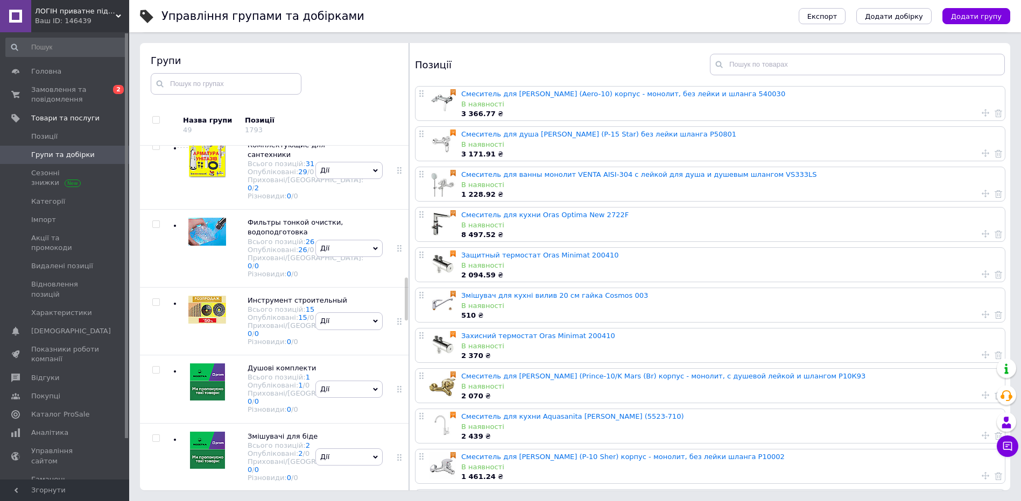
scroll to position [1063, 0]
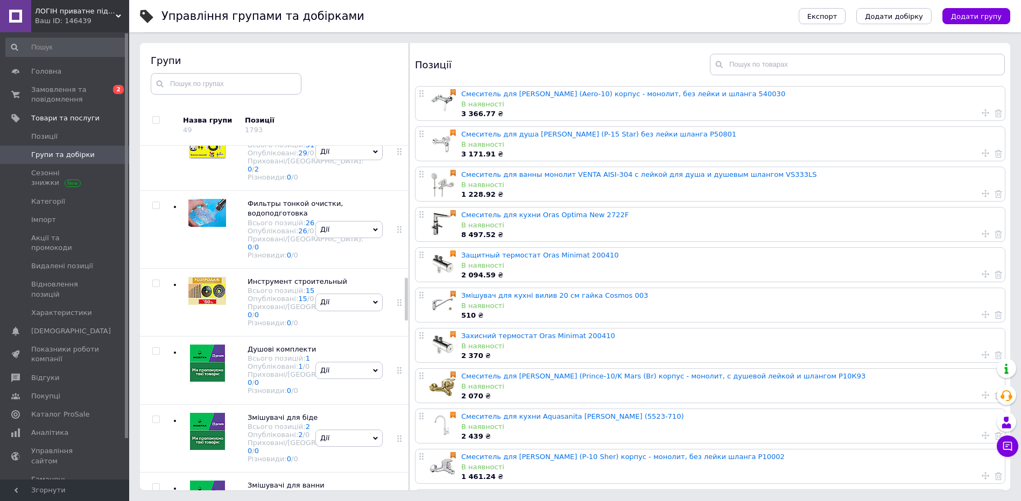
click at [301, 61] on icon at bounding box center [304, 58] width 6 height 6
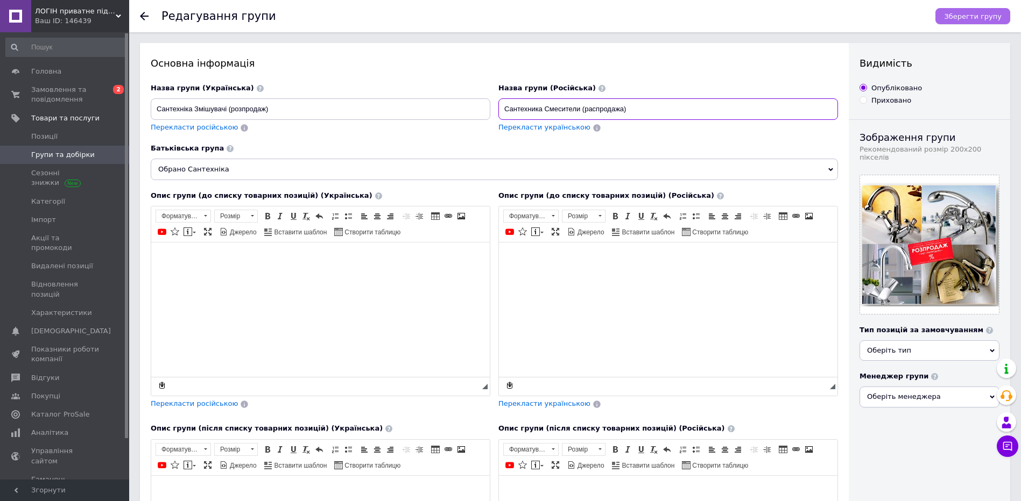
type input "Сантехника Смесители (распродажа)"
click at [968, 16] on span "Зберегти групу" at bounding box center [973, 16] width 58 height 8
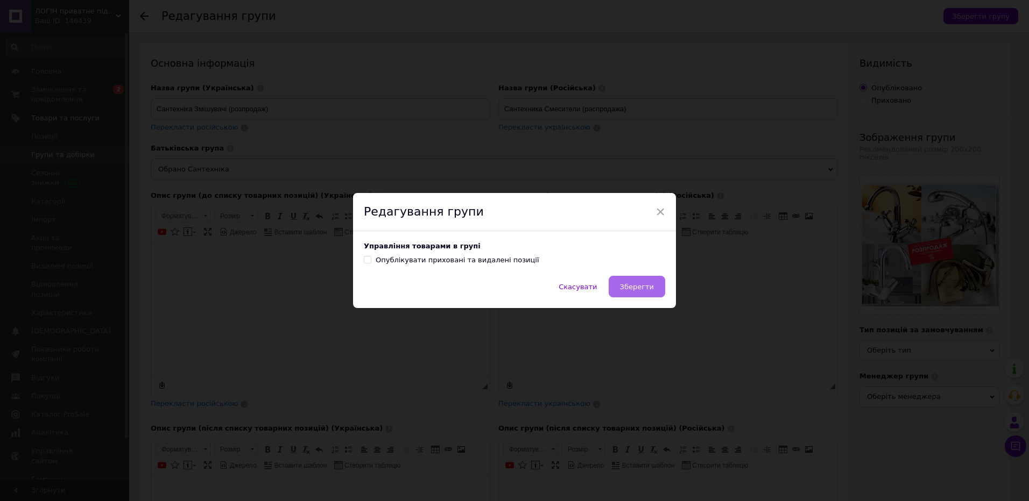
click at [632, 284] on span "Зберегти" at bounding box center [637, 287] width 34 height 8
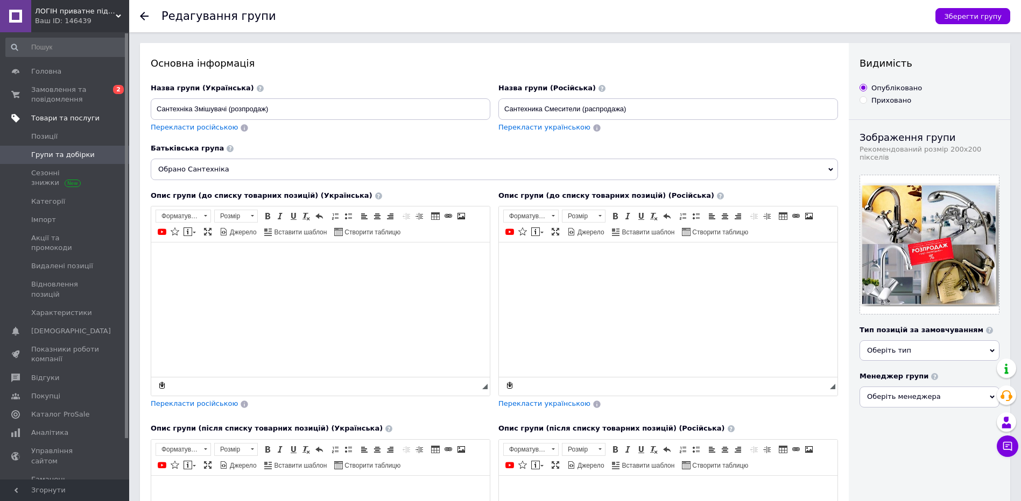
click at [65, 121] on span "Товари та послуги" at bounding box center [65, 119] width 68 height 10
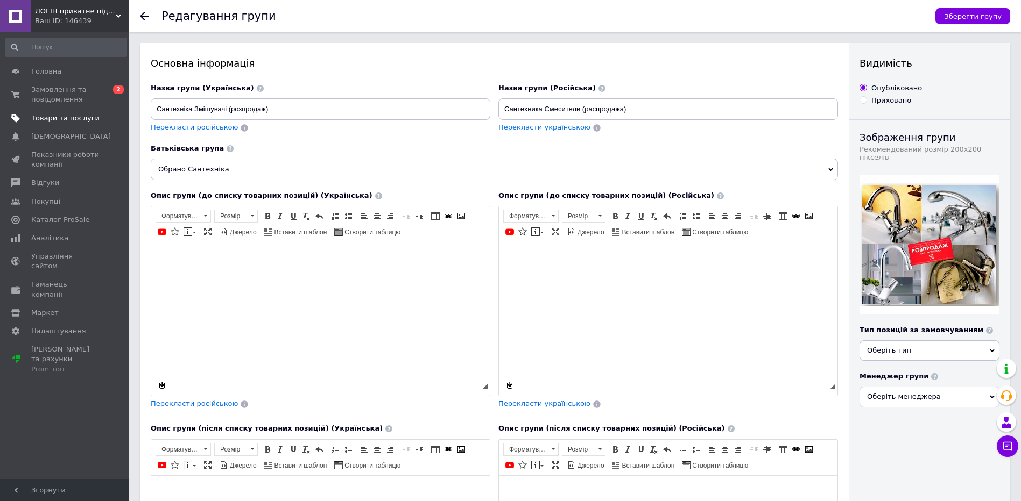
click at [69, 122] on span "Товари та послуги" at bounding box center [65, 119] width 68 height 10
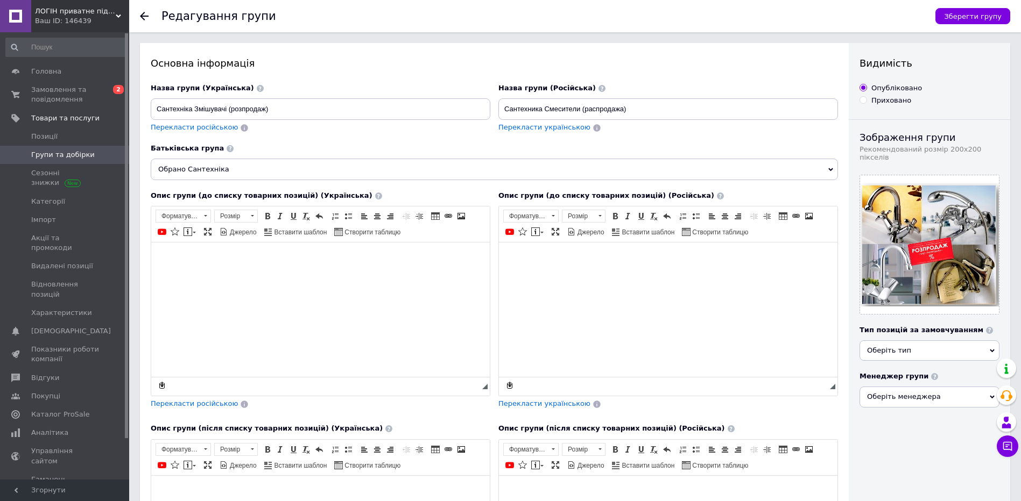
click at [88, 148] on link "Групи та добірки" at bounding box center [66, 155] width 132 height 18
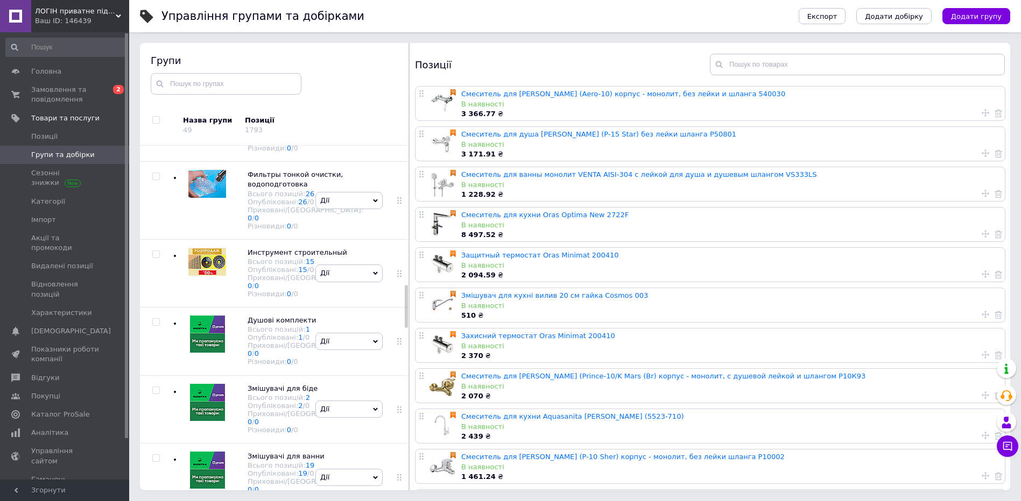
scroll to position [1171, 0]
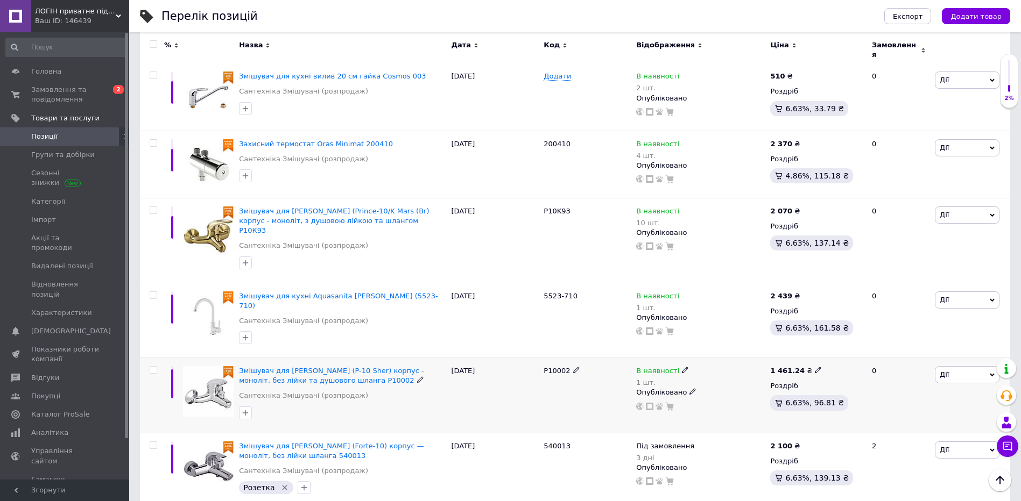
scroll to position [592, 0]
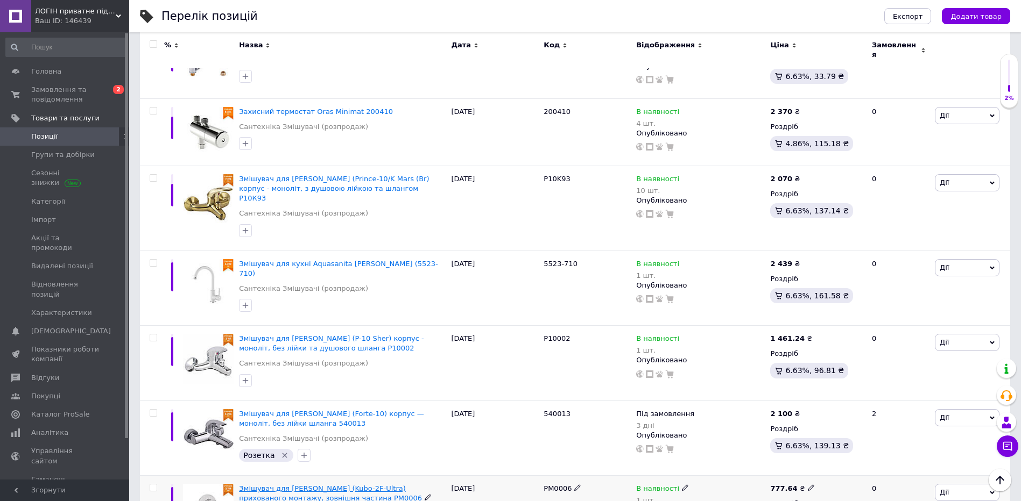
click at [318, 485] on span "Змішувач для [PERSON_NAME] (Kubo-2F-Ultra) прихованого монтажу, зовнішня частин…" at bounding box center [330, 494] width 183 height 18
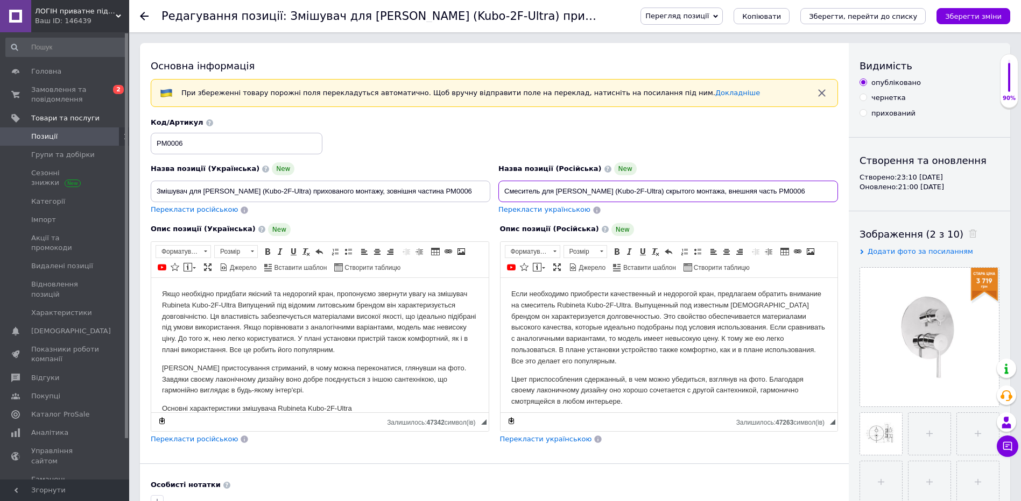
drag, startPoint x: 807, startPoint y: 189, endPoint x: 340, endPoint y: 190, distance: 467.0
click at [340, 190] on div "Назва позиції (Українська) New Змішувач для [PERSON_NAME] (Kubo-2F-Ultra) прихо…" at bounding box center [494, 166] width 695 height 105
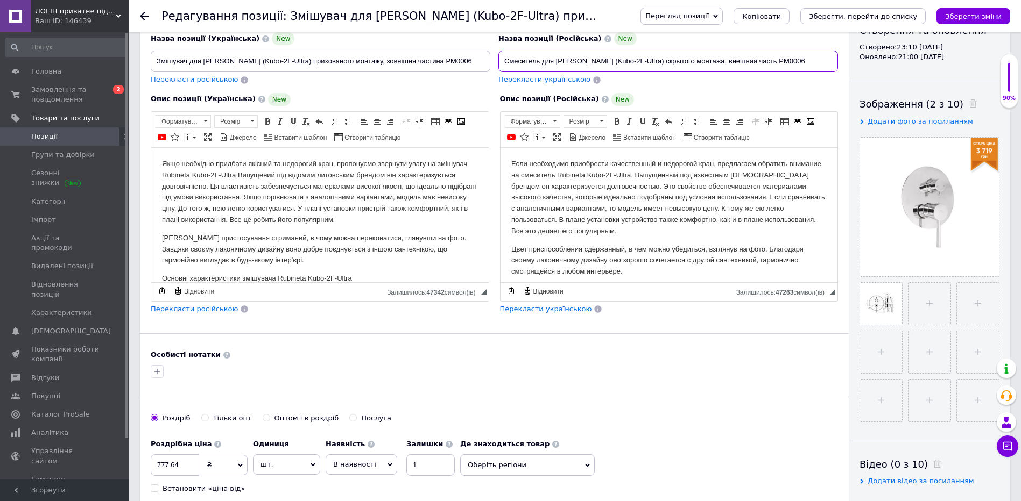
scroll to position [161, 0]
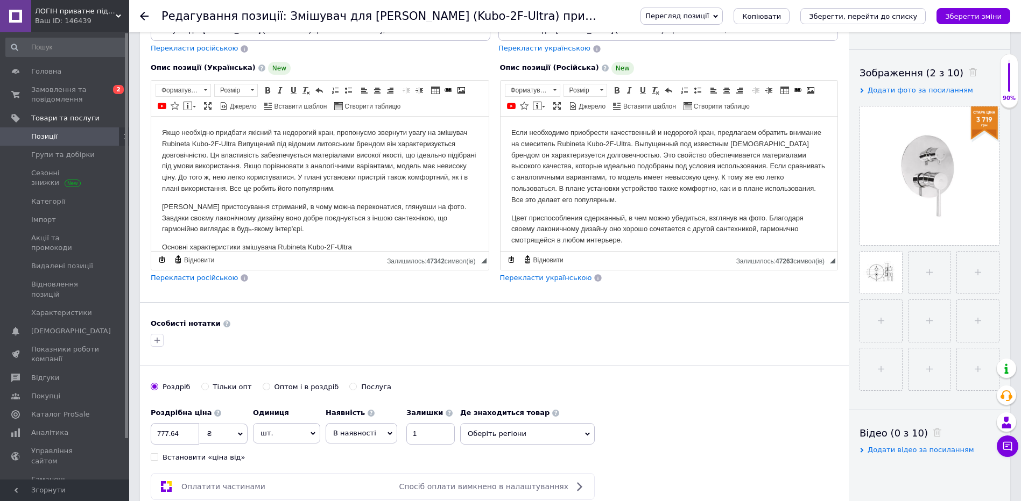
click at [146, 15] on icon at bounding box center [144, 16] width 9 height 9
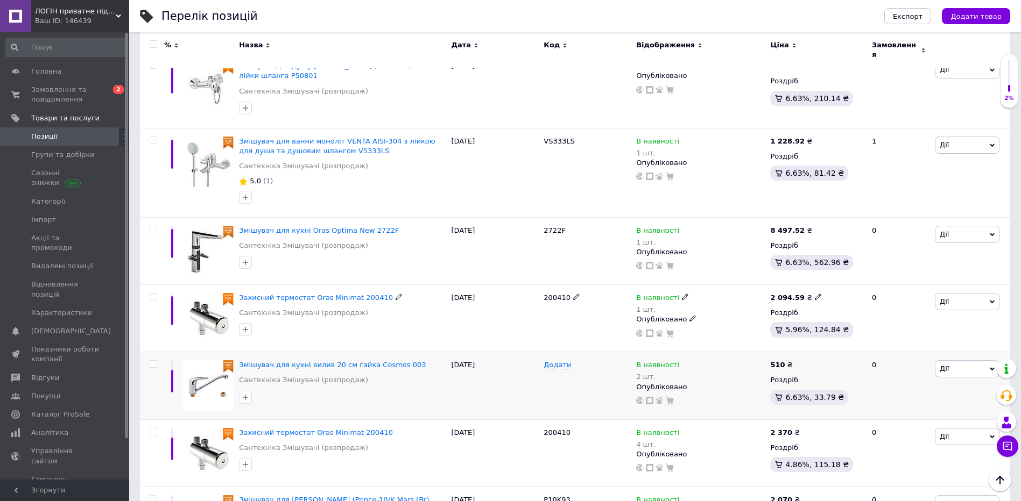
scroll to position [323, 0]
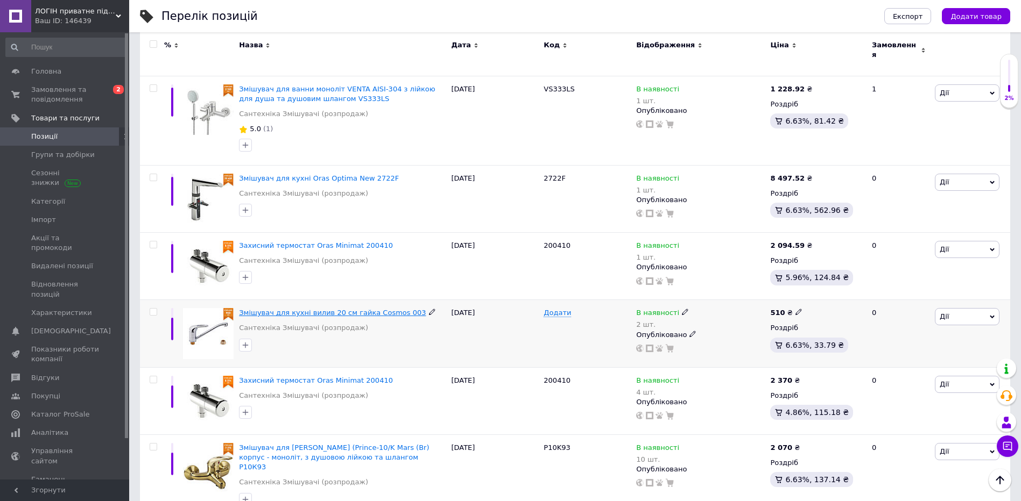
click at [323, 309] on span "Змішувач для кухні вилив 20 см гайка Cosmos 003" at bounding box center [332, 313] width 187 height 8
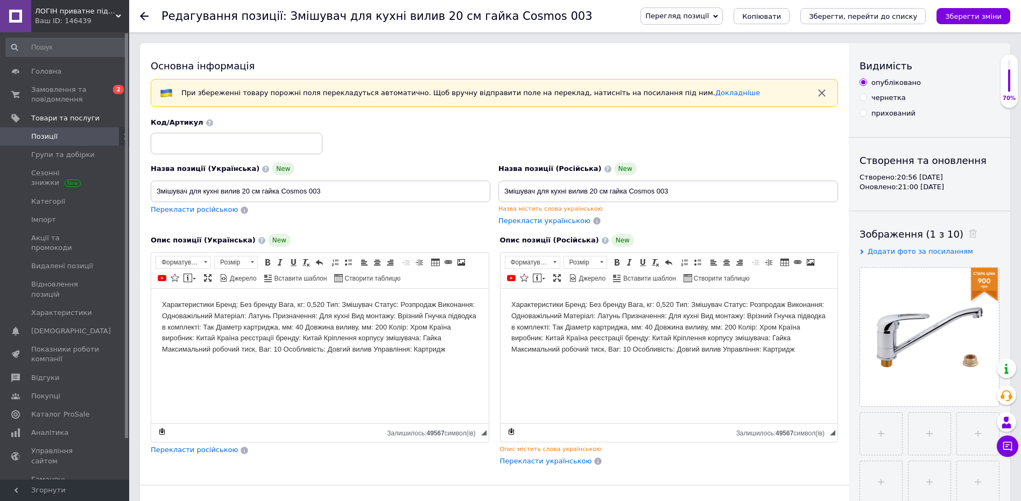
click at [194, 213] on span "Перекласти російською" at bounding box center [194, 210] width 87 height 8
type input "Смеситель для кухни излив 20 см гайка Cosmos 003"
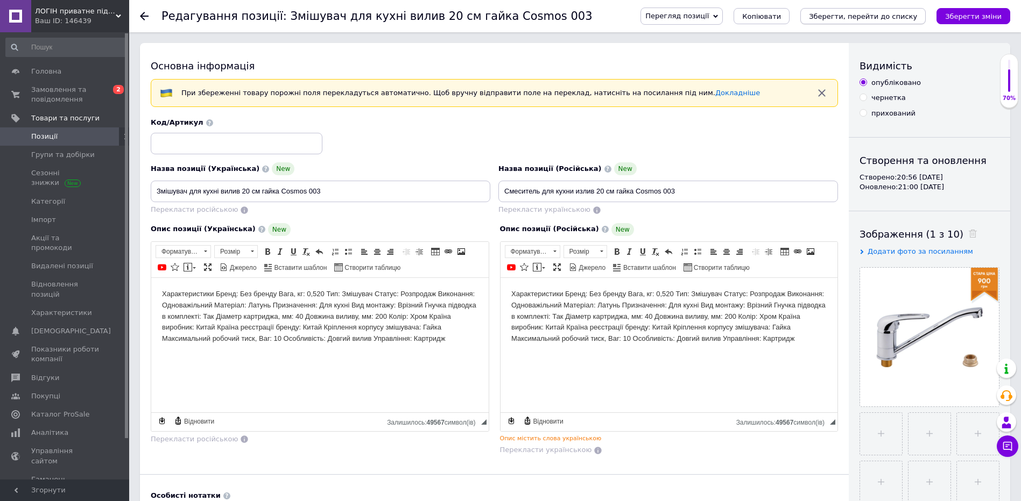
click at [915, 20] on icon "Зберегти, перейти до списку" at bounding box center [863, 16] width 108 height 8
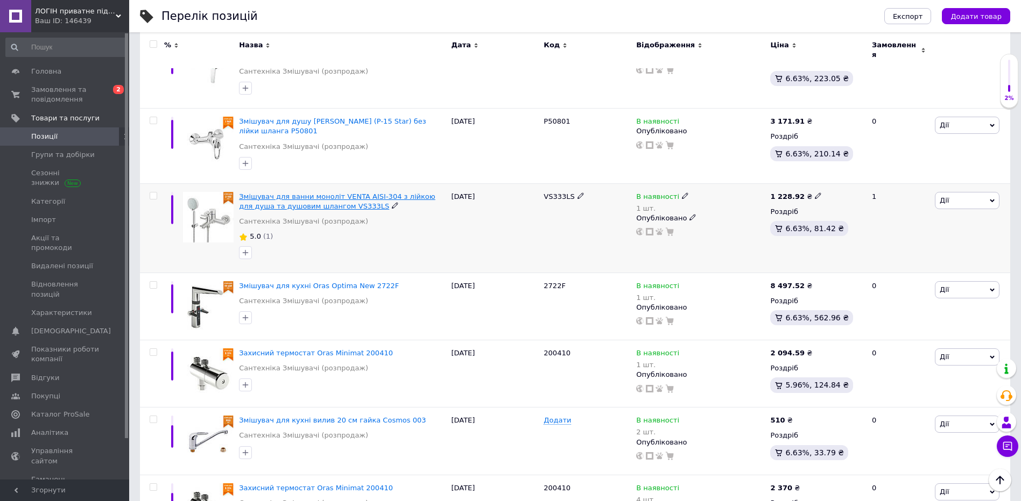
scroll to position [269, 0]
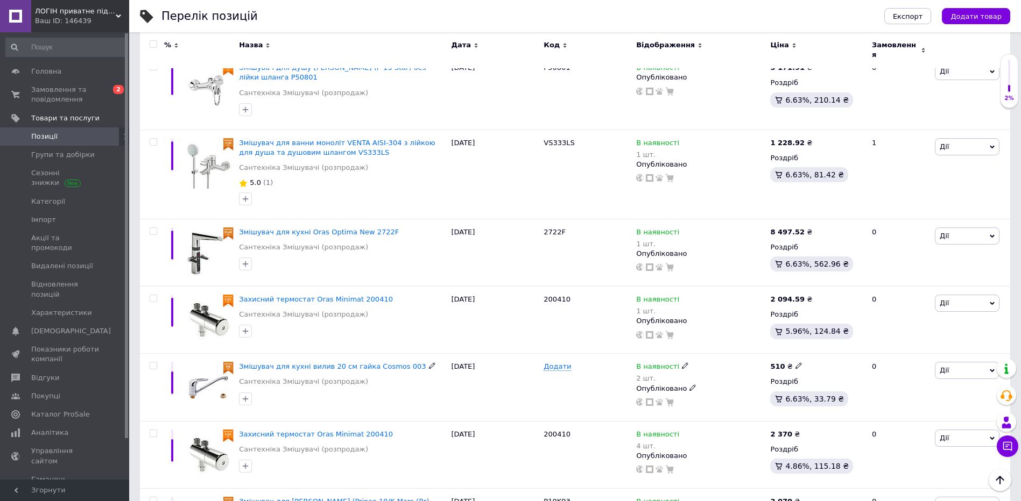
click at [305, 363] on span "Змішувач для кухні вилив 20 см гайка Cosmos 003" at bounding box center [332, 367] width 187 height 8
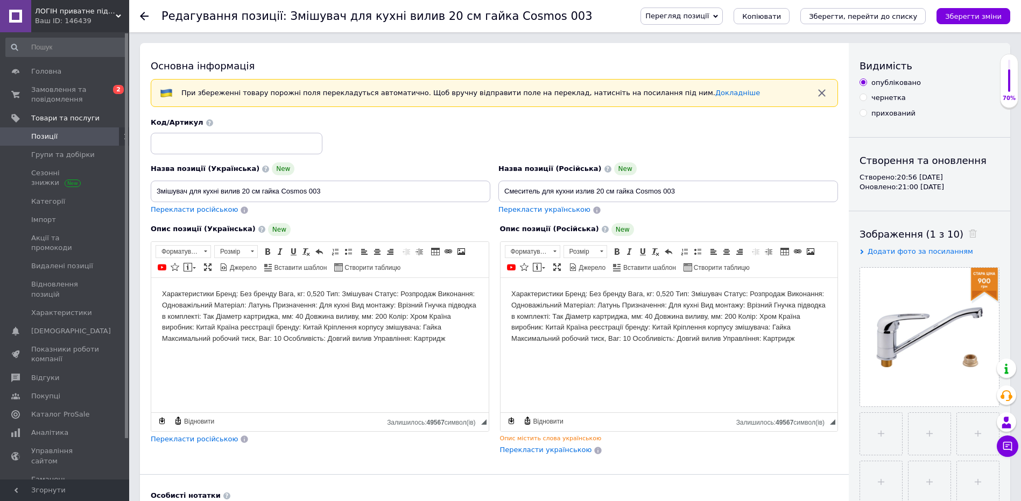
click at [567, 447] on span "Перекласти українською" at bounding box center [546, 450] width 92 height 8
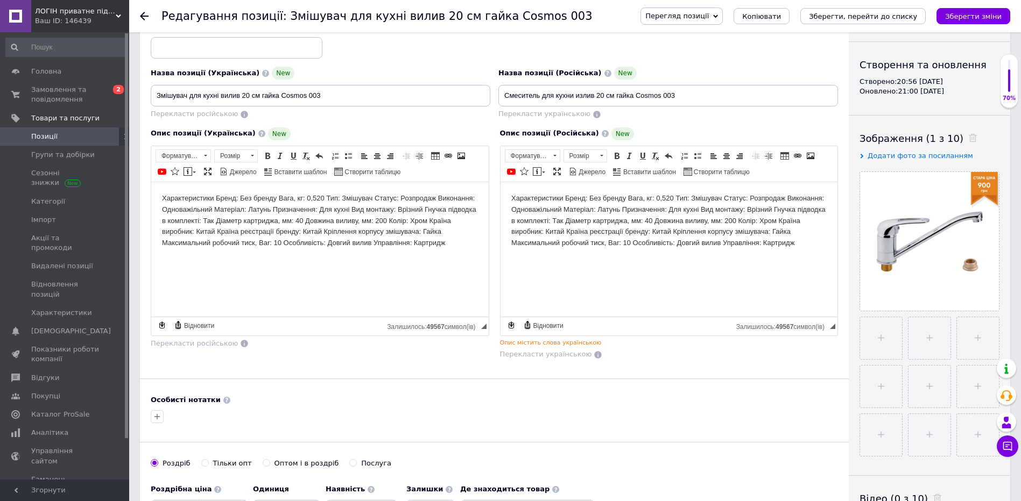
scroll to position [108, 0]
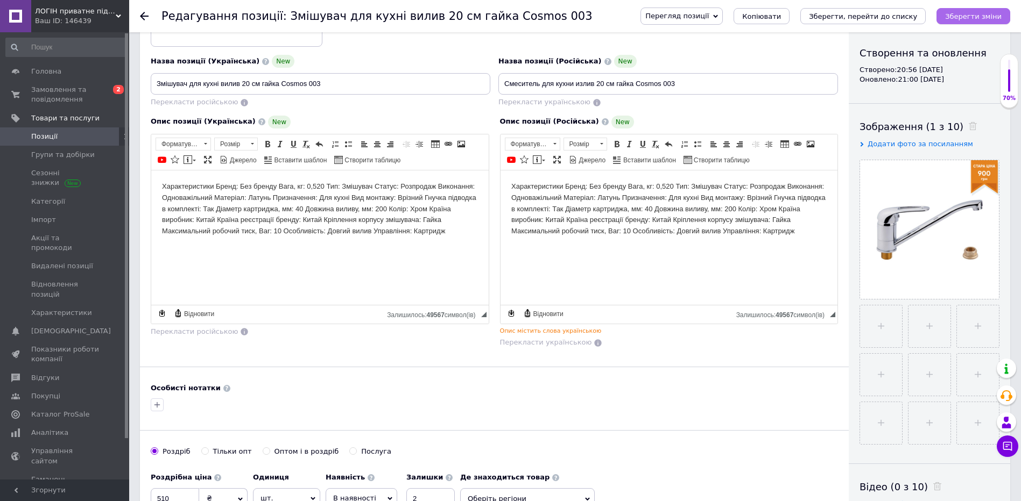
click at [976, 17] on icon "Зберегти зміни" at bounding box center [973, 16] width 56 height 8
click at [872, 19] on icon "Зберегти, перейти до списку" at bounding box center [863, 16] width 108 height 8
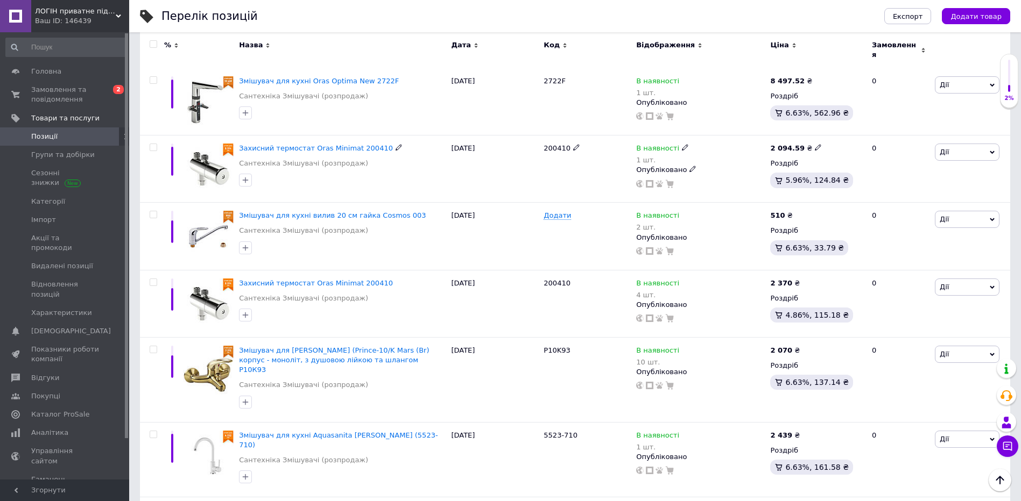
scroll to position [430, 0]
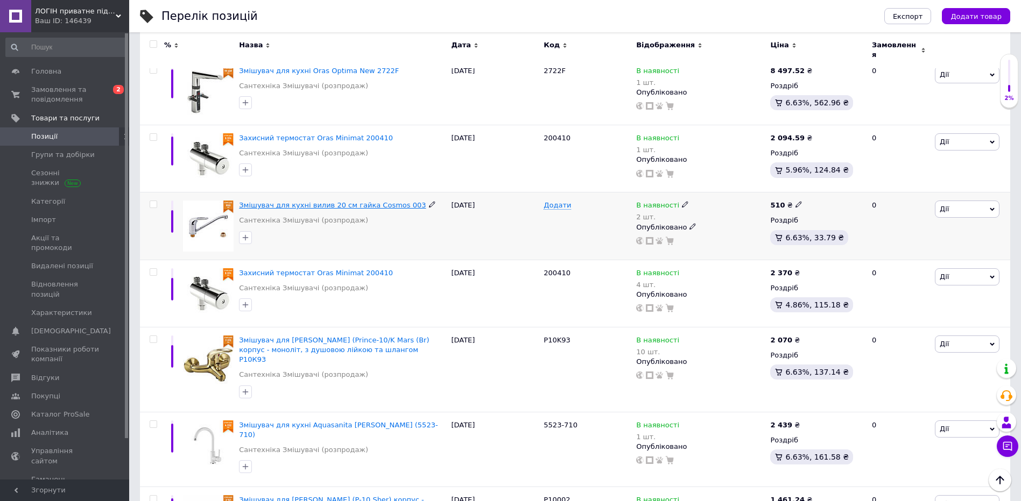
click at [331, 201] on span "Змішувач для кухні вилив 20 см гайка Cosmos 003" at bounding box center [332, 205] width 187 height 8
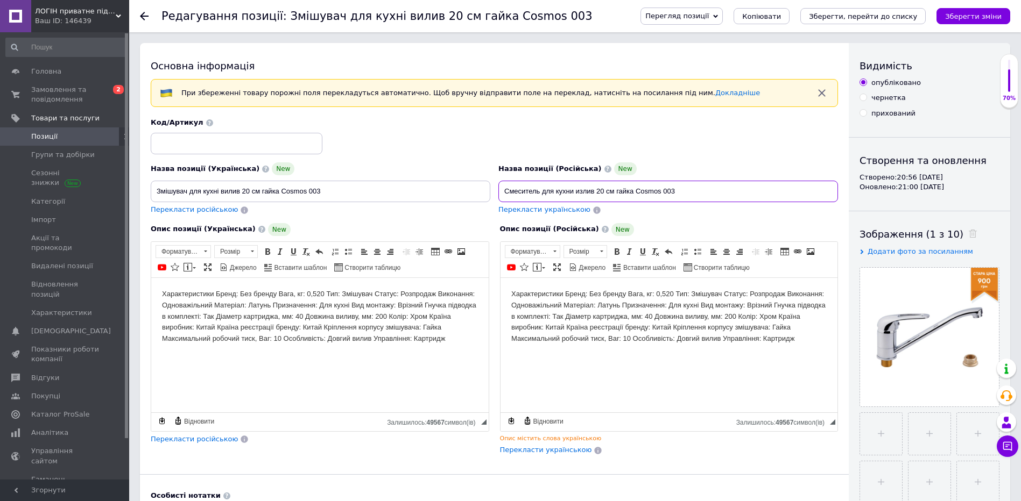
drag, startPoint x: 702, startPoint y: 191, endPoint x: 284, endPoint y: 193, distance: 418.0
click at [284, 193] on div "Назва позиції (Українська) New Змішувач для кухні вилив 20 см гайка Cosmos 003 …" at bounding box center [494, 166] width 695 height 105
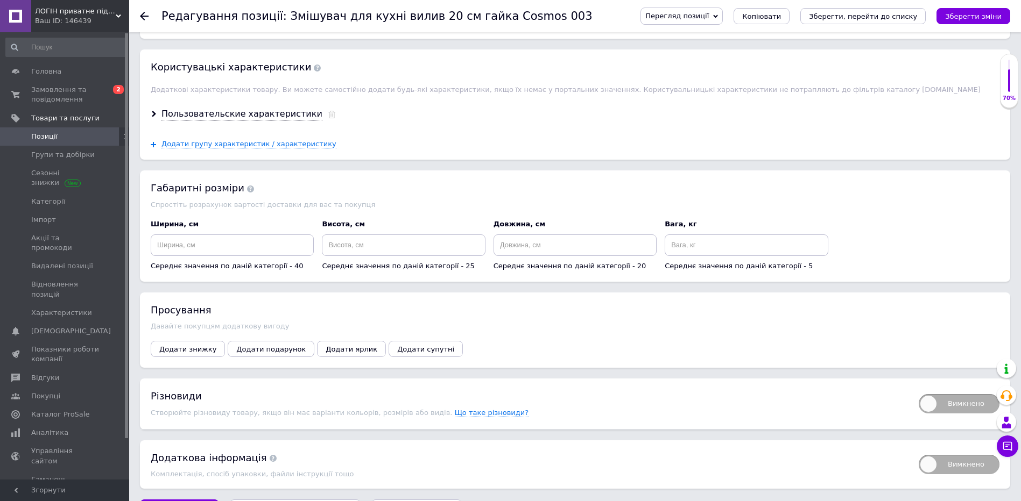
scroll to position [1036, 0]
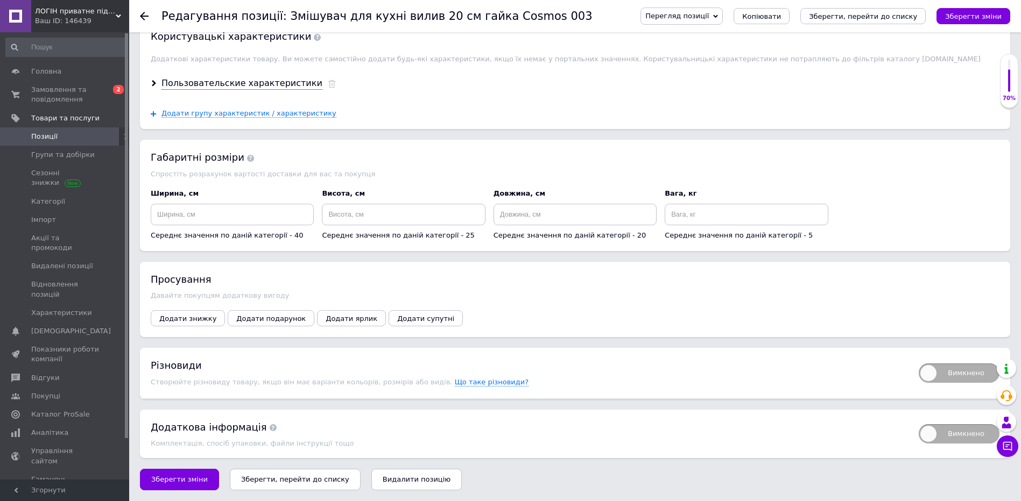
click at [384, 480] on span "Видалити позицію" at bounding box center [417, 480] width 68 height 8
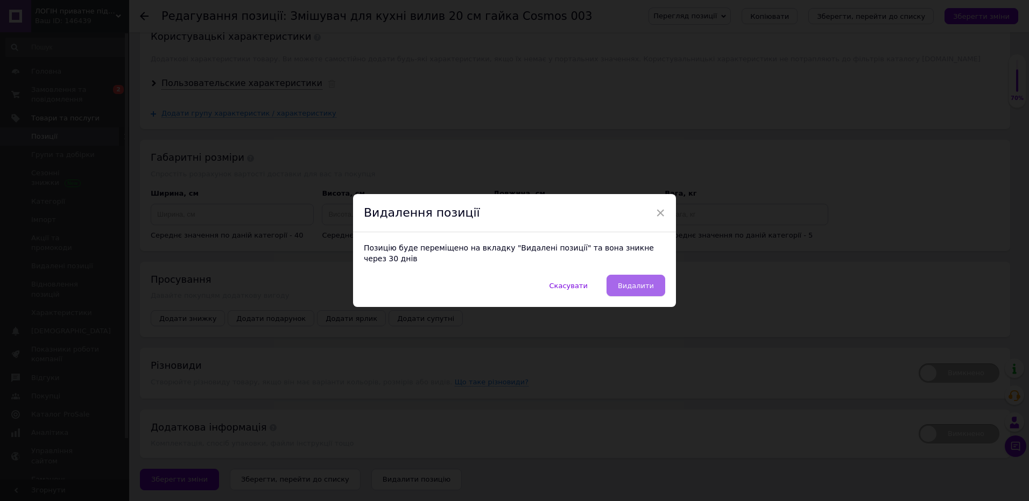
click at [641, 282] on span "Видалити" at bounding box center [636, 286] width 36 height 8
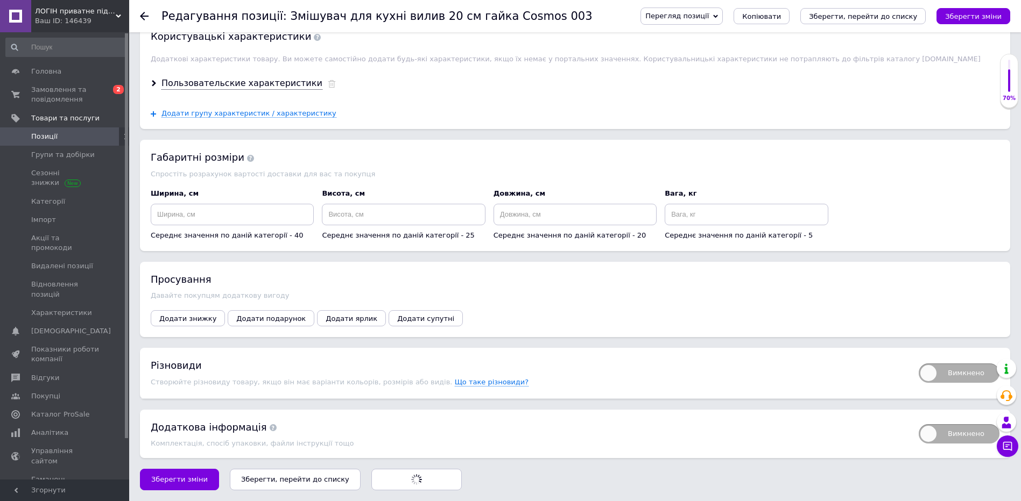
radio input "false"
